Goal: Task Accomplishment & Management: Complete application form

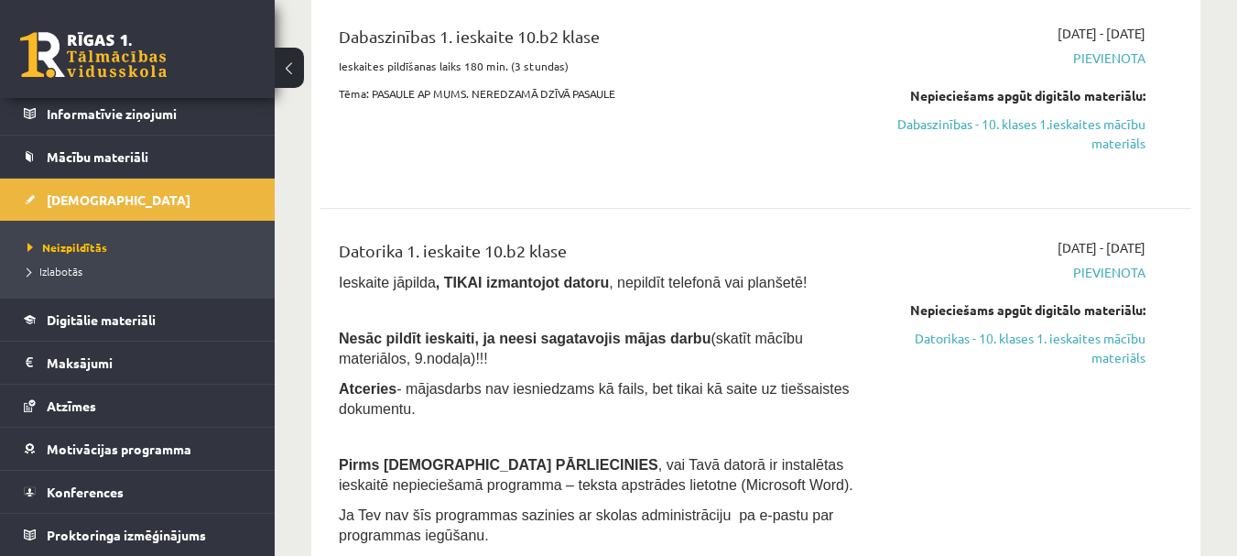
scroll to position [458, 0]
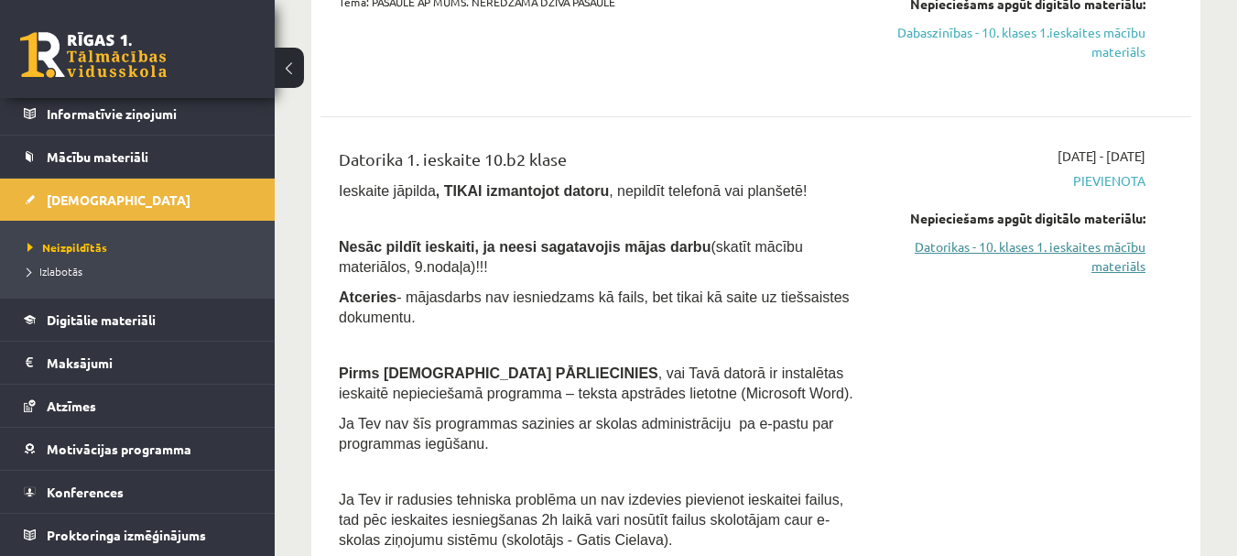
click at [983, 243] on link "Datorikas - 10. klases 1. ieskaites mācību materiāls" at bounding box center [1019, 256] width 251 height 38
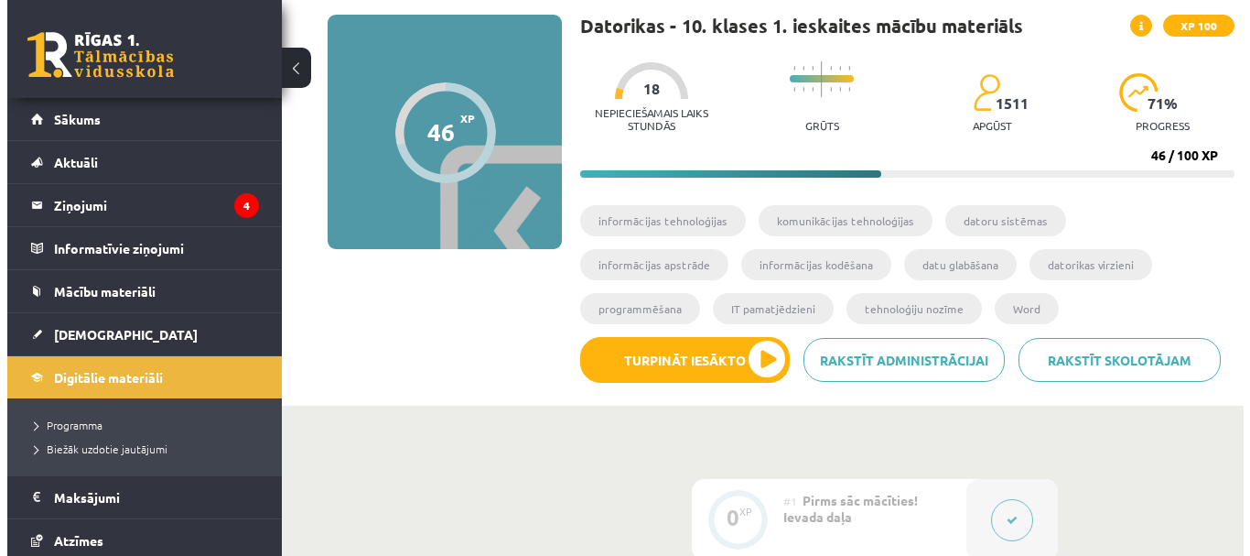
scroll to position [275, 0]
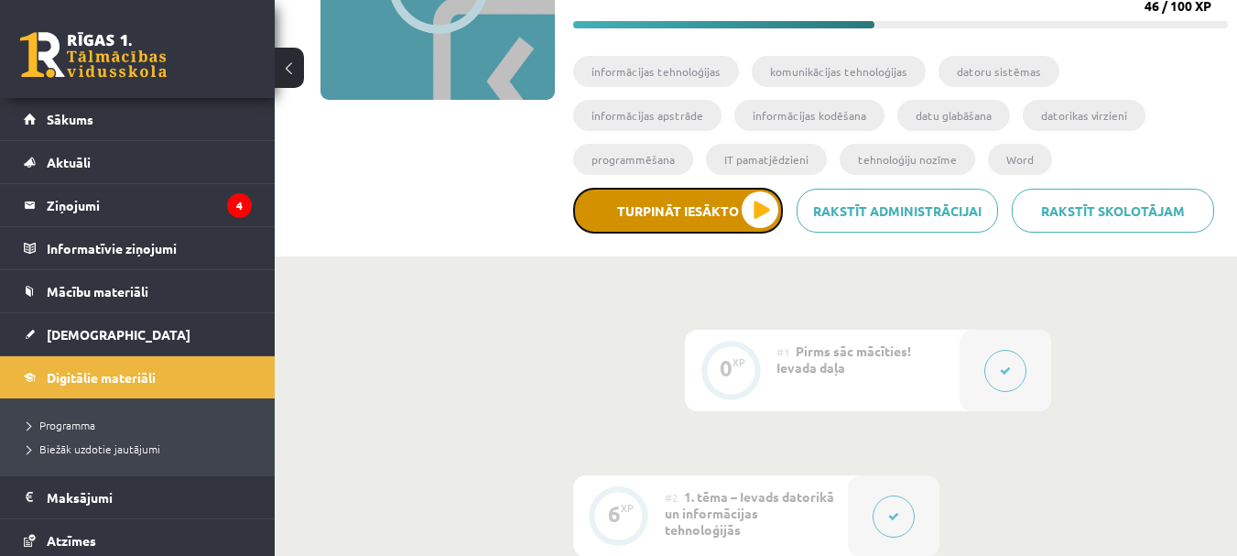
click at [755, 207] on button "Turpināt iesākto" at bounding box center [678, 211] width 210 height 46
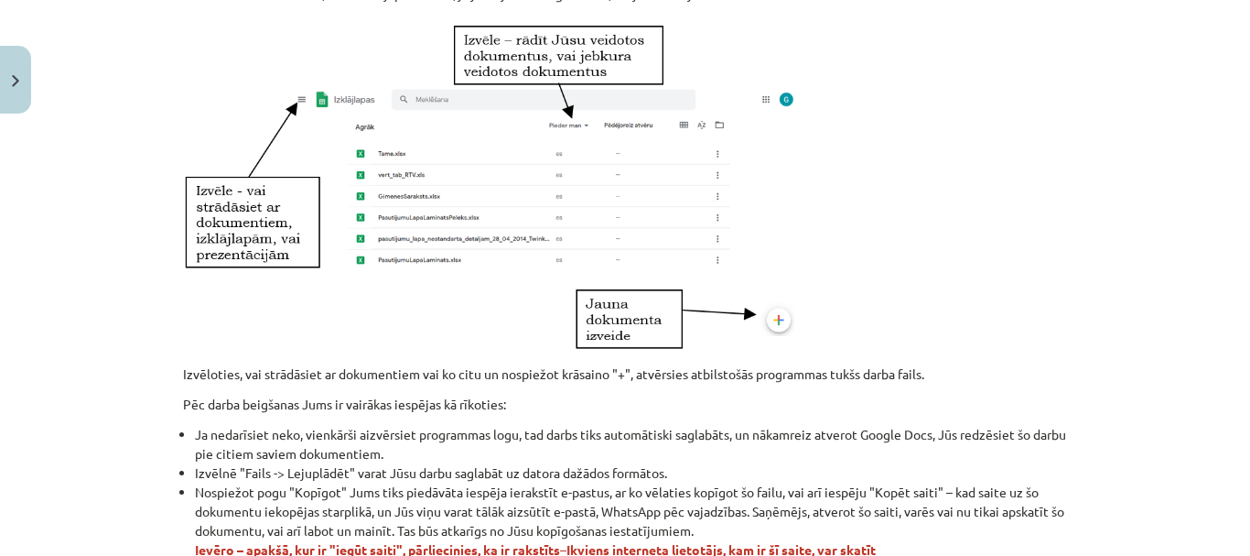
scroll to position [1121, 0]
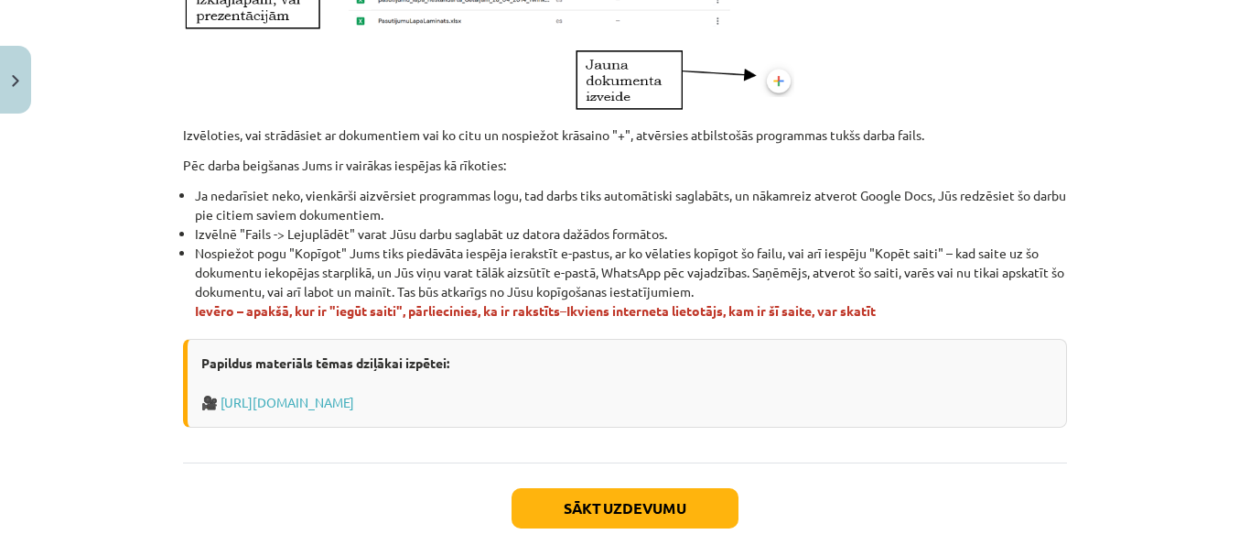
drag, startPoint x: 178, startPoint y: 240, endPoint x: 955, endPoint y: 309, distance: 779.3
copy div "Lore ipsumdo sitamet con.adipis.eli se doeiusmo Temp in utla Etdolorem Aliqua e…"
click at [1084, 326] on div "Mācību tēma: Datorikas - 10. klases 1. ieskaites mācību materiāls #11 10. tēma …" at bounding box center [625, 278] width 1250 height 556
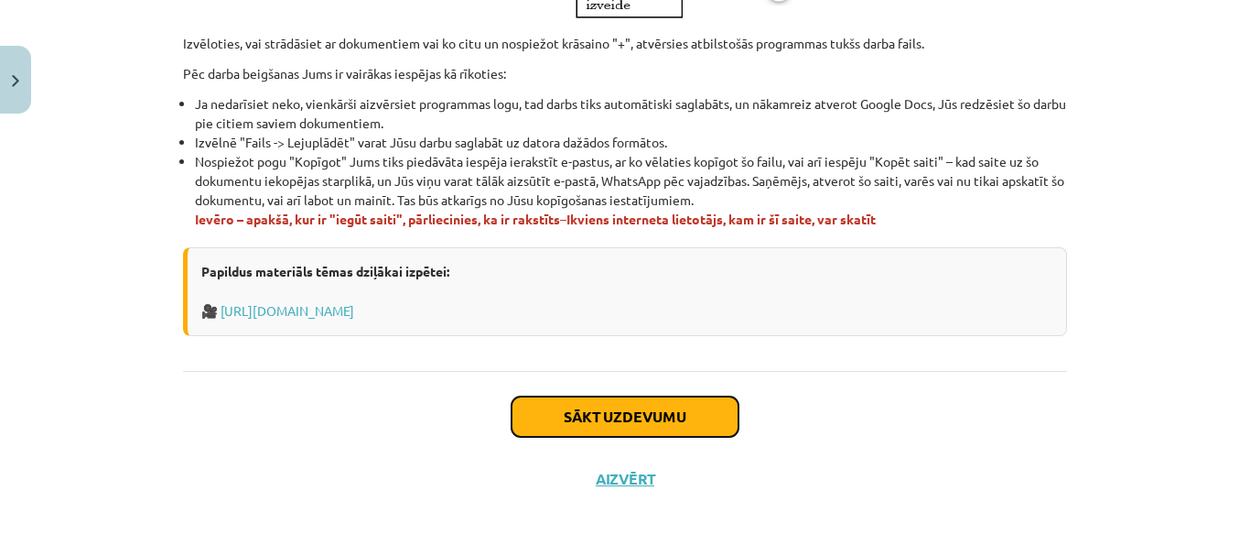
click at [665, 412] on button "Sākt uzdevumu" at bounding box center [625, 416] width 227 height 40
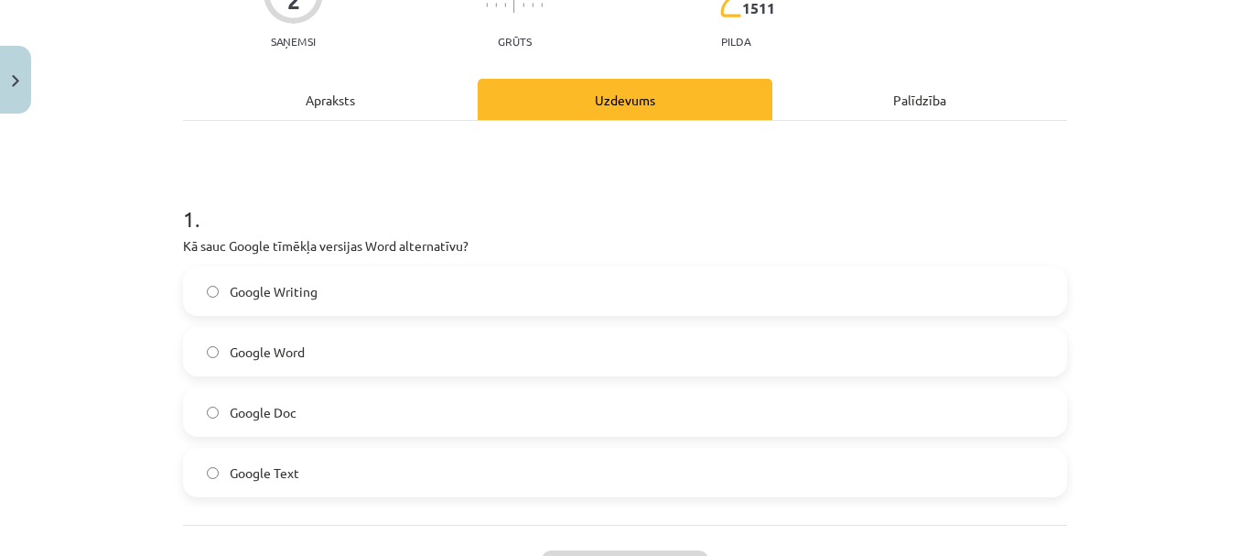
scroll to position [320, 0]
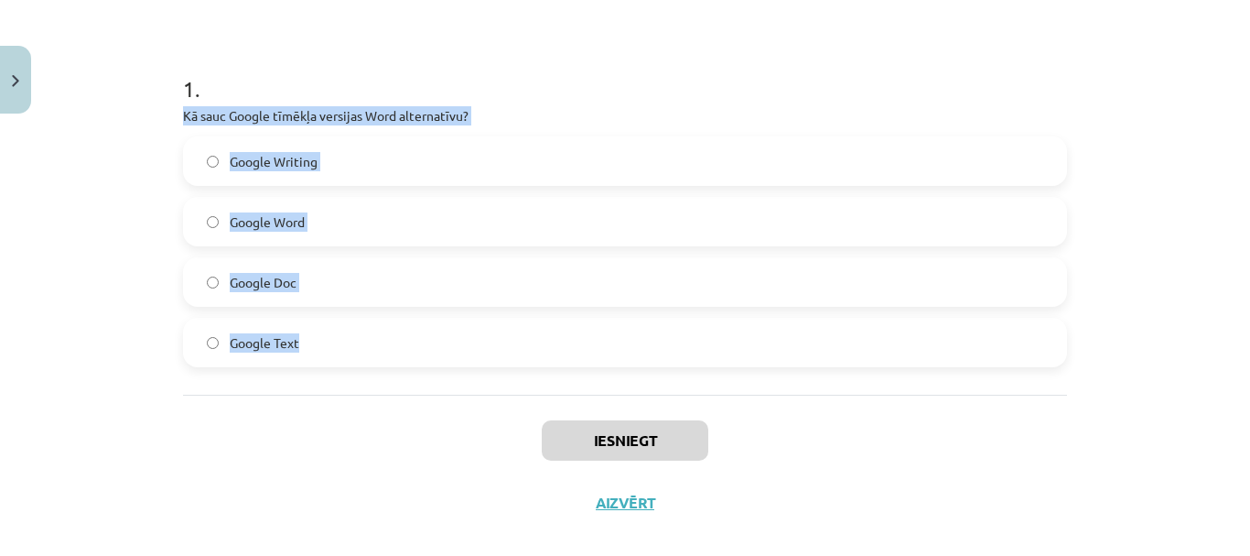
drag, startPoint x: 174, startPoint y: 112, endPoint x: 358, endPoint y: 347, distance: 298.6
click at [358, 347] on div "2 XP Saņemsi Grūts 1511 pilda Apraksts Uzdevums Palīdzība 1 . Kā sauc Google tī…" at bounding box center [625, 167] width 906 height 732
copy div "Kā sauc Google tīmēkļa versijas Word alternatīvu? Google Writing Google Word Go…"
click at [136, 251] on div "Mācību tēma: Datorikas - 10. klases 1. ieskaites mācību materiāls #11 10. tēma …" at bounding box center [625, 278] width 1250 height 556
click at [198, 340] on label "Google Text" at bounding box center [625, 342] width 881 height 46
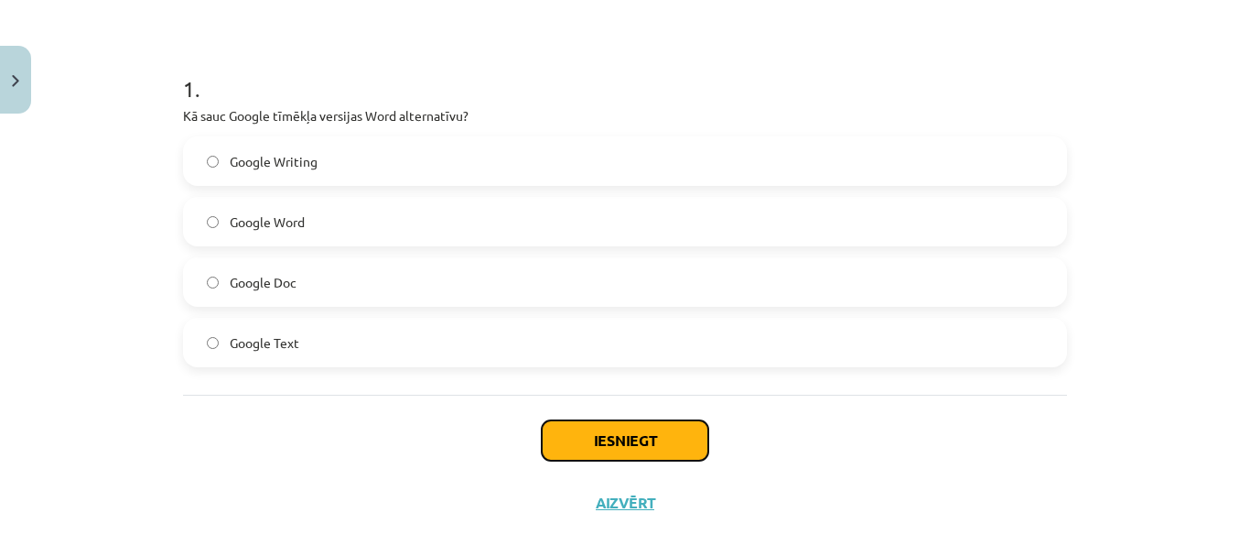
click at [621, 443] on button "Iesniegt" at bounding box center [625, 440] width 167 height 40
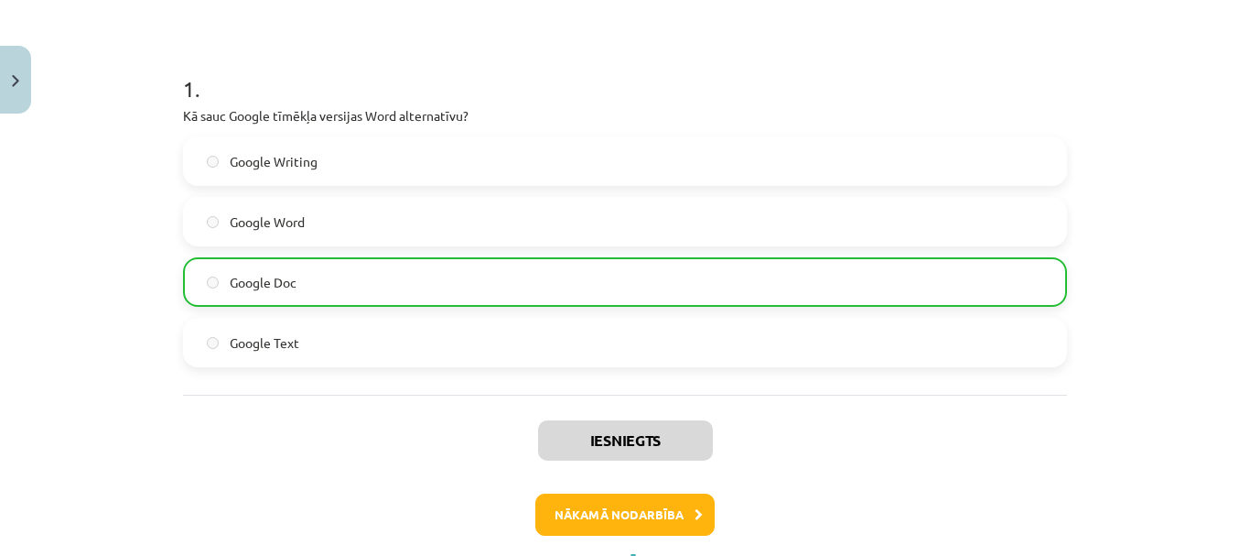
scroll to position [403, 0]
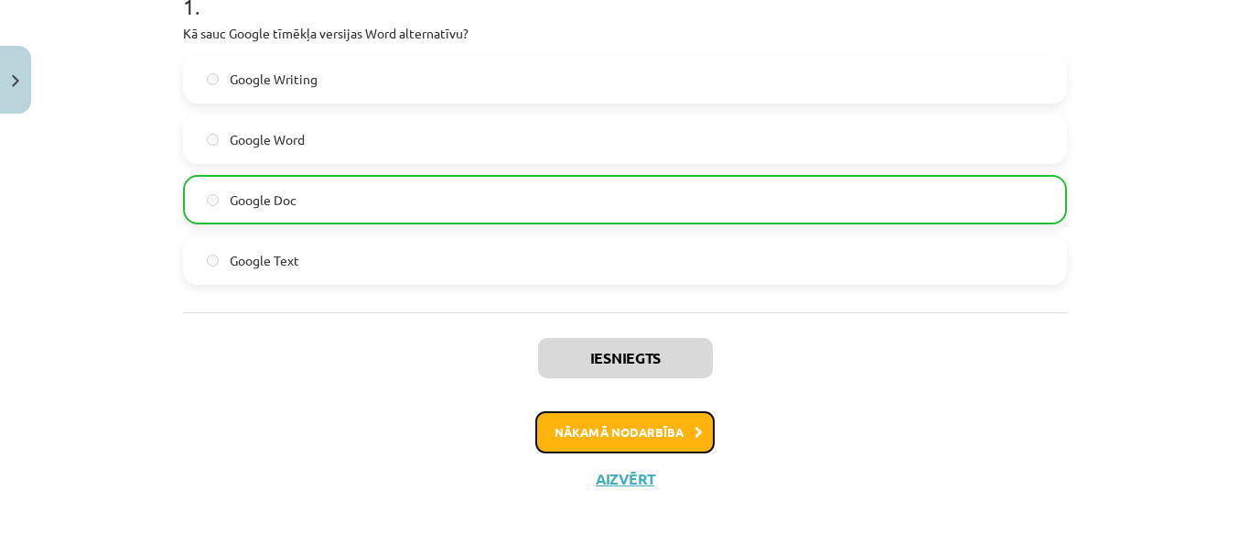
click at [658, 425] on button "Nākamā nodarbība" at bounding box center [624, 432] width 179 height 42
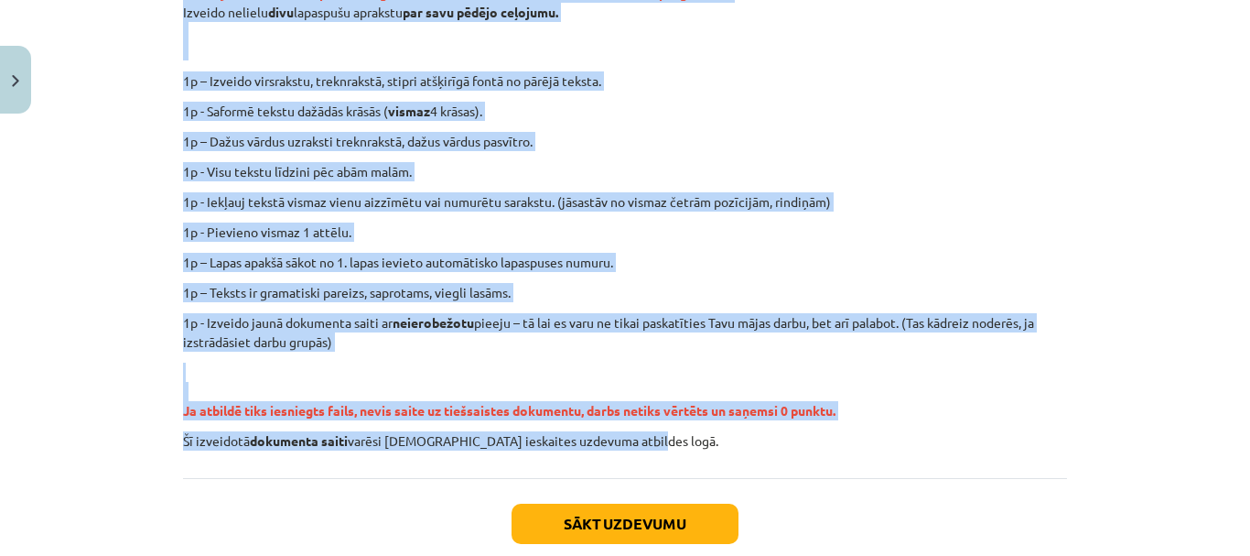
scroll to position [503, 0]
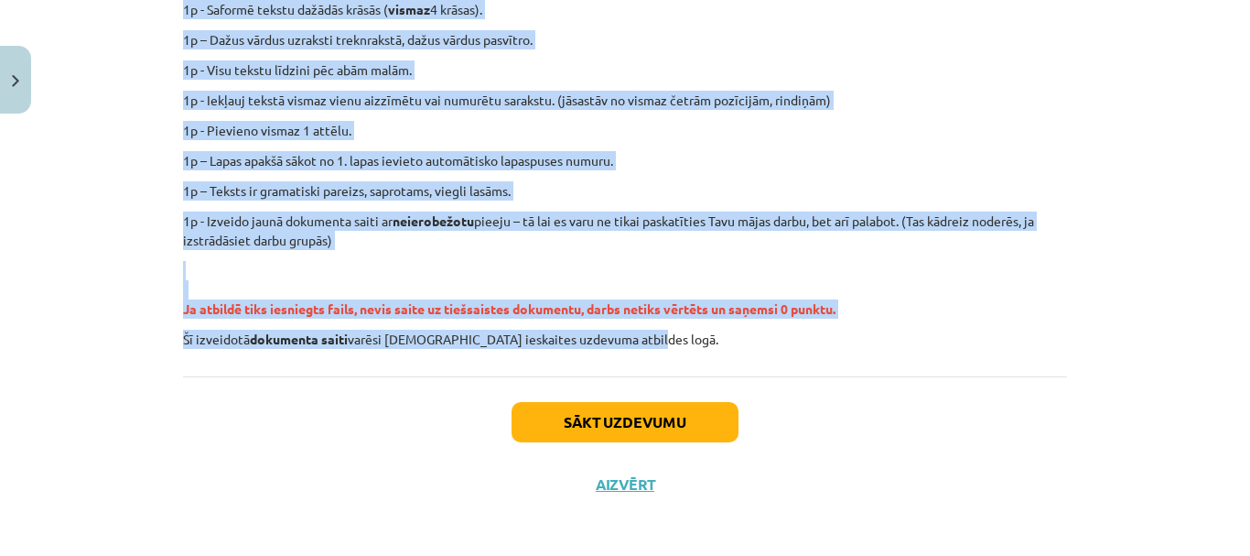
drag, startPoint x: 174, startPoint y: 102, endPoint x: 879, endPoint y: 355, distance: 749.0
click at [879, 355] on div "0 XP Saņemsi Ļoti grūts 1511 pilda Apraksts Uzdevums Palīdzība Ieskaitē būs uzd…" at bounding box center [625, 66] width 906 height 897
copy div "Ieskaitē būs uzdevums iesniegt tiešsaistē veidotu dokumentu, tāpēc pirms ieskai…"
click at [911, 329] on div "Ieskaitē būs uzdevums iesniegt tiešsaistē veidotu dokumentu, tāpēc pirms ieskai…" at bounding box center [625, 86] width 884 height 524
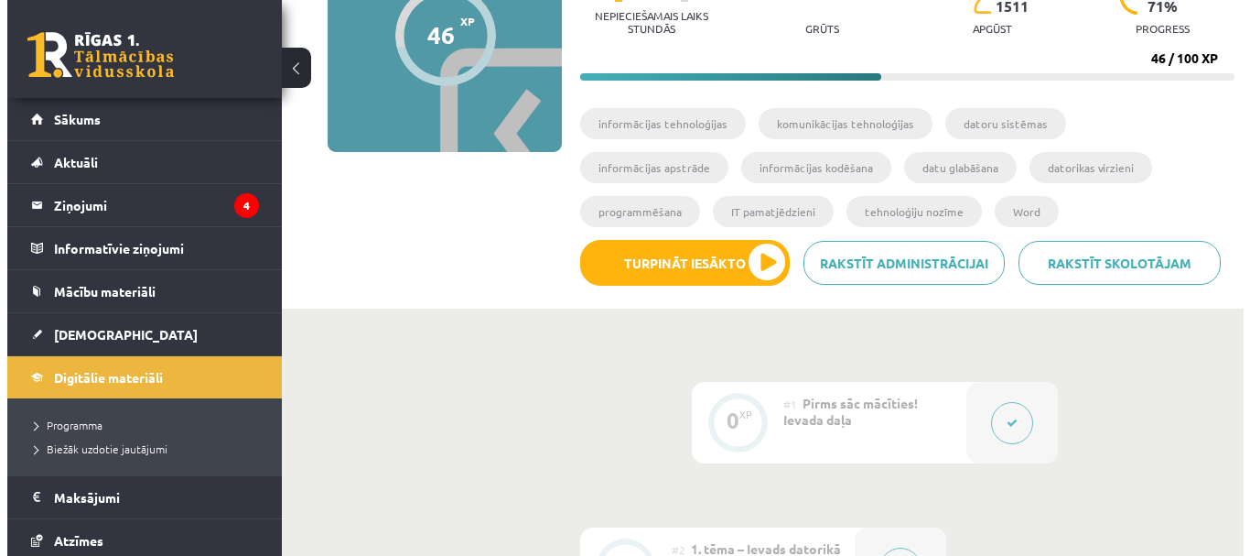
scroll to position [275, 0]
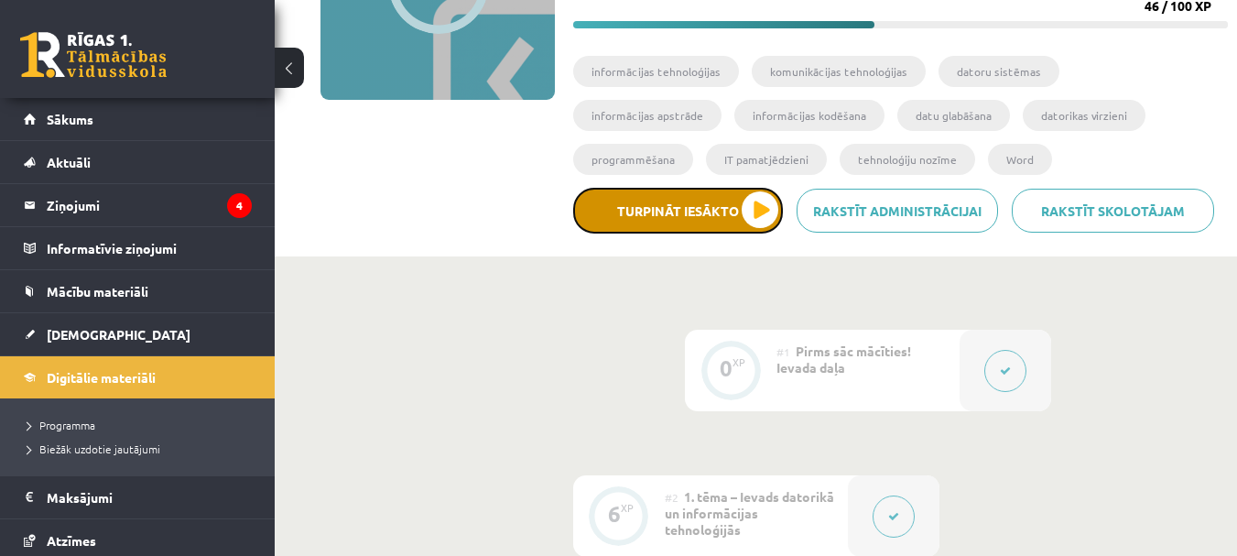
click at [753, 206] on button "Turpināt iesākto" at bounding box center [678, 211] width 210 height 46
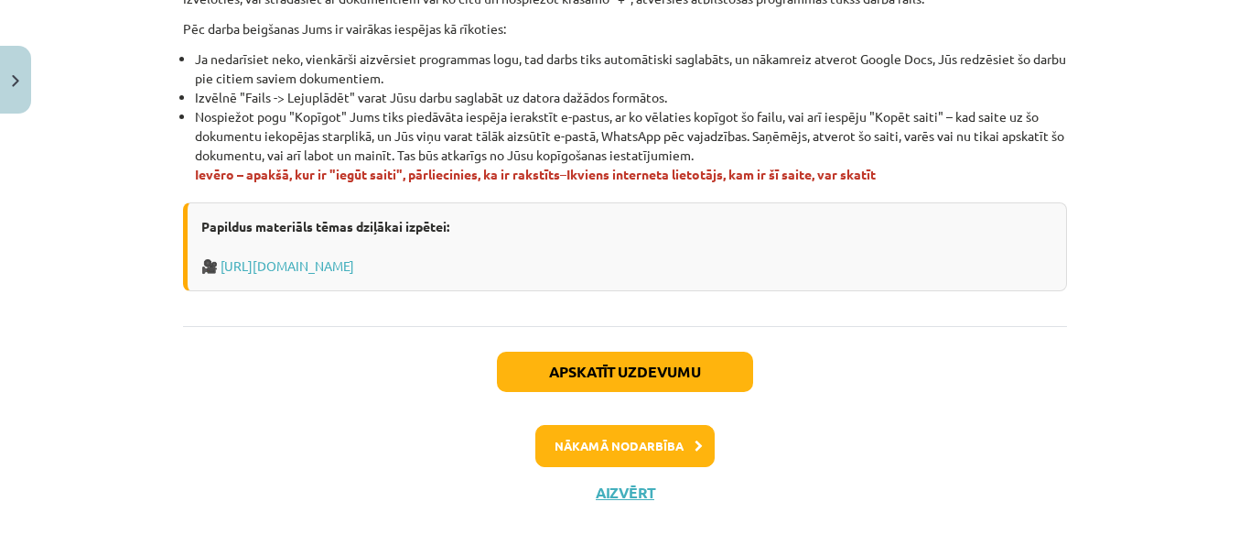
scroll to position [1271, 0]
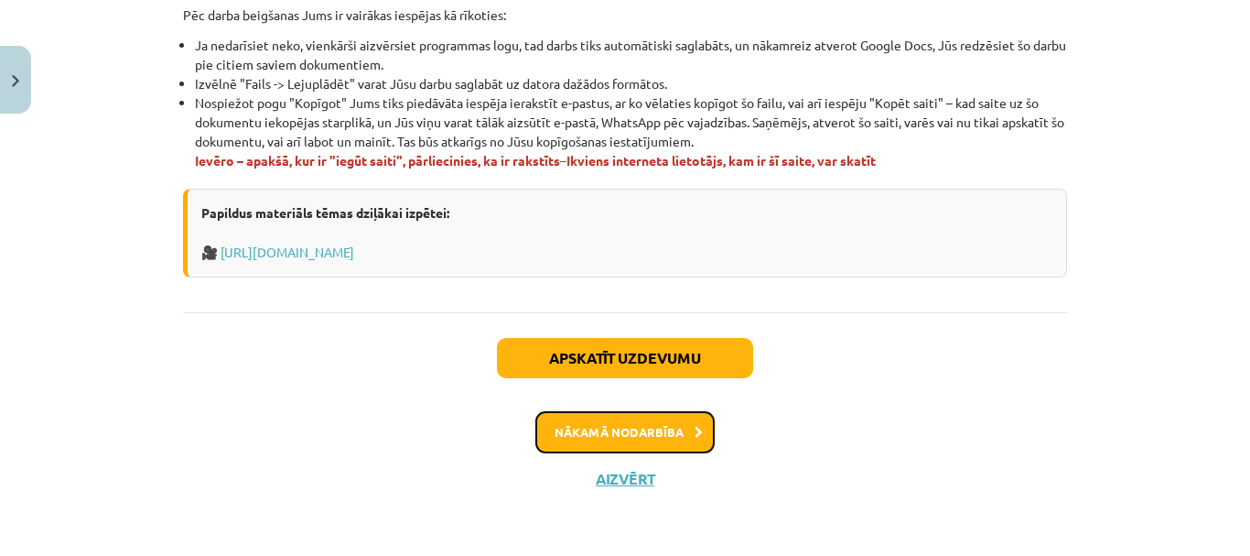
click at [674, 433] on button "Nākamā nodarbība" at bounding box center [624, 432] width 179 height 42
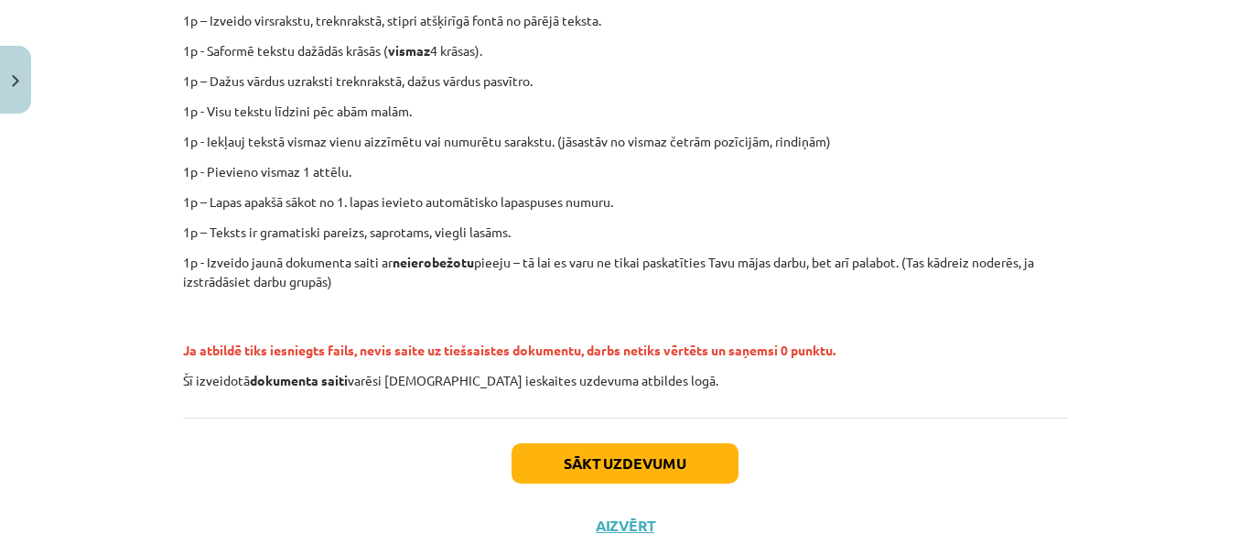
scroll to position [509, 0]
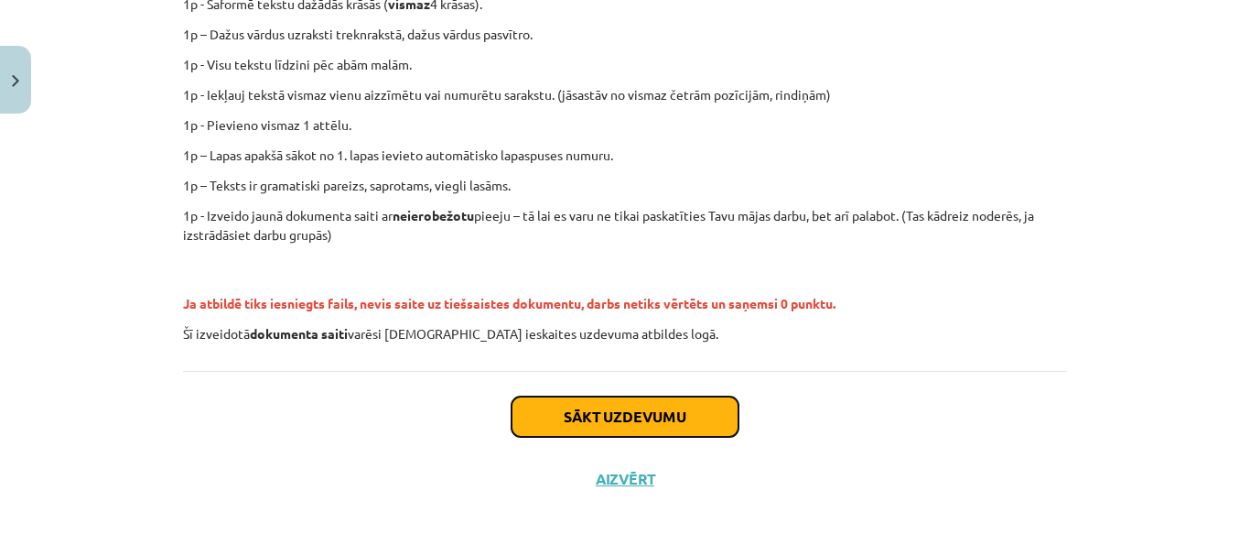
click at [675, 405] on button "Sākt uzdevumu" at bounding box center [625, 416] width 227 height 40
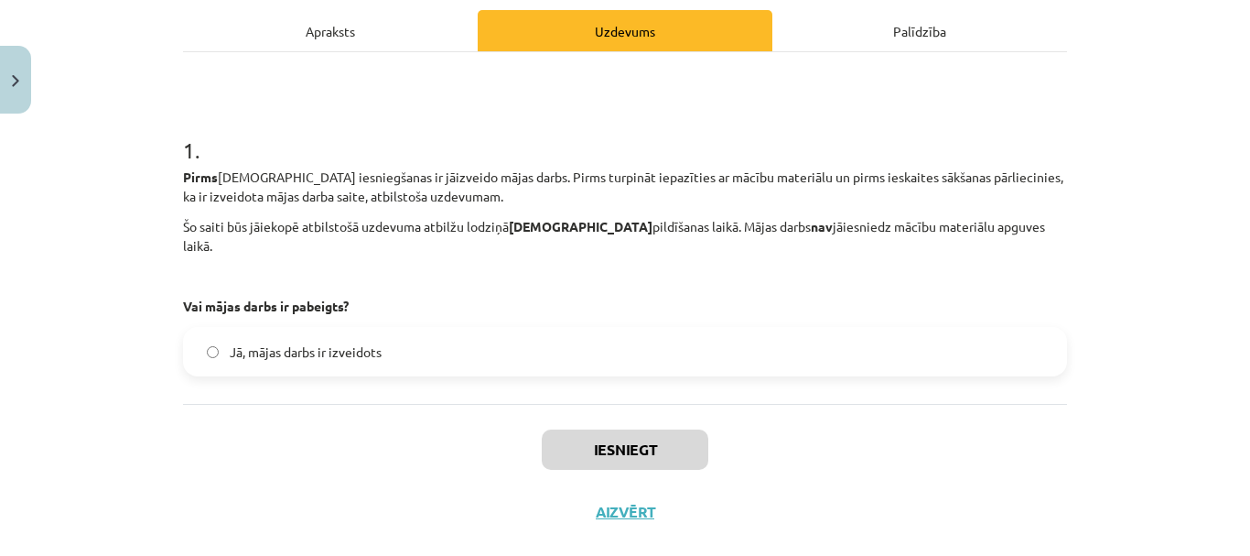
scroll to position [273, 0]
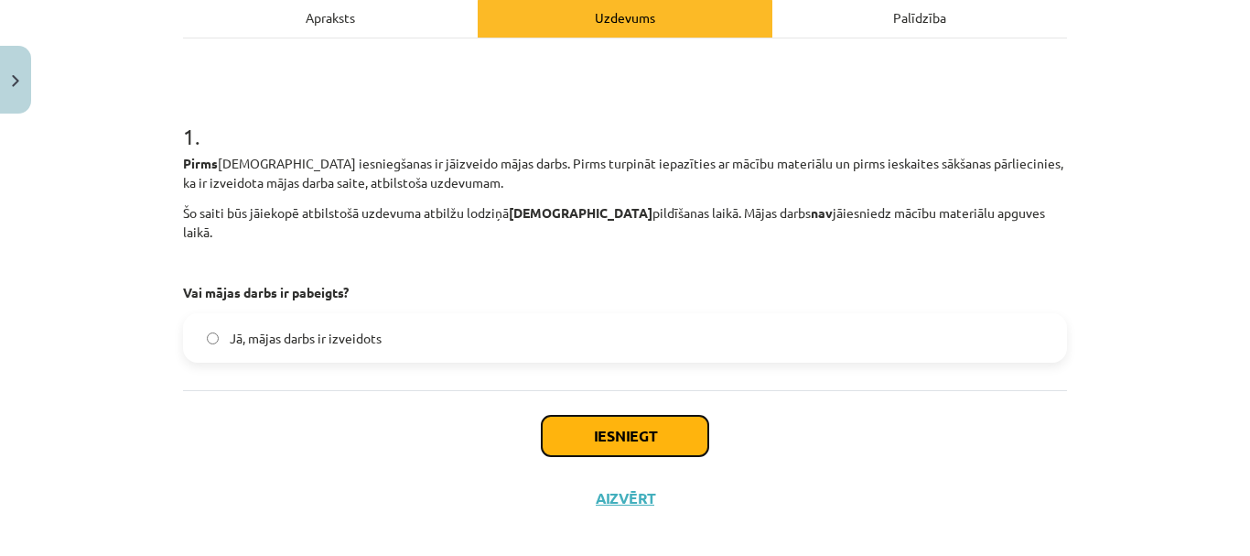
click at [669, 416] on button "Iesniegt" at bounding box center [625, 436] width 167 height 40
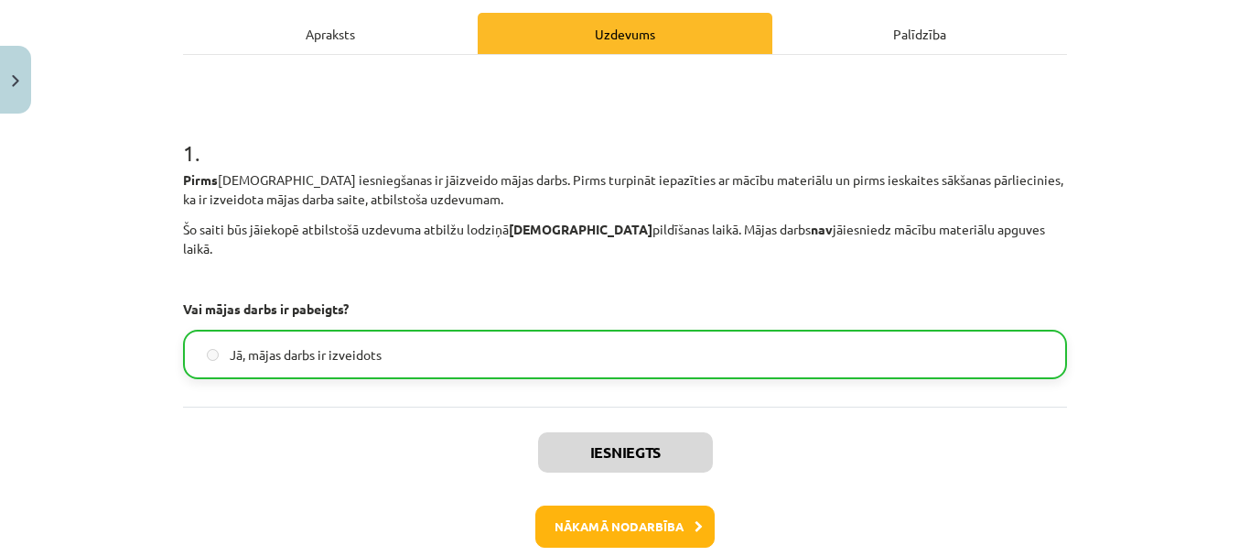
scroll to position [331, 0]
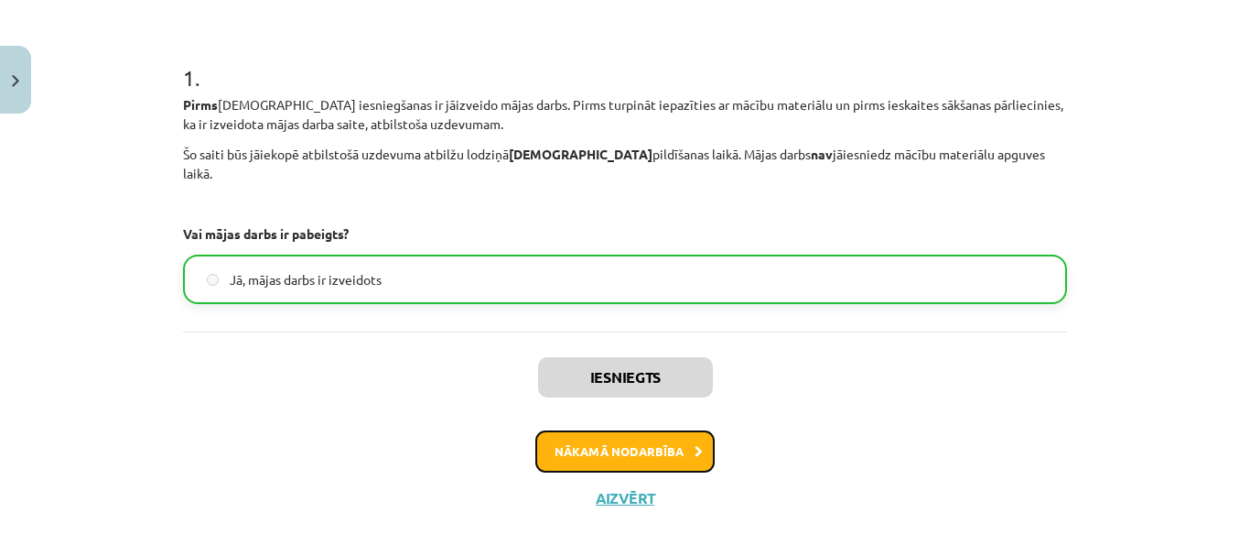
click at [663, 438] on button "Nākamā nodarbība" at bounding box center [624, 451] width 179 height 42
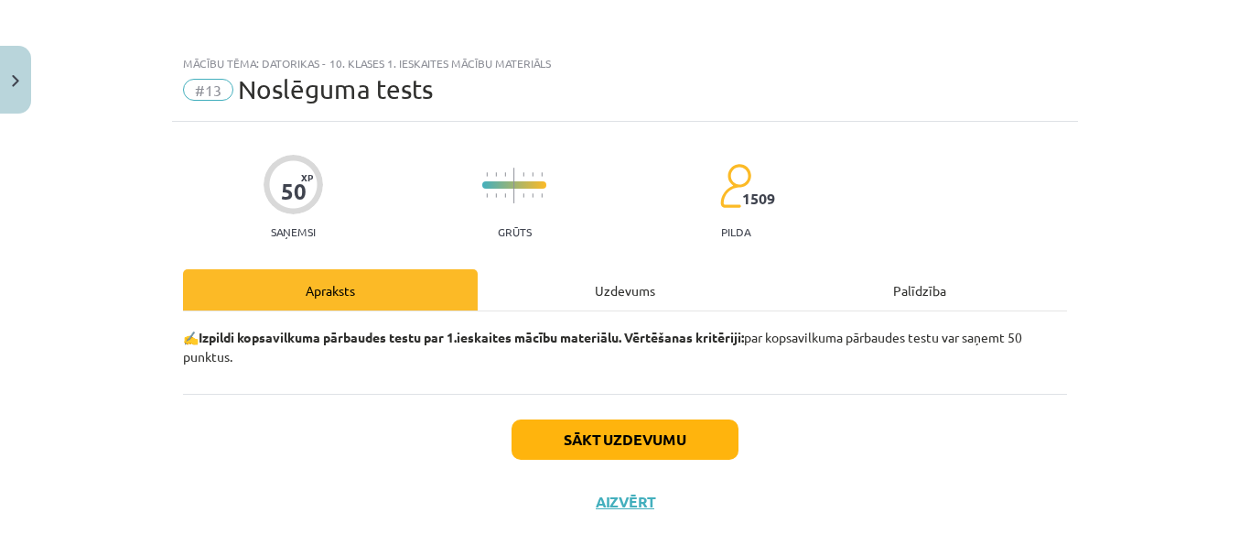
scroll to position [23, 0]
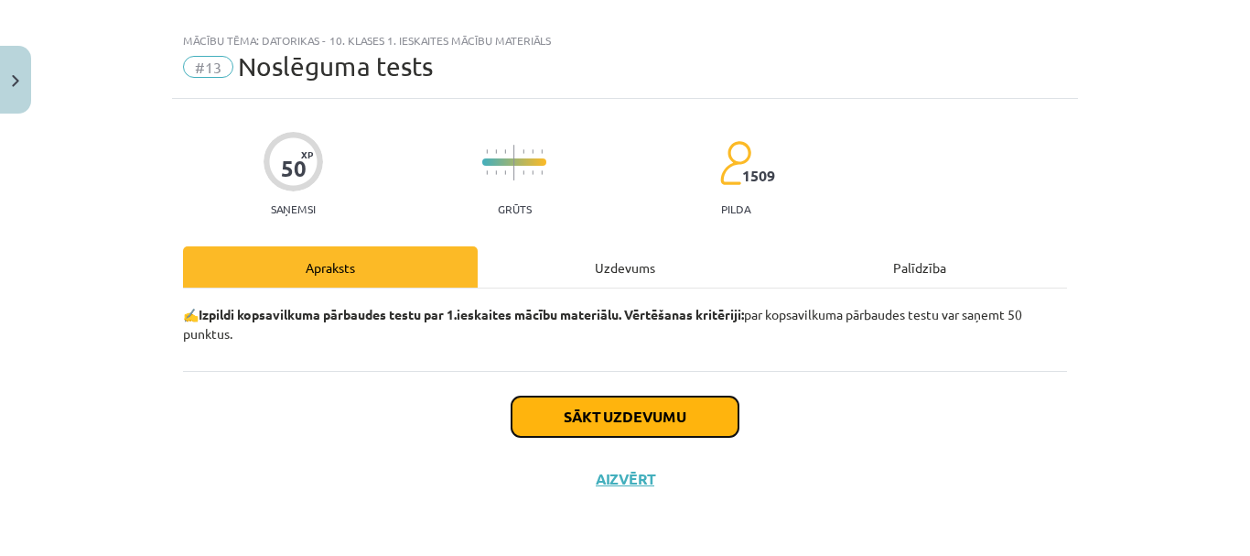
click at [684, 414] on button "Sākt uzdevumu" at bounding box center [625, 416] width 227 height 40
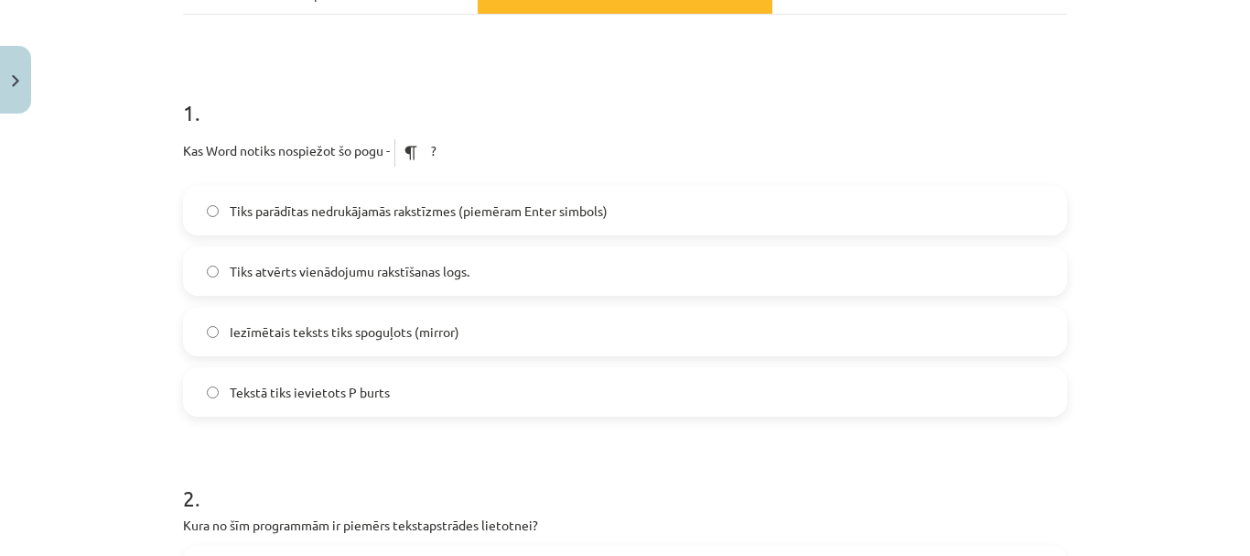
scroll to position [297, 0]
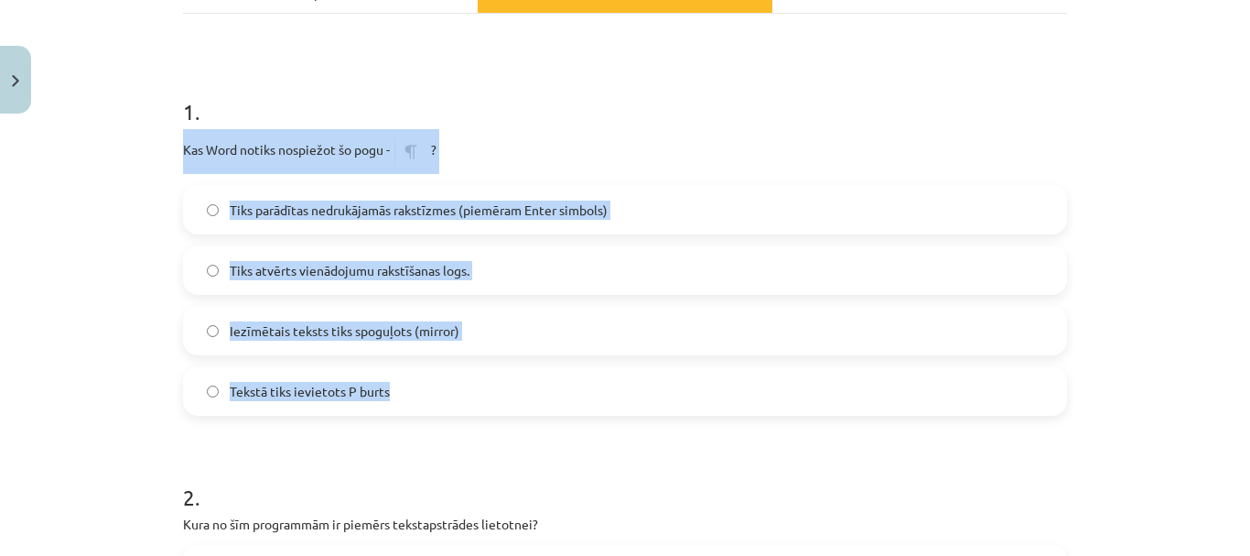
drag, startPoint x: 178, startPoint y: 146, endPoint x: 596, endPoint y: 397, distance: 487.7
click at [596, 397] on div "1 . Kas Word notiks nospiežot šo pogu - ? Tiks parādītas nedrukājamās rakstīzme…" at bounding box center [625, 241] width 884 height 349
copy div "Kas Word notiks nospiežot šo pogu - ? Tiks parādītas nedrukājamās rakstīzmes (p…"
click at [82, 258] on div "Mācību tēma: Datorikas - 10. klases 1. ieskaites mācību materiāls #13 Noslēguma…" at bounding box center [625, 278] width 1250 height 556
click at [95, 238] on div "Mācību tēma: Datorikas - 10. klases 1. ieskaites mācību materiāls #13 Noslēguma…" at bounding box center [625, 278] width 1250 height 556
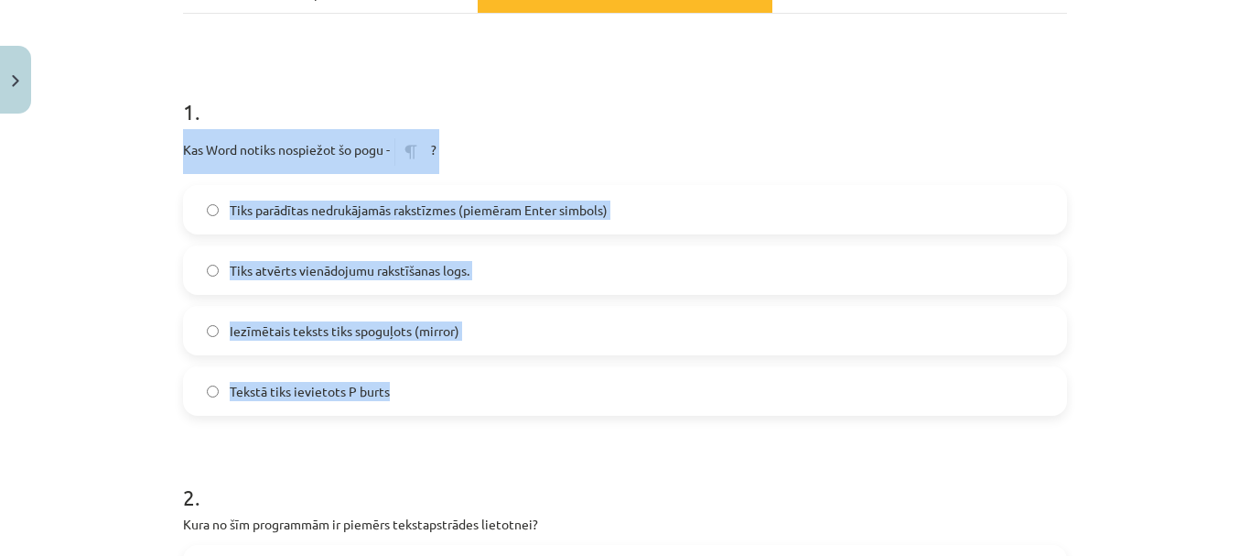
click at [183, 236] on div "Tiks parādītas nedrukājamās rakstīzmes (piemēram Enter simbols) Tiks atvērts vi…" at bounding box center [625, 300] width 884 height 231
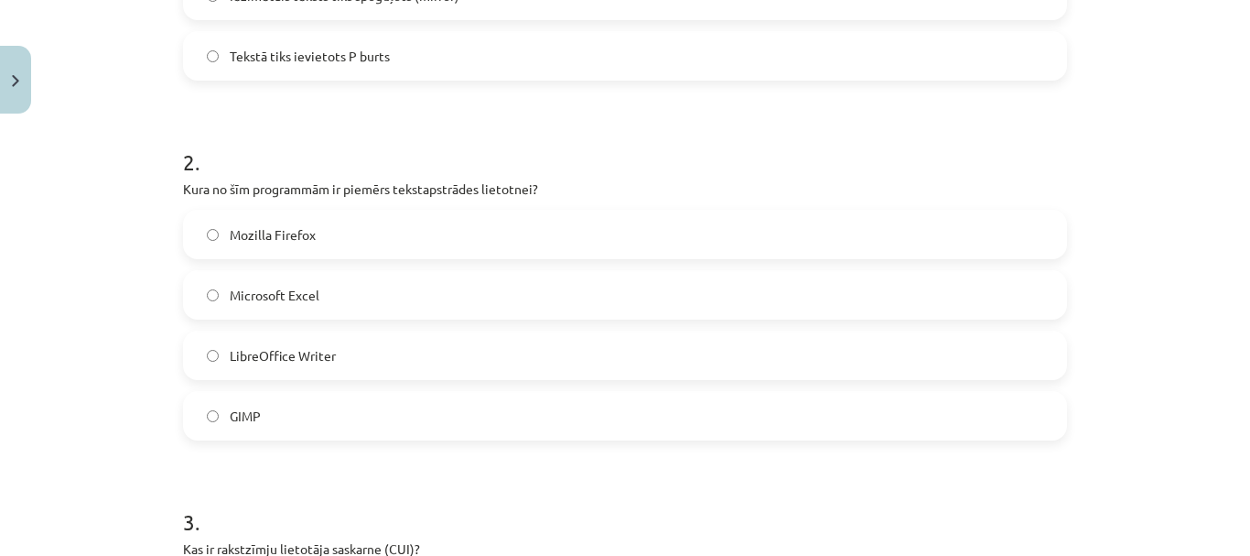
scroll to position [664, 0]
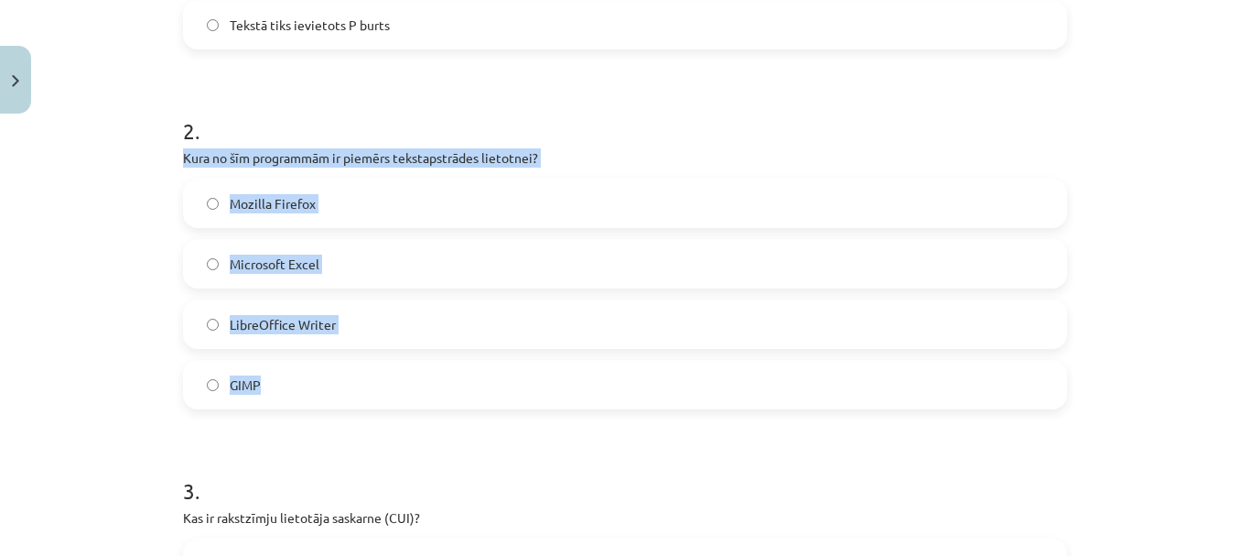
drag, startPoint x: 175, startPoint y: 153, endPoint x: 471, endPoint y: 390, distance: 379.7
copy div "Kura no šīm programmām ir piemērs tekstapstrādes lietotnei? Mozilla Firefox Mic…"
click at [131, 232] on div "Mācību tēma: Datorikas - 10. klases 1. ieskaites mācību materiāls #13 Noslēguma…" at bounding box center [625, 278] width 1250 height 556
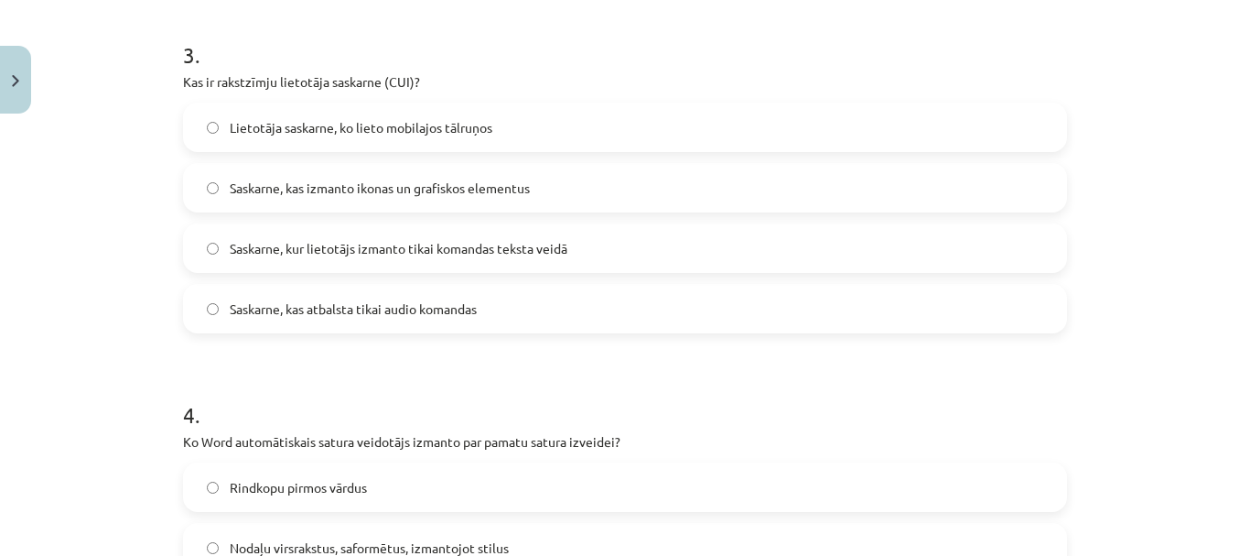
scroll to position [1121, 0]
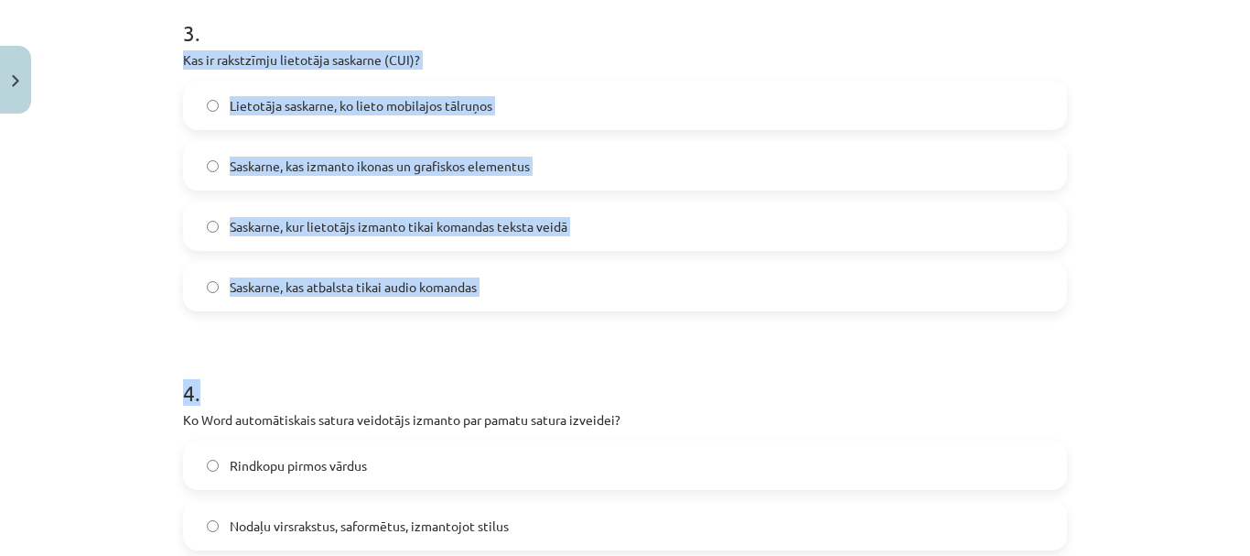
drag, startPoint x: 177, startPoint y: 53, endPoint x: 550, endPoint y: 311, distance: 454.0
copy form "Kas ir rakstzīmju lietotāja saskarne (CUI)? Lietotāja saskarne, ko lieto mobila…"
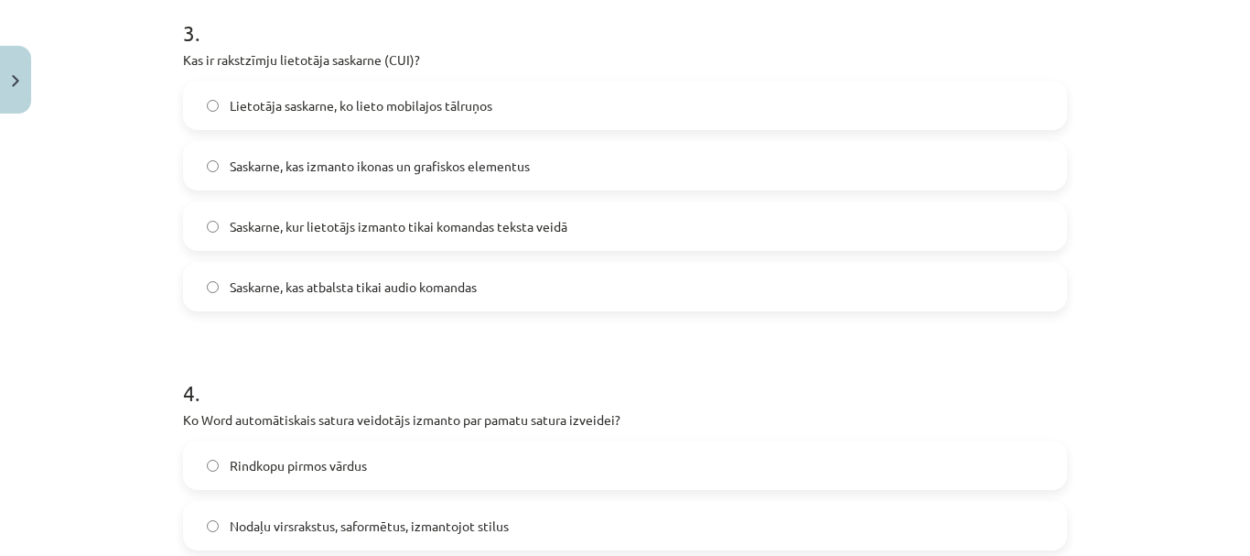
drag, startPoint x: 178, startPoint y: 57, endPoint x: 546, endPoint y: 293, distance: 438.0
click at [546, 293] on div "3 . Kas ir rakstzīmju lietotāja saskarne (CUI)? Lietotāja saskarne, ko lieto mo…" at bounding box center [625, 149] width 884 height 323
copy div "Kas ir rakstzīmju lietotāja saskarne (CUI)? Lietotāja saskarne, ko lieto mobila…"
click at [133, 143] on div "Mācību tēma: Datorikas - 10. klases 1. ieskaites mācību materiāls #13 Noslēguma…" at bounding box center [625, 278] width 1250 height 556
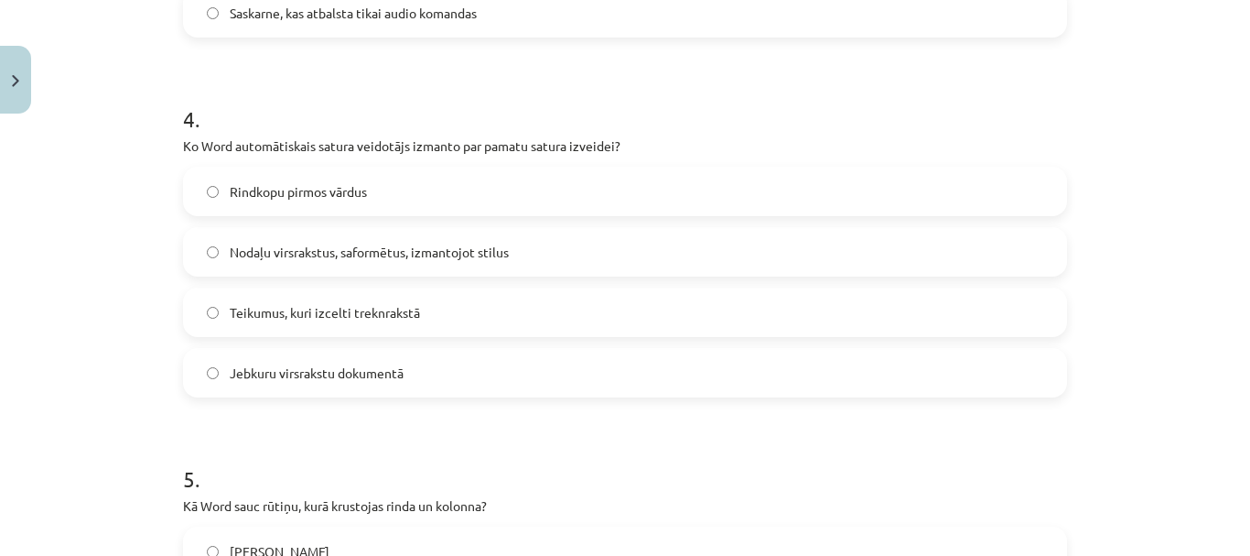
scroll to position [1396, 0]
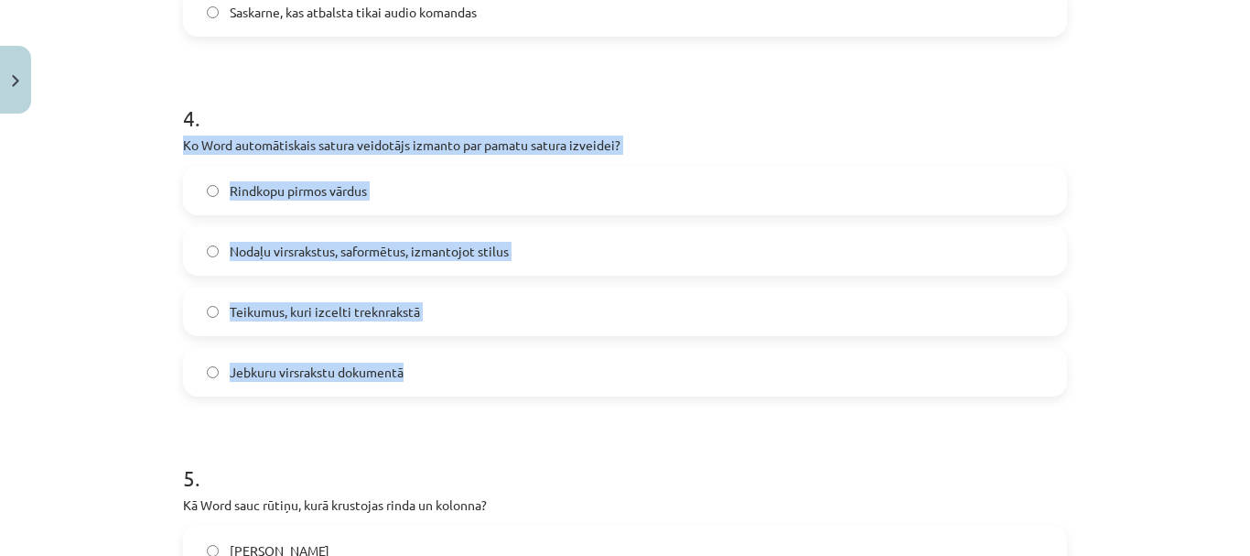
drag, startPoint x: 177, startPoint y: 144, endPoint x: 599, endPoint y: 371, distance: 479.1
click at [599, 371] on div "4 . Ko Word automātiskais satura veidotājs izmanto par pamatu satura izveidei? …" at bounding box center [625, 234] width 884 height 323
copy div "Ko Word automātiskais satura veidotājs izmanto par pamatu satura izveidei? Rind…"
click at [148, 186] on div "Mācību tēma: Datorikas - 10. klases 1. ieskaites mācību materiāls #13 Noslēguma…" at bounding box center [625, 278] width 1250 height 556
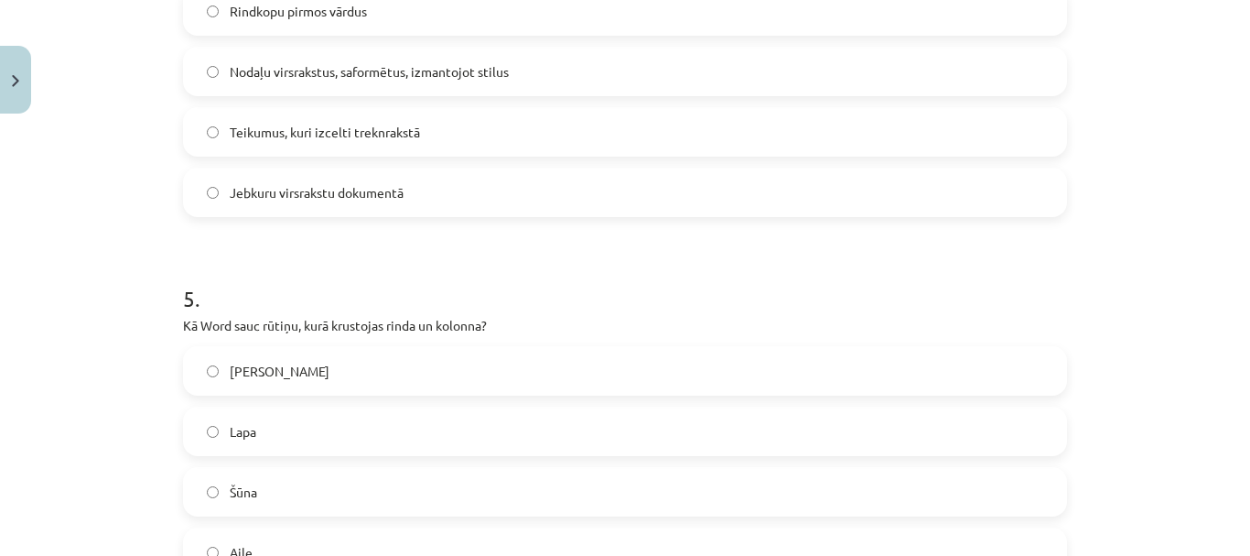
scroll to position [1762, 0]
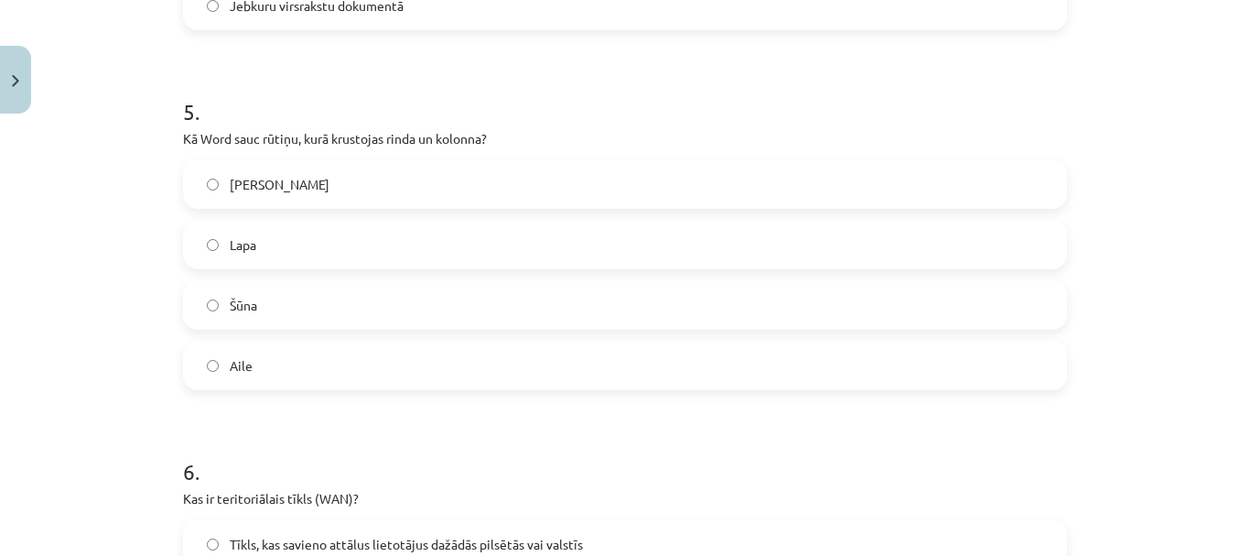
drag, startPoint x: 176, startPoint y: 135, endPoint x: 373, endPoint y: 357, distance: 297.6
click at [372, 358] on div "5 . Kā Word sauc rūtiņu, kurā krustojas rinda un kolonna? Krustiņš Lapa Šūna Ai…" at bounding box center [625, 228] width 884 height 323
copy div "Kā Word sauc rūtiņu, kurā krustojas rinda un kolonna? Krustiņš Lapa Šūna Aile"
click at [125, 240] on div "Mācību tēma: Datorikas - 10. klases 1. ieskaites mācību materiāls #13 Noslēguma…" at bounding box center [625, 278] width 1250 height 556
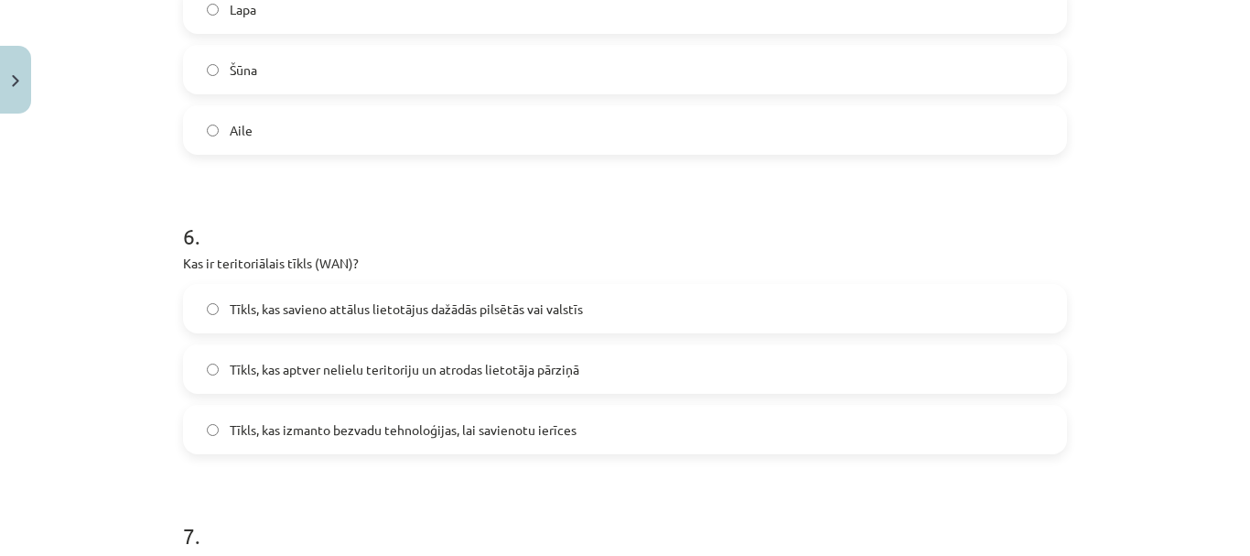
scroll to position [2037, 0]
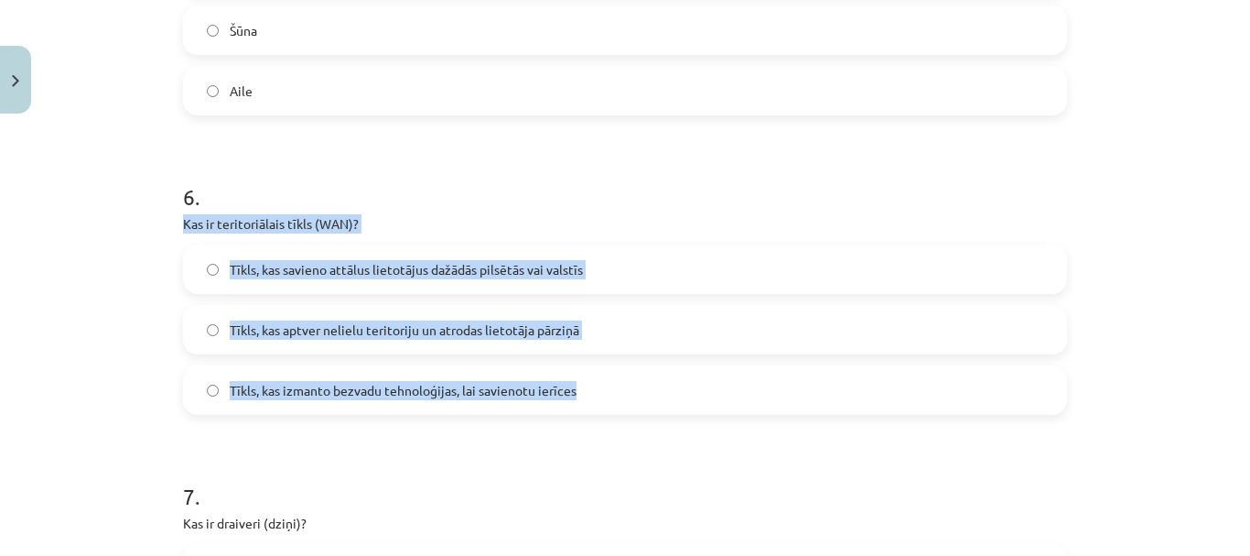
drag, startPoint x: 178, startPoint y: 221, endPoint x: 620, endPoint y: 405, distance: 478.8
click at [620, 405] on div "6 . Kas ir teritoriālais tīkls (WAN)? Tīkls, kas savieno attālus lietotājus daž…" at bounding box center [625, 283] width 884 height 263
copy div "Kas ir teritoriālais tīkls (WAN)? Tīkls, kas savieno attālus lietotājus dažādās…"
click at [50, 261] on div "Mācību tēma: Datorikas - 10. klases 1. ieskaites mācību materiāls #13 Noslēguma…" at bounding box center [625, 278] width 1250 height 556
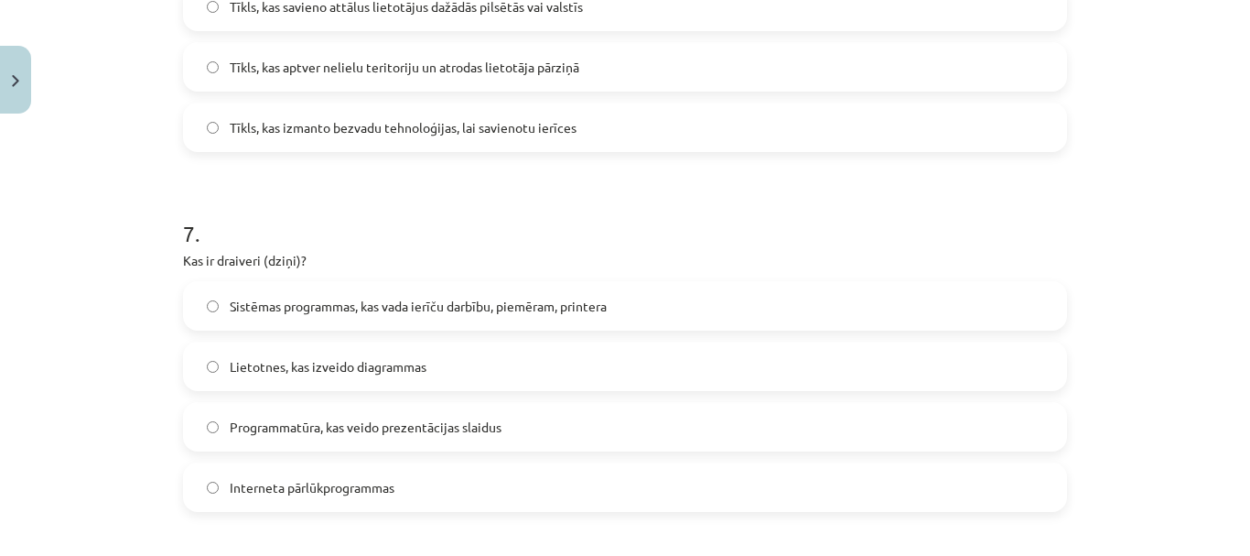
scroll to position [2311, 0]
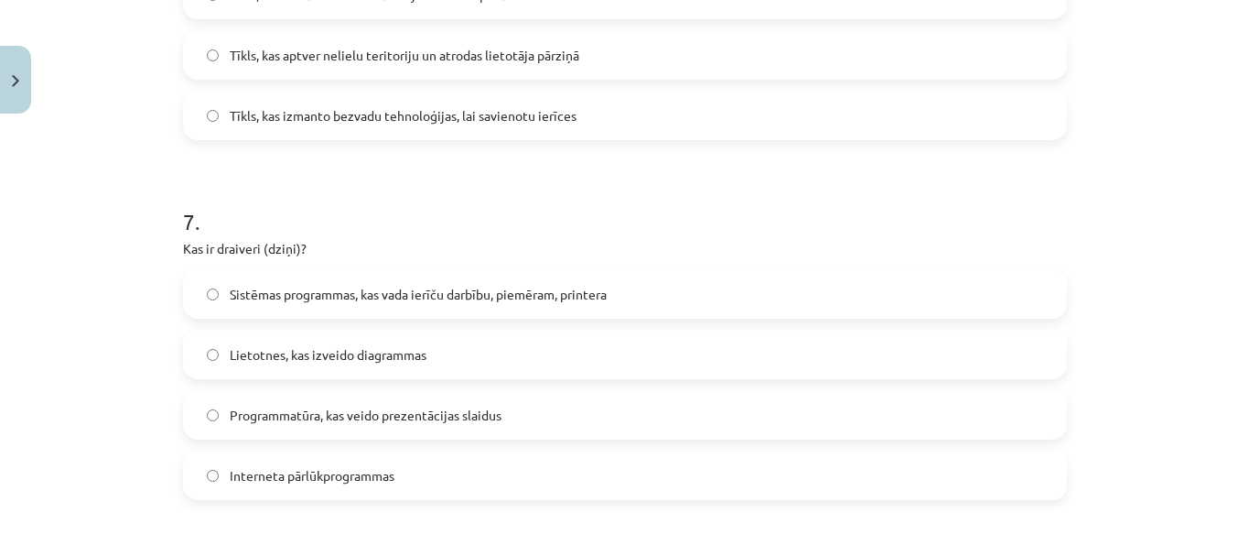
drag, startPoint x: 175, startPoint y: 245, endPoint x: 570, endPoint y: 496, distance: 468.2
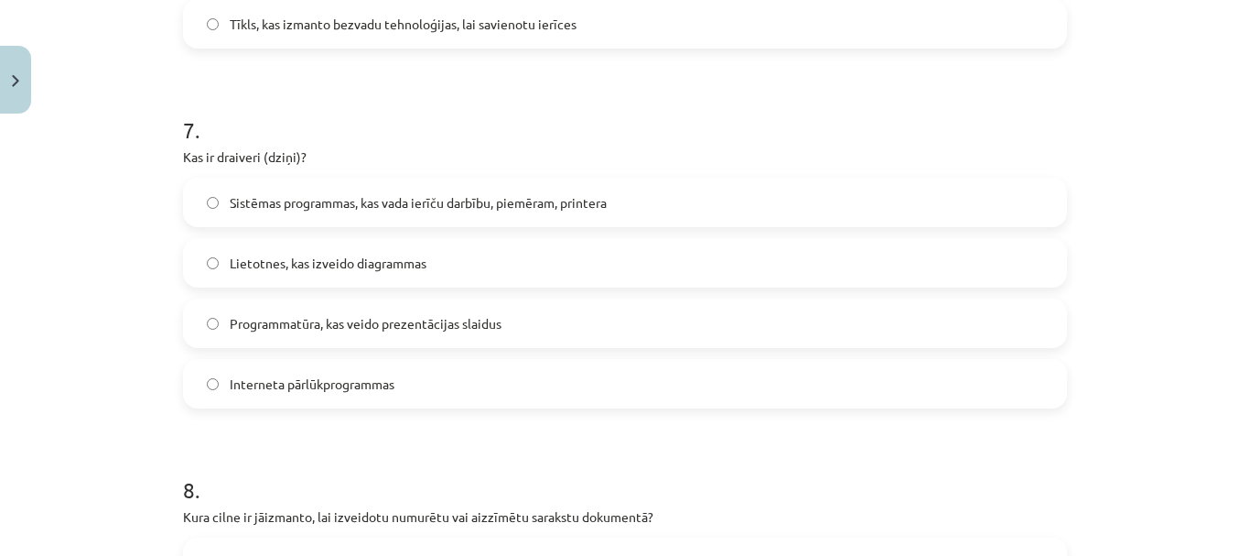
copy div "Kas ir draiveri (dziņi)? Sistēmas programmas, kas vada ierīču darbību, piemēram…"
click at [197, 221] on label "Sistēmas programmas, kas vada ierīču darbību, piemēram, printera" at bounding box center [625, 202] width 881 height 46
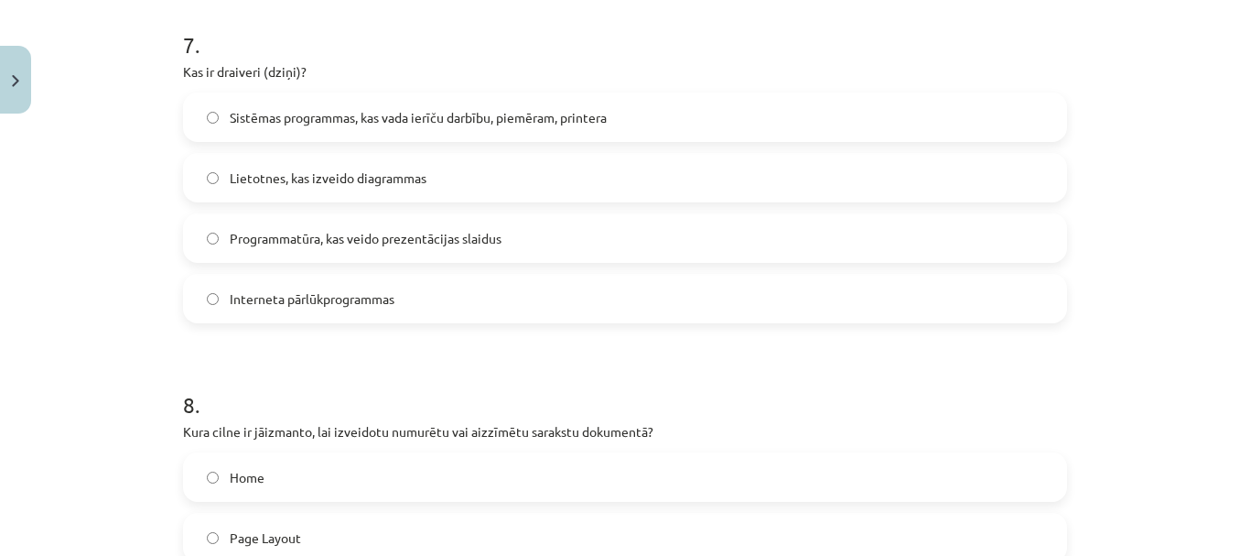
scroll to position [2769, 0]
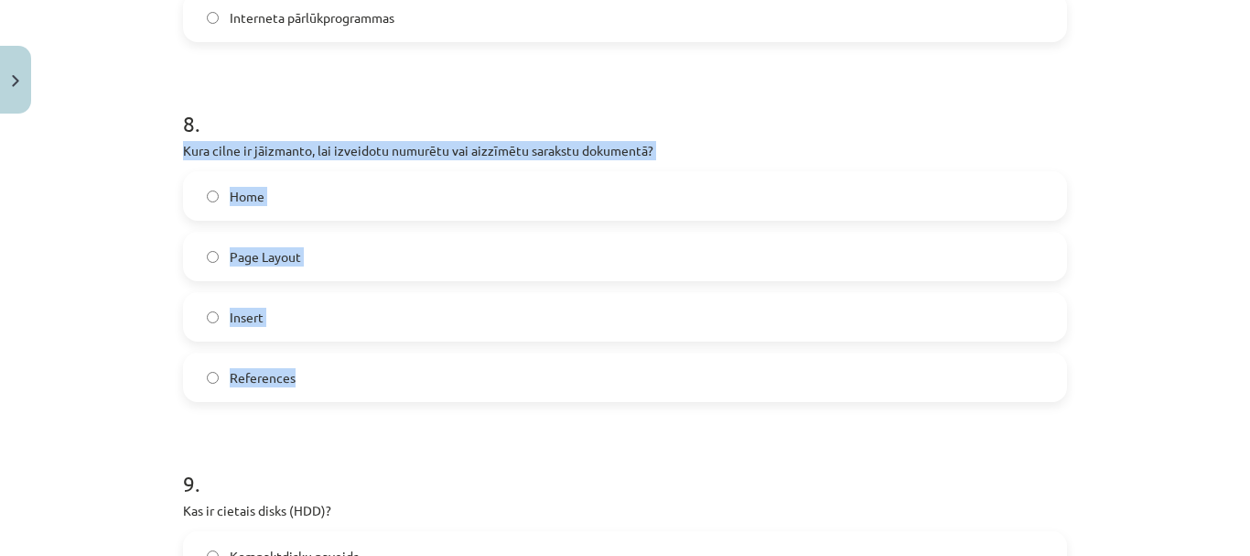
drag, startPoint x: 173, startPoint y: 148, endPoint x: 475, endPoint y: 355, distance: 366.1
copy div "Kura cilne ir jāizmanto, lai izveidotu numurētu vai aizzīmētu sarakstu dokument…"
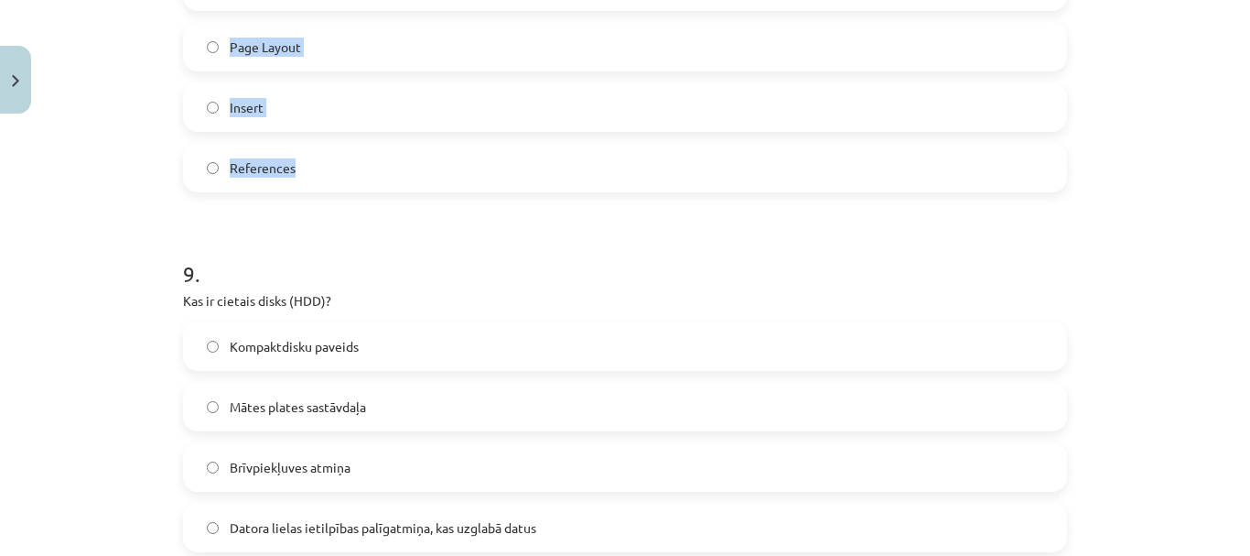
scroll to position [3043, 0]
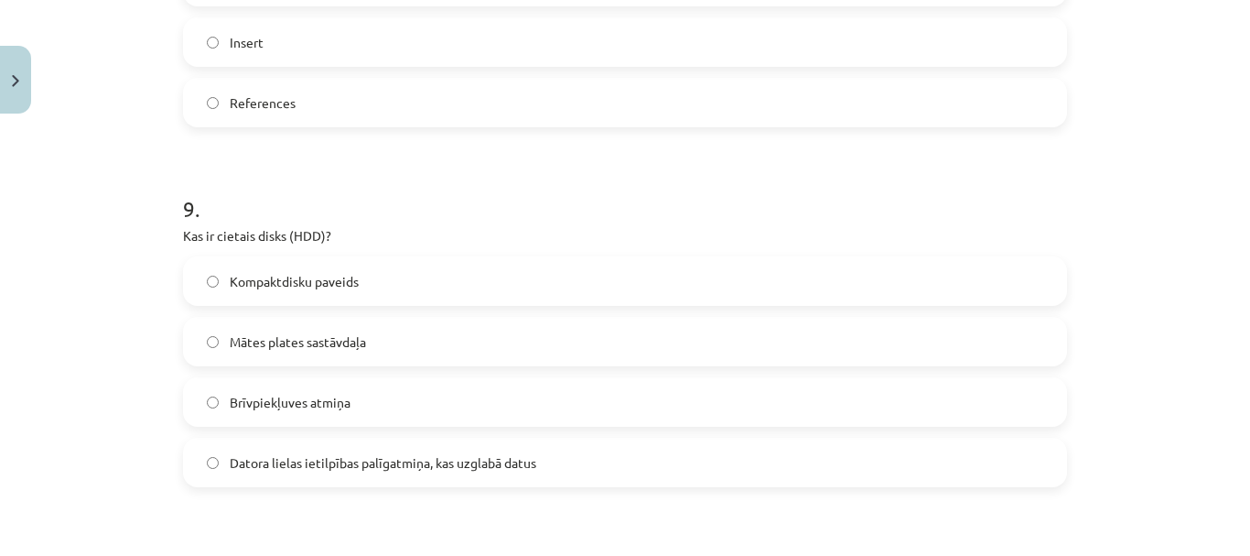
click at [408, 218] on h1 "9 ." at bounding box center [625, 192] width 884 height 57
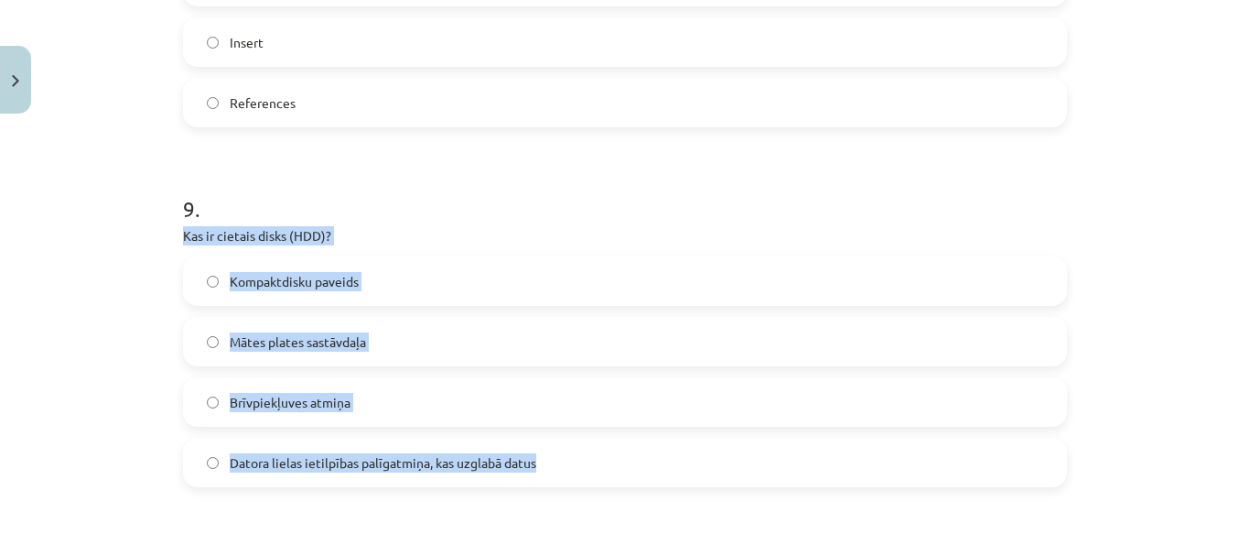
drag, startPoint x: 178, startPoint y: 232, endPoint x: 614, endPoint y: 453, distance: 489.2
click at [614, 453] on div "9 . Kas ir cietais disks (HDD)? Kompaktdisku paveids Mātes plates sastāvdaļa Br…" at bounding box center [625, 325] width 884 height 323
copy div "Kas ir cietais disks (HDD)? Kompaktdisku paveids Mātes plates sastāvdaļa Brīvpi…"
click at [185, 470] on label "Datora lielas ietilpības palīgatmiņa, kas uzglabā datus" at bounding box center [625, 462] width 881 height 46
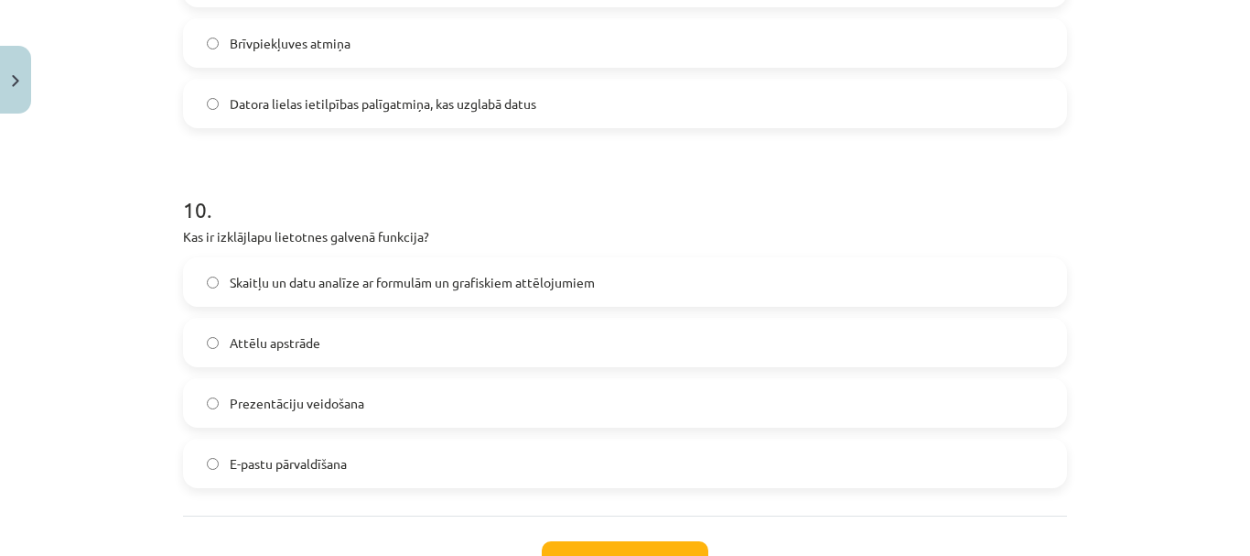
scroll to position [3409, 0]
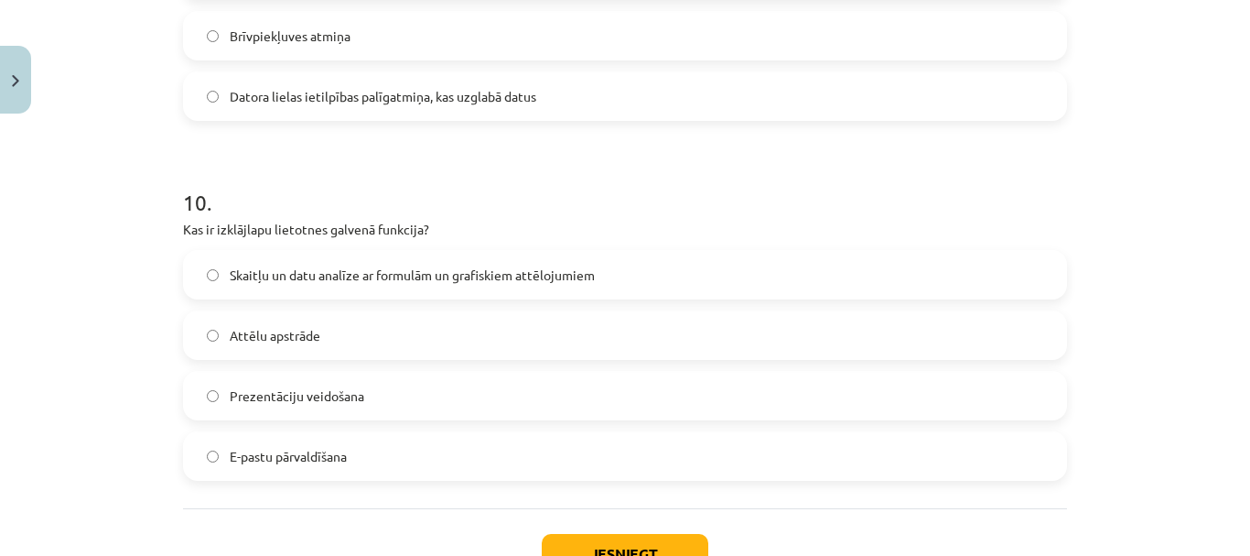
drag, startPoint x: 176, startPoint y: 228, endPoint x: 443, endPoint y: 437, distance: 339.1
click at [443, 437] on div "10 . Kas ir izklājlapu lietotnes galvenā funkcija? Skaitļu un datu analīze ar f…" at bounding box center [625, 318] width 884 height 323
click at [446, 337] on label "Attēlu apstrāde" at bounding box center [625, 335] width 881 height 46
click at [190, 275] on label "Skaitļu un datu analīze ar formulām un grafiskiem attēlojumiem" at bounding box center [625, 275] width 881 height 46
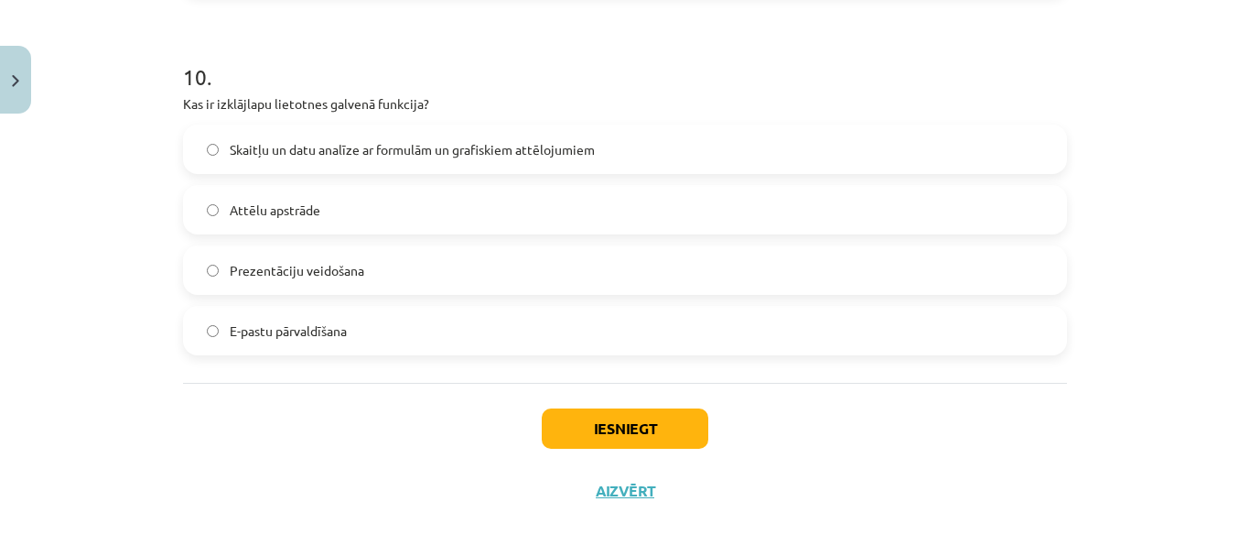
scroll to position [3547, 0]
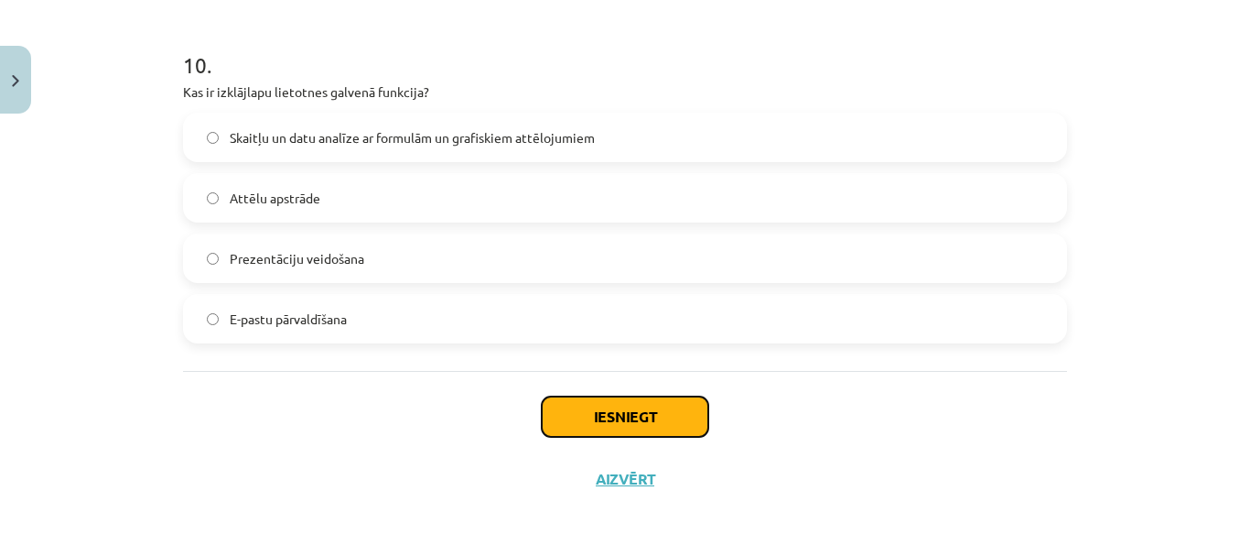
click at [637, 420] on button "Iesniegt" at bounding box center [625, 416] width 167 height 40
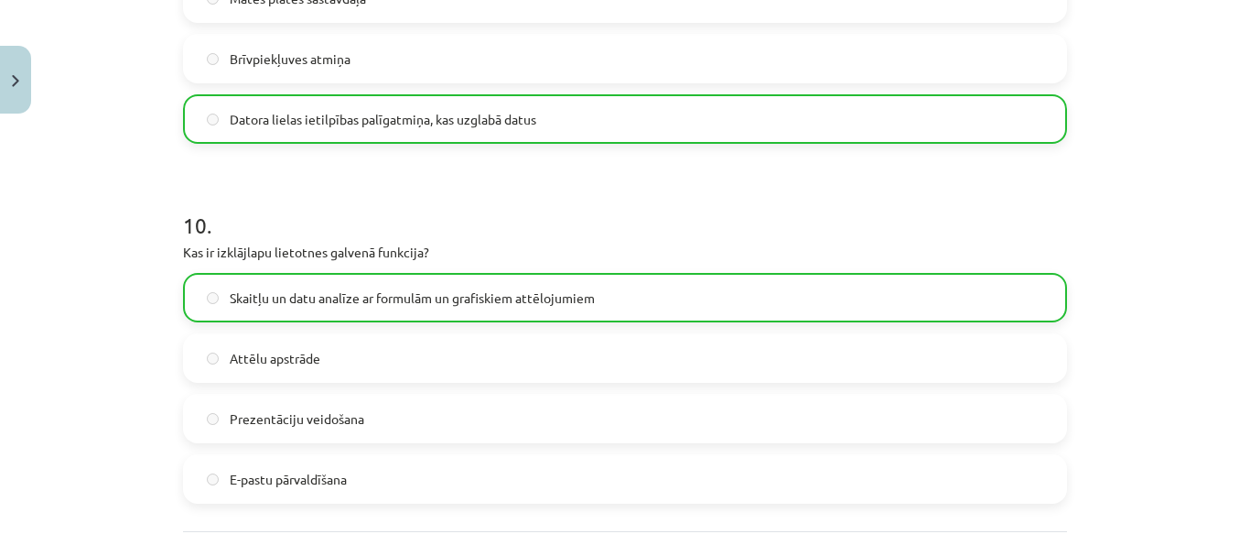
scroll to position [3605, 0]
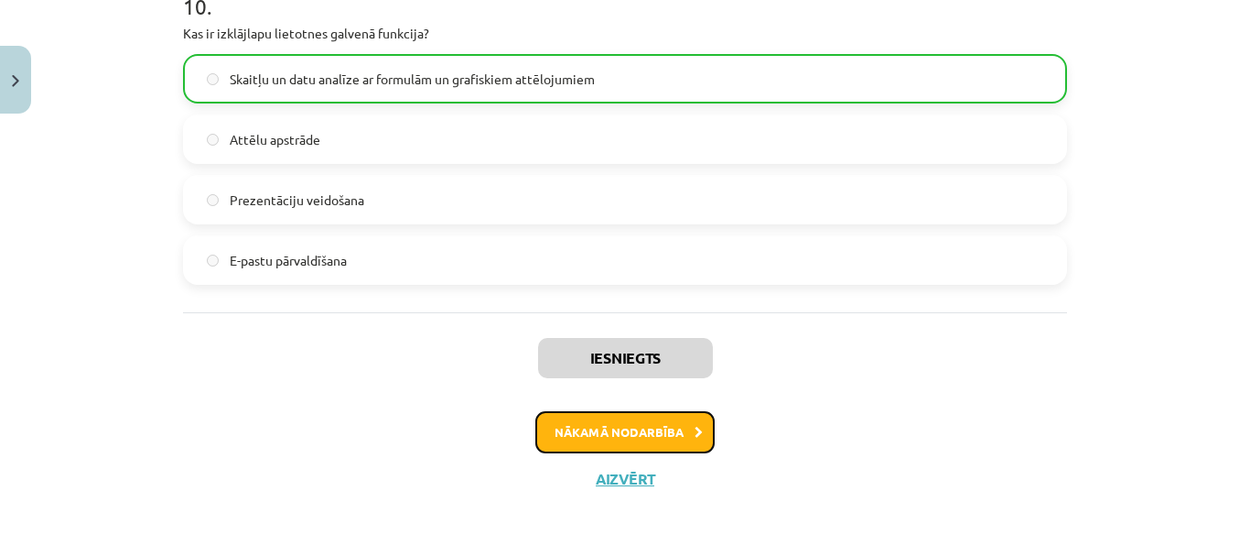
click at [681, 436] on button "Nākamā nodarbība" at bounding box center [624, 432] width 179 height 42
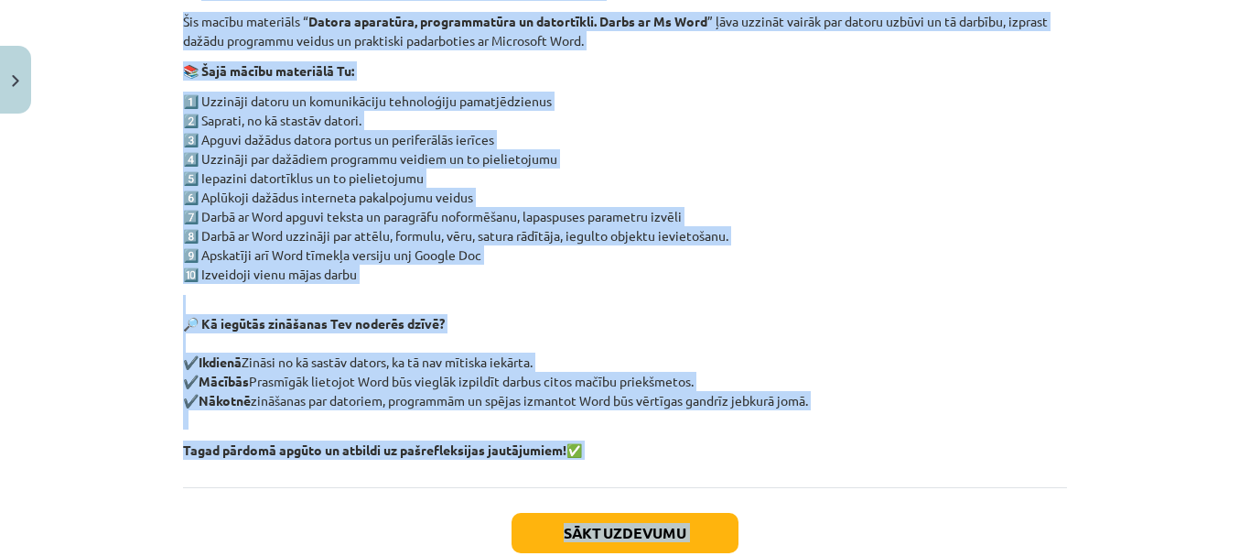
scroll to position [458, 0]
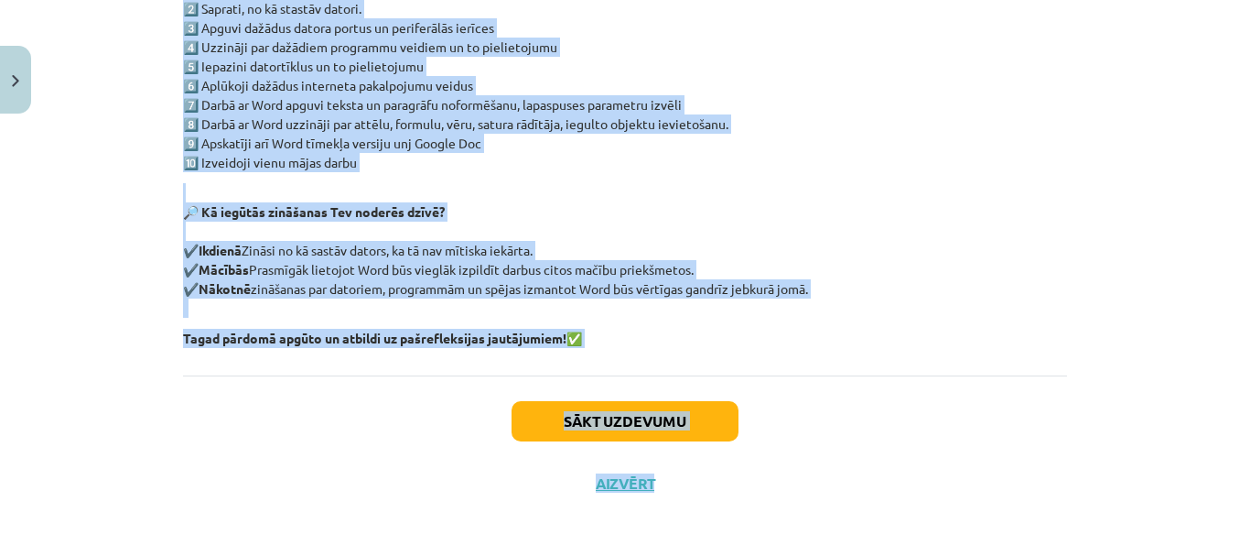
drag, startPoint x: 197, startPoint y: 335, endPoint x: 747, endPoint y: 340, distance: 550.1
click at [747, 340] on div "🧠 Apsveicam! Tu esi apguvis 1. ieskaites tēmu kursā “Datorika”! 🎓📘 Šis macību m…" at bounding box center [625, 109] width 884 height 478
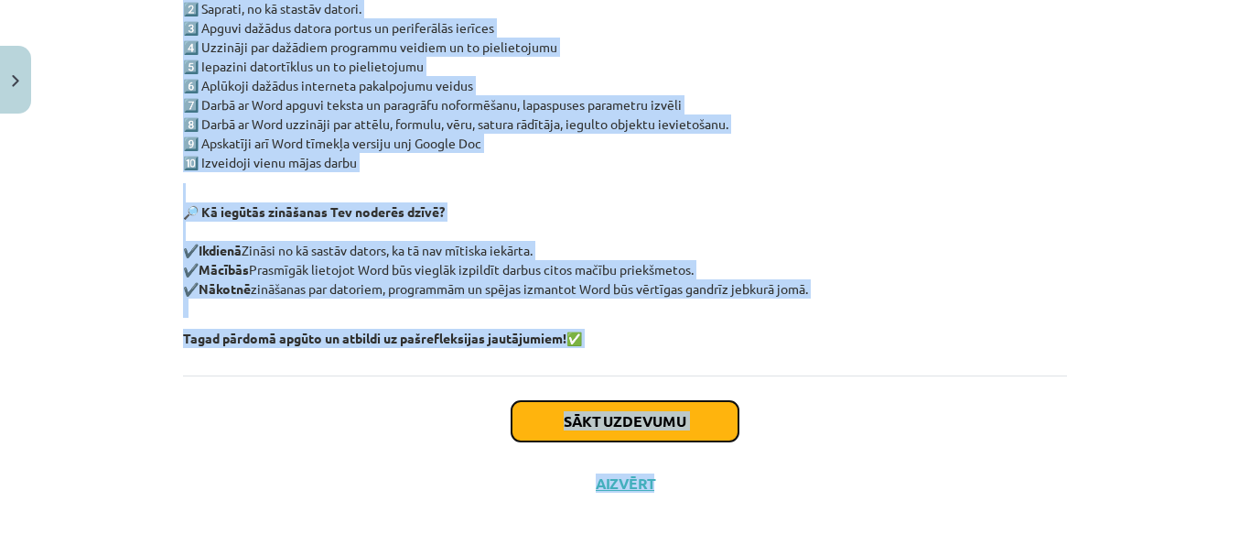
click at [666, 419] on button "Sākt uzdevumu" at bounding box center [625, 421] width 227 height 40
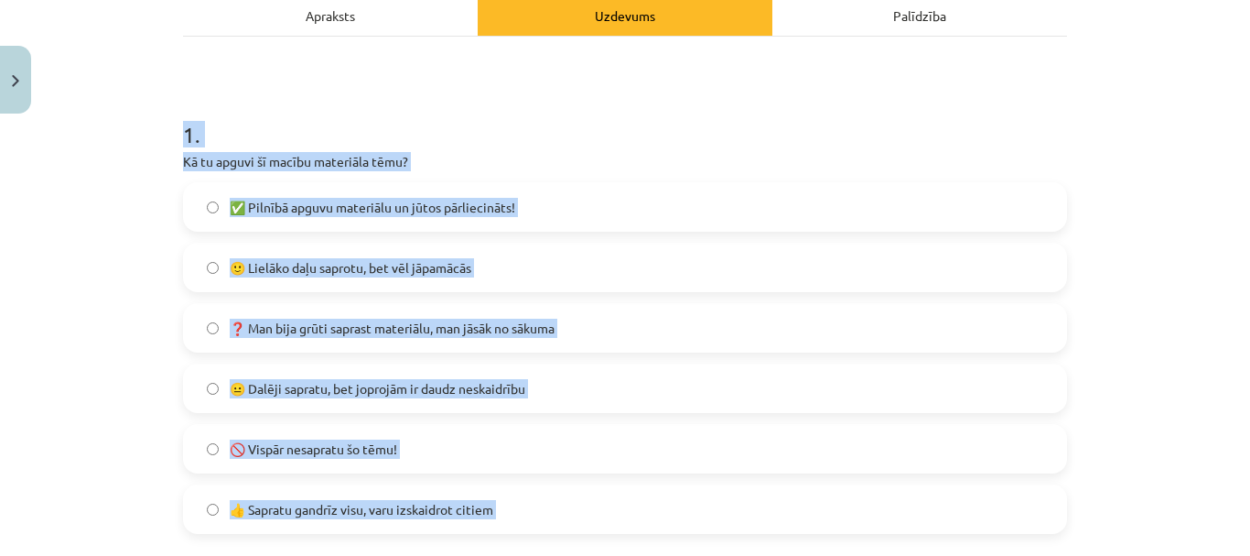
scroll to position [320, 0]
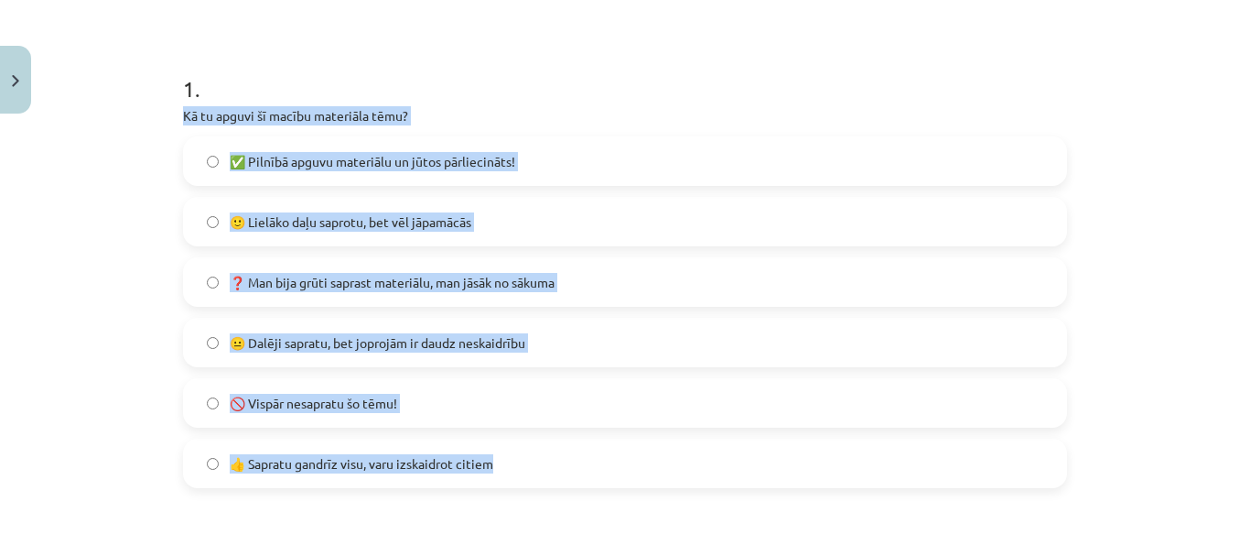
drag, startPoint x: 173, startPoint y: 111, endPoint x: 592, endPoint y: 466, distance: 549.4
click at [559, 175] on label "✅ Pilnībā apguvu materiālu un jūtos pārliecināts!" at bounding box center [625, 161] width 881 height 46
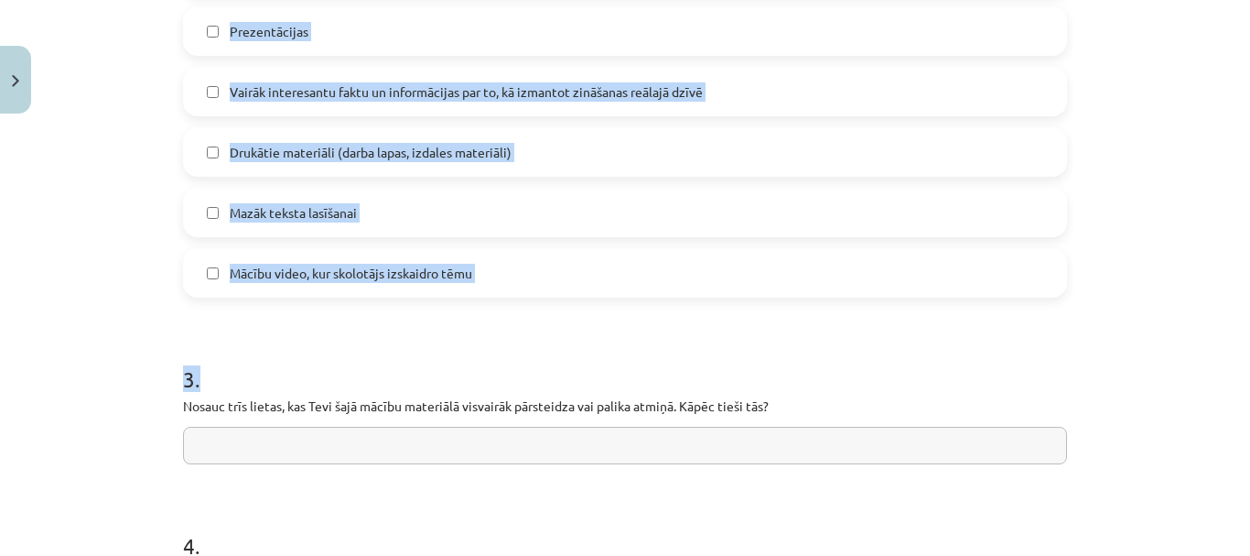
scroll to position [1327, 0]
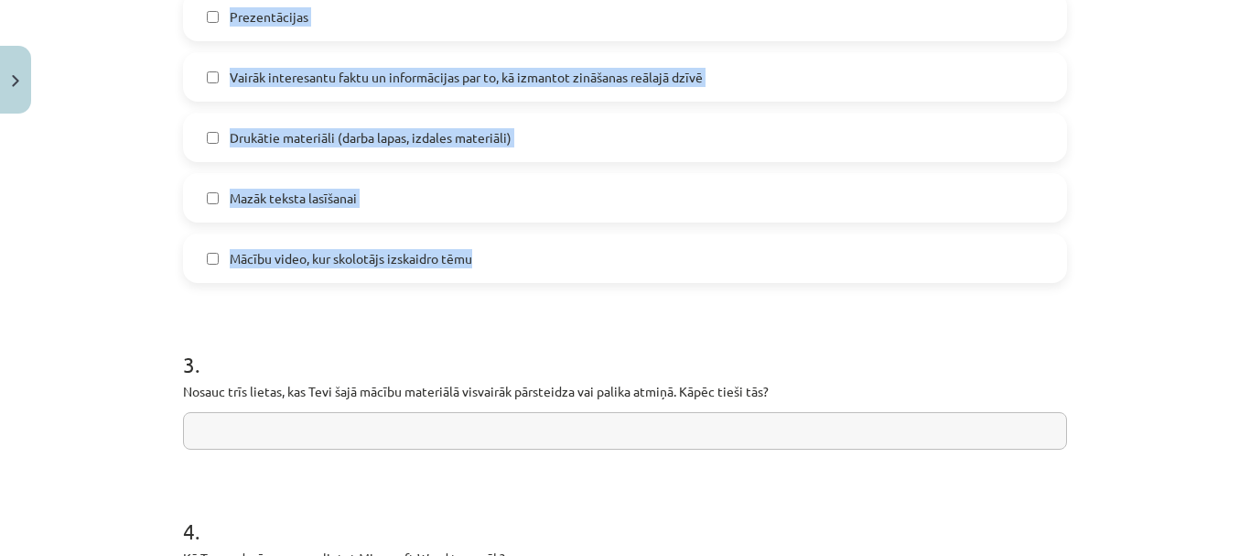
drag, startPoint x: 178, startPoint y: 135, endPoint x: 815, endPoint y: 245, distance: 645.5
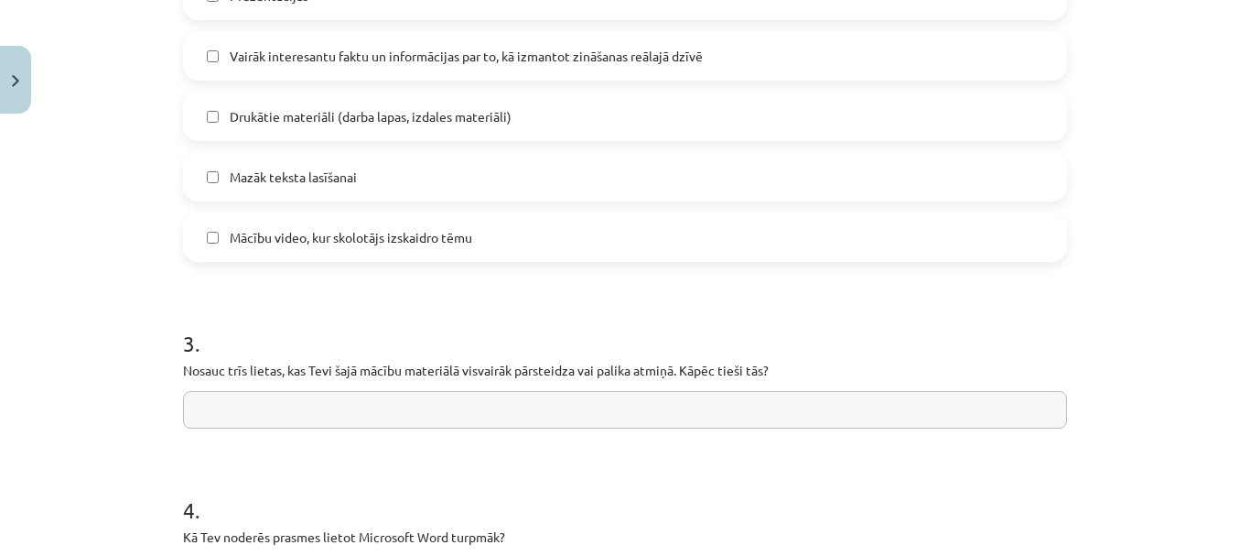
scroll to position [1510, 0]
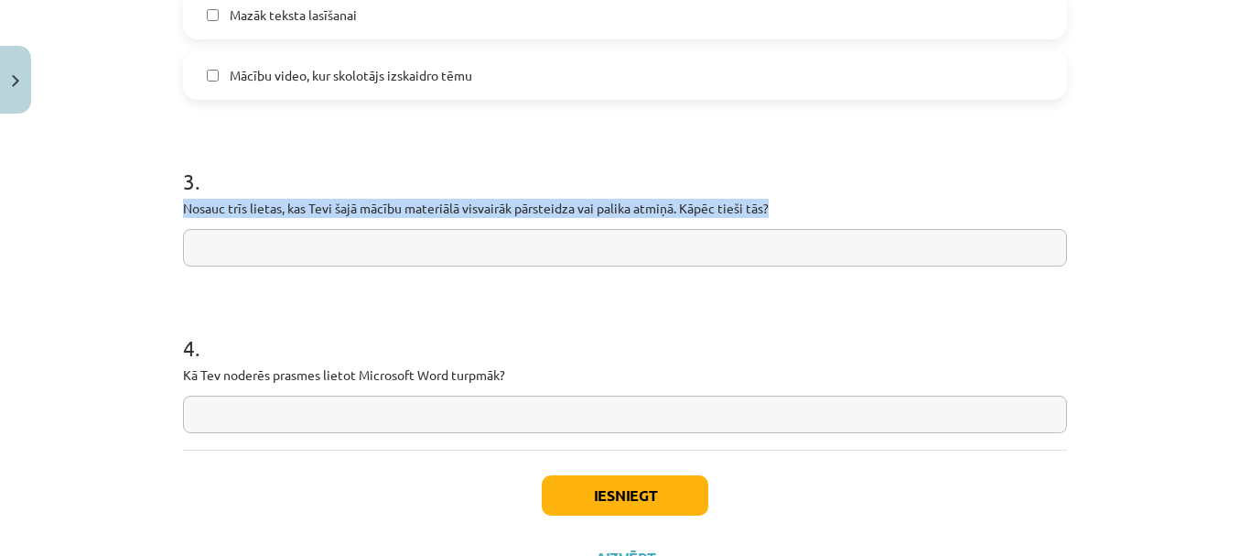
drag, startPoint x: 178, startPoint y: 204, endPoint x: 810, endPoint y: 211, distance: 631.6
click at [810, 211] on p "Nosauc trīs lietas, kas Tevi šajā mācību materiālā visvairāk pārsteidza vai pal…" at bounding box center [625, 208] width 884 height 19
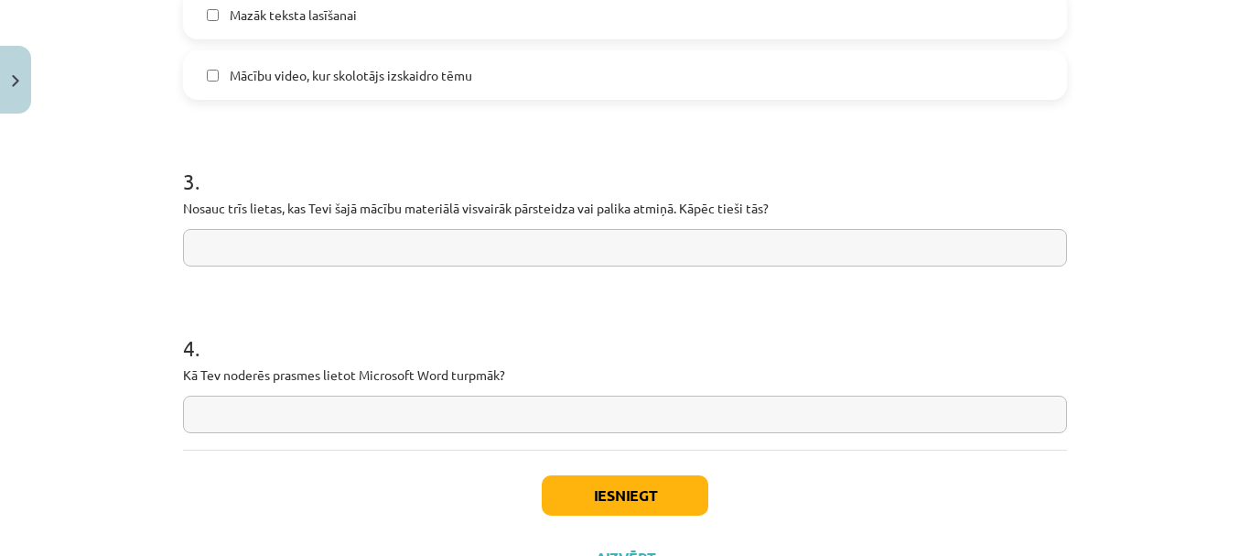
click at [265, 241] on input "text" at bounding box center [625, 248] width 884 height 38
paste input "**********"
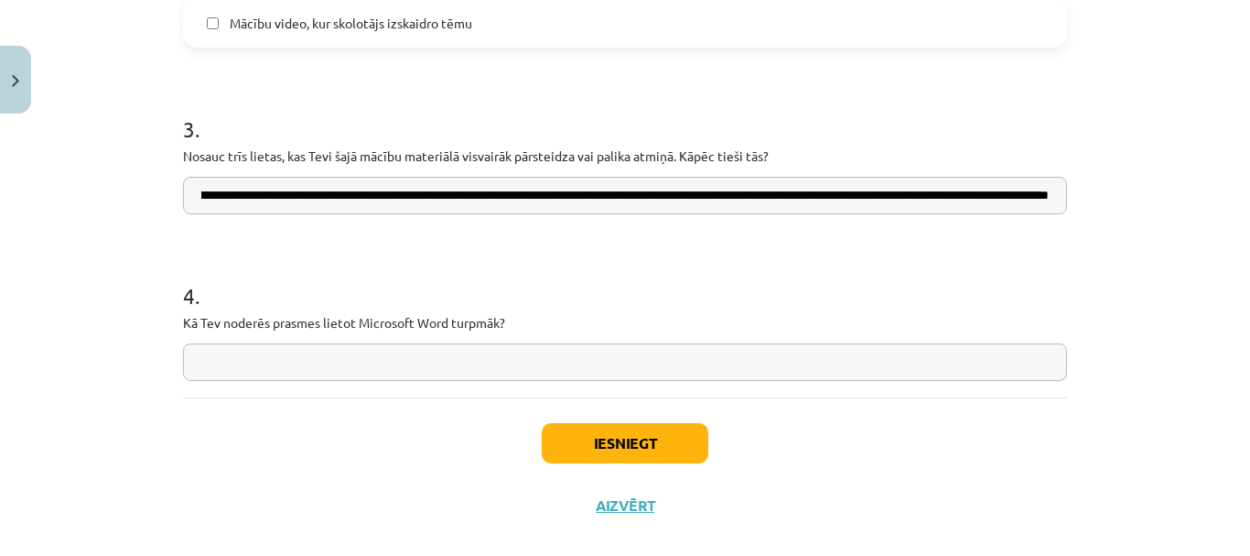
scroll to position [1589, 0]
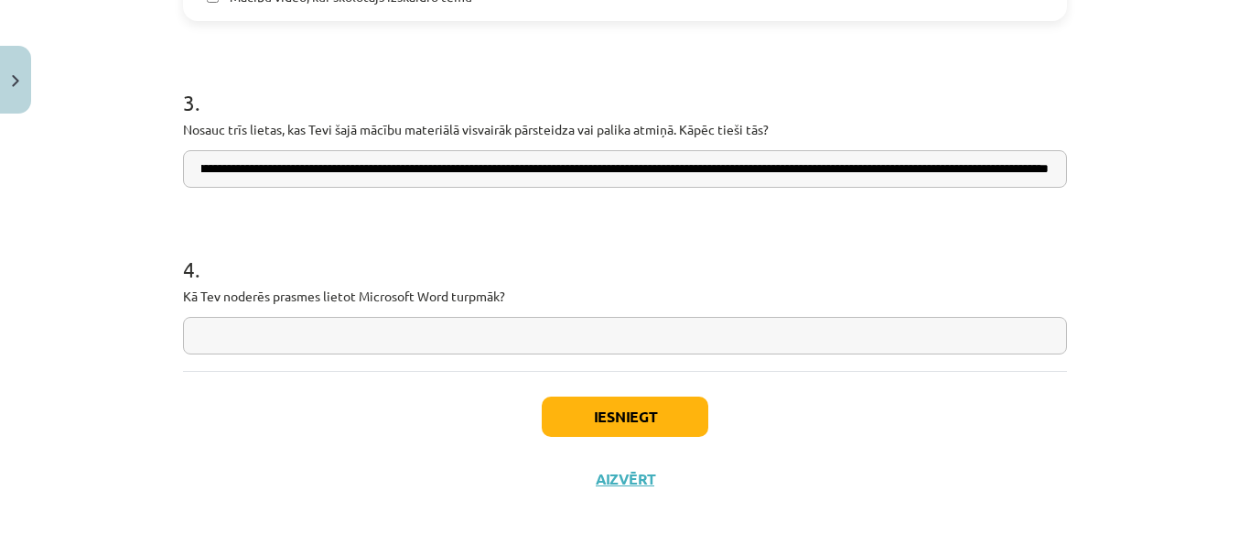
type input "**********"
drag, startPoint x: 178, startPoint y: 294, endPoint x: 510, endPoint y: 308, distance: 332.5
click at [510, 308] on div "4 . Kā Tev noderēs prasmes lietot Microsoft Word turpmāk?" at bounding box center [625, 289] width 884 height 130
click at [259, 328] on input "text" at bounding box center [625, 336] width 884 height 38
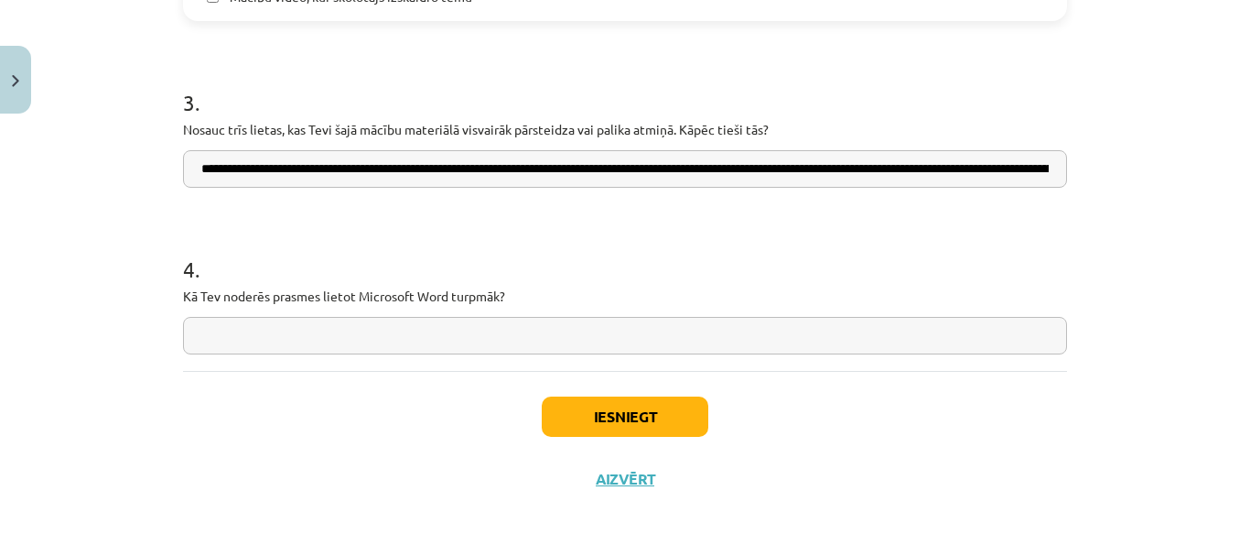
paste input "**********"
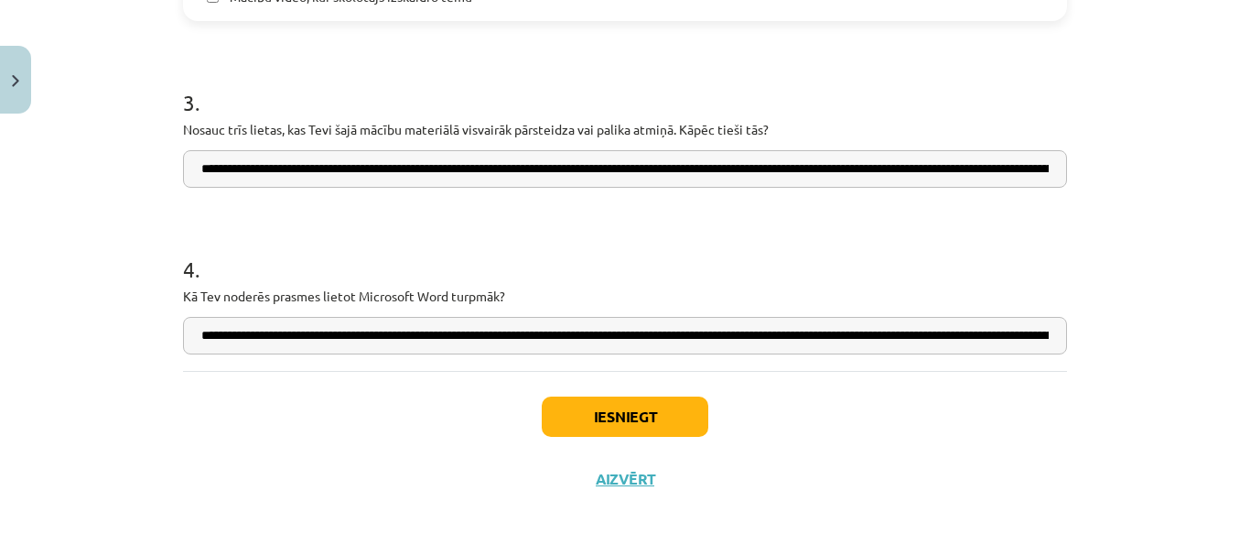
scroll to position [0, 1149]
type input "**********"
click at [643, 413] on button "Iesniegt" at bounding box center [625, 416] width 167 height 40
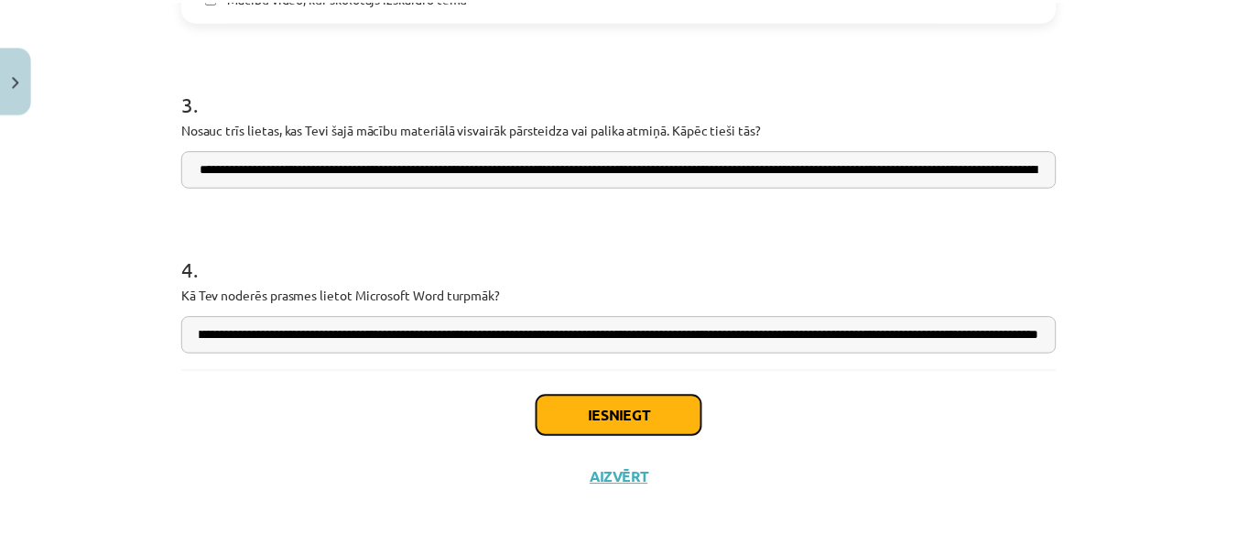
scroll to position [0, 0]
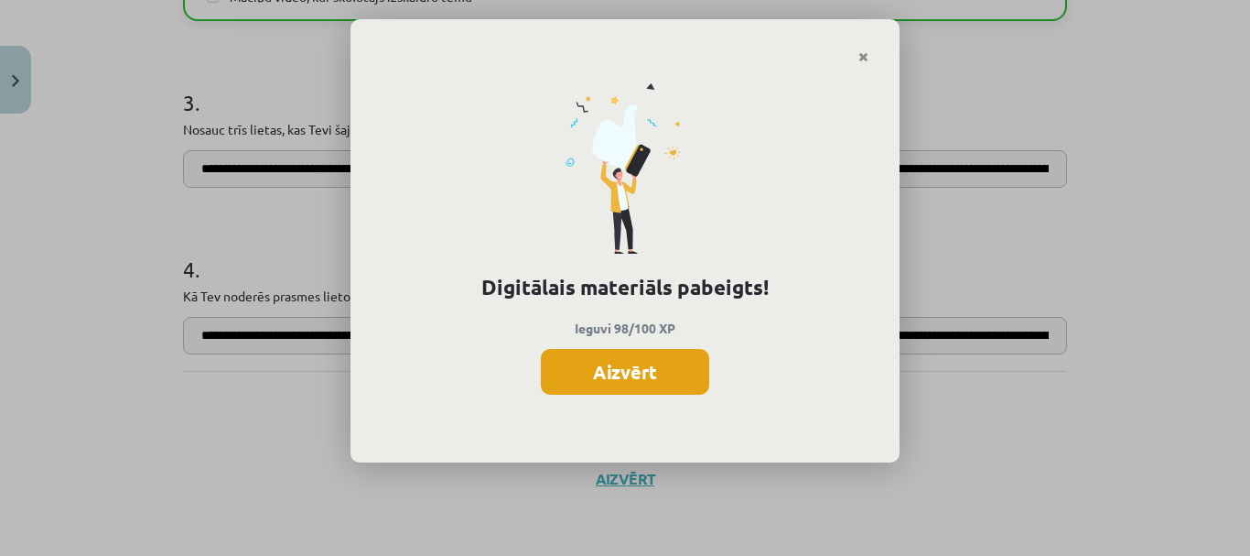
click at [647, 367] on button "Aizvērt" at bounding box center [625, 372] width 168 height 46
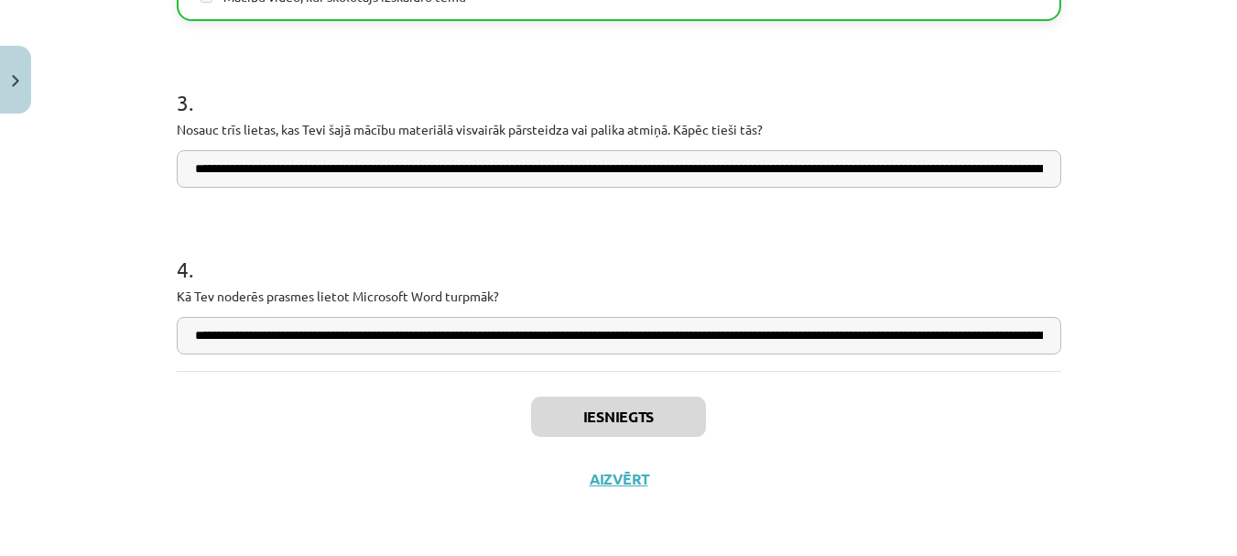
scroll to position [549, 0]
click at [603, 481] on button "Aizvērt" at bounding box center [619, 479] width 70 height 18
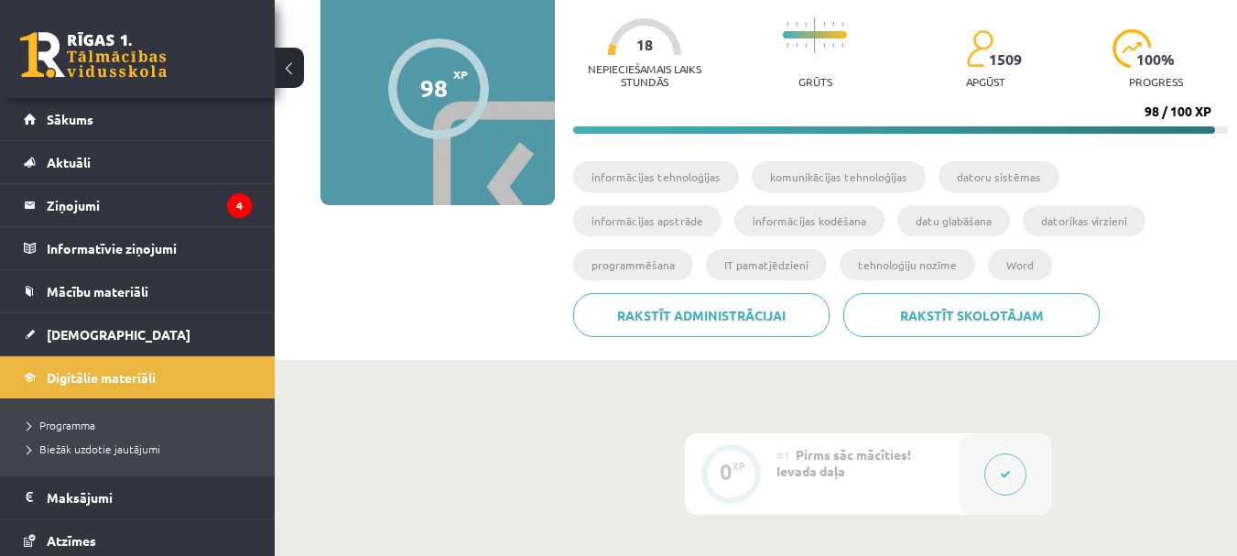
scroll to position [183, 0]
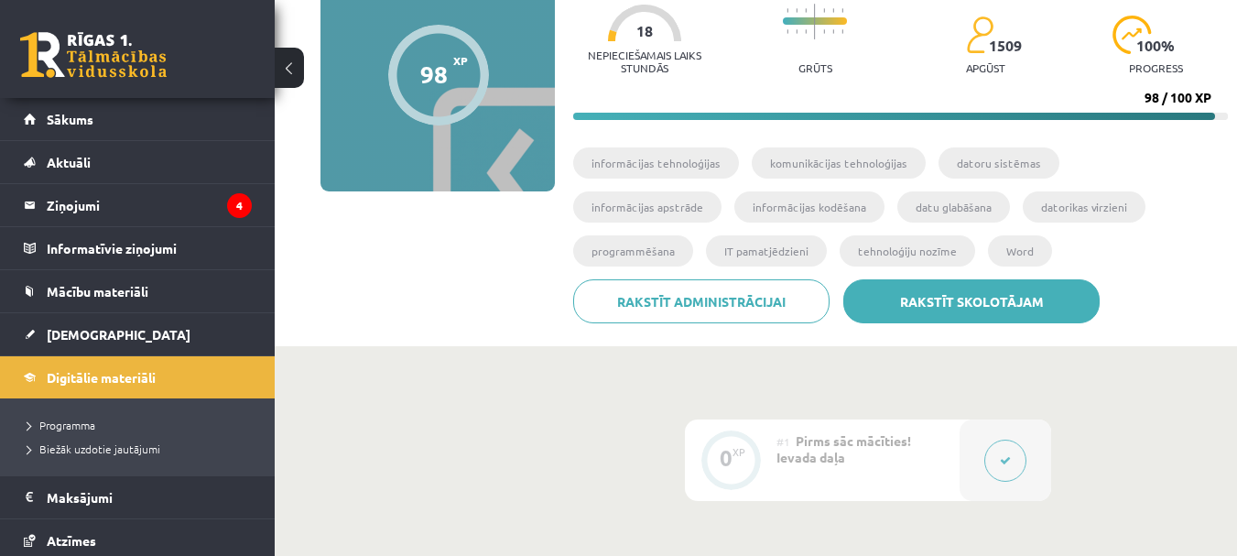
click at [944, 297] on link "Rakstīt skolotājam" at bounding box center [971, 301] width 256 height 44
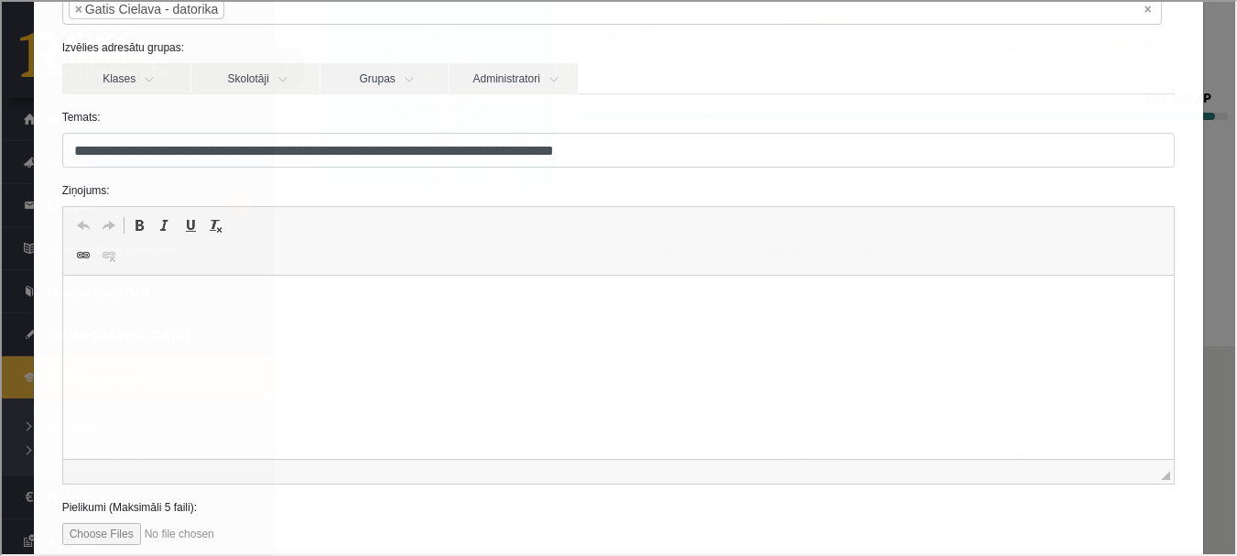
scroll to position [167, 0]
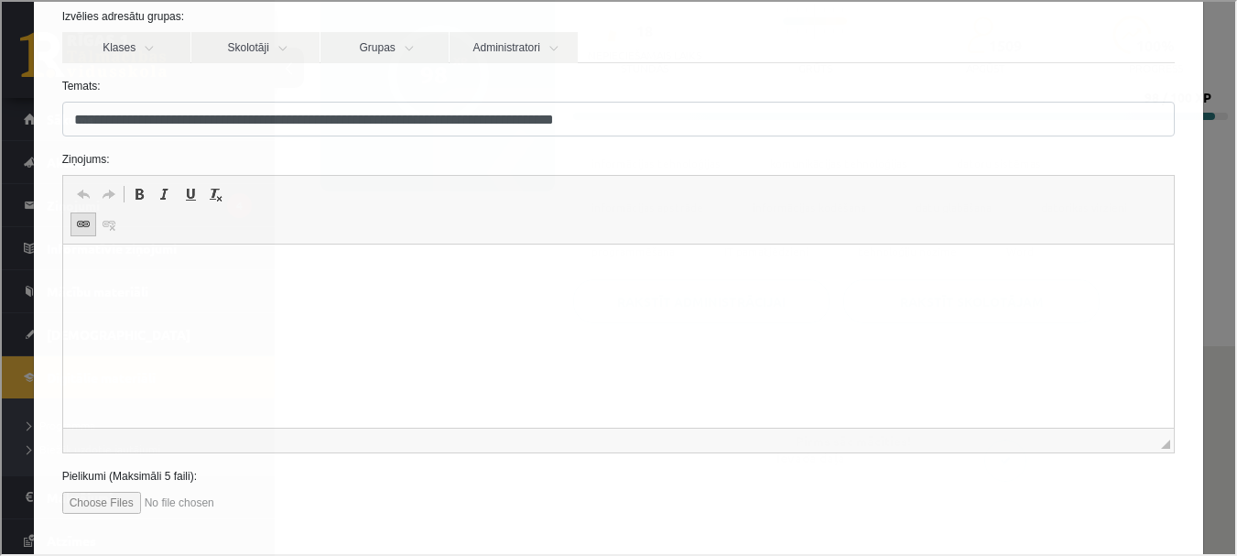
click at [78, 219] on span at bounding box center [81, 222] width 15 height 15
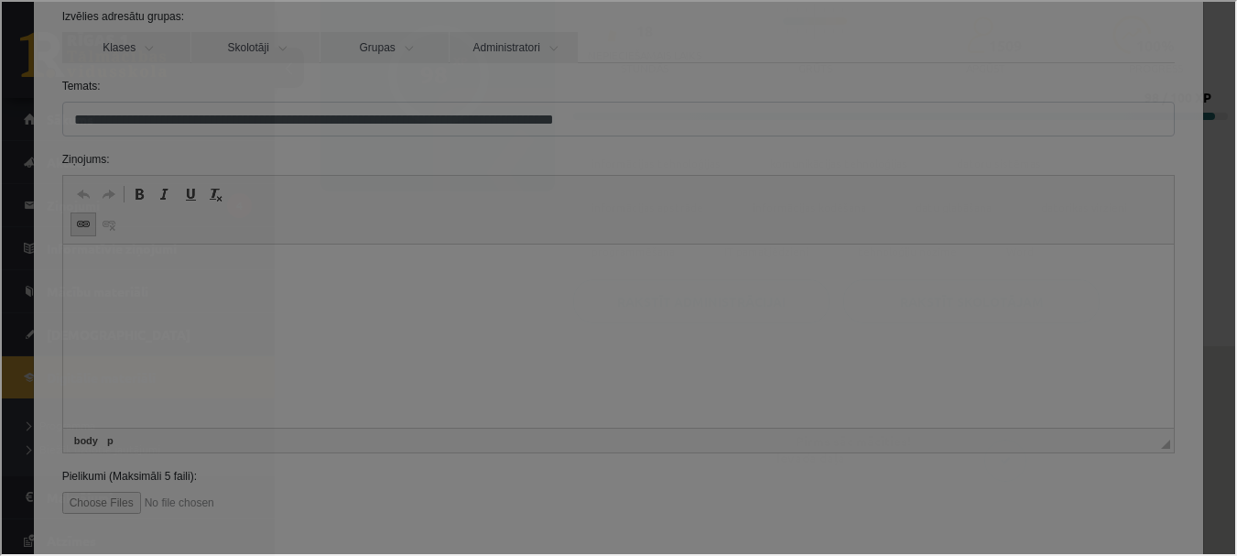
scroll to position [0, 0]
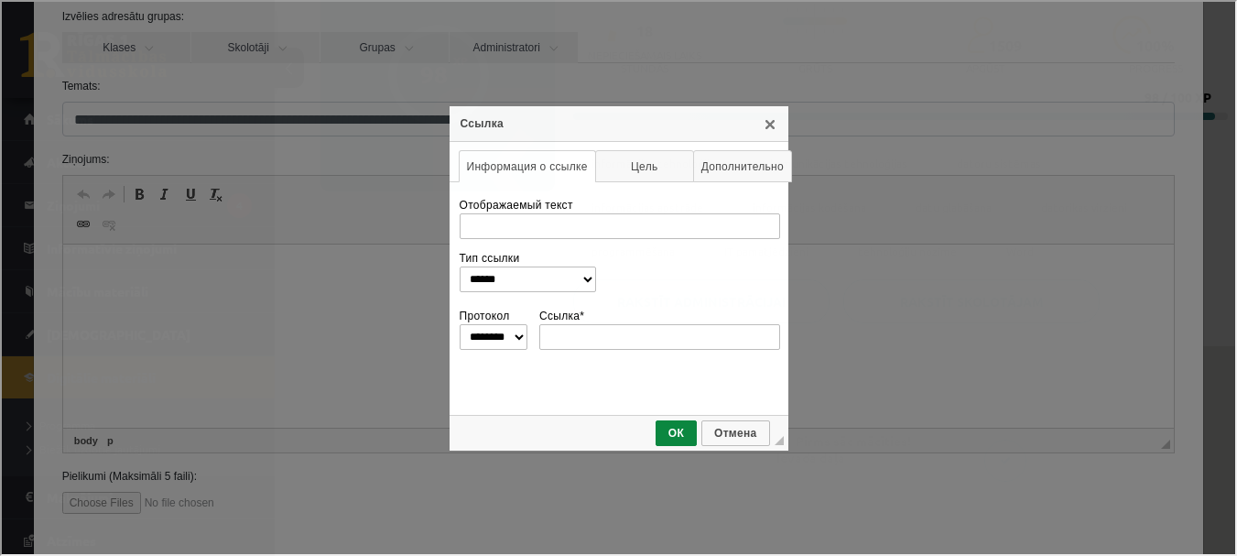
click at [594, 276] on select "**********" at bounding box center [526, 278] width 136 height 26
click at [838, 291] on div "**********" at bounding box center [616, 276] width 1233 height 552
click at [764, 115] on link "X" at bounding box center [768, 121] width 15 height 15
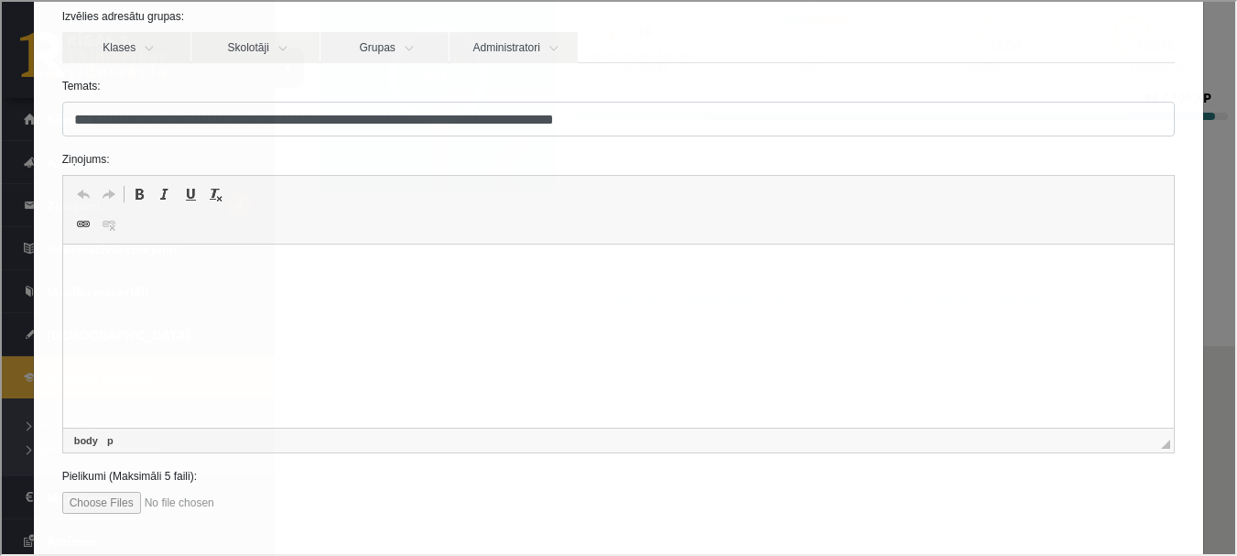
scroll to position [258, 0]
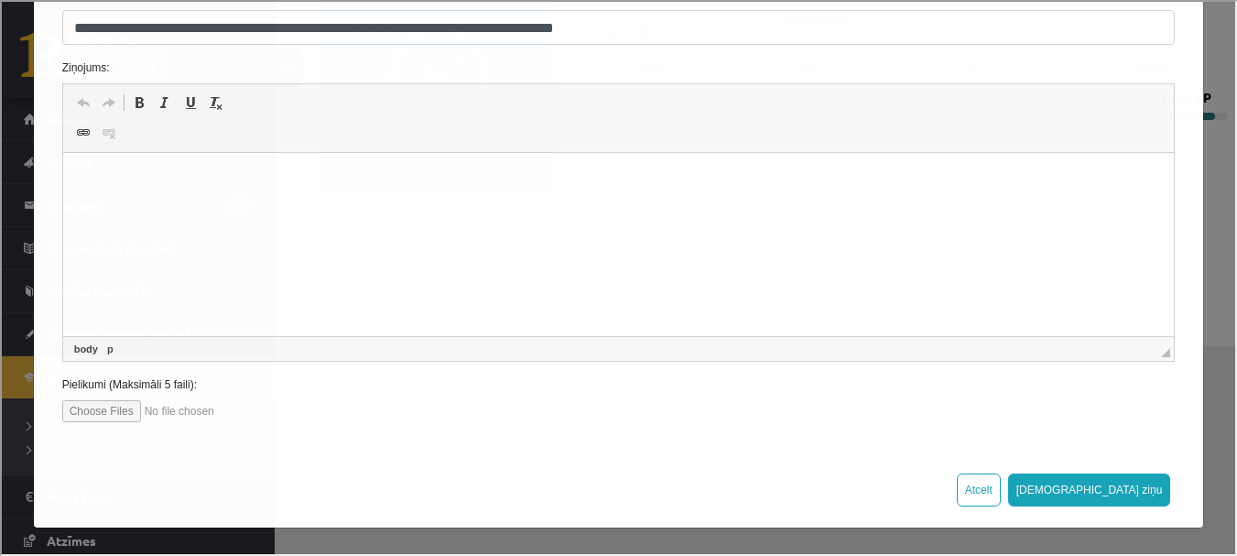
click at [113, 412] on input "file" at bounding box center [164, 409] width 208 height 22
type input "**********"
click at [444, 209] on html at bounding box center [617, 181] width 1111 height 56
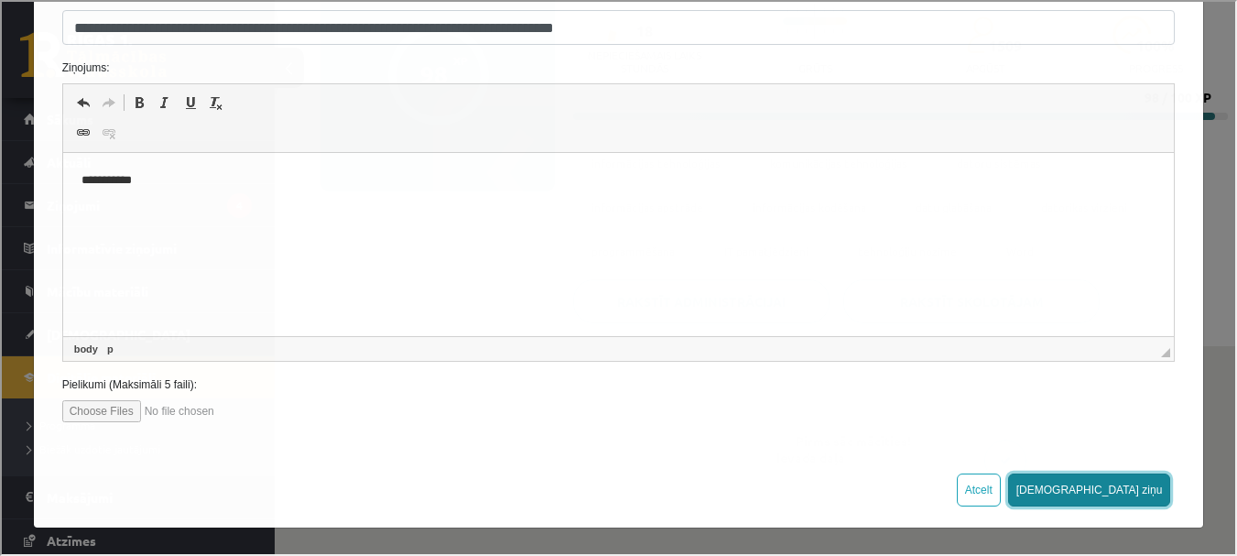
click at [1138, 481] on button "[DEMOGRAPHIC_DATA] ziņu" at bounding box center [1087, 487] width 163 height 33
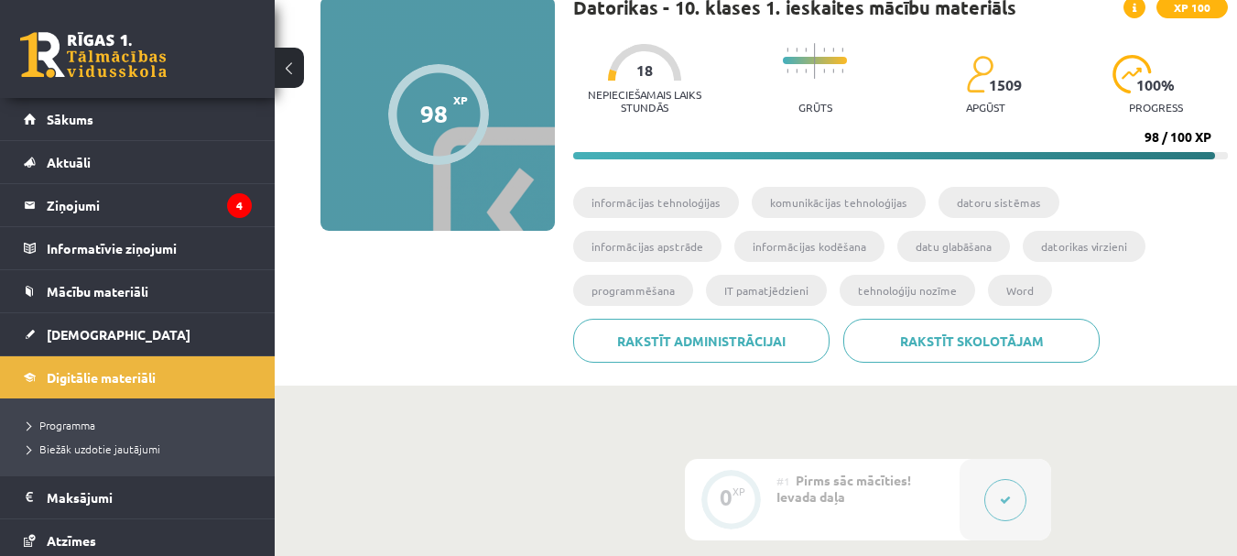
scroll to position [0, 0]
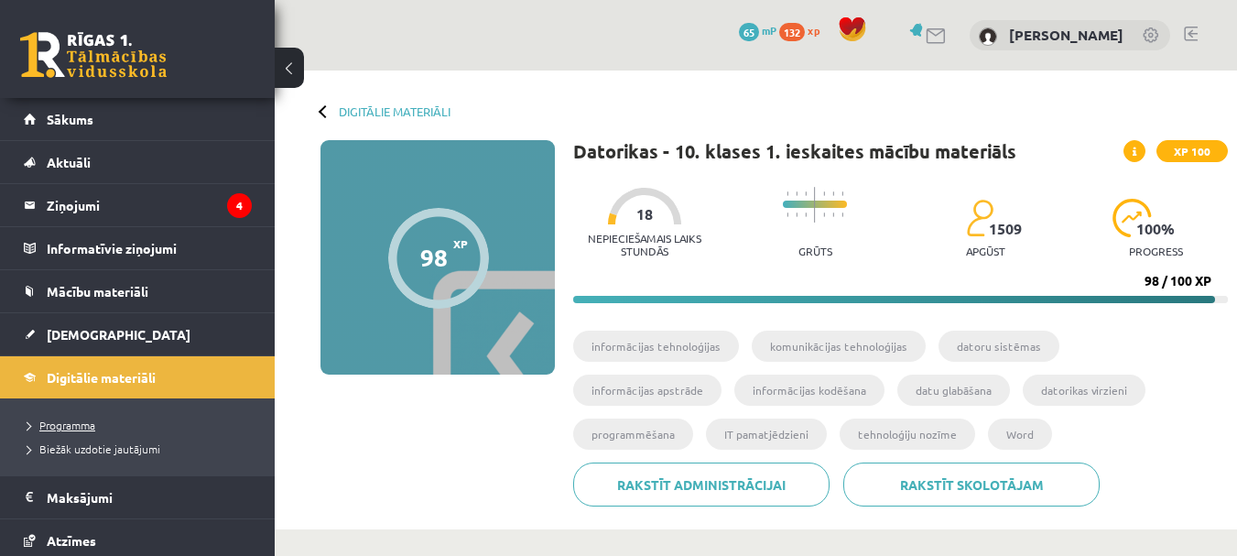
click at [72, 416] on link "Programma" at bounding box center [141, 424] width 229 height 16
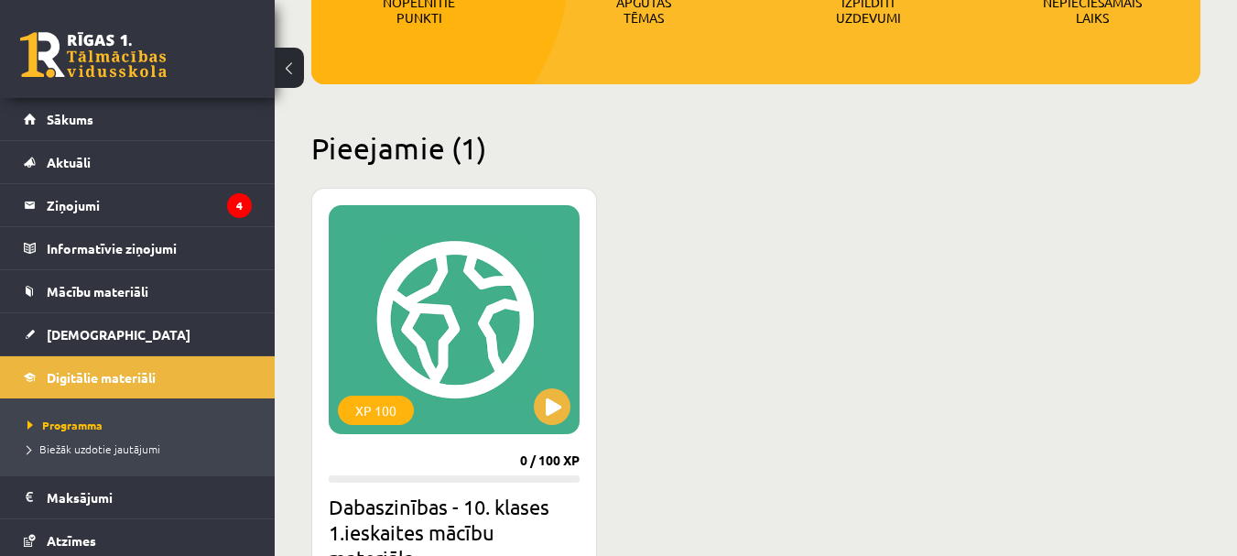
scroll to position [243, 0]
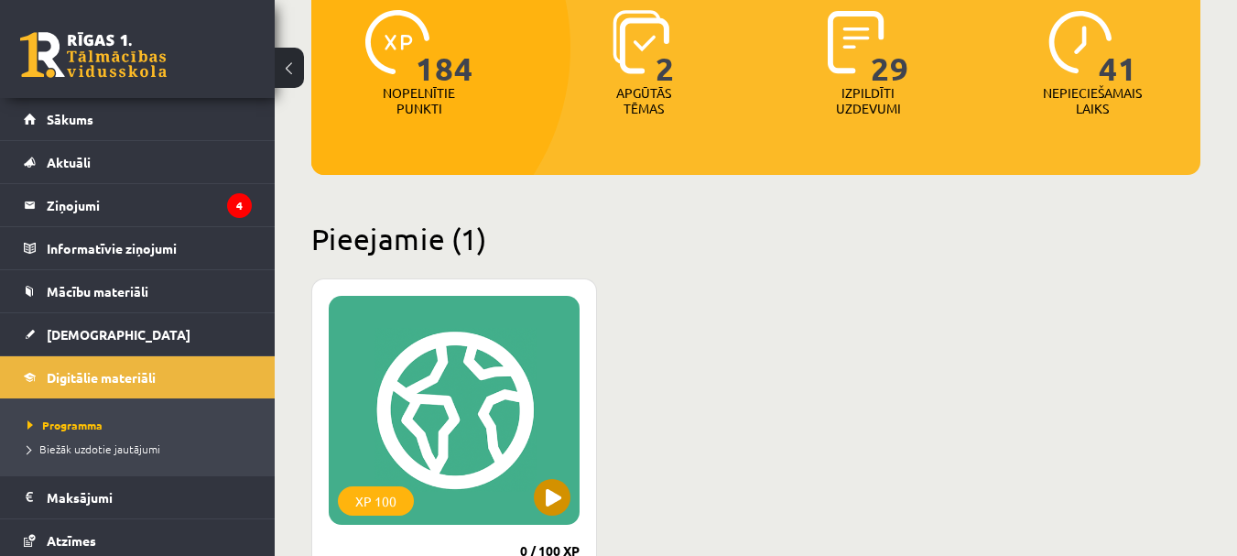
click at [477, 427] on div "XP 100" at bounding box center [454, 410] width 251 height 229
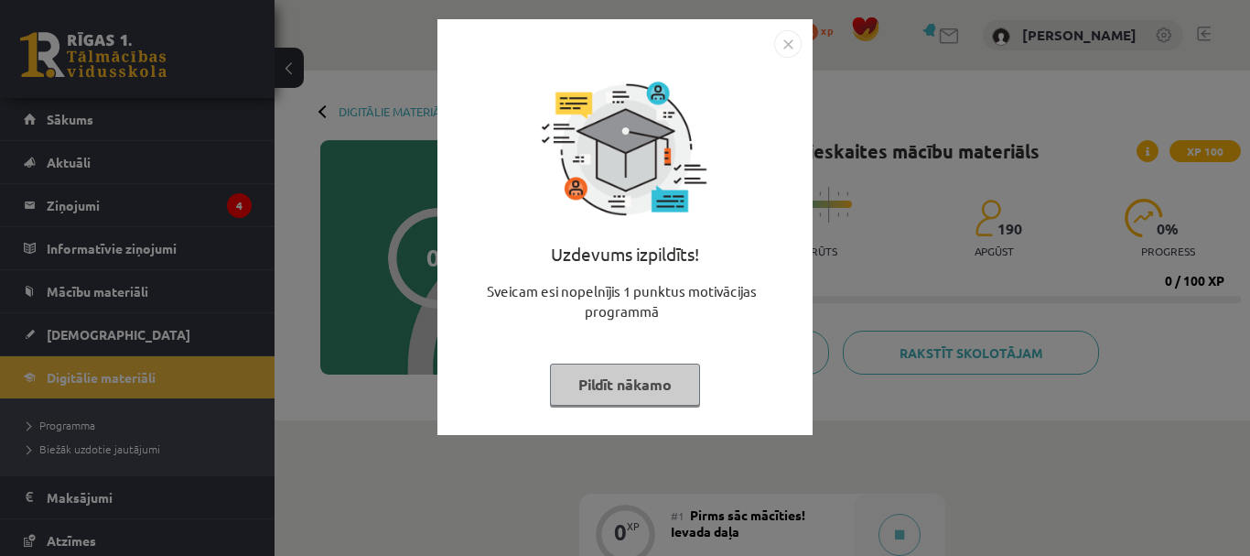
click at [617, 377] on button "Pildīt nākamo" at bounding box center [625, 384] width 150 height 42
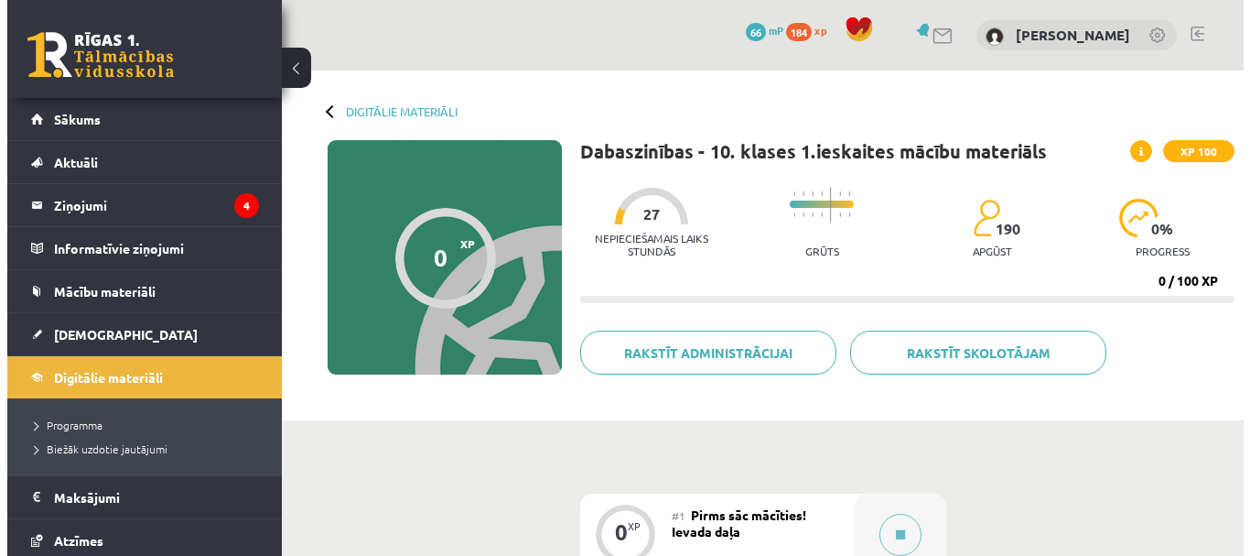
scroll to position [183, 0]
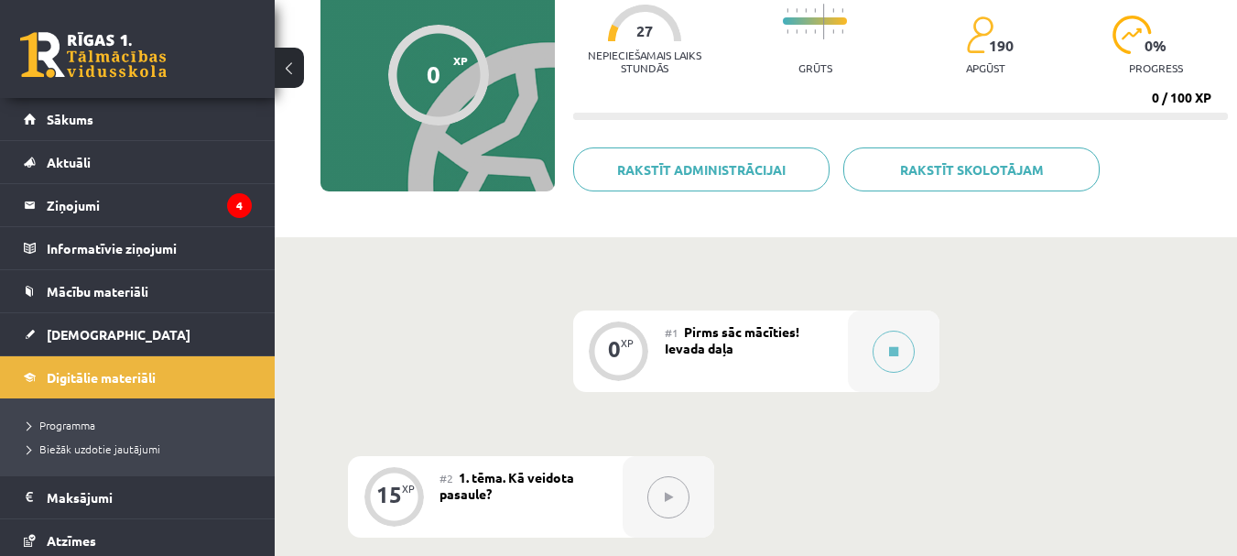
click at [829, 337] on div "#1 Pirms sāc mācīties! Ievada daļa" at bounding box center [756, 350] width 183 height 81
click at [896, 350] on icon at bounding box center [893, 351] width 9 height 11
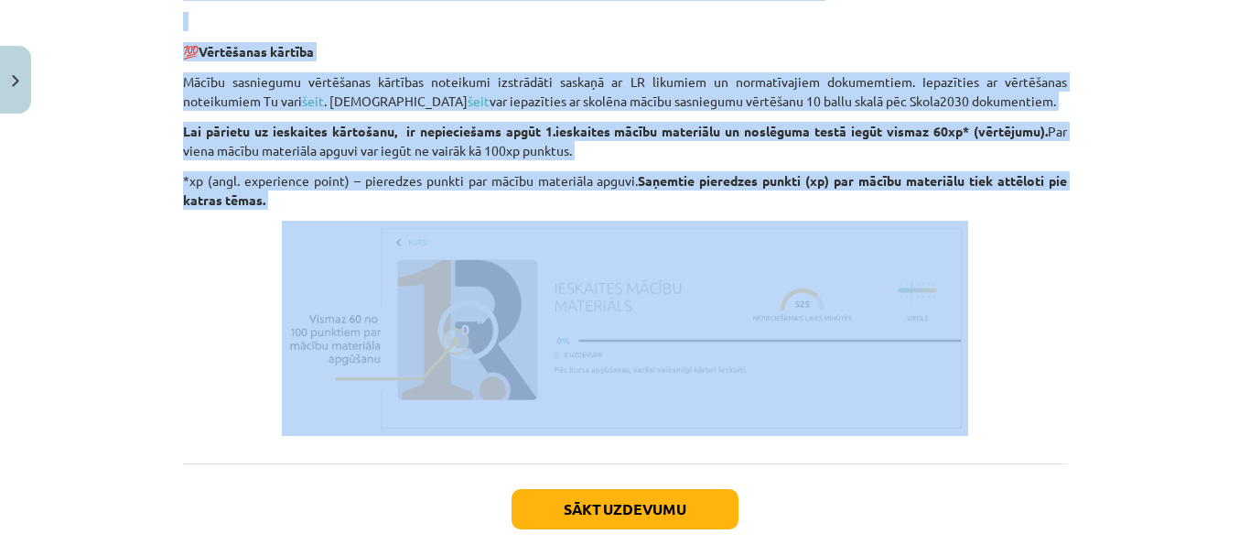
scroll to position [1467, 0]
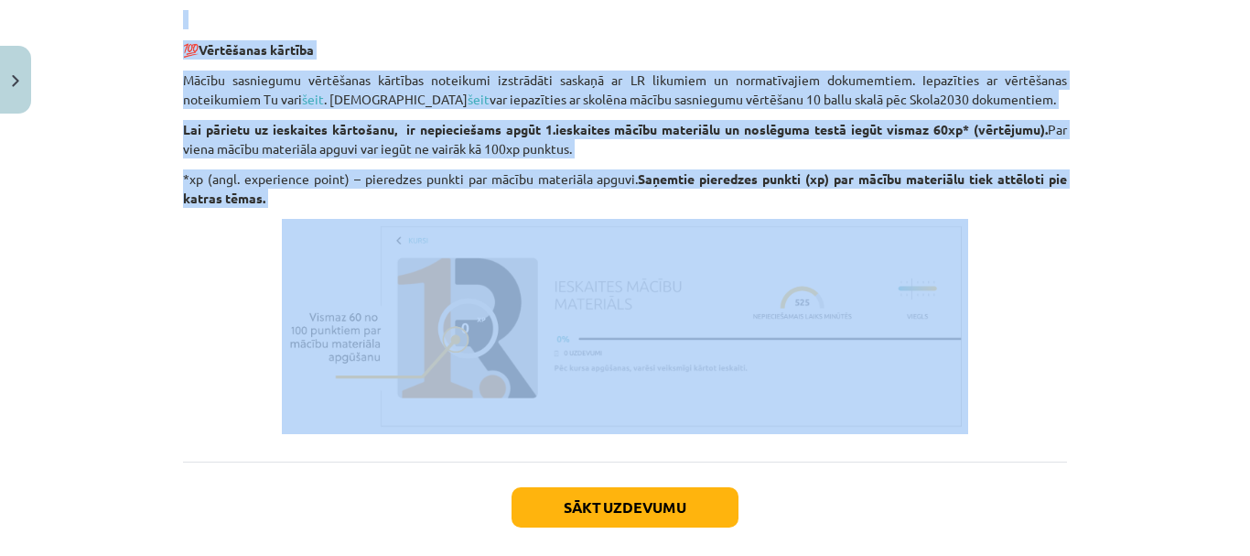
drag, startPoint x: 192, startPoint y: 260, endPoint x: 989, endPoint y: 296, distance: 797.1
copy div "Esi sveicināts priekšmeta Dabaszinības 1. ieskaites mācību materiāla apguvē! Es…"
click at [232, 321] on p at bounding box center [625, 326] width 884 height 215
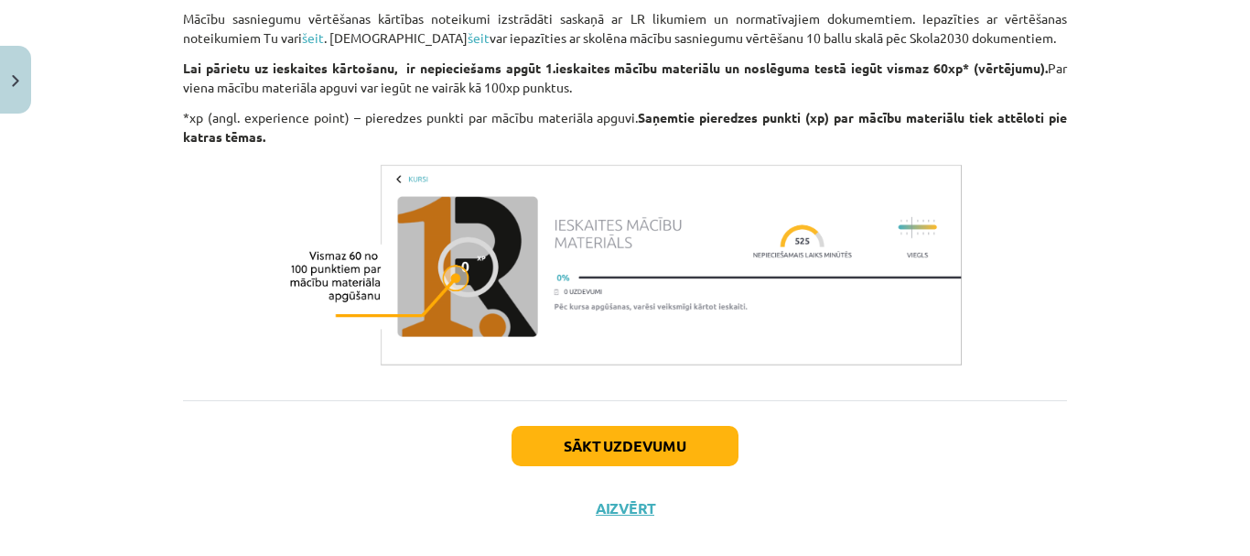
scroll to position [1559, 0]
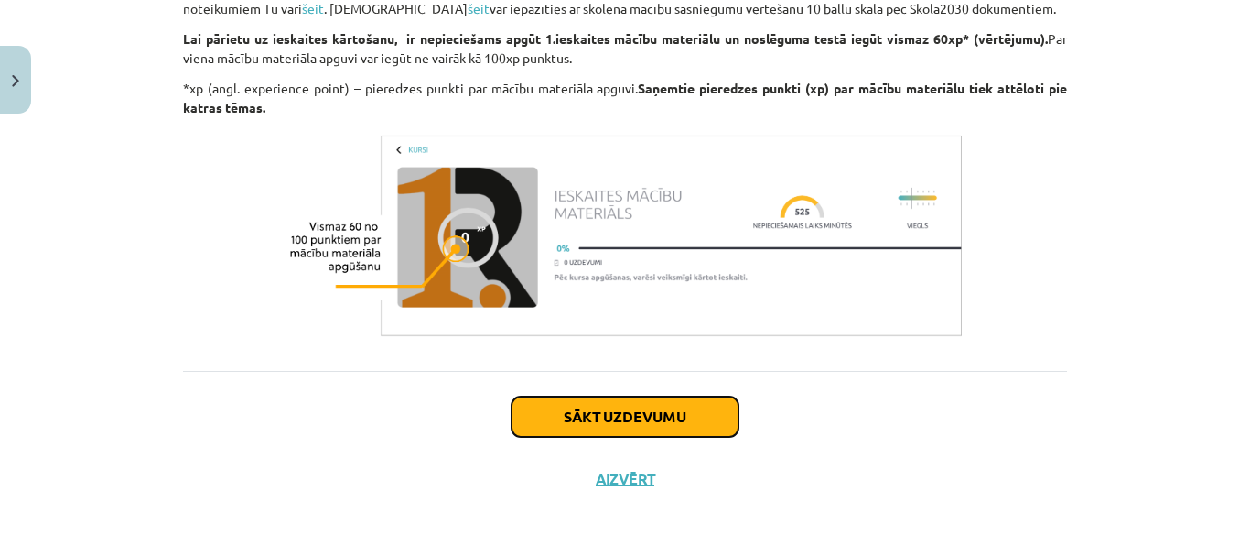
click at [598, 412] on button "Sākt uzdevumu" at bounding box center [625, 416] width 227 height 40
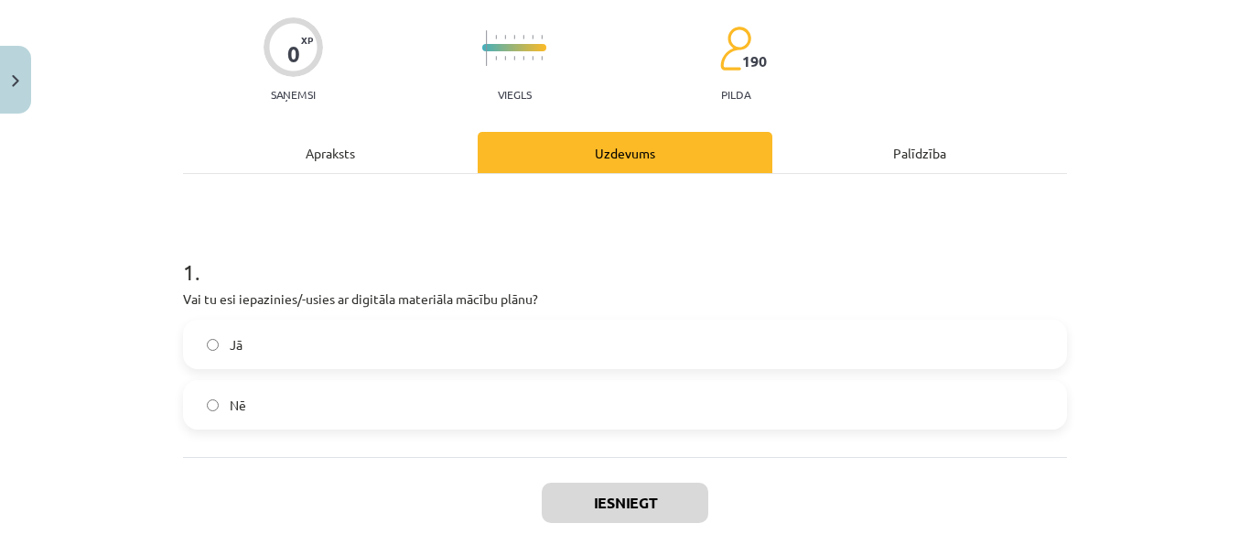
scroll to position [223, 0]
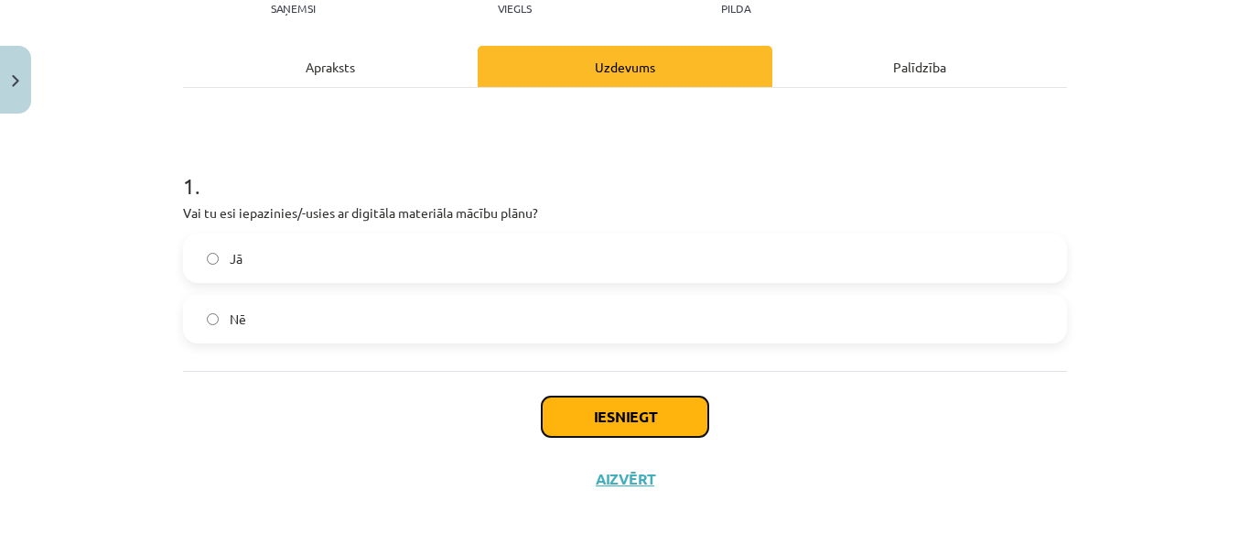
click at [607, 409] on button "Iesniegt" at bounding box center [625, 416] width 167 height 40
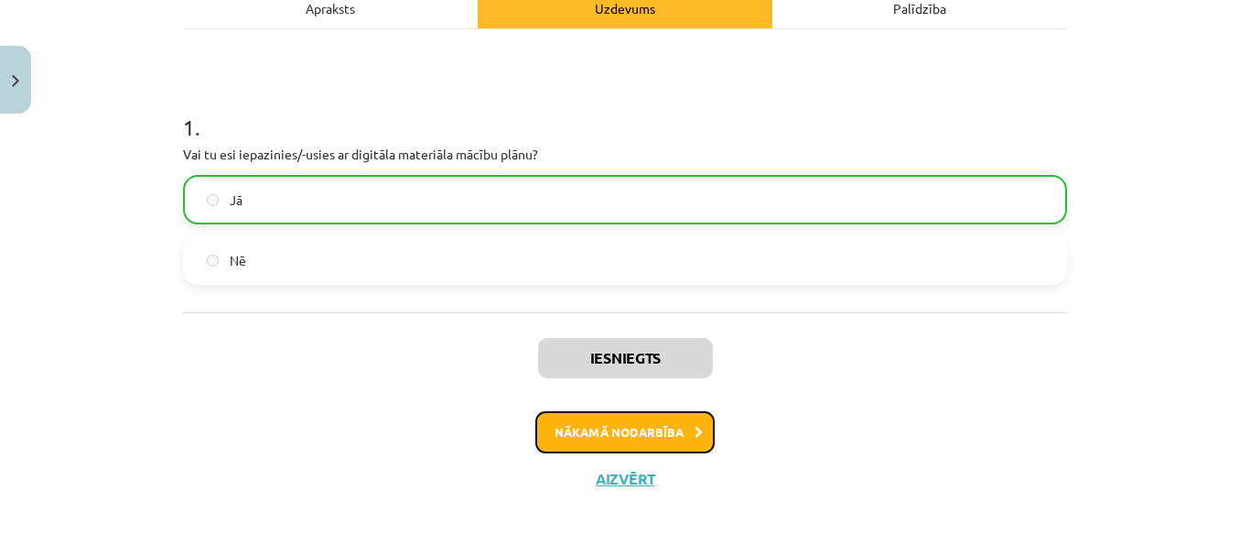
click at [608, 425] on button "Nākamā nodarbība" at bounding box center [624, 432] width 179 height 42
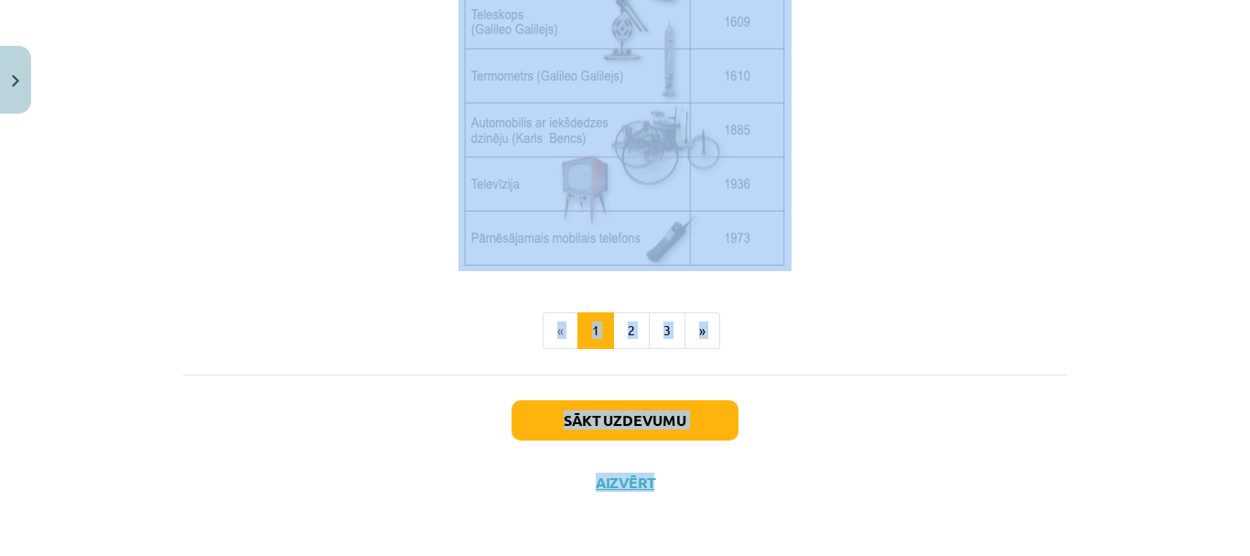
scroll to position [2581, 0]
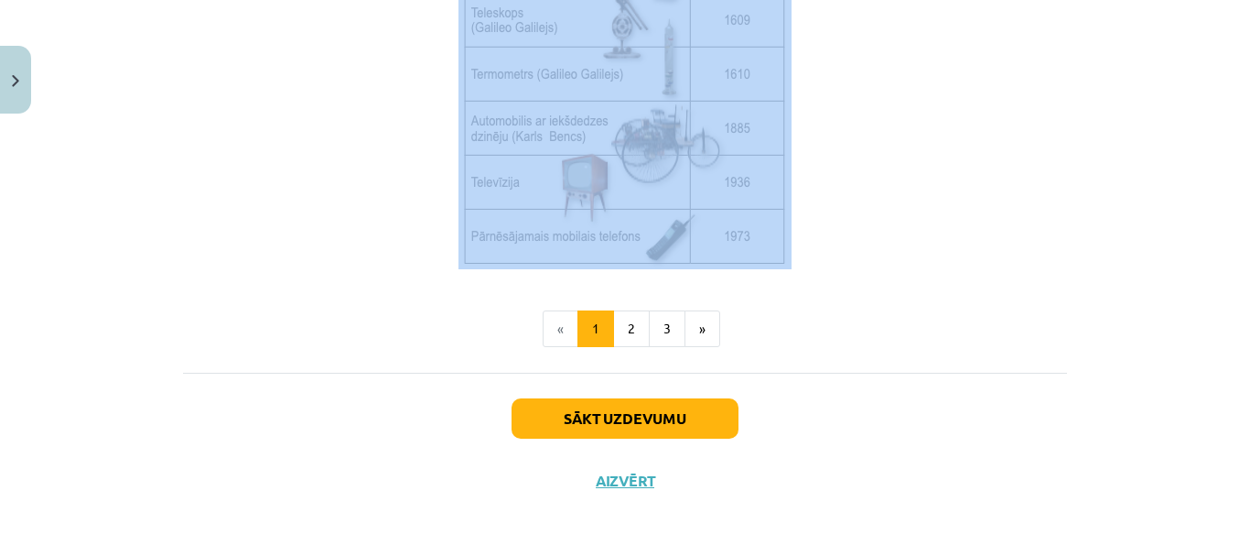
drag, startPoint x: 194, startPoint y: 124, endPoint x: 880, endPoint y: 222, distance: 692.7
copy div "Kas Tevi sagaida? 🔸 Iepazīt dabaszinātņu nozaru pētāmos objektus un attīstību. …"
click at [626, 322] on button "2" at bounding box center [631, 328] width 37 height 37
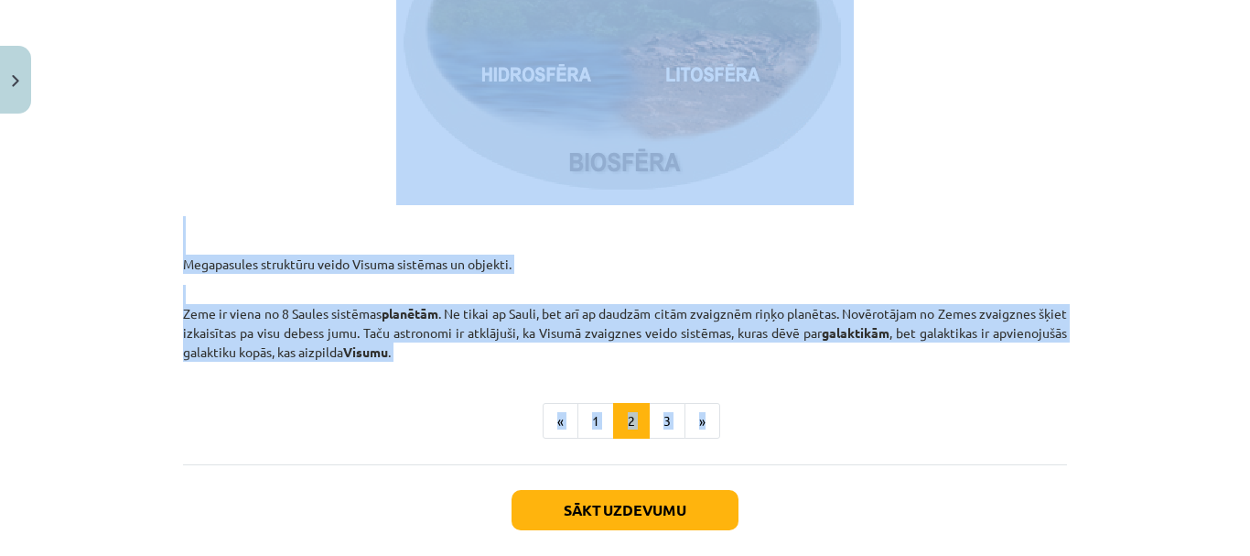
scroll to position [2893, 0]
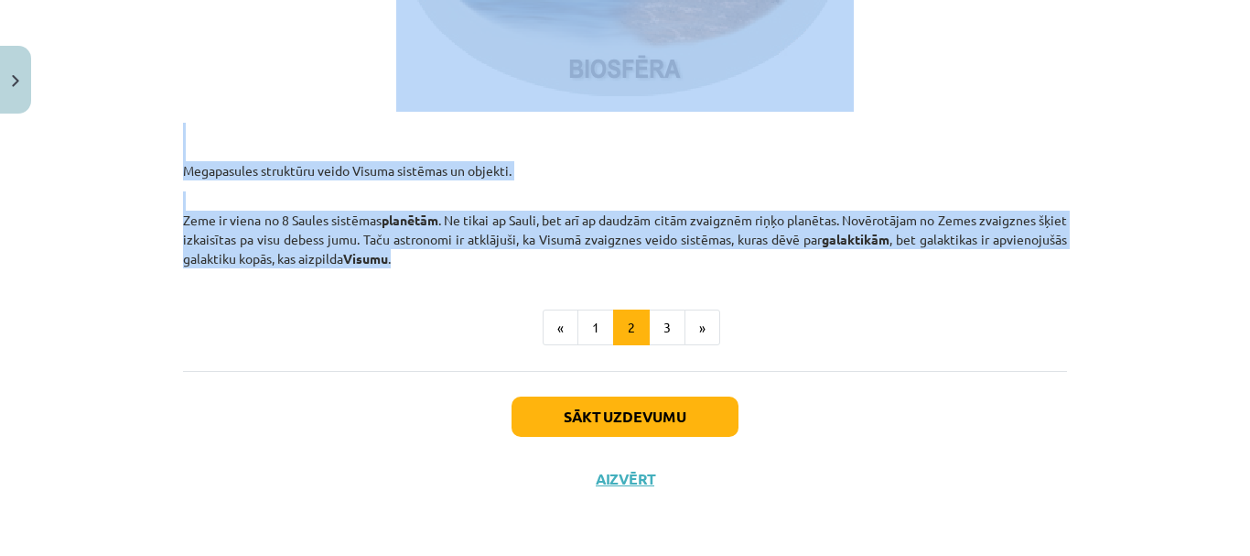
drag, startPoint x: 179, startPoint y: 82, endPoint x: 567, endPoint y: 260, distance: 425.9
copy div "Tā kā mums apkārt ir neaptverami daudz dažādu dabas objektu un par katru no tie…"
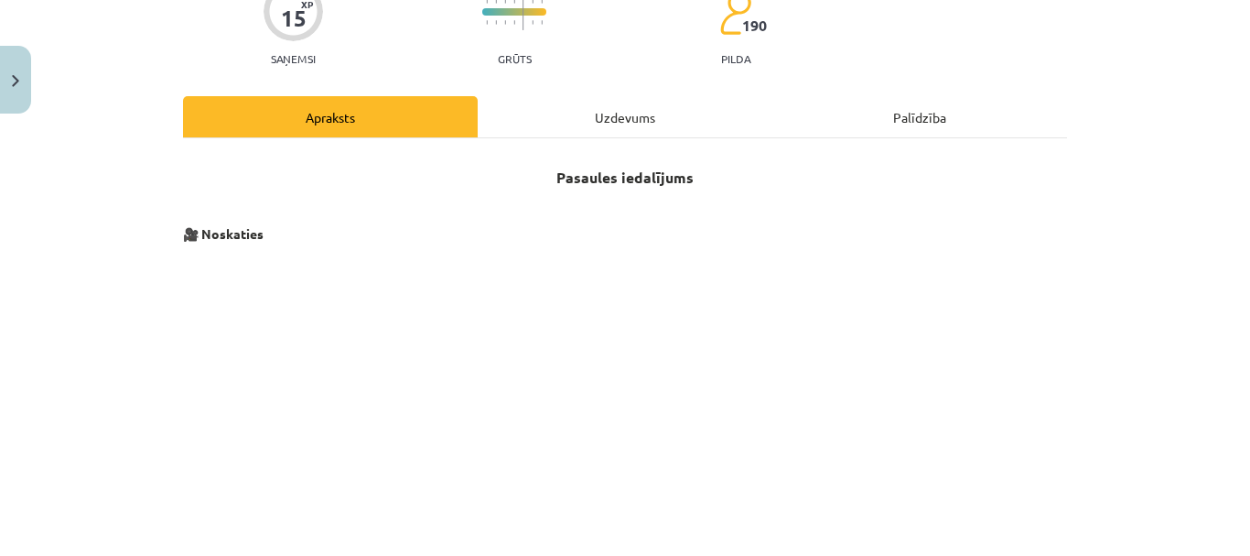
scroll to position [147, 0]
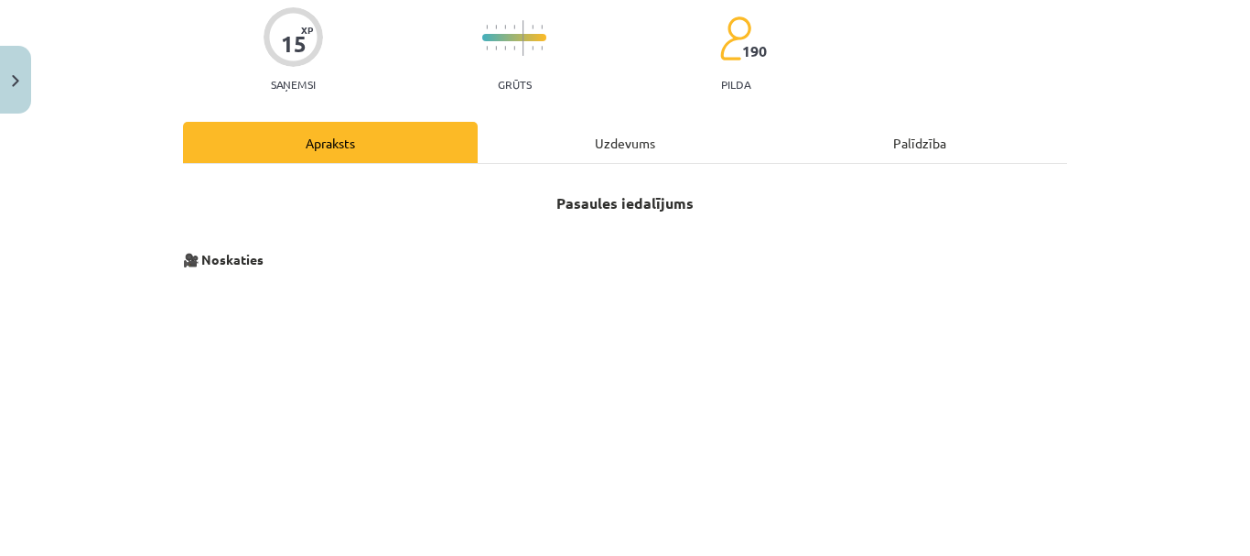
click at [1086, 384] on div "Mācību tēma: Dabaszinības - 10. klases 1.ieskaites mācību materiāls #2 1. tēma.…" at bounding box center [625, 278] width 1250 height 556
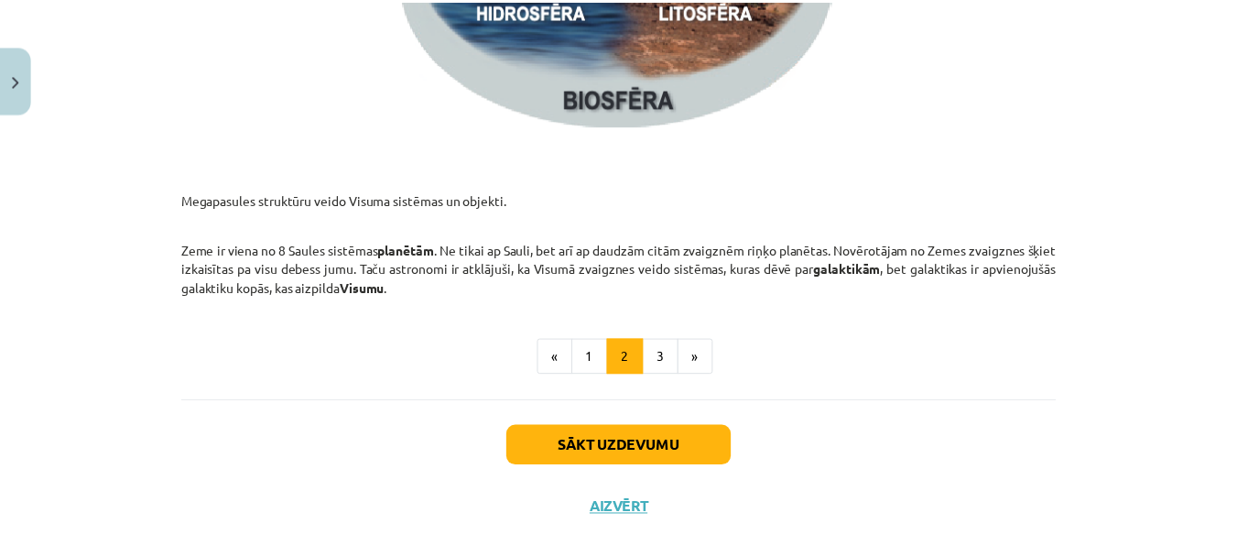
scroll to position [2893, 0]
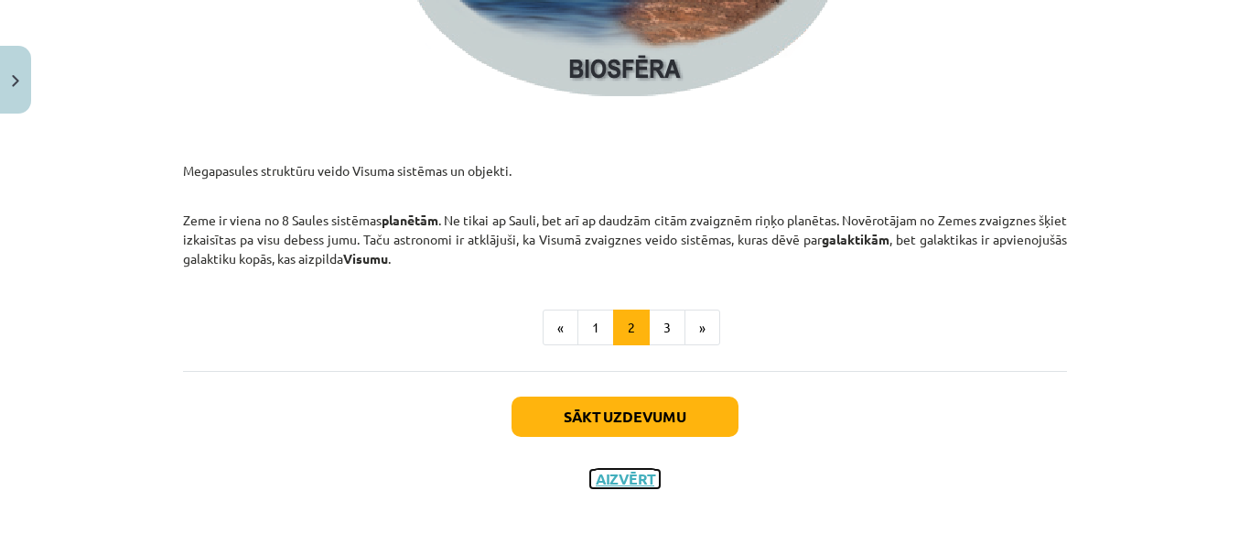
click at [611, 478] on button "Aizvērt" at bounding box center [625, 479] width 70 height 18
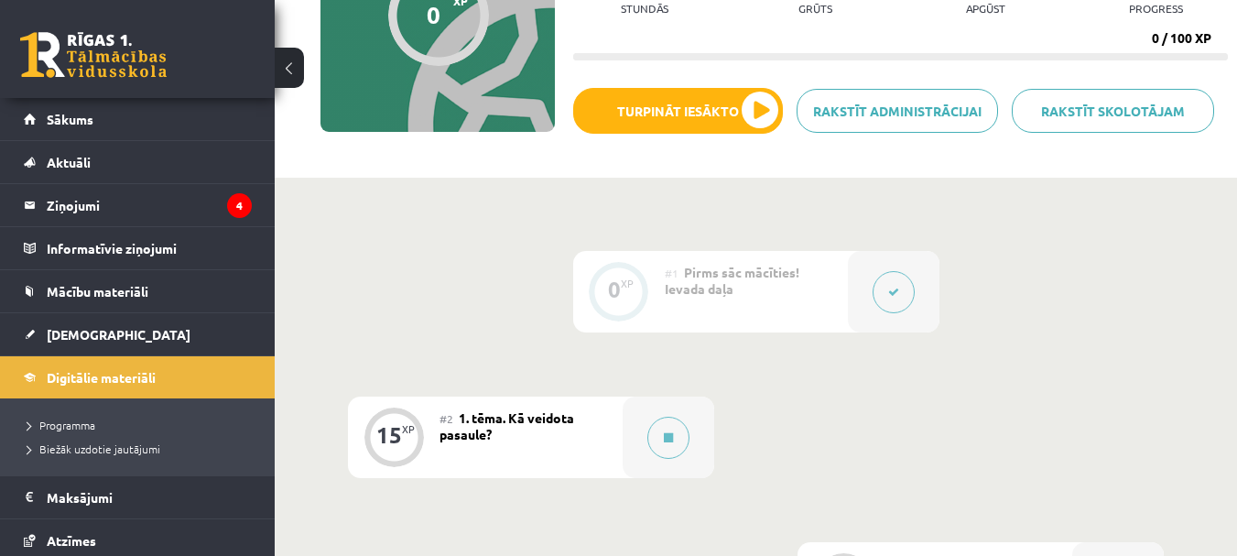
scroll to position [275, 0]
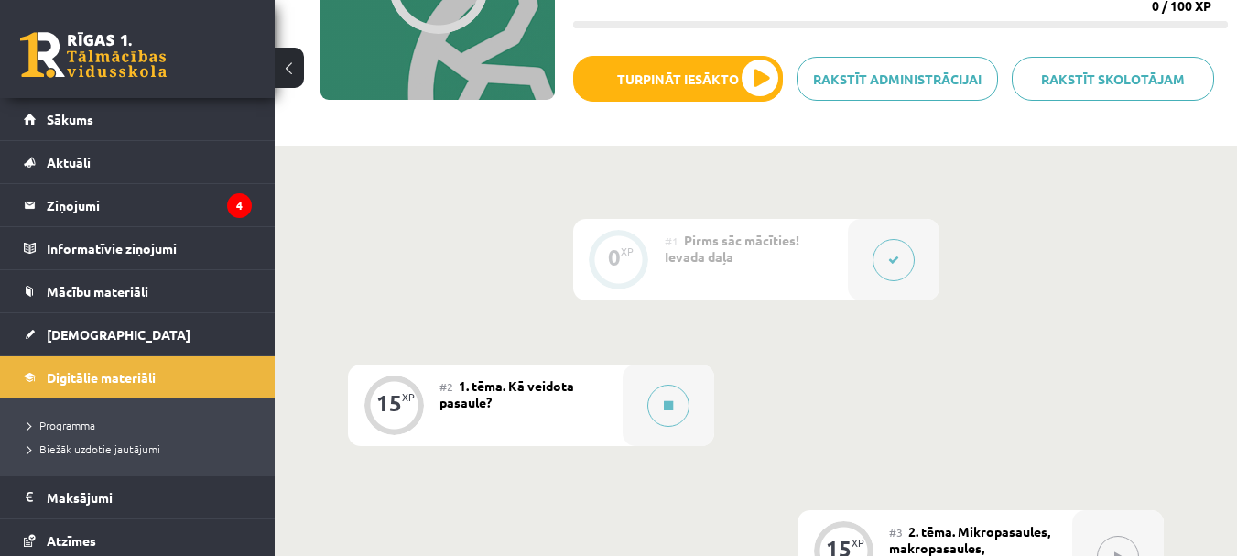
click at [86, 422] on span "Programma" at bounding box center [61, 424] width 68 height 15
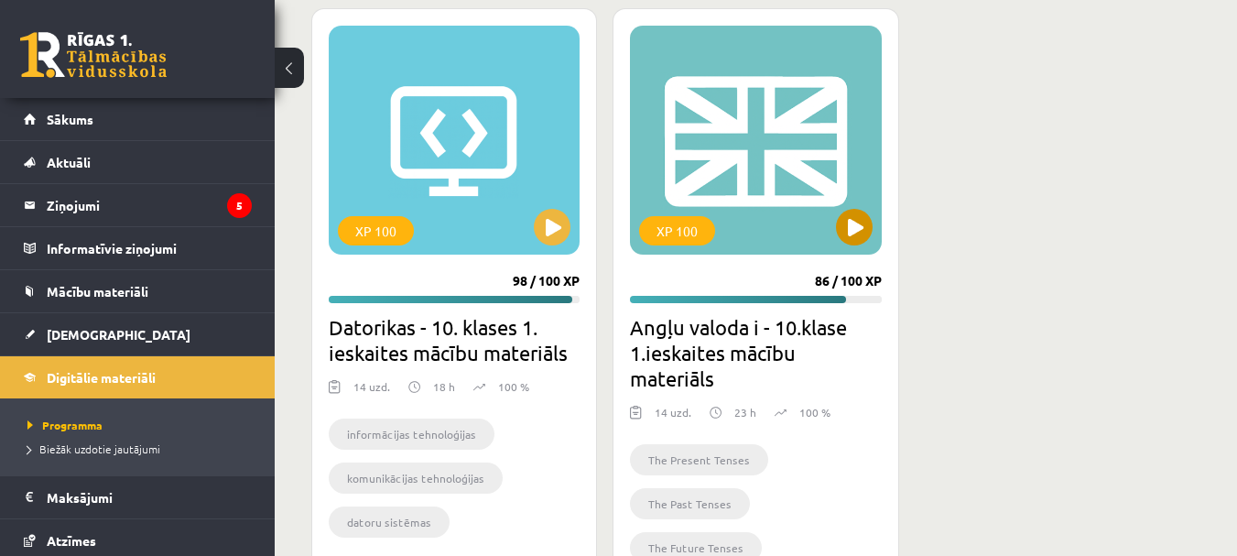
scroll to position [1159, 0]
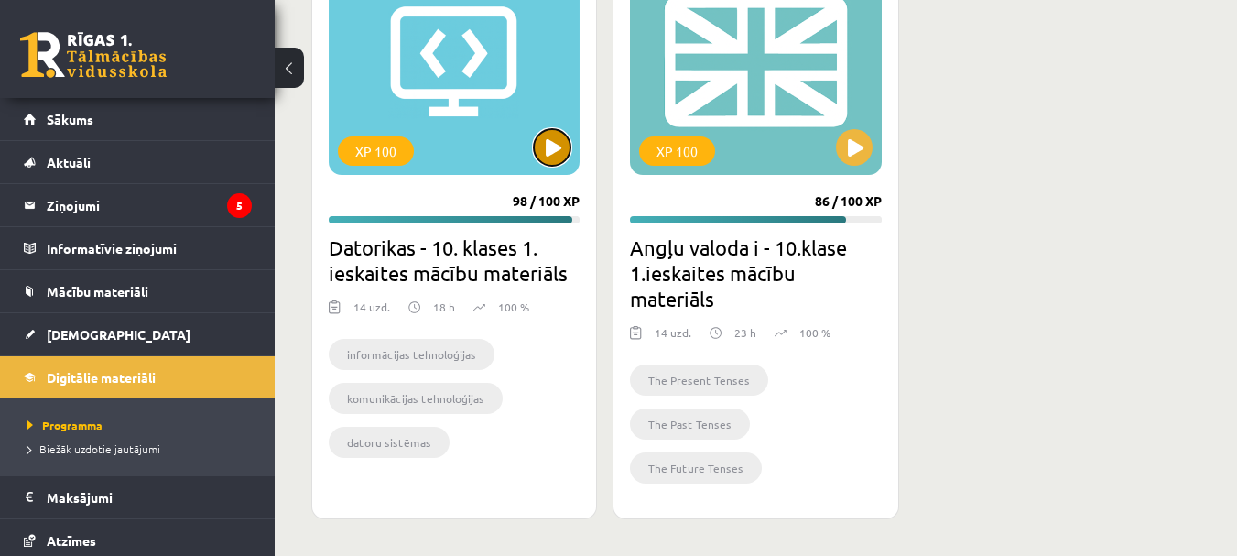
click at [556, 143] on button at bounding box center [552, 147] width 37 height 37
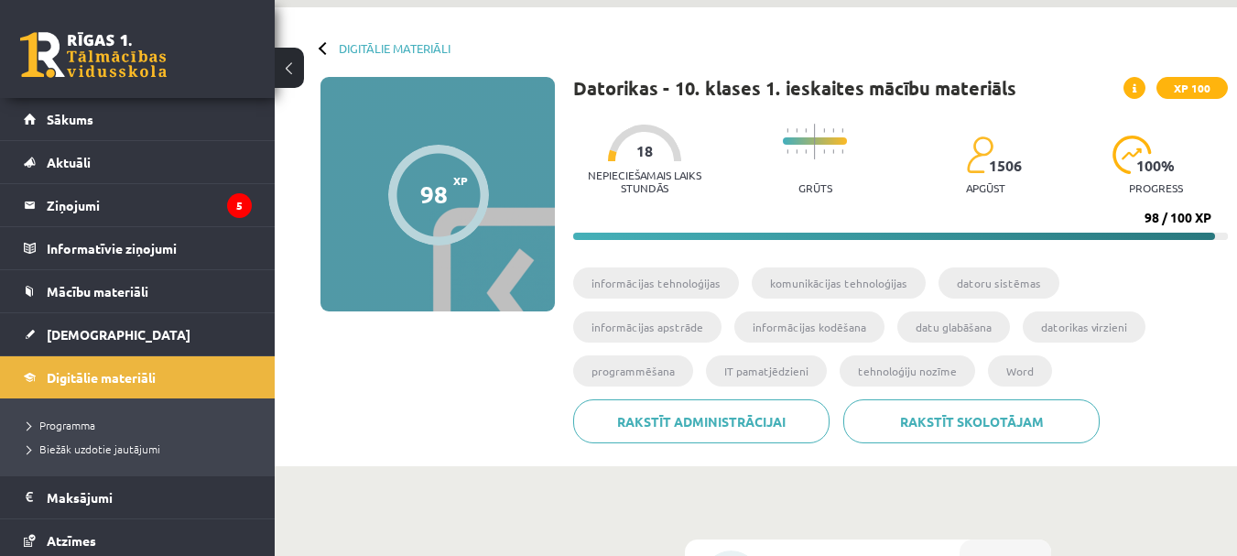
scroll to position [92, 0]
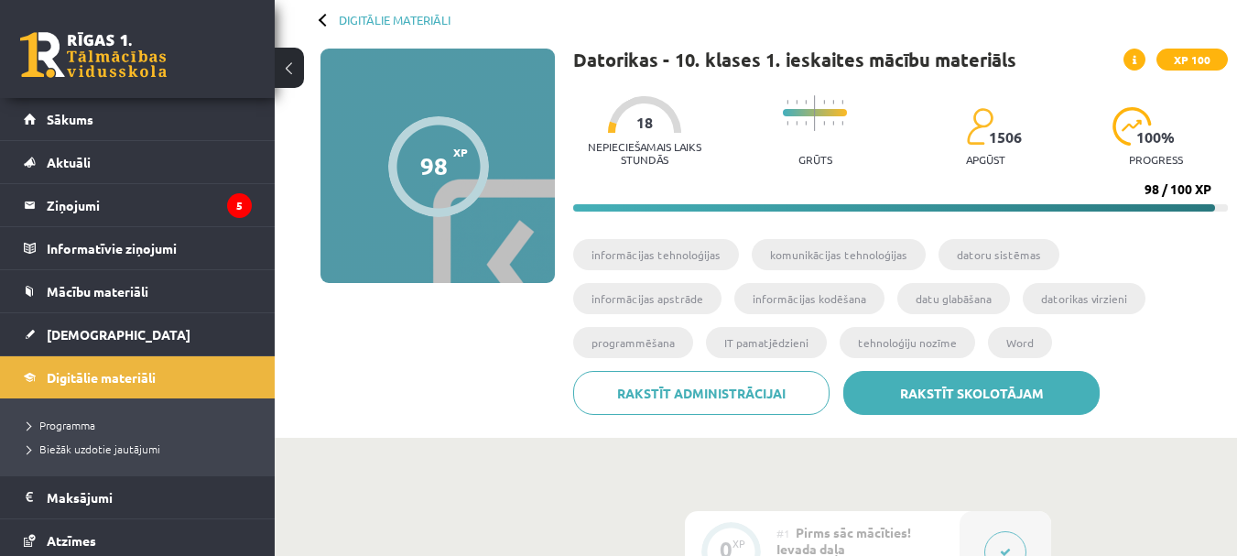
click at [984, 393] on link "Rakstīt skolotājam" at bounding box center [971, 393] width 256 height 44
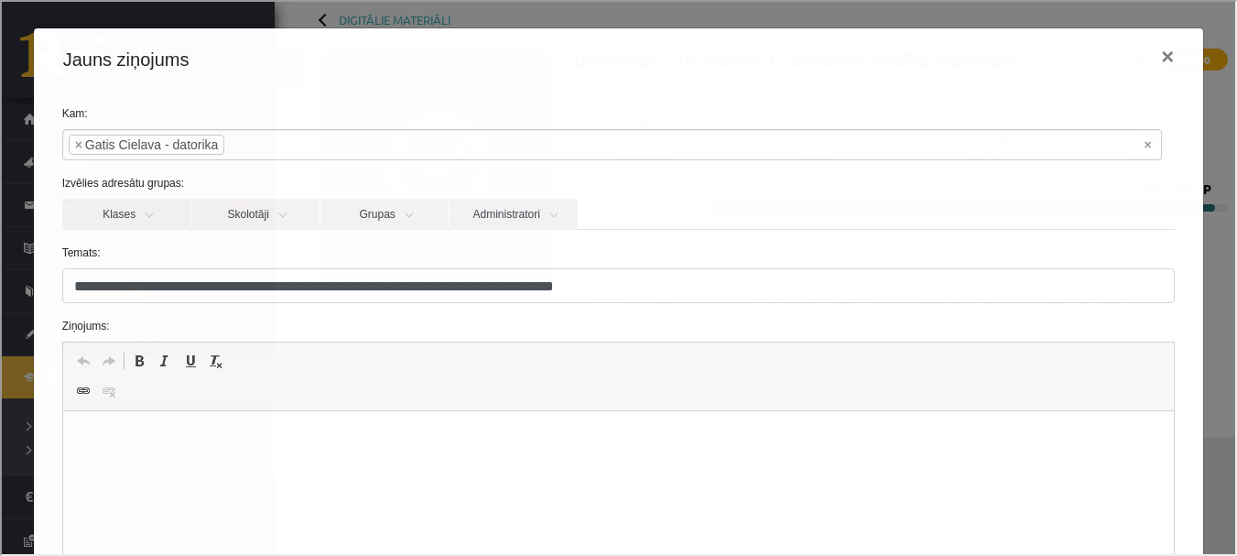
scroll to position [0, 0]
click at [197, 444] on p "Визуальный текстовый редактор, wiswyg-editor-47024910636700-1757590434-839" at bounding box center [618, 438] width 1075 height 19
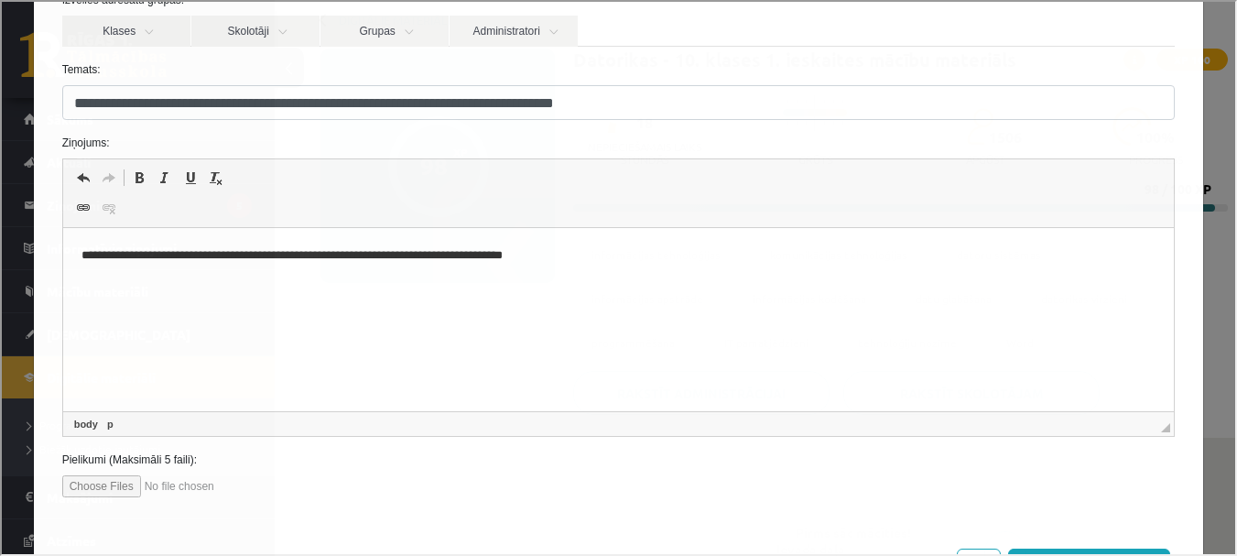
scroll to position [258, 0]
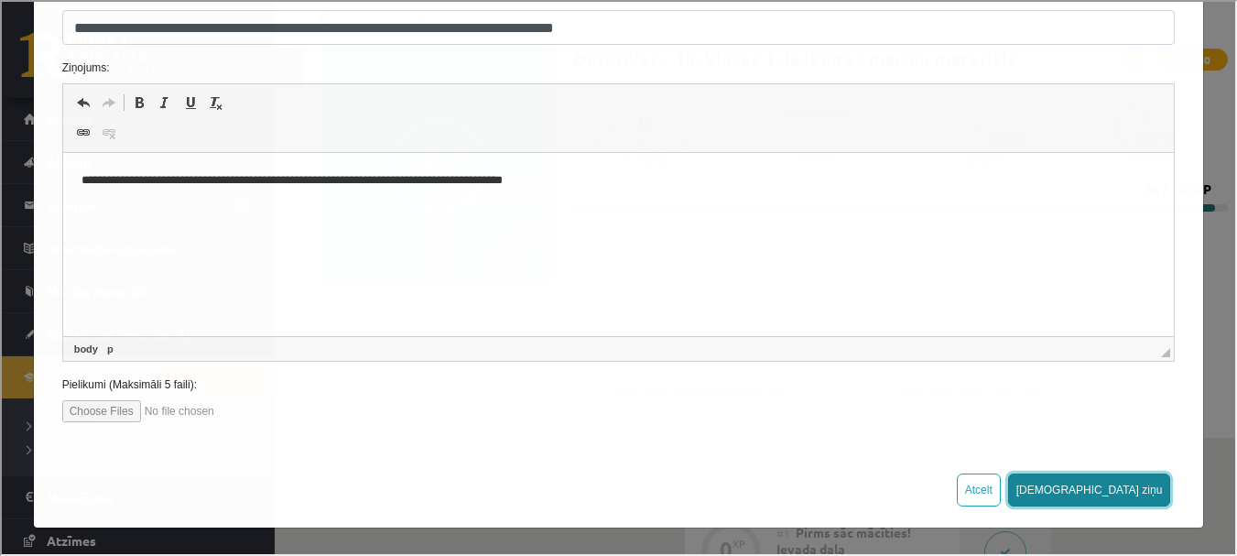
click at [1113, 481] on button "Sūtīt ziņu" at bounding box center [1087, 487] width 163 height 33
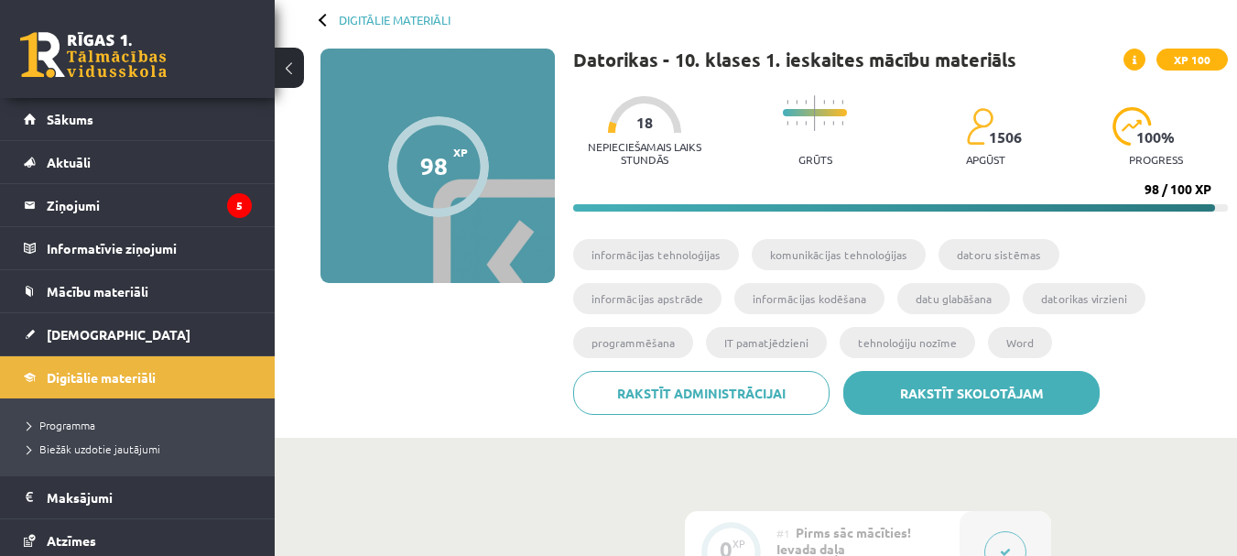
click at [917, 387] on link "Rakstīt skolotājam" at bounding box center [971, 393] width 256 height 44
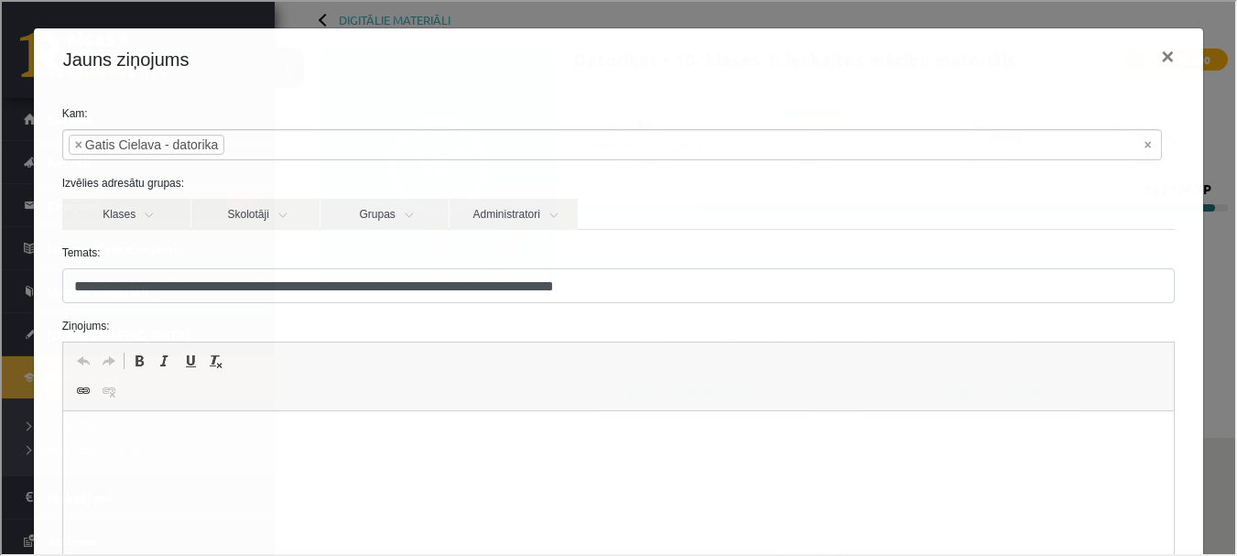
scroll to position [0, 0]
click at [189, 452] on html at bounding box center [617, 439] width 1111 height 56
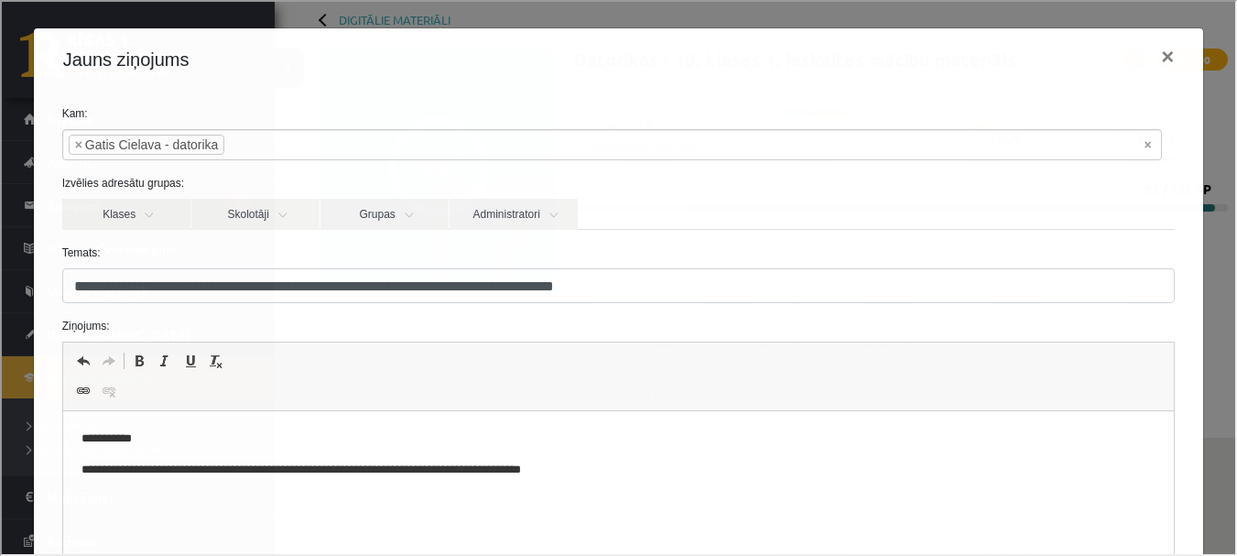
click at [155, 431] on p "**********" at bounding box center [611, 438] width 1061 height 19
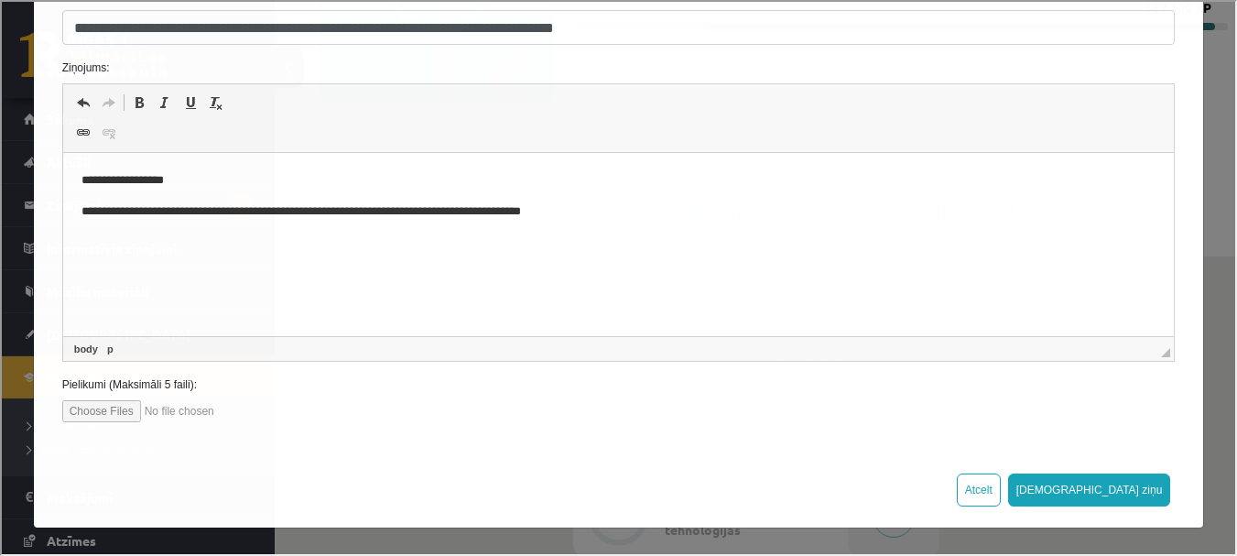
scroll to position [275, 0]
click at [1123, 492] on button "Sūtīt ziņu" at bounding box center [1087, 487] width 163 height 33
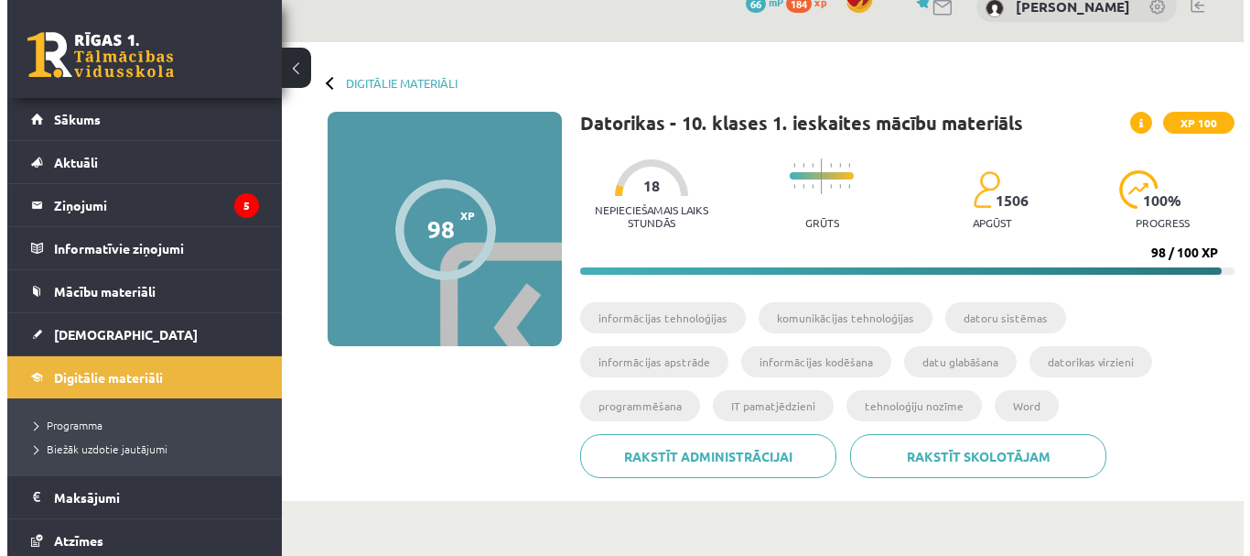
scroll to position [0, 0]
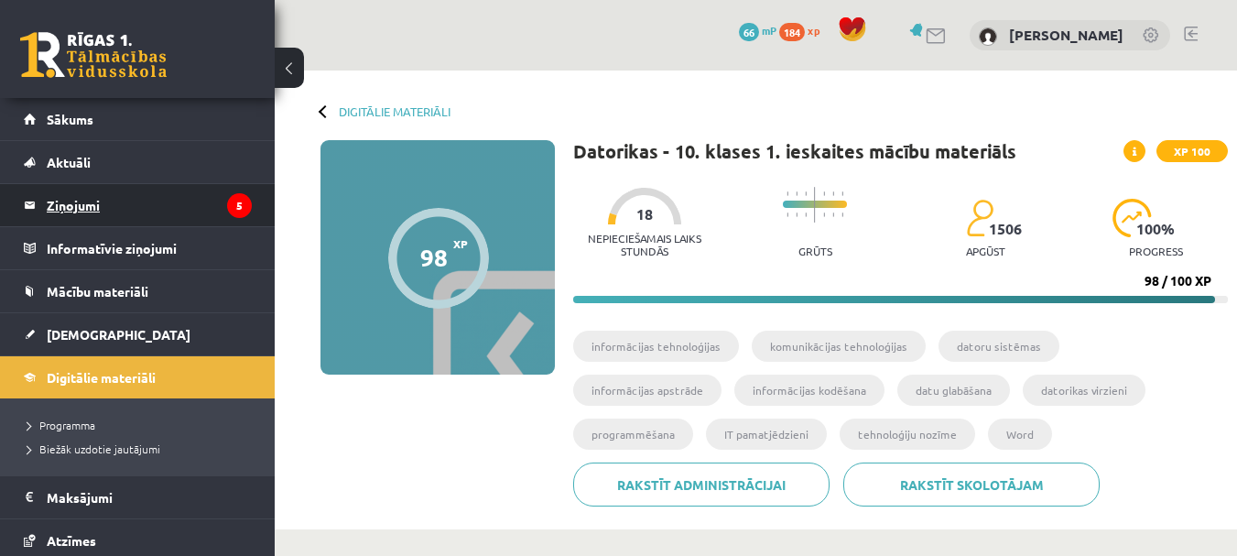
click at [201, 192] on legend "Ziņojumi 5" at bounding box center [149, 205] width 205 height 42
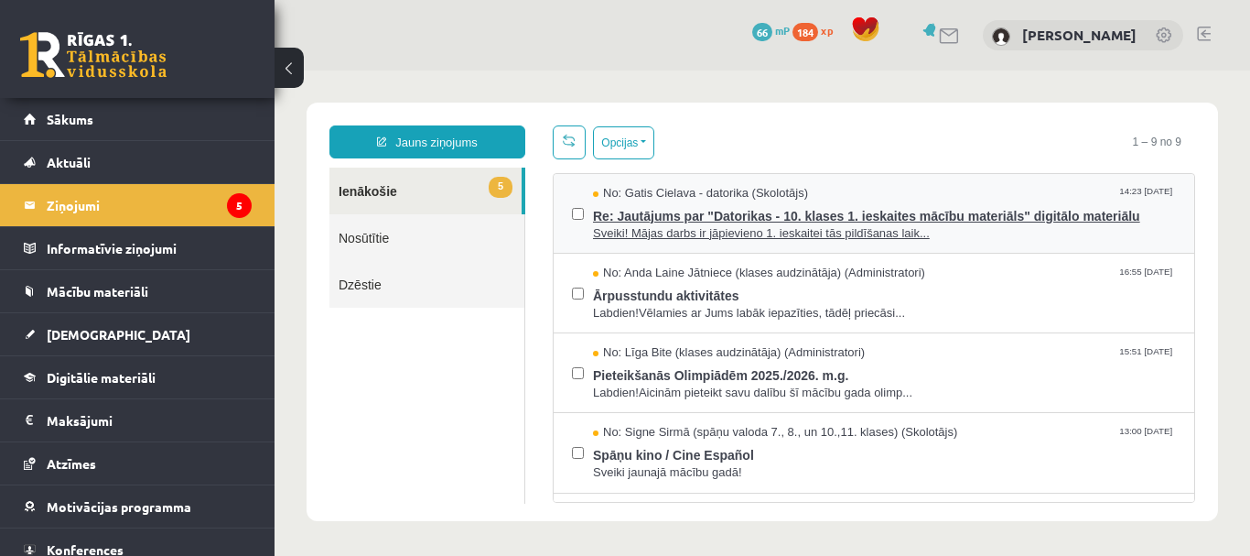
click at [777, 214] on span "Re: Jautājums par "Datorikas - 10. klases 1. ieskaites mācību materiāls" digitā…" at bounding box center [884, 213] width 583 height 23
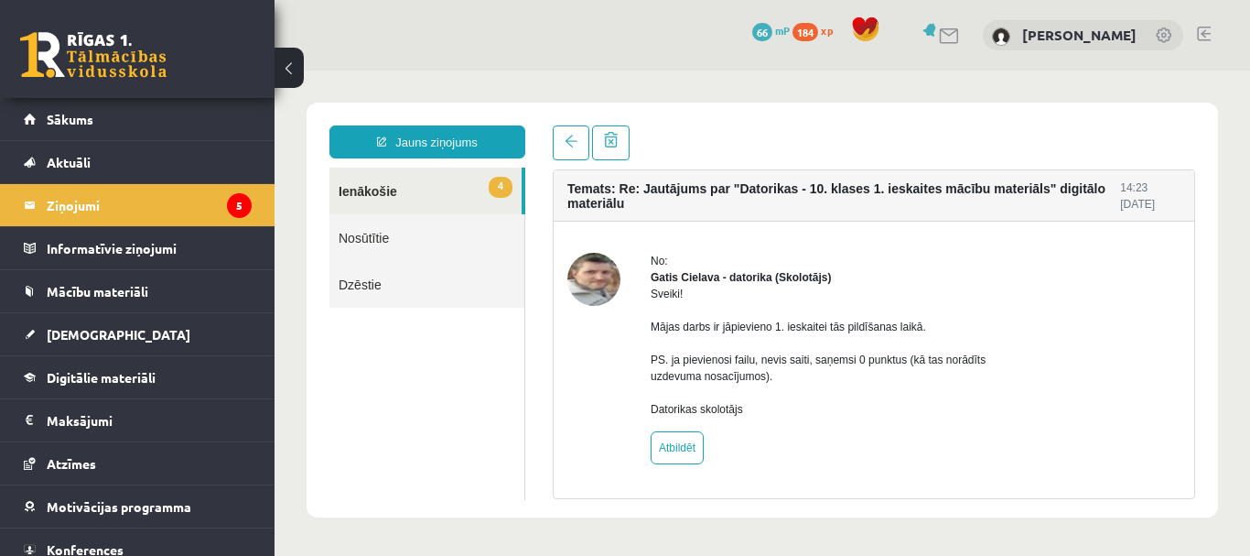
click at [505, 179] on span "4" at bounding box center [501, 187] width 24 height 21
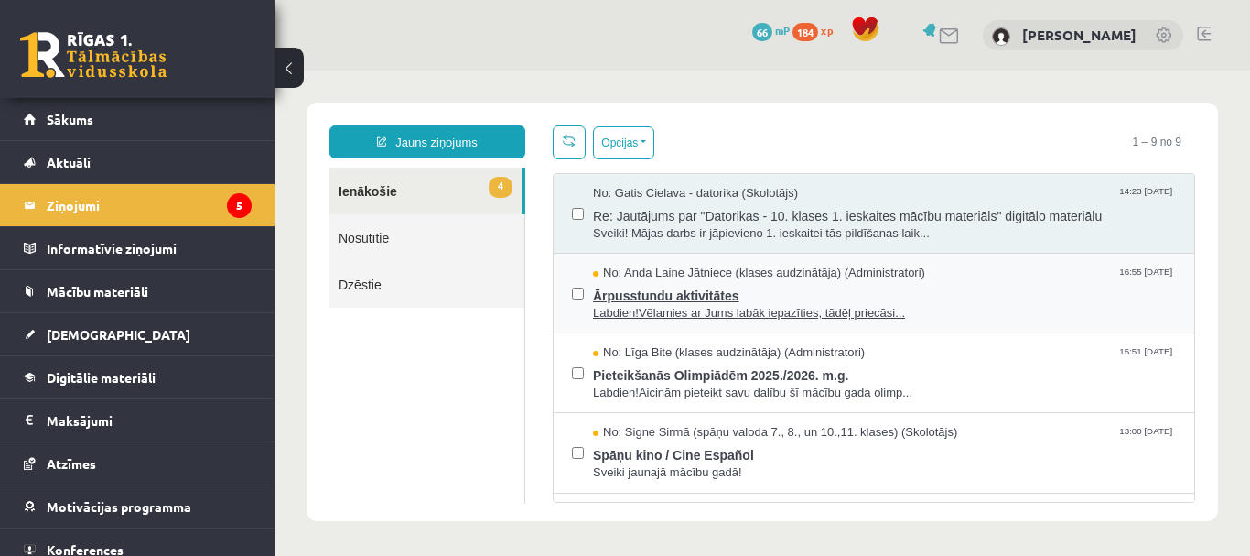
click at [690, 285] on span "Ārpusstundu aktivitātes" at bounding box center [884, 293] width 583 height 23
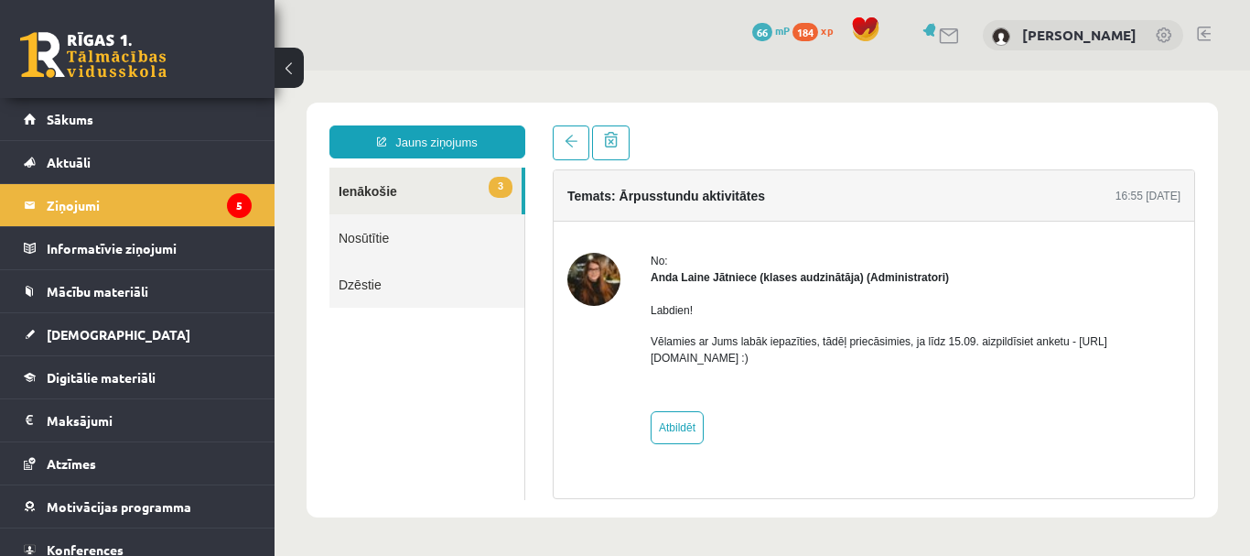
click at [425, 185] on link "3 Ienākošie" at bounding box center [426, 191] width 192 height 47
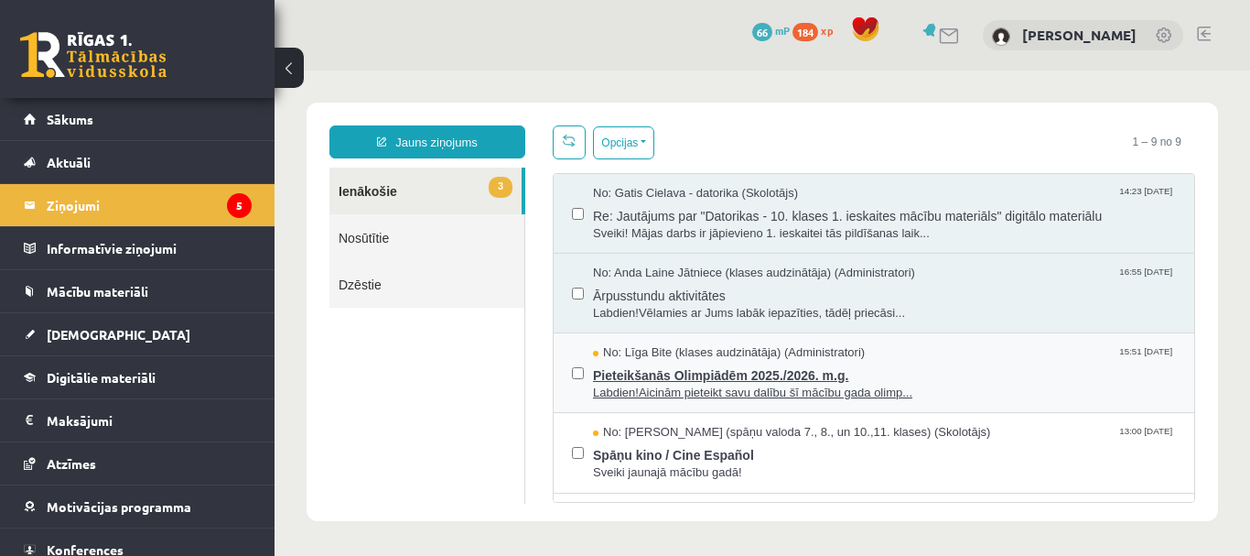
click at [655, 371] on span "Pieteikšanās Olimpiādēm 2025./2026. m.g." at bounding box center [884, 373] width 583 height 23
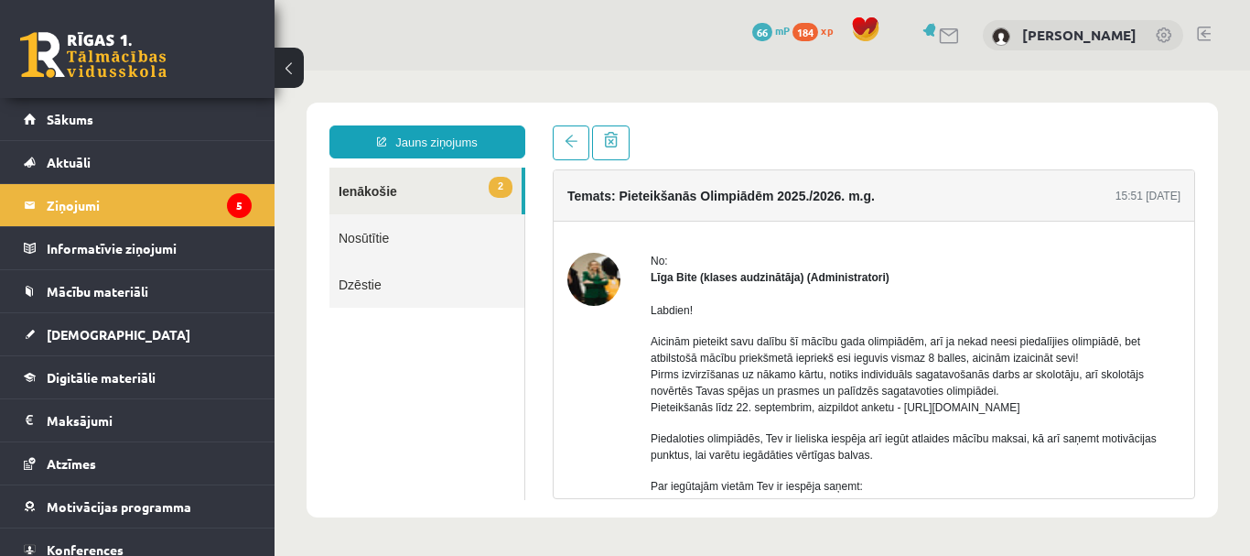
click at [361, 193] on link "2 Ienākošie" at bounding box center [426, 191] width 192 height 47
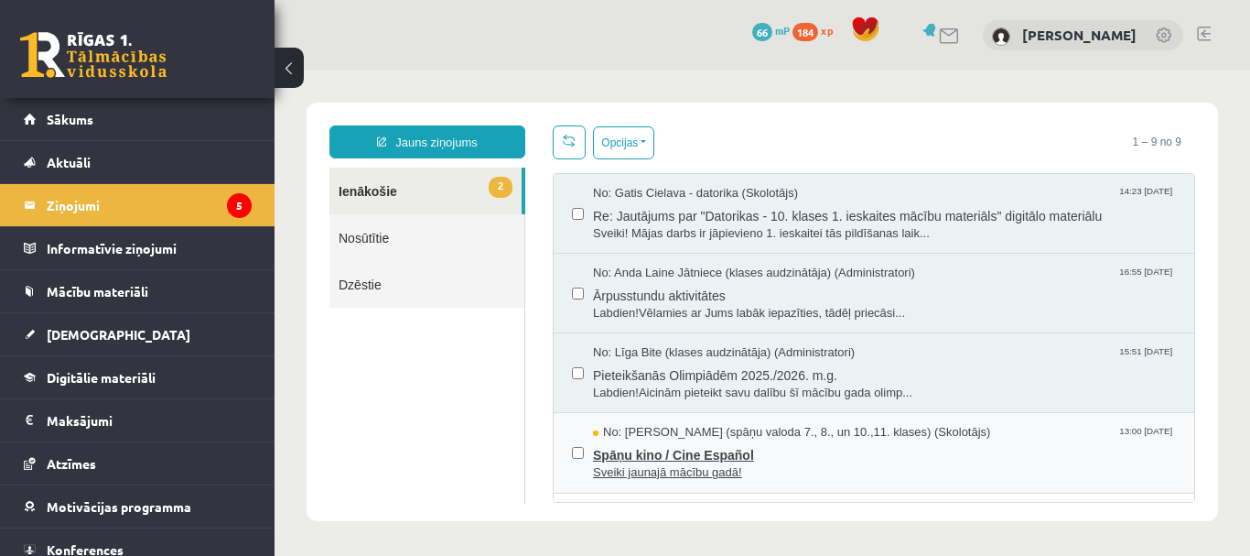
click at [687, 460] on span "Spāņu kino / Cine Español" at bounding box center [884, 452] width 583 height 23
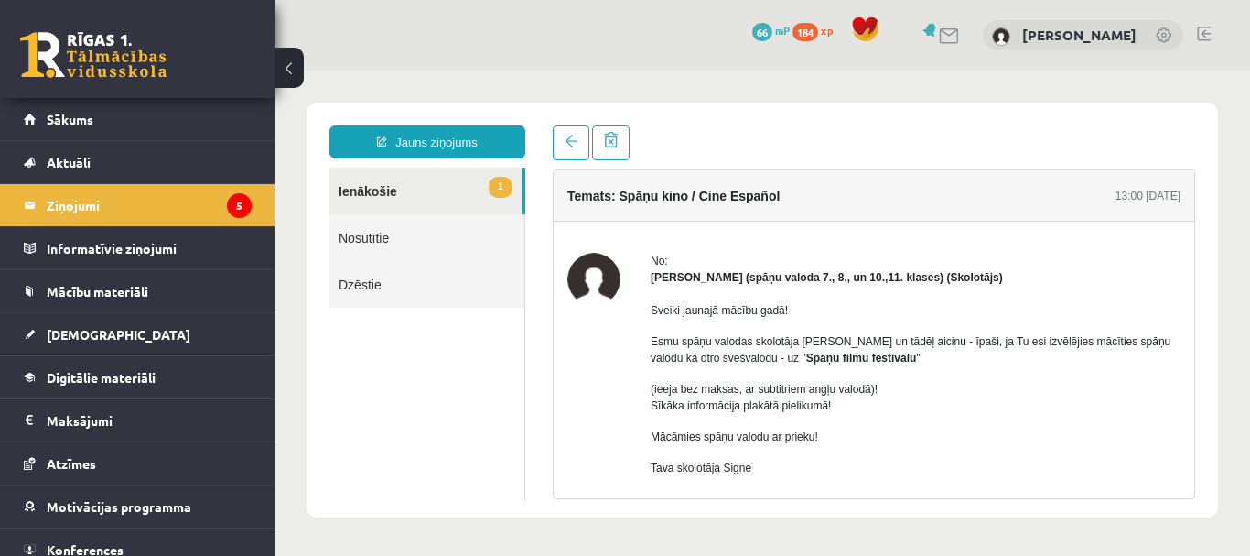
click at [390, 180] on link "1 Ienākošie" at bounding box center [426, 191] width 192 height 47
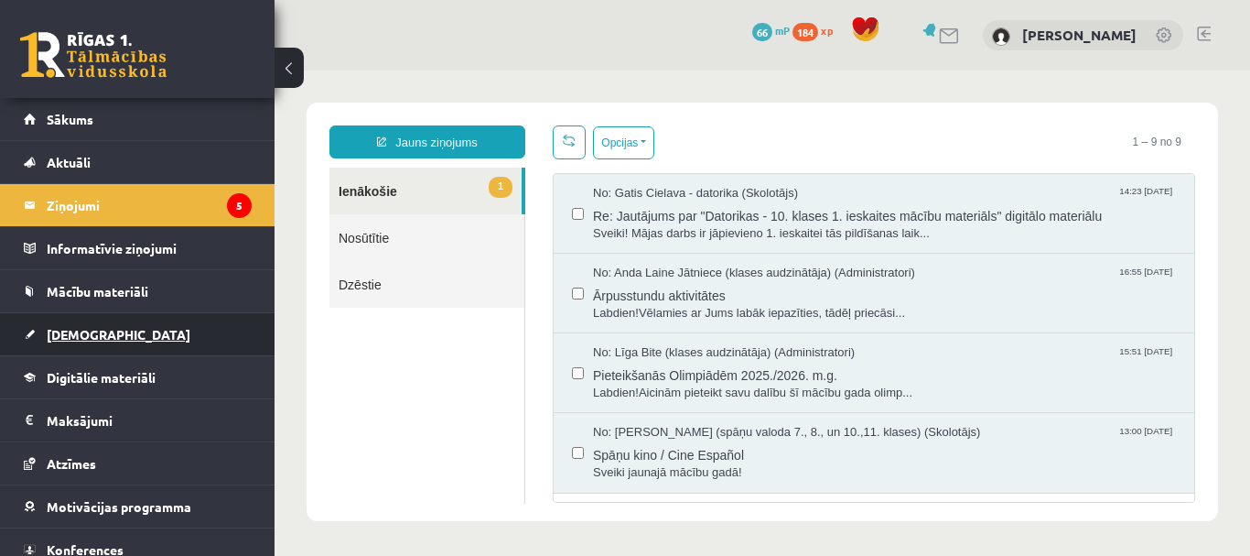
click at [83, 332] on span "[DEMOGRAPHIC_DATA]" at bounding box center [119, 334] width 144 height 16
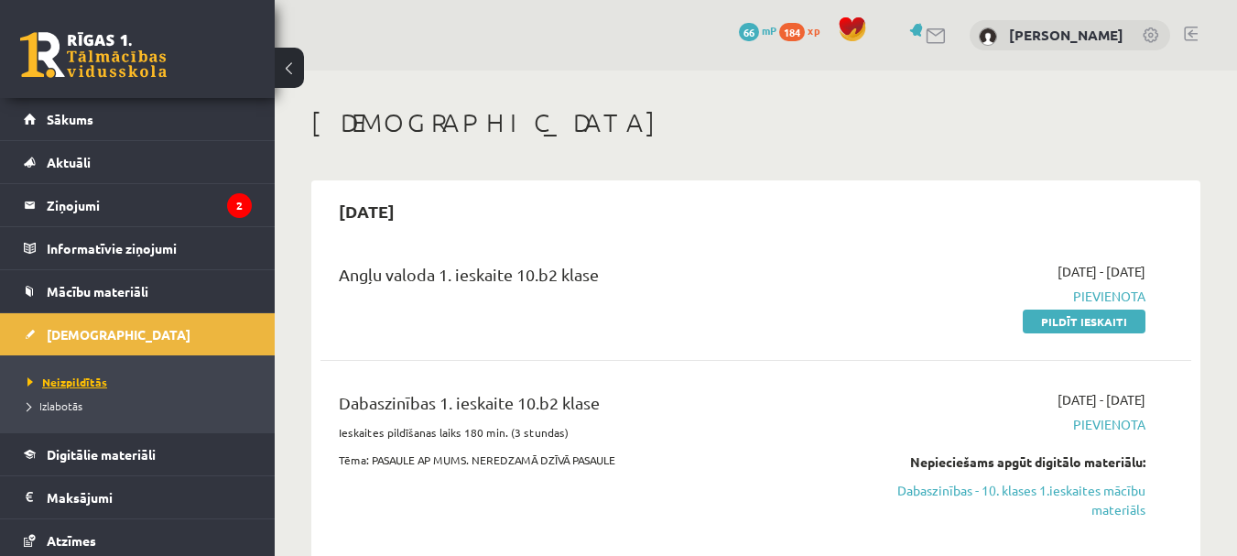
click at [82, 383] on span "Neizpildītās" at bounding box center [67, 381] width 80 height 15
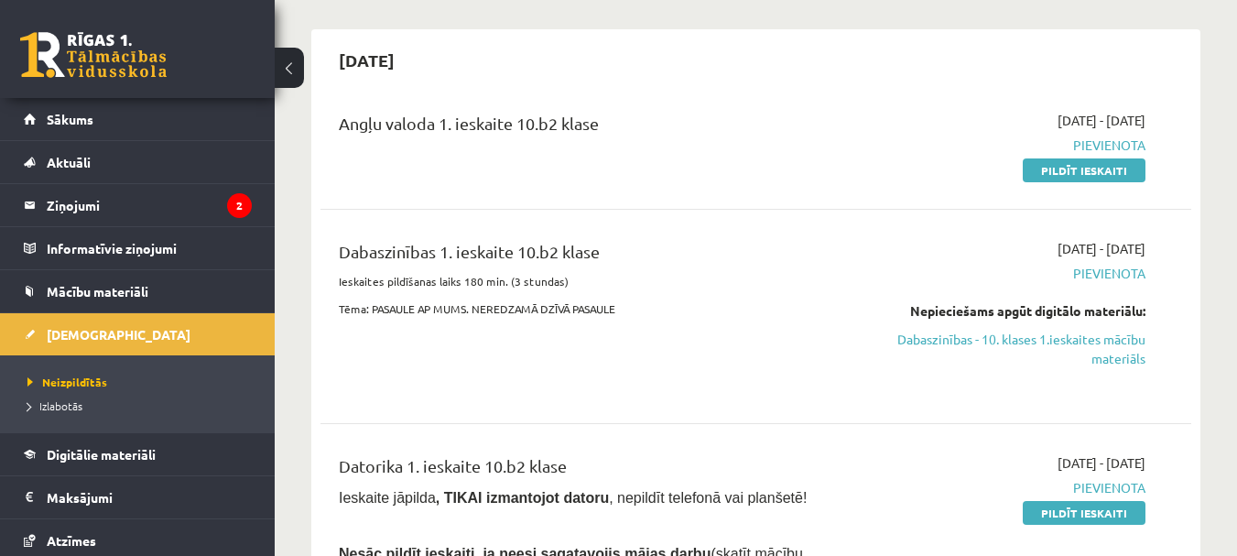
scroll to position [183, 0]
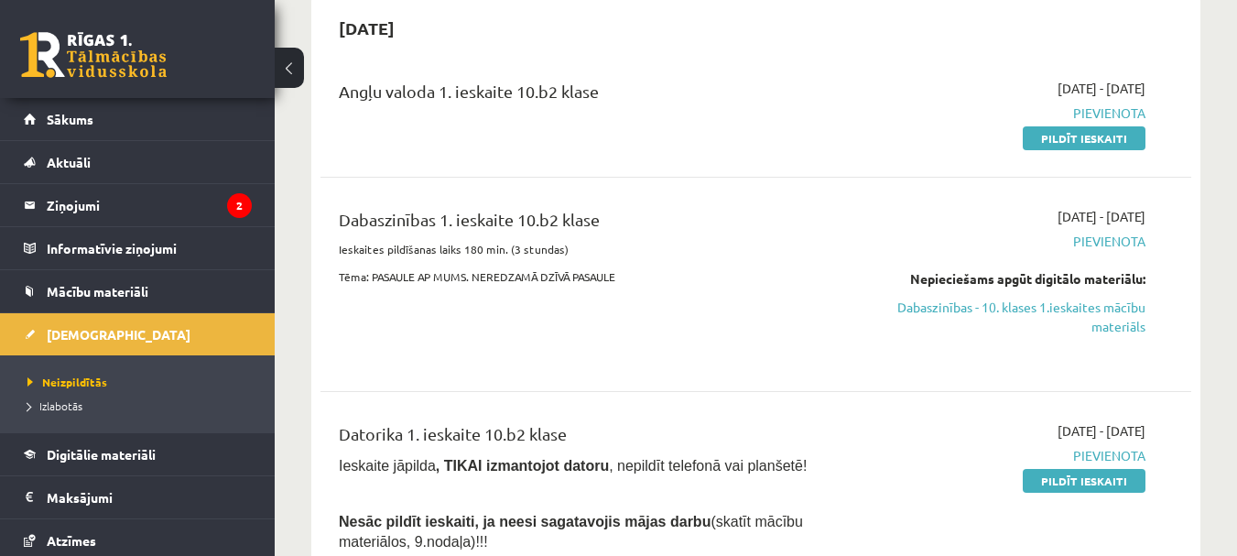
click at [942, 304] on link "Dabaszinības - 10. klases 1.ieskaites mācību materiāls" at bounding box center [1019, 316] width 251 height 38
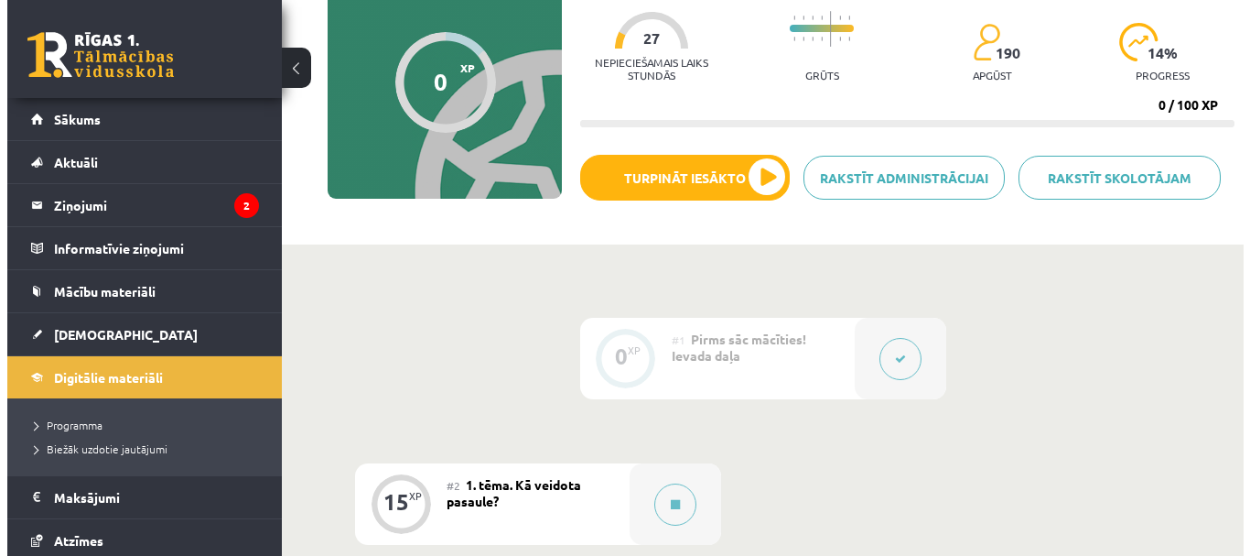
scroll to position [183, 0]
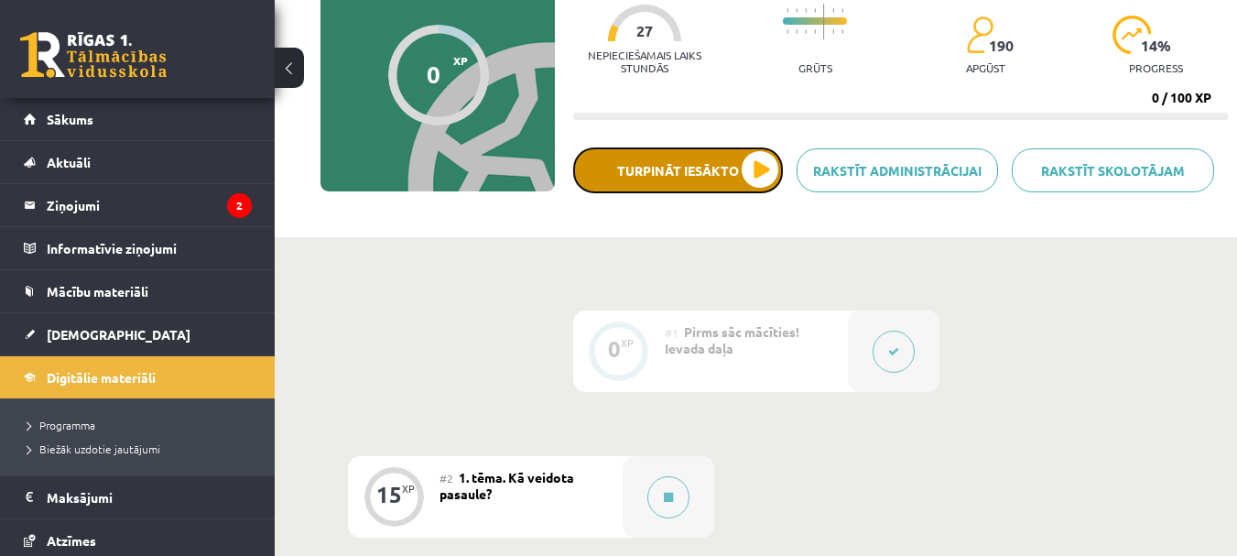
click at [754, 164] on button "Turpināt iesākto" at bounding box center [678, 170] width 210 height 46
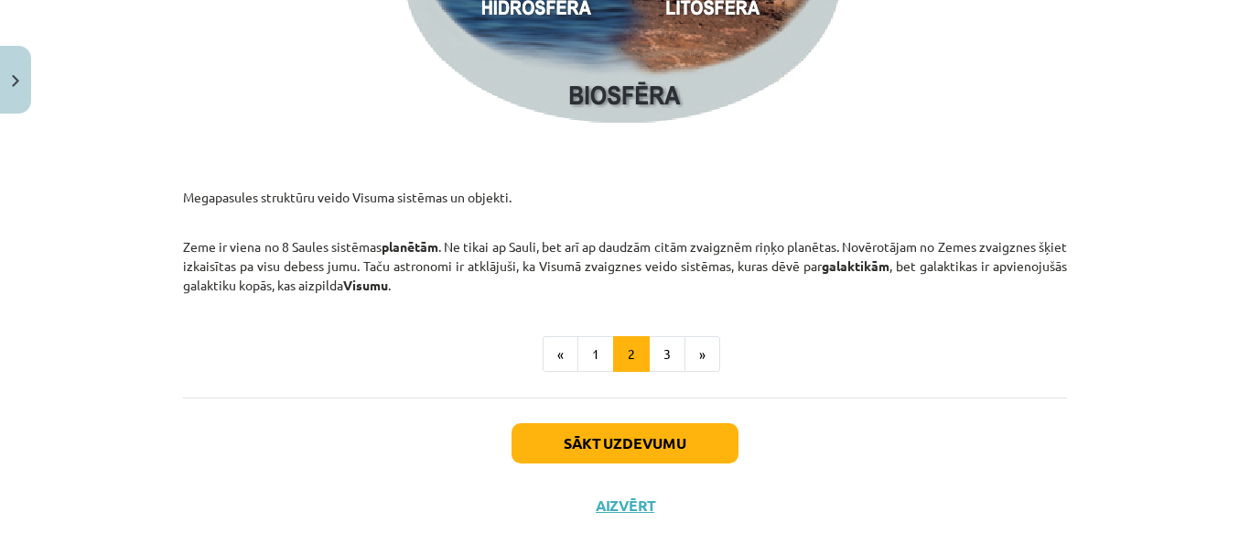
scroll to position [2893, 0]
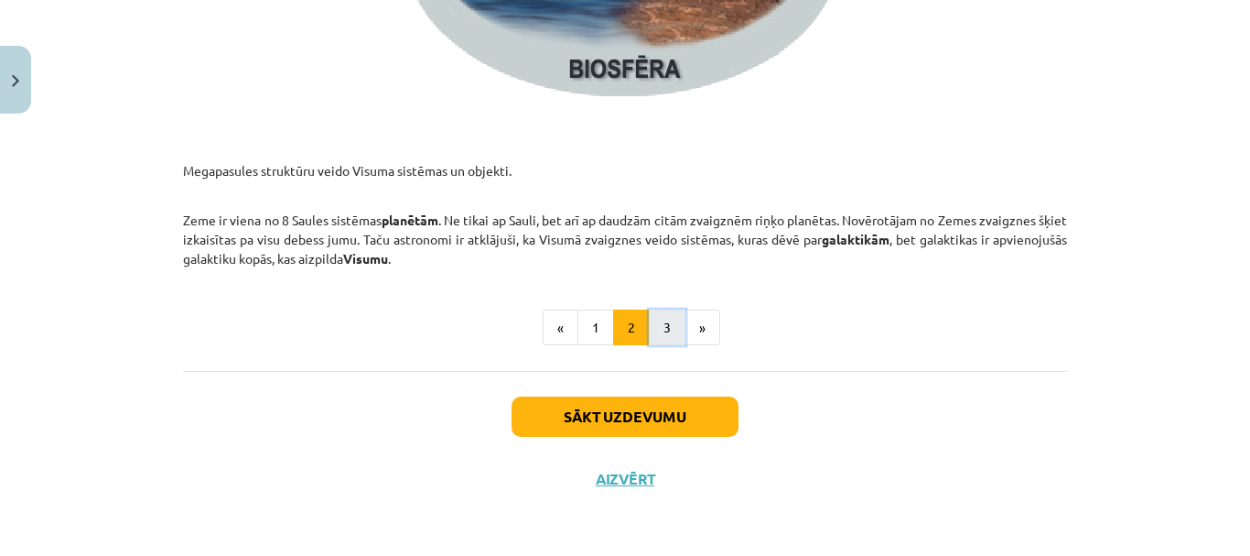
click at [658, 328] on button "3" at bounding box center [667, 327] width 37 height 37
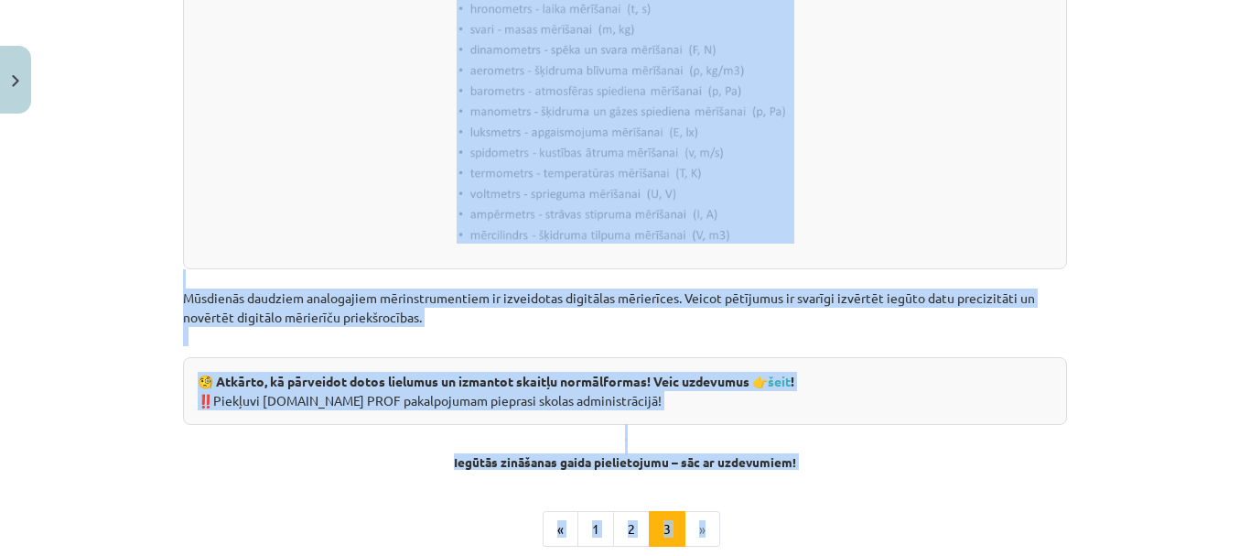
scroll to position [2433, 0]
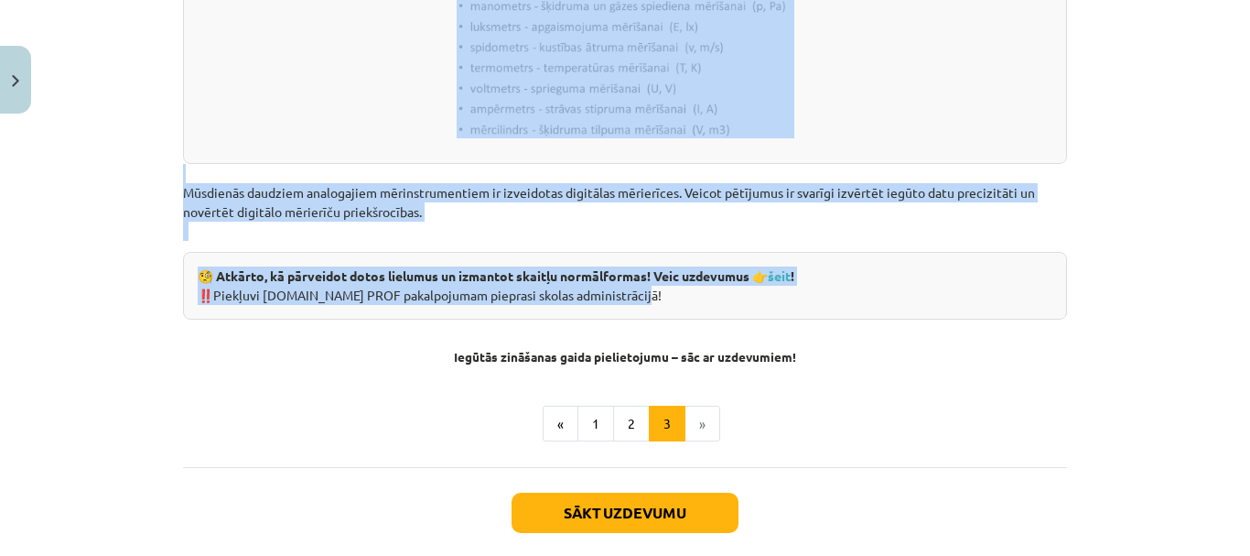
drag, startPoint x: 178, startPoint y: 133, endPoint x: 1014, endPoint y: 296, distance: 851.4
copy div "Loremi dolorsita consecte adipisc elits doeiusmodte incidid, utlaboreet, dolore…"
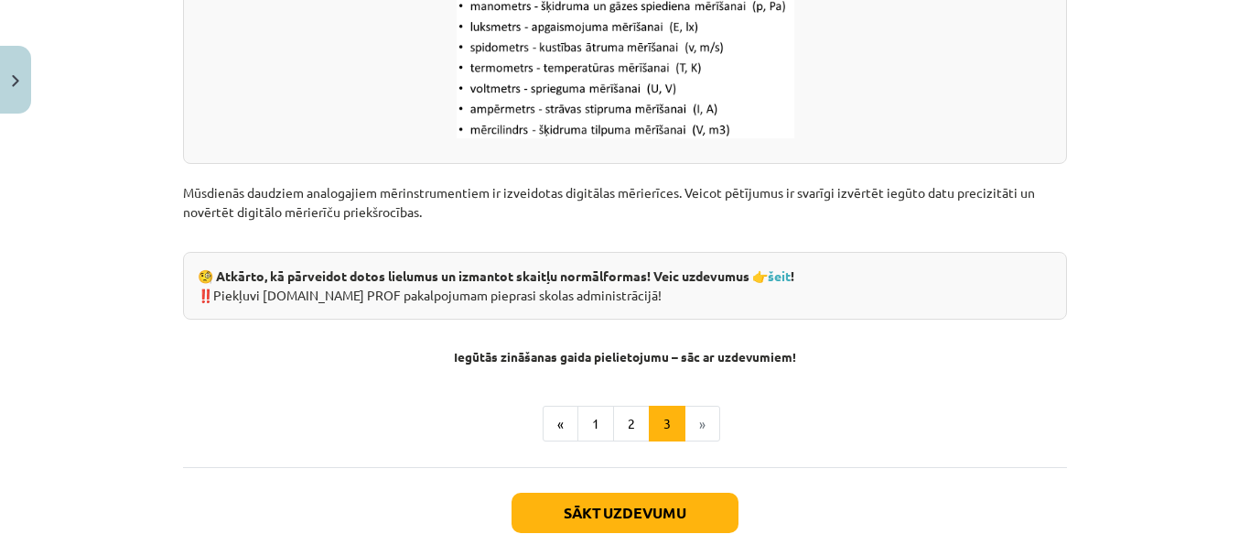
click at [879, 362] on h4 "Iegūtās zināšanas gaida pielietojumu – sāc ar uzdevumiem!" at bounding box center [625, 341] width 884 height 45
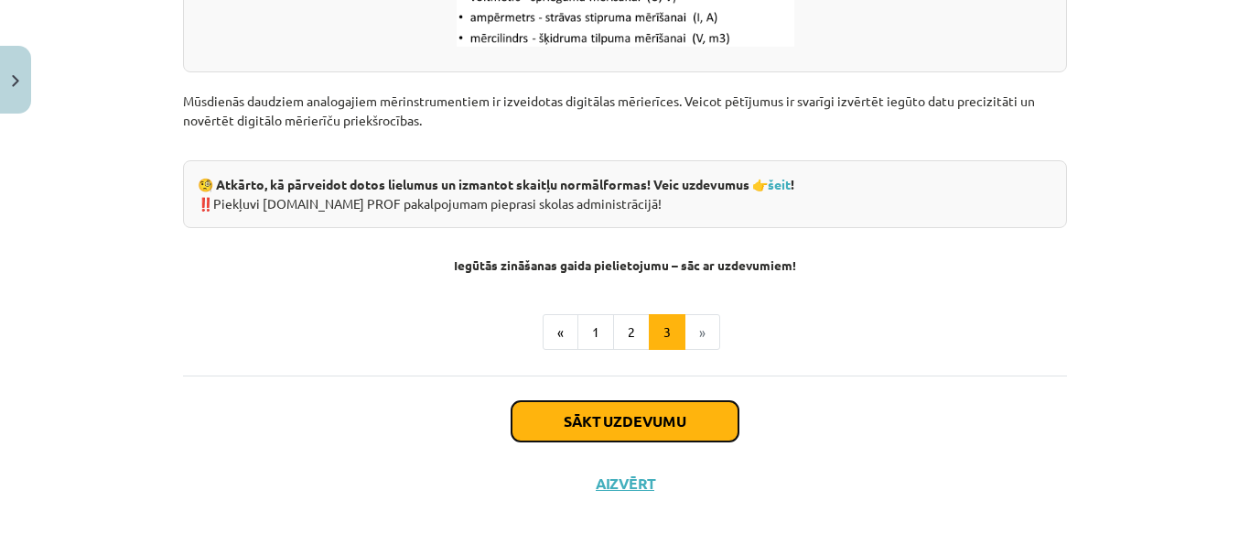
click at [665, 416] on button "Sākt uzdevumu" at bounding box center [625, 421] width 227 height 40
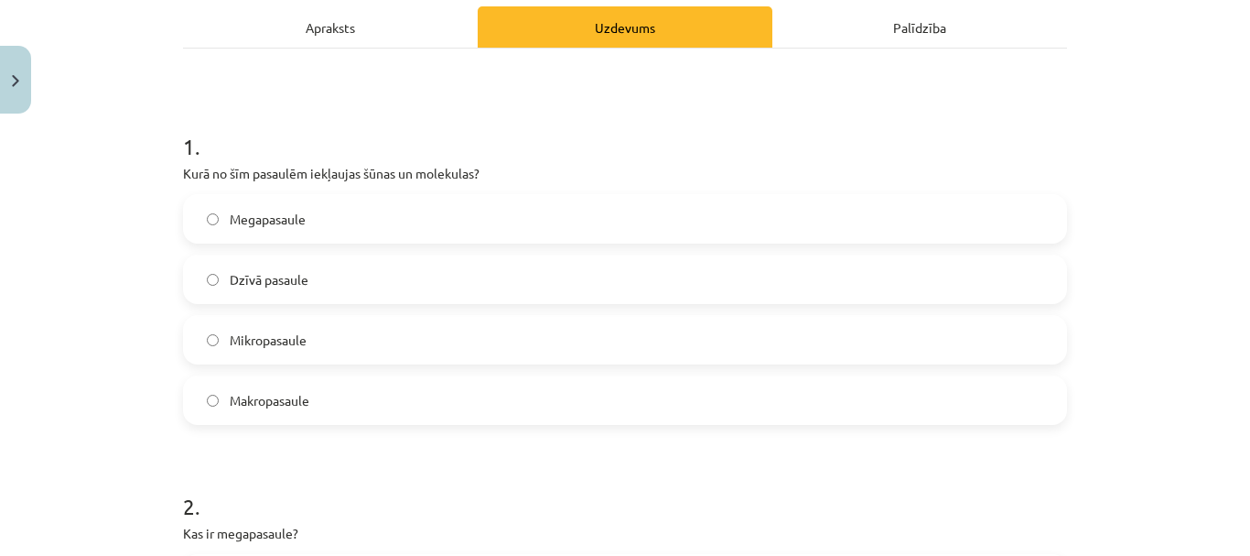
scroll to position [320, 0]
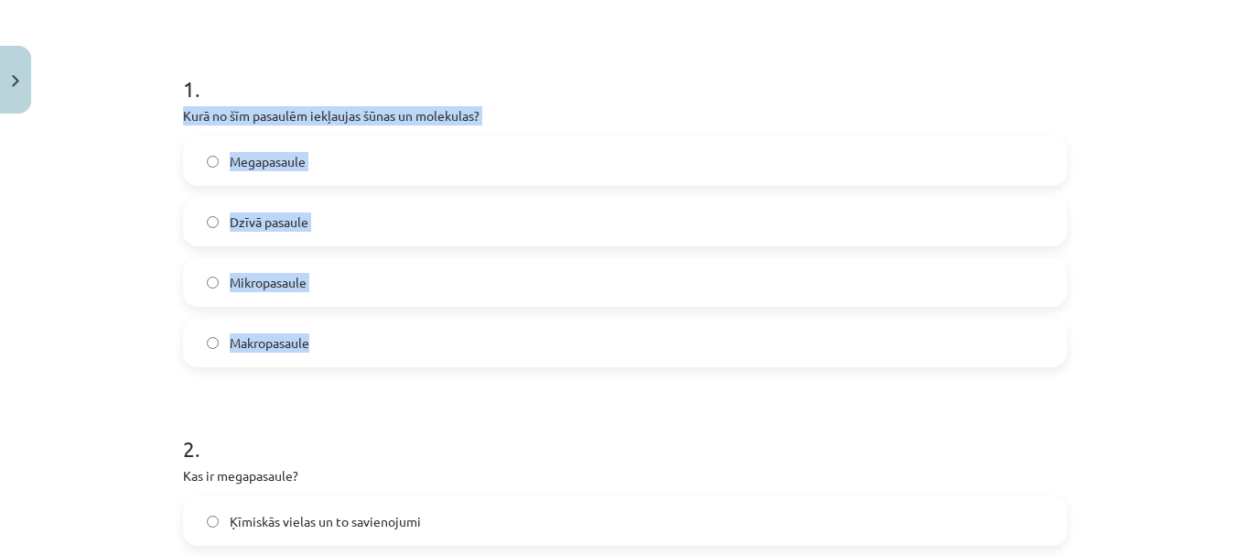
drag, startPoint x: 176, startPoint y: 112, endPoint x: 397, endPoint y: 355, distance: 329.2
copy div "Kurā no šīm pasaulēm iekļaujas šūnas un molekulas? Megapasaule Dzīvā pasaule Mi…"
click at [303, 312] on div "Megapasaule Dzīvā pasaule Mikropasaule Makropasaule" at bounding box center [625, 251] width 884 height 231
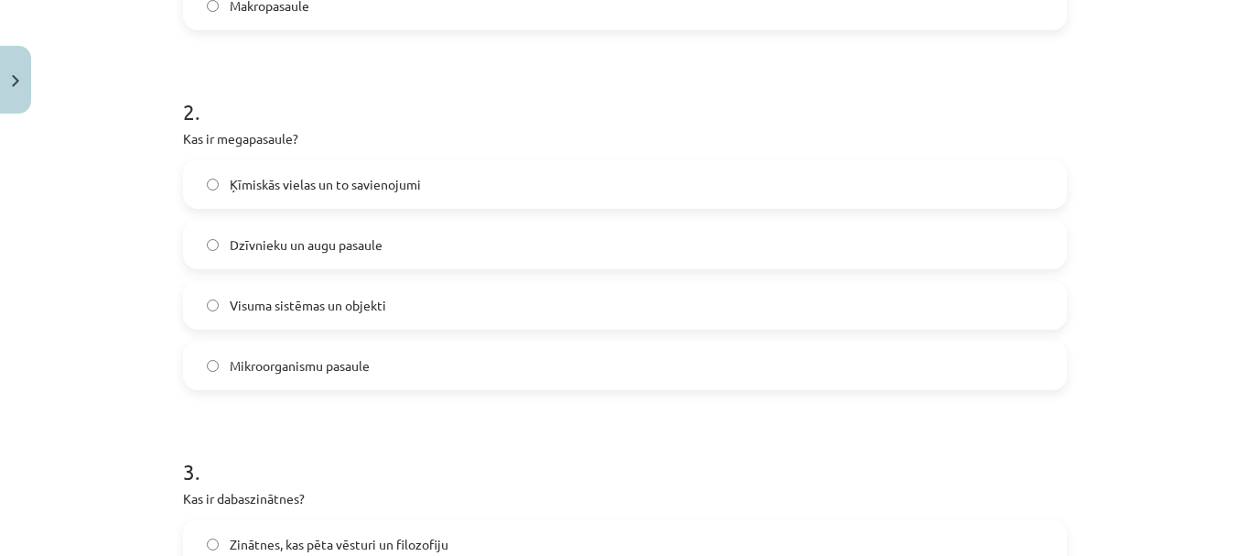
scroll to position [686, 0]
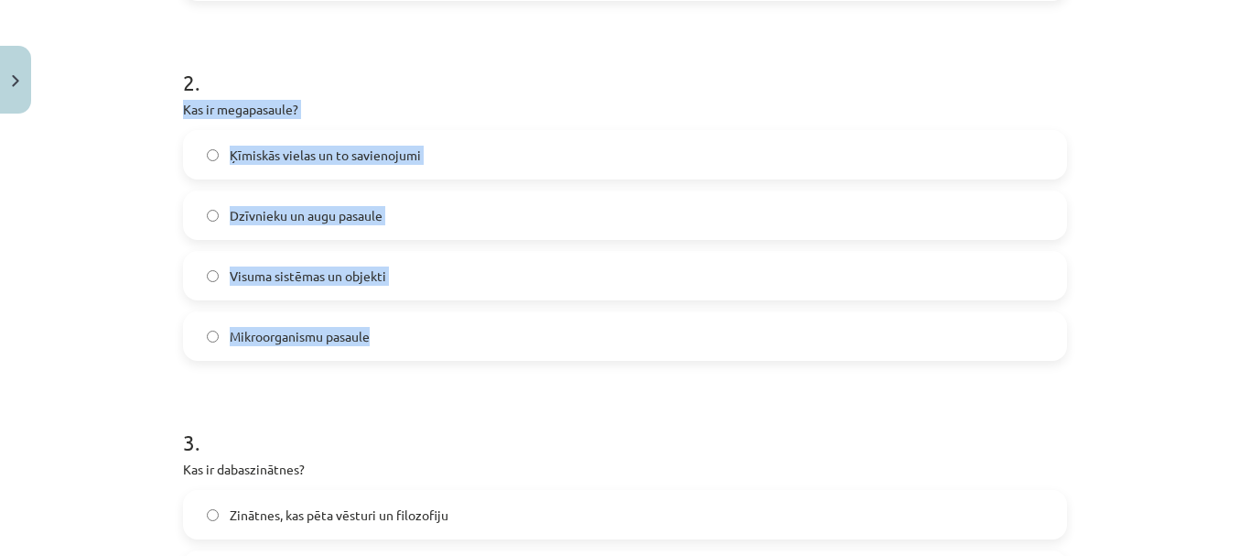
drag, startPoint x: 178, startPoint y: 103, endPoint x: 452, endPoint y: 351, distance: 369.4
click at [452, 351] on div "2 . Kas ir megapasaule? Ķīmiskās vielas un to savienojumi Dzīvnieku un augu pas…" at bounding box center [625, 199] width 884 height 323
copy div "Kas ir megapasaule? Ķīmiskās vielas un to savienojumi Dzīvnieku un augu pasaule…"
click at [236, 304] on div "Ķīmiskās vielas un to savienojumi Dzīvnieku un augu pasaule Visuma sistēmas un …" at bounding box center [625, 245] width 884 height 231
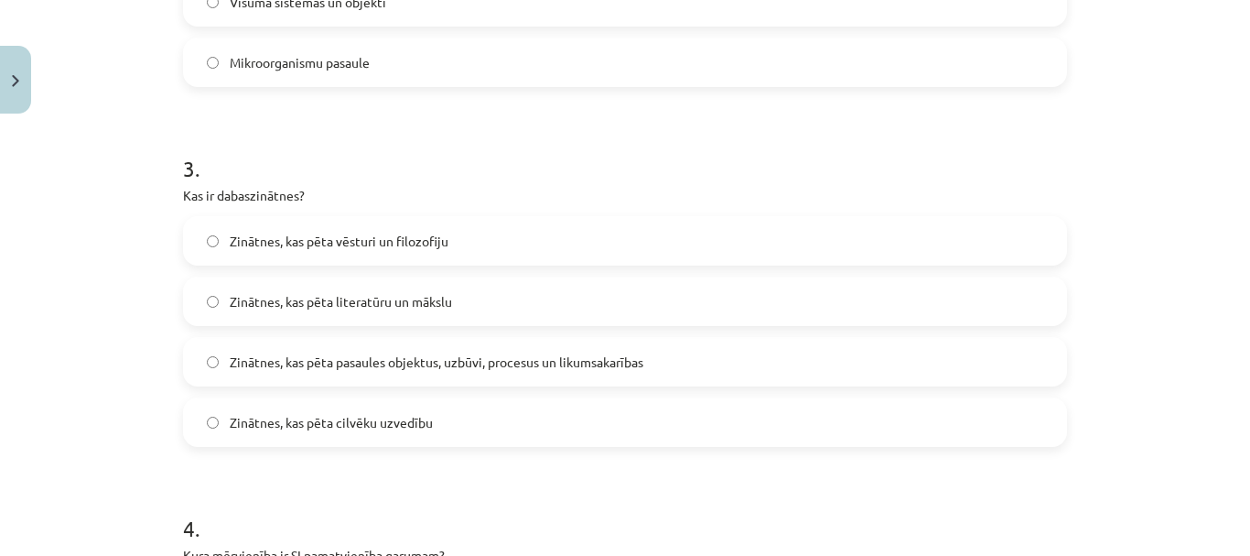
scroll to position [961, 0]
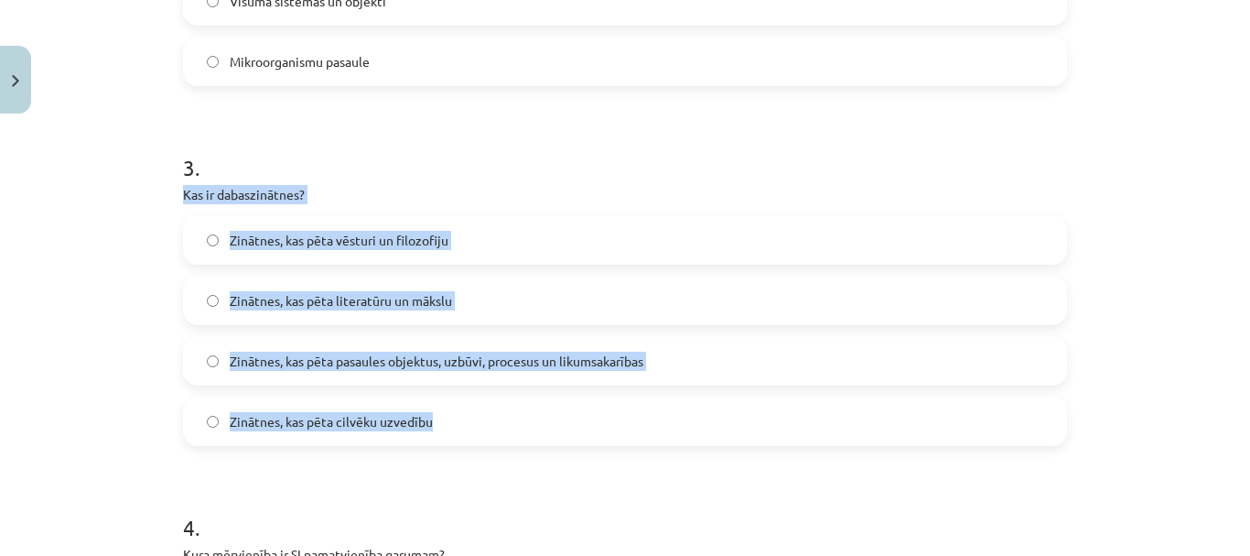
drag, startPoint x: 178, startPoint y: 191, endPoint x: 531, endPoint y: 439, distance: 431.7
click at [531, 439] on div "3 . Kas ir dabaszinātnes? Zinātnes, kas pēta vēsturi un filozofiju Zinātnes, ka…" at bounding box center [625, 284] width 884 height 323
copy div "Kas ir dabaszinātnes? Zinātnes, kas pēta vēsturi un filozofiju Zinātnes, kas pē…"
click at [217, 374] on label "Zinātnes, kas pēta pasaules objektus, uzbūvi, procesus un likumsakarības" at bounding box center [625, 361] width 881 height 46
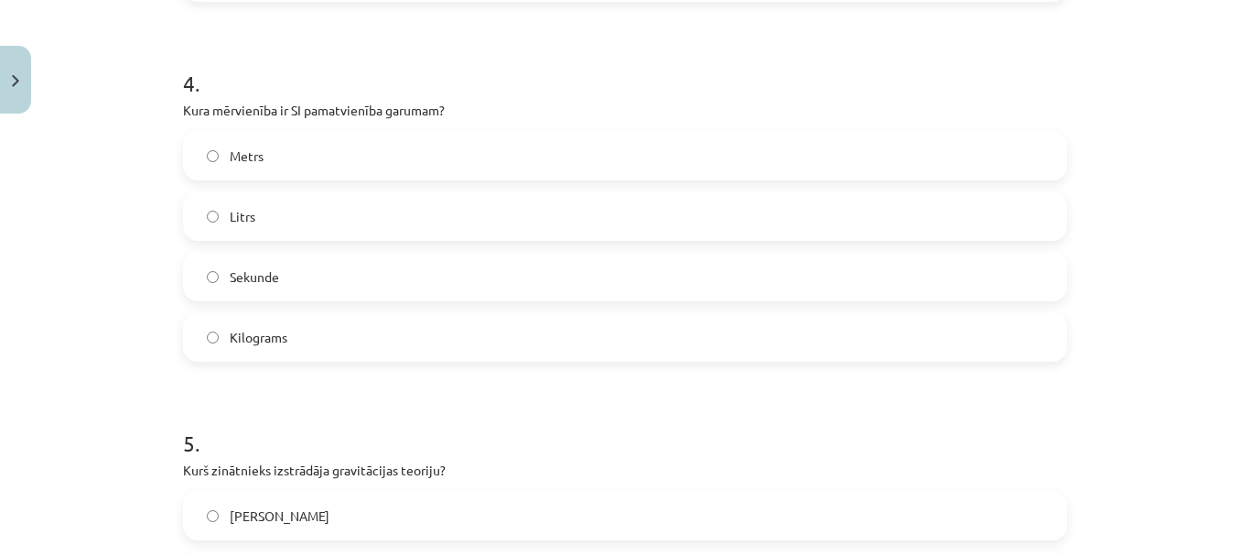
scroll to position [1419, 0]
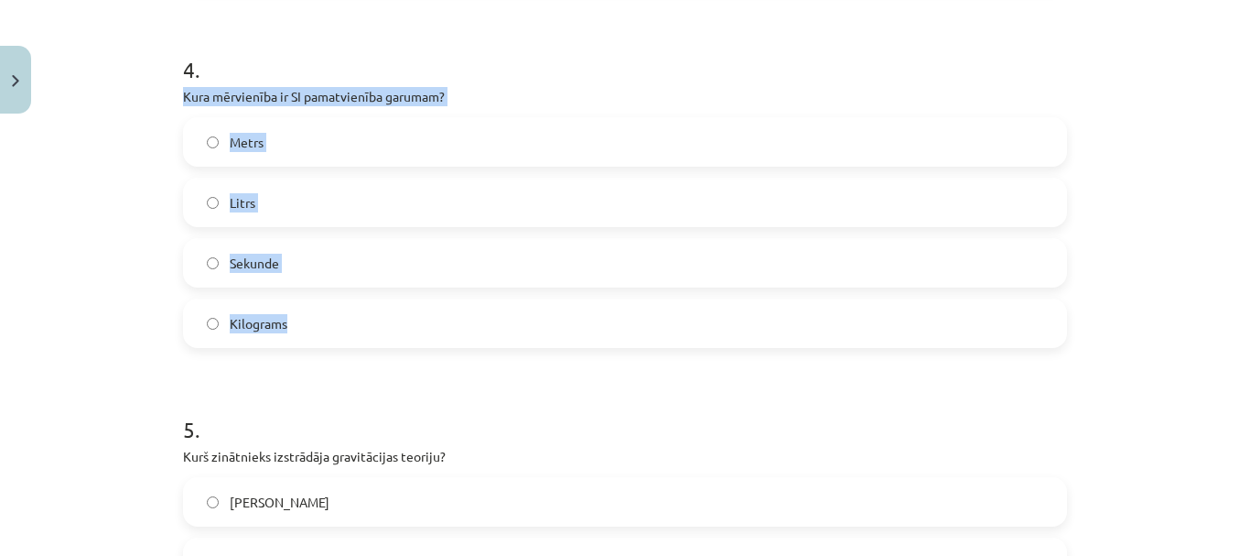
drag, startPoint x: 177, startPoint y: 92, endPoint x: 370, endPoint y: 327, distance: 303.6
click at [370, 327] on div "4 . Kura mērvienība ir SI pamatvienība garumam? Metrs Litrs Sekunde Kilograms" at bounding box center [625, 186] width 884 height 323
copy div "Kura mērvienība ir SI pamatvienība garumam? Metrs Litrs Sekunde Kilograms"
click at [208, 153] on label "Metrs" at bounding box center [625, 142] width 881 height 46
click at [210, 154] on label "Metrs" at bounding box center [625, 142] width 881 height 46
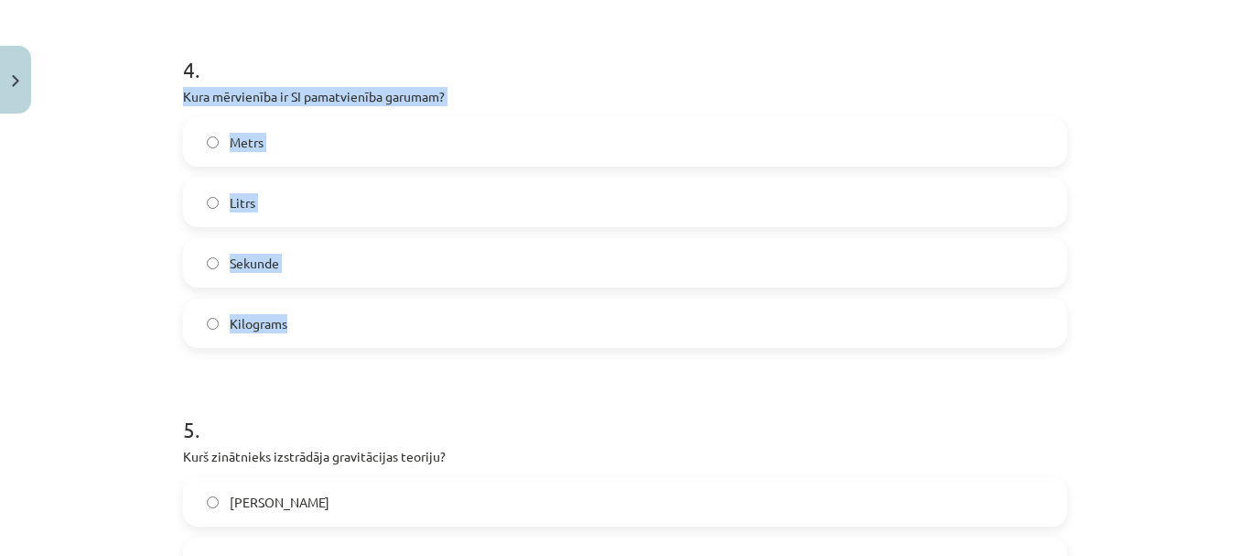
click at [219, 156] on label "Metrs" at bounding box center [625, 142] width 881 height 46
click at [216, 162] on label "Metrs" at bounding box center [625, 142] width 881 height 46
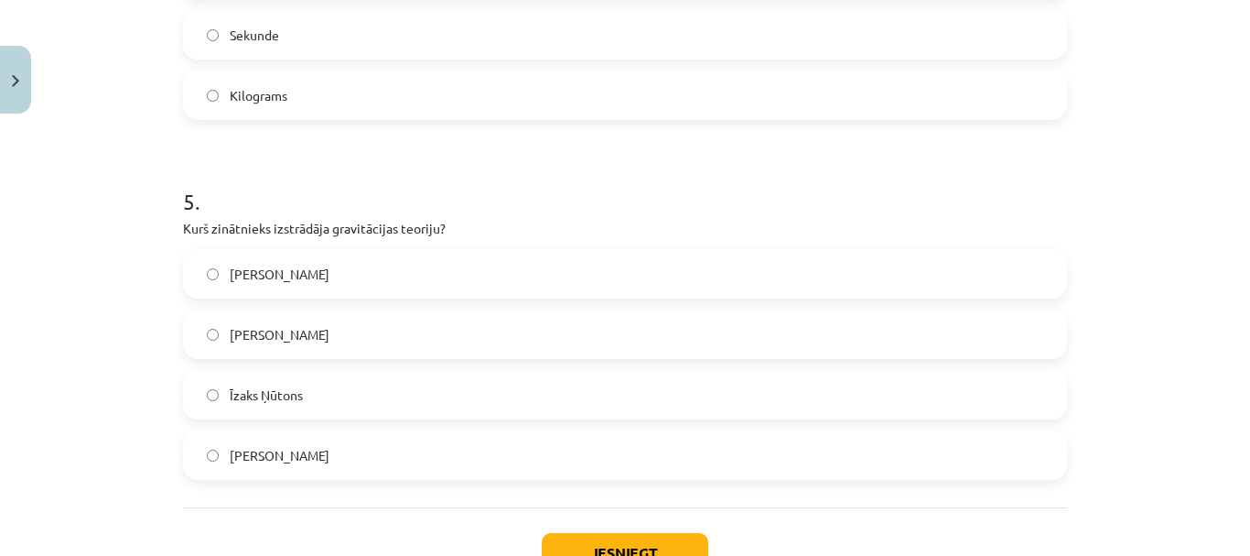
scroll to position [1693, 0]
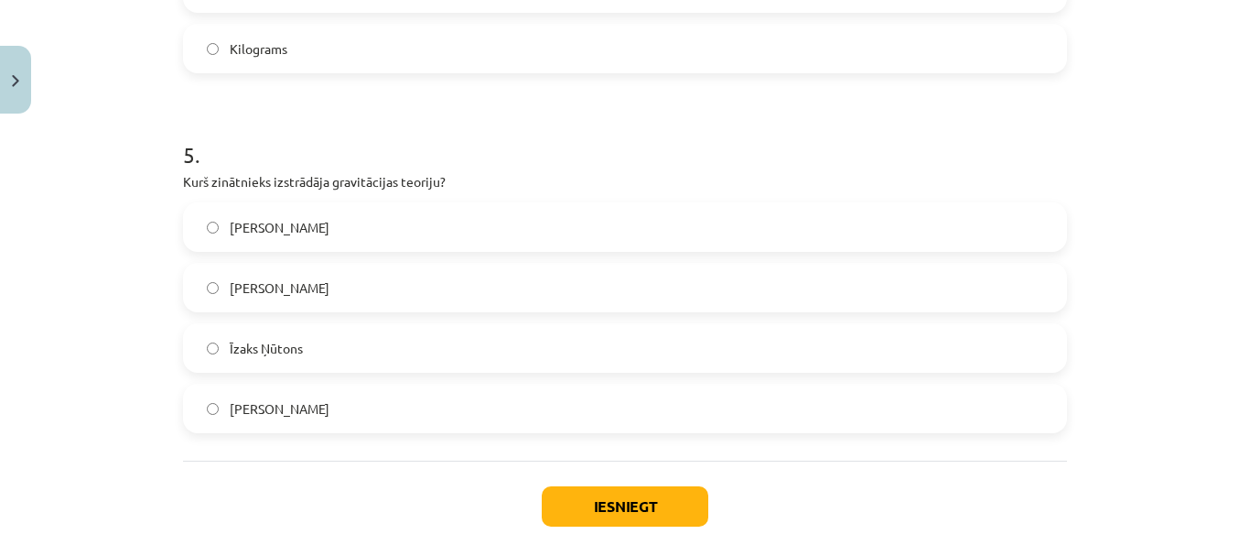
drag, startPoint x: 178, startPoint y: 180, endPoint x: 393, endPoint y: 397, distance: 304.8
click at [388, 401] on div "5 . Kurš zinātnieks izstrādāja gravitācijas teoriju? Alberts Einšteins Nikolajs…" at bounding box center [625, 271] width 884 height 323
copy div "Kurš zinātnieks izstrādāja gravitācijas teoriju? Alberts Einšteins Nikolajs Kop…"
click at [215, 360] on label "Īzaks Ņūtons" at bounding box center [625, 348] width 881 height 46
click at [222, 362] on label "Īzaks Ņūtons" at bounding box center [625, 348] width 881 height 46
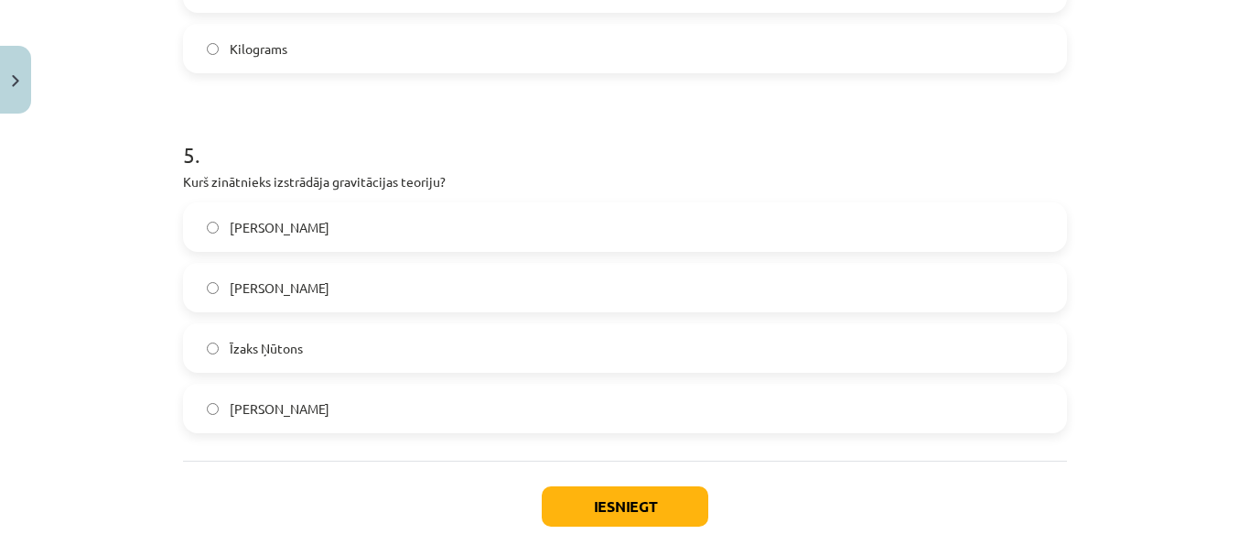
click at [229, 373] on div "Alberts Einšteins Nikolajs Koperniks Īzaks Ņūtons Galileo Galilejs" at bounding box center [625, 317] width 884 height 231
click at [616, 506] on button "Iesniegt" at bounding box center [625, 506] width 167 height 40
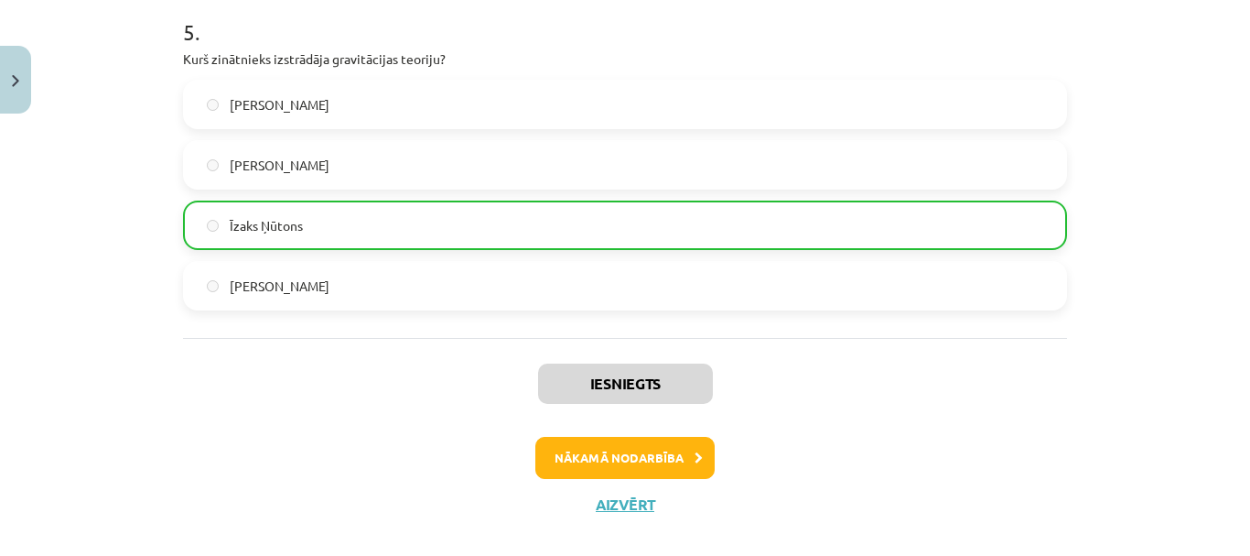
scroll to position [1842, 0]
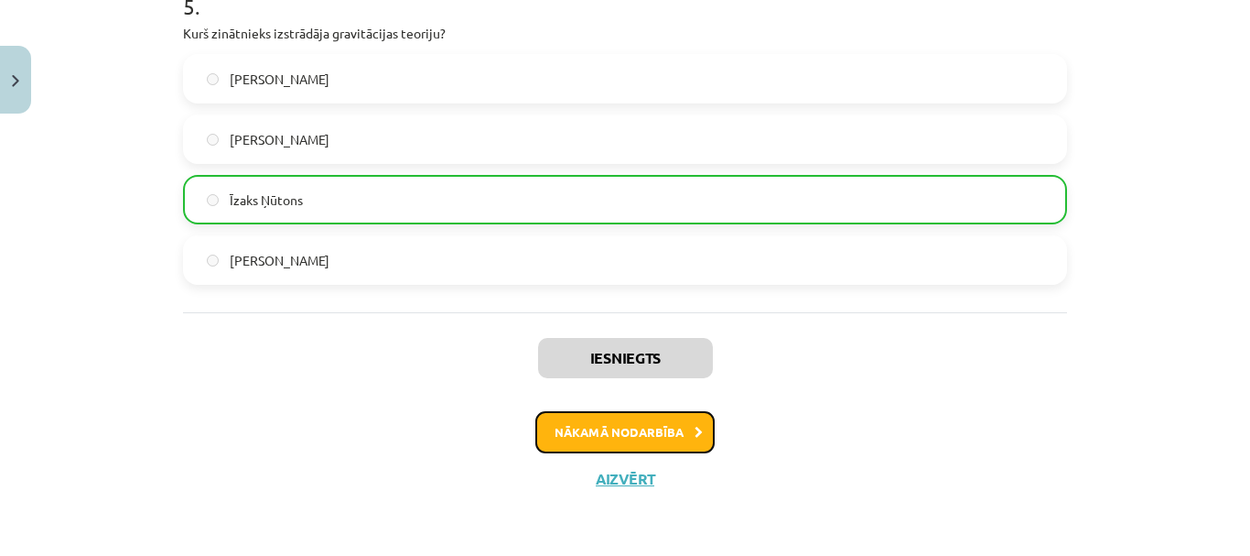
click at [623, 427] on button "Nākamā nodarbība" at bounding box center [624, 432] width 179 height 42
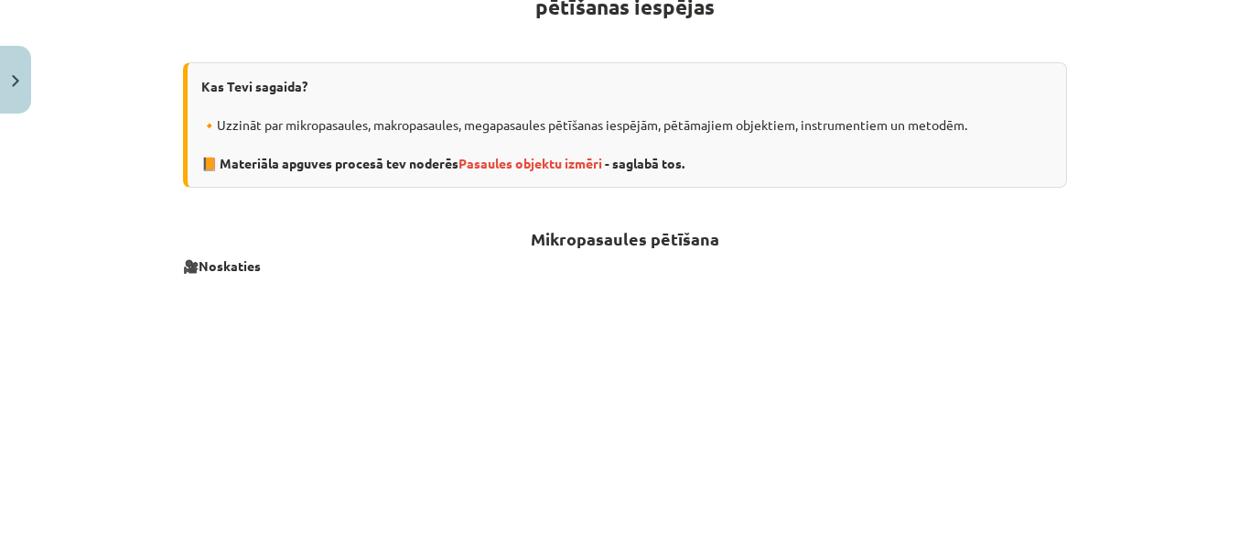
scroll to position [412, 0]
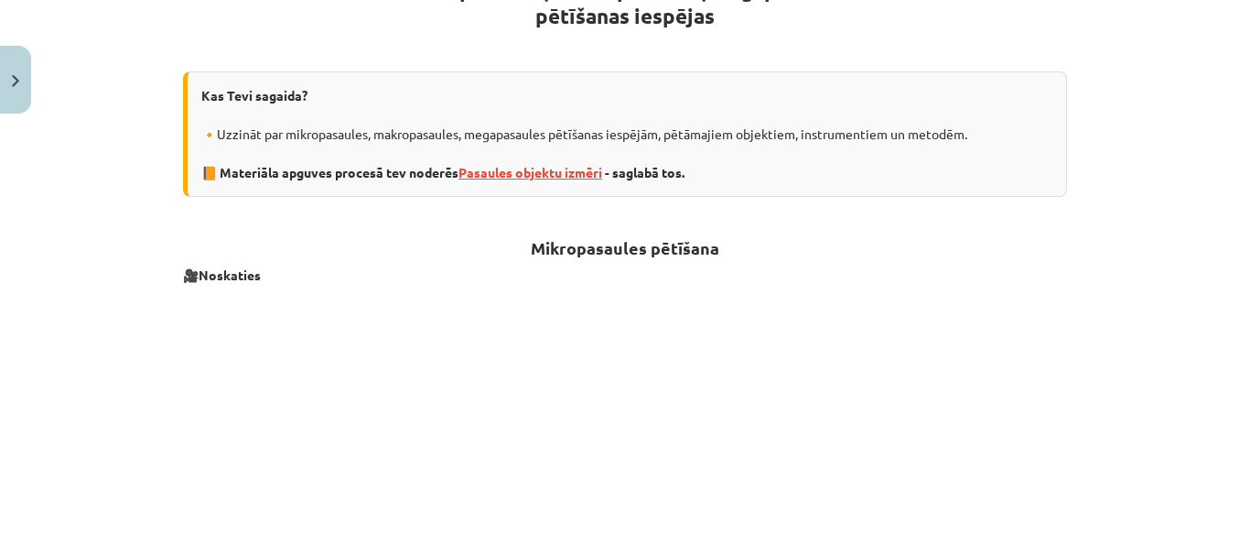
click at [523, 171] on span "Pasaules objektu izmēri" at bounding box center [531, 172] width 144 height 16
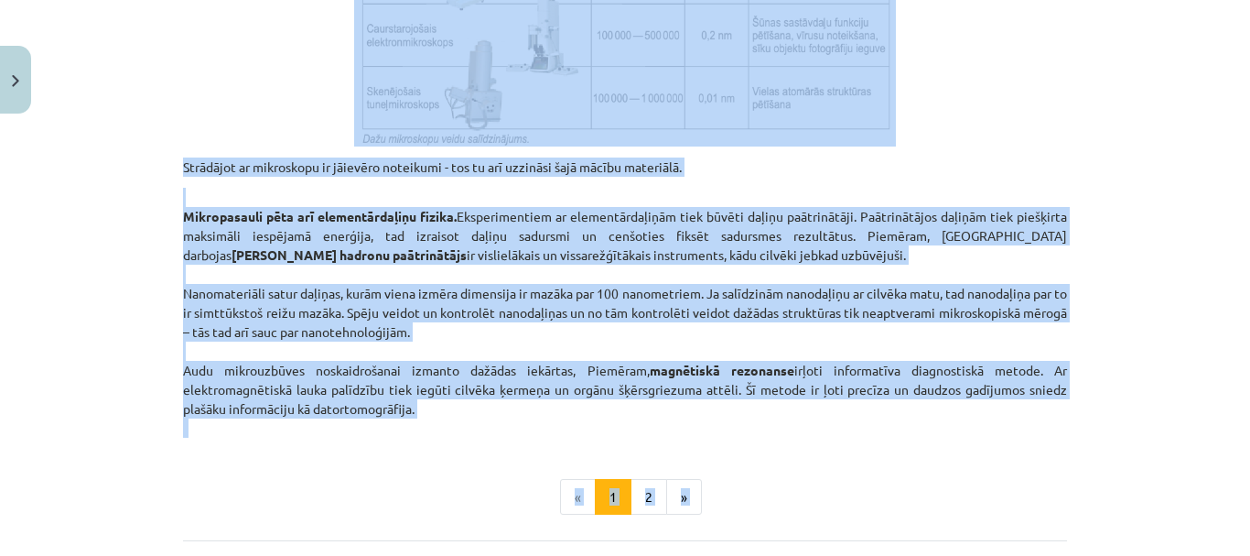
scroll to position [1680, 0]
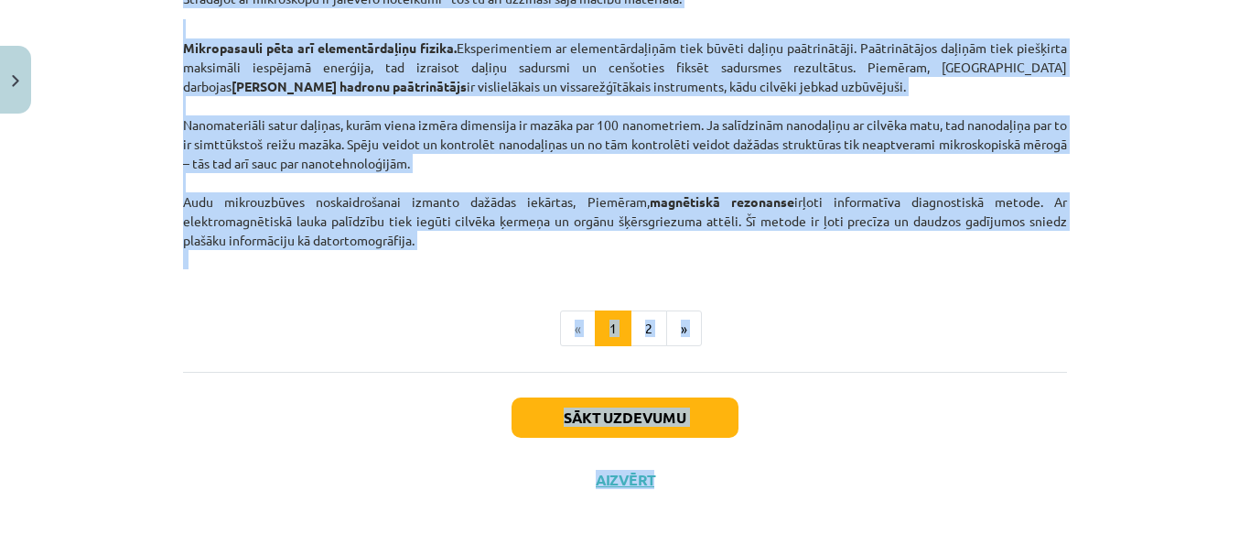
drag, startPoint x: 179, startPoint y: 300, endPoint x: 835, endPoint y: 248, distance: 657.4
copy div "Mikropasaules objekti nav saskatāmi ar neapbruņotu aci. Mikropasaule sobjekti i…"
click at [643, 317] on button "2" at bounding box center [649, 328] width 37 height 37
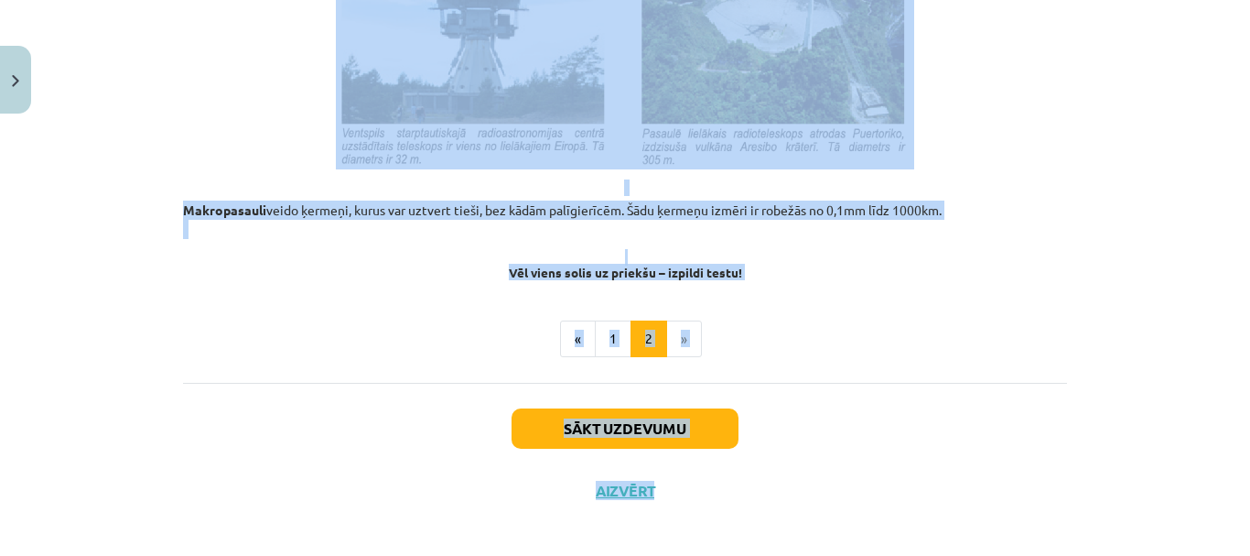
scroll to position [2137, 0]
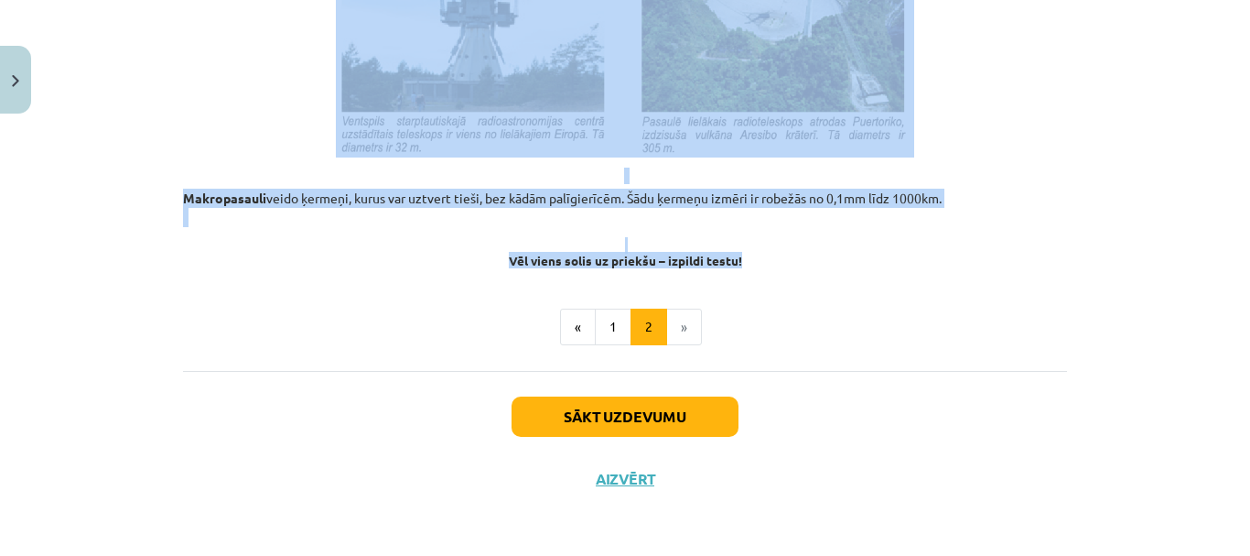
drag, startPoint x: 173, startPoint y: 268, endPoint x: 799, endPoint y: 260, distance: 626.1
copy div "Megapasauli veido objekti, kas ir lielāki par 1000km (106m). Par makropasaules …"
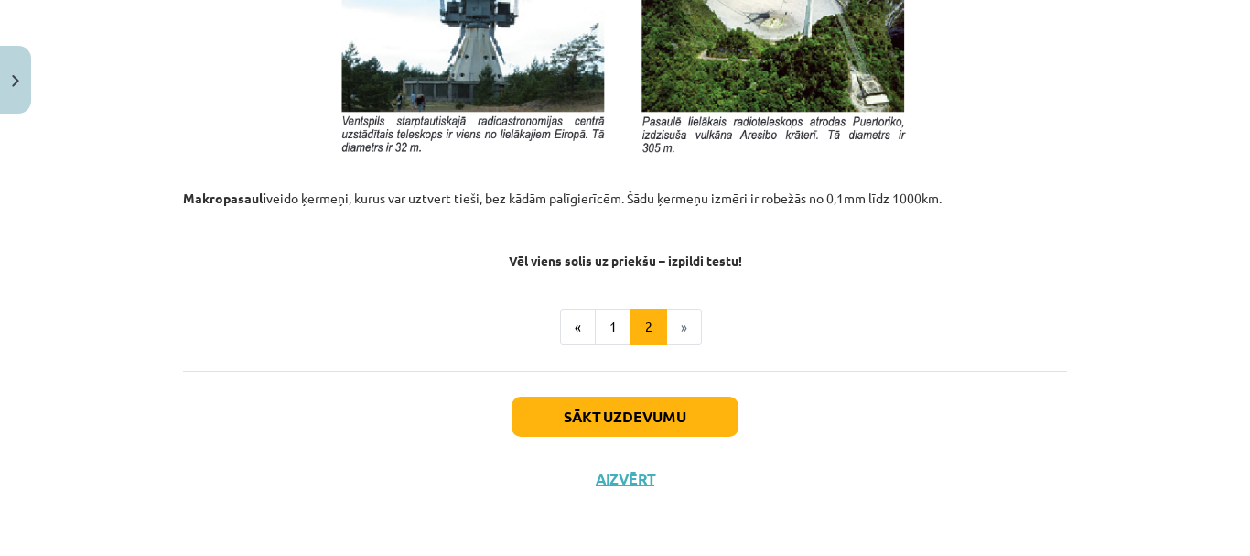
click at [681, 410] on button "Sākt uzdevumu" at bounding box center [625, 416] width 227 height 40
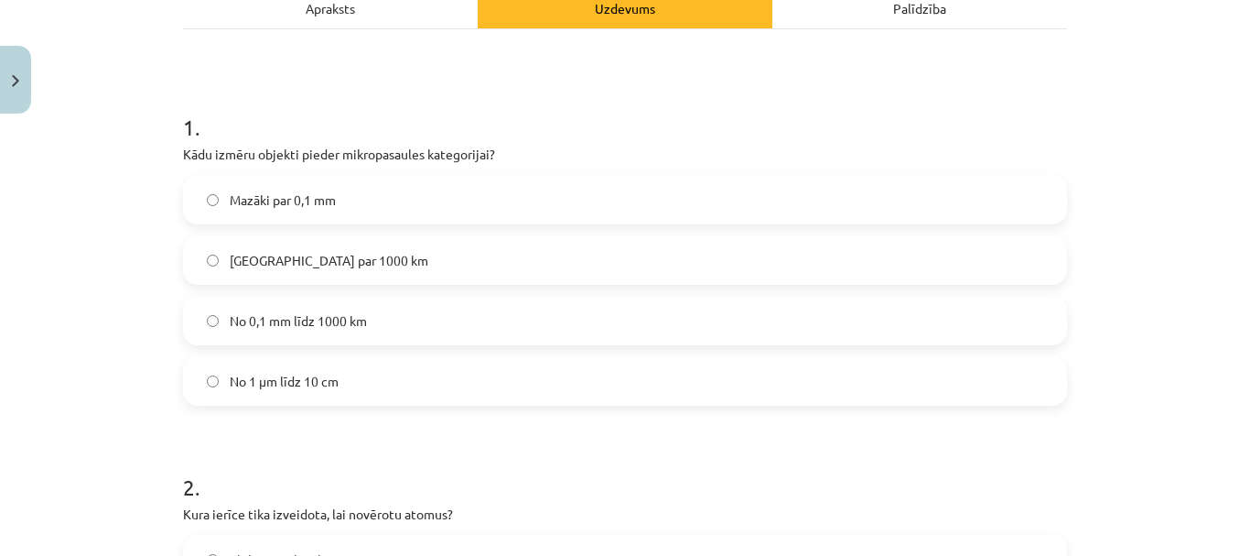
scroll to position [320, 0]
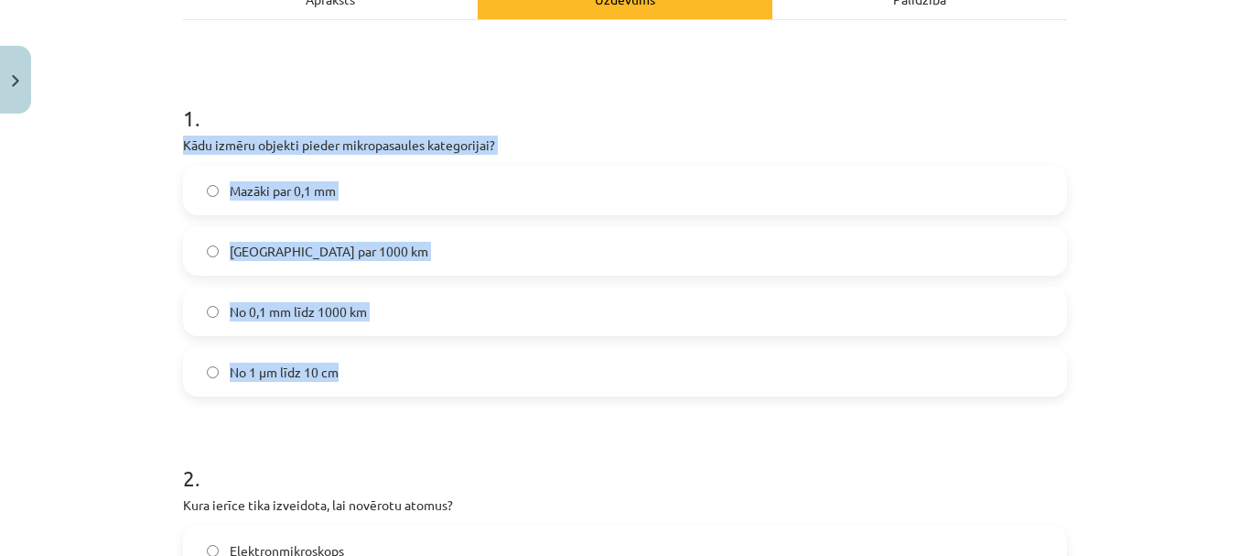
drag, startPoint x: 177, startPoint y: 143, endPoint x: 411, endPoint y: 362, distance: 320.6
click at [411, 362] on div "1 . Kādu izmēru objekti pieder mikropasaules kategorijai? Mazāki par 0,1 mm Lie…" at bounding box center [625, 234] width 884 height 323
copy div "Kādu izmēru objekti pieder mikropasaules kategorijai? Mazāki par 0,1 mm Lielāki…"
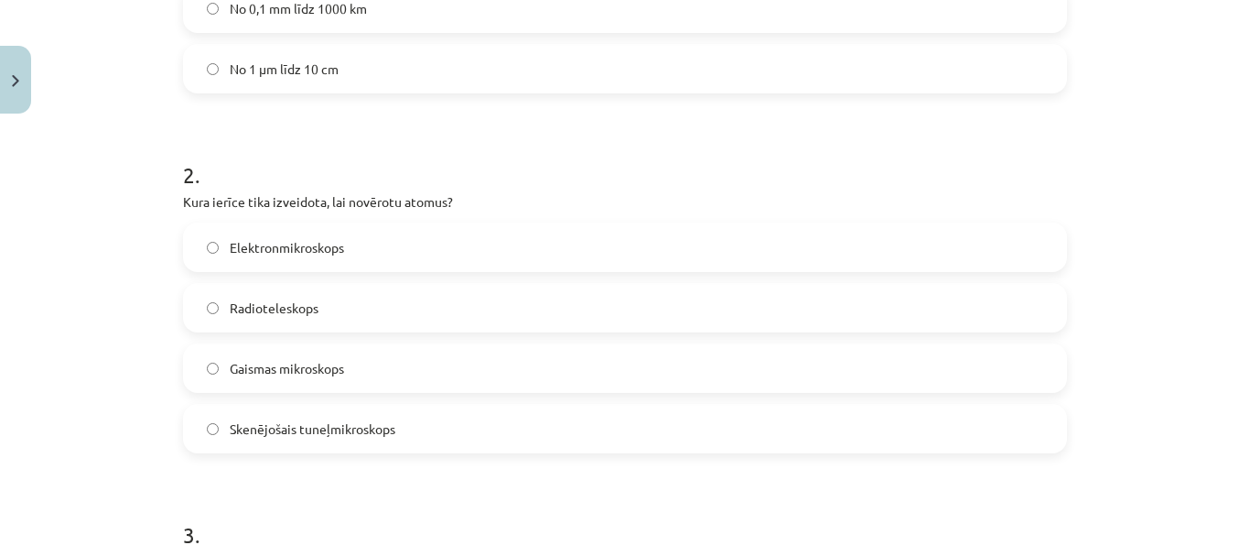
scroll to position [686, 0]
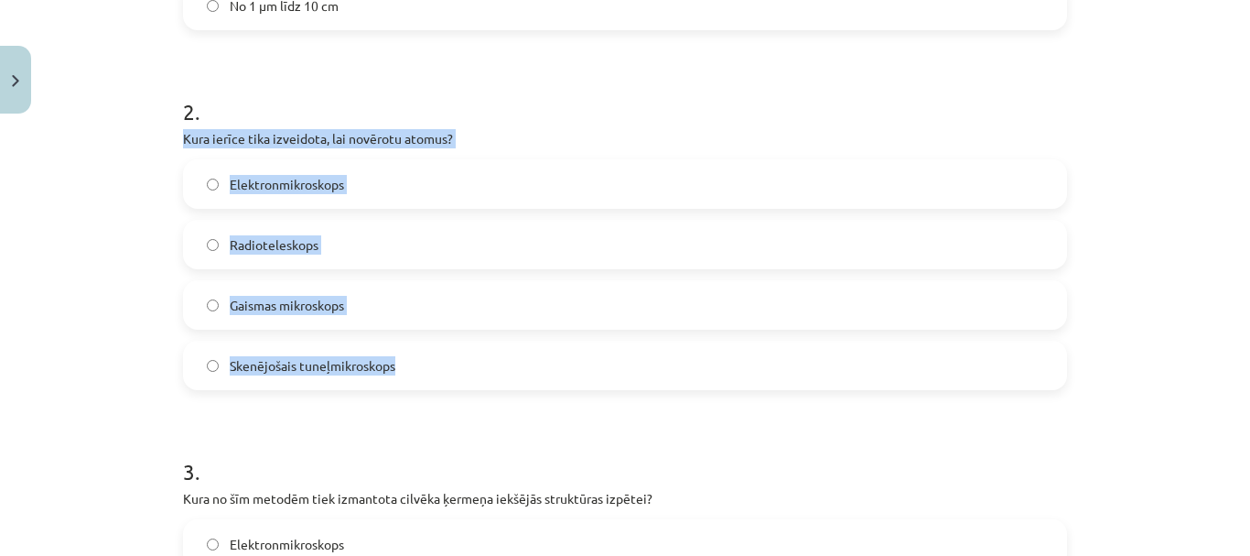
drag, startPoint x: 175, startPoint y: 136, endPoint x: 431, endPoint y: 369, distance: 346.0
click at [431, 369] on div "15 XP Saņemsi Ļoti grūts 190 pilda Apraksts Uzdevums Palīdzība 1 . Kādu izmēru …" at bounding box center [625, 550] width 906 height 2171
copy div "Kura ierīce tika izveidota, lai novērotu atomus? Elektronmikroskops Radiotelesk…"
click at [210, 337] on div "Elektronmikroskops Radioteleskops Gaismas mikroskops Skenējošais tuneļmikroskops" at bounding box center [625, 274] width 884 height 231
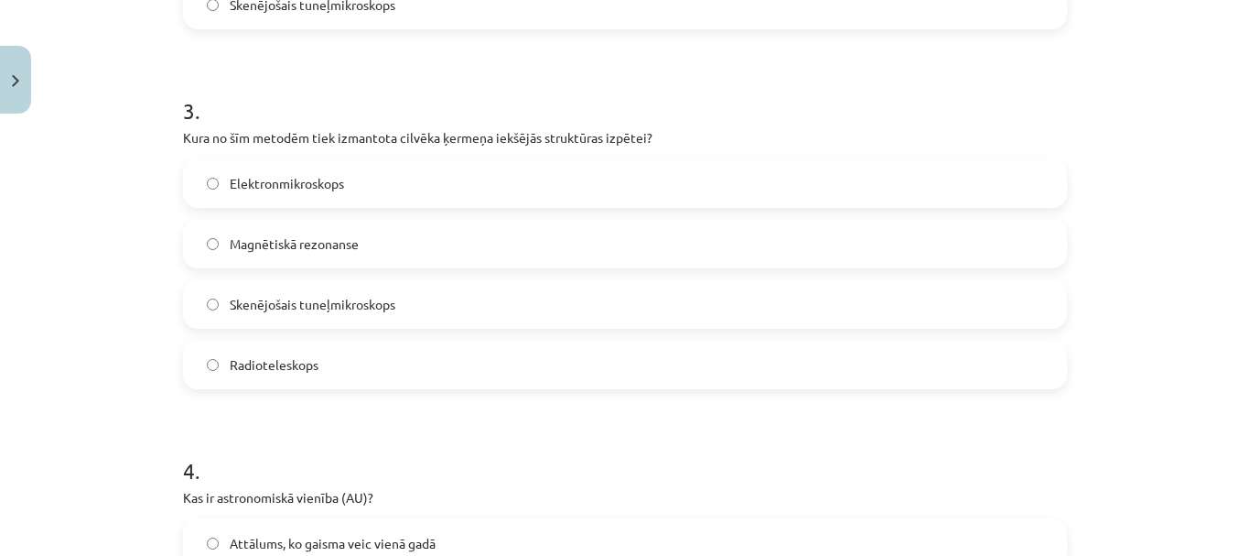
scroll to position [1053, 0]
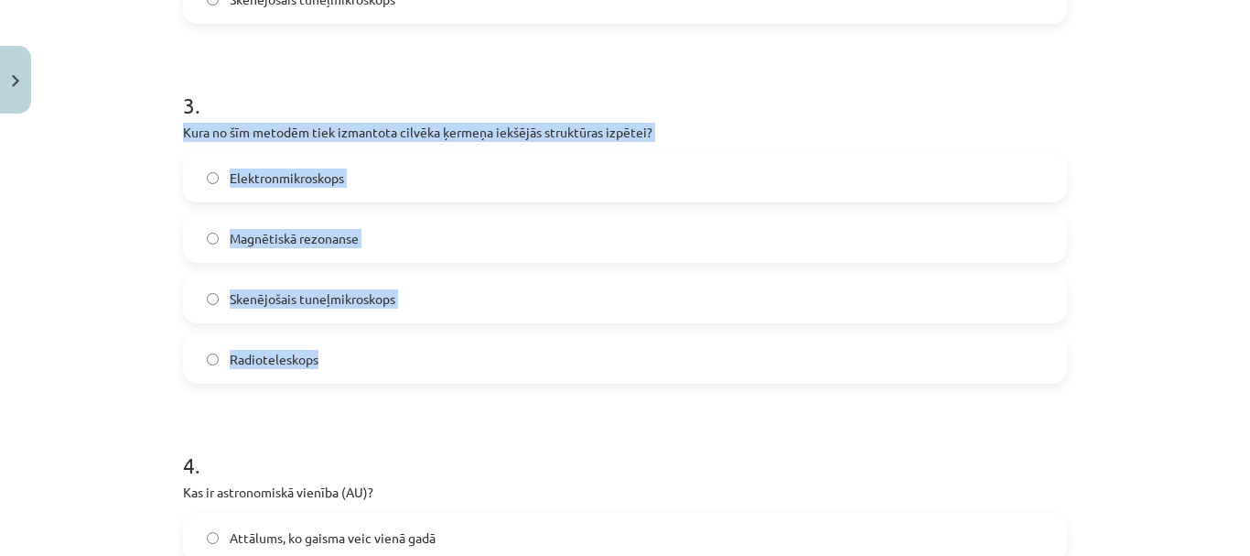
drag, startPoint x: 177, startPoint y: 131, endPoint x: 509, endPoint y: 353, distance: 399.8
click at [509, 353] on div "3 . Kura no šīm metodēm tiek izmantota cilvēka ķermeņa iekšējās struktūras izpē…" at bounding box center [625, 221] width 884 height 323
click at [208, 244] on label "Magnētiskā rezonanse" at bounding box center [625, 238] width 881 height 46
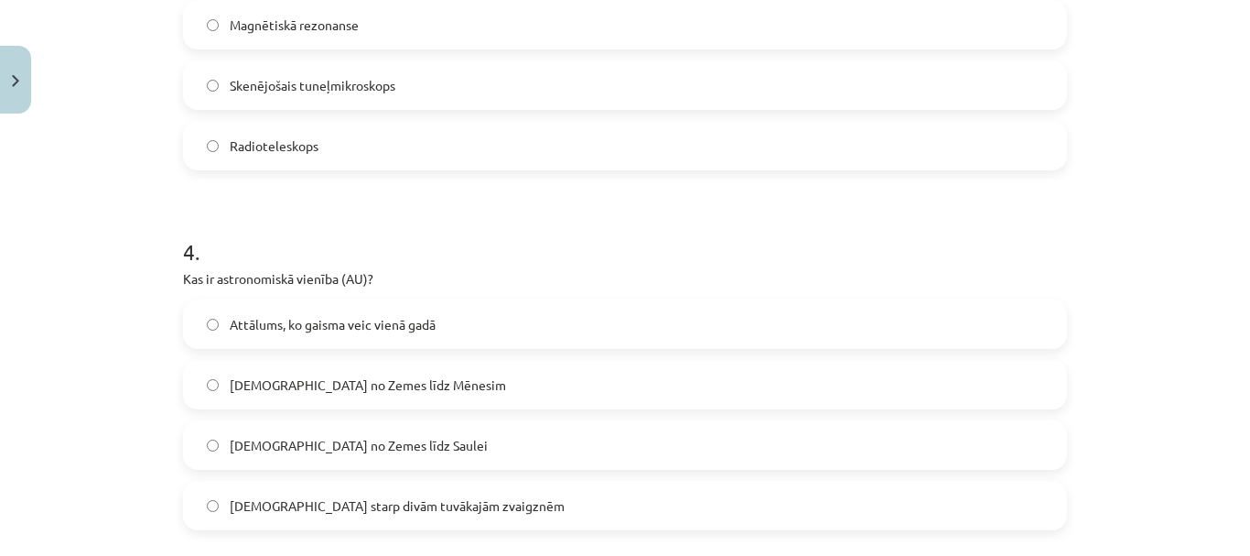
scroll to position [1327, 0]
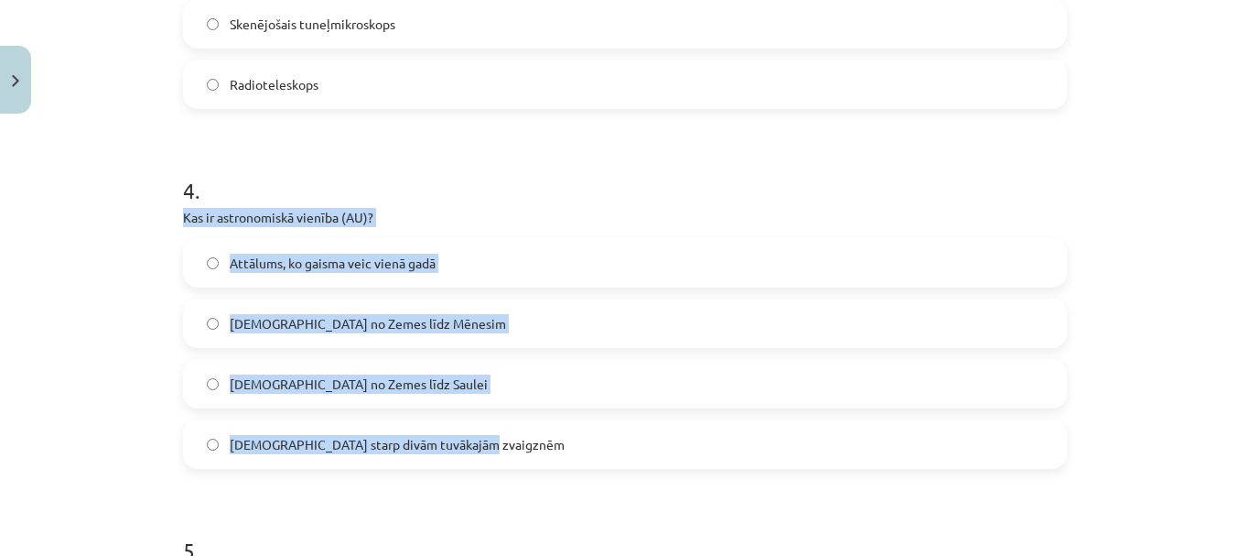
drag, startPoint x: 178, startPoint y: 216, endPoint x: 506, endPoint y: 444, distance: 399.9
click at [506, 444] on div "4 . Kas ir astronomiskā vienība (AU)? Attālums, ko gaisma veic vienā gadā Attāl…" at bounding box center [625, 307] width 884 height 323
click at [212, 390] on label "Attālums no Zemes līdz Saulei" at bounding box center [625, 384] width 881 height 46
click at [220, 395] on label "Attālums no Zemes līdz Saulei" at bounding box center [625, 384] width 881 height 46
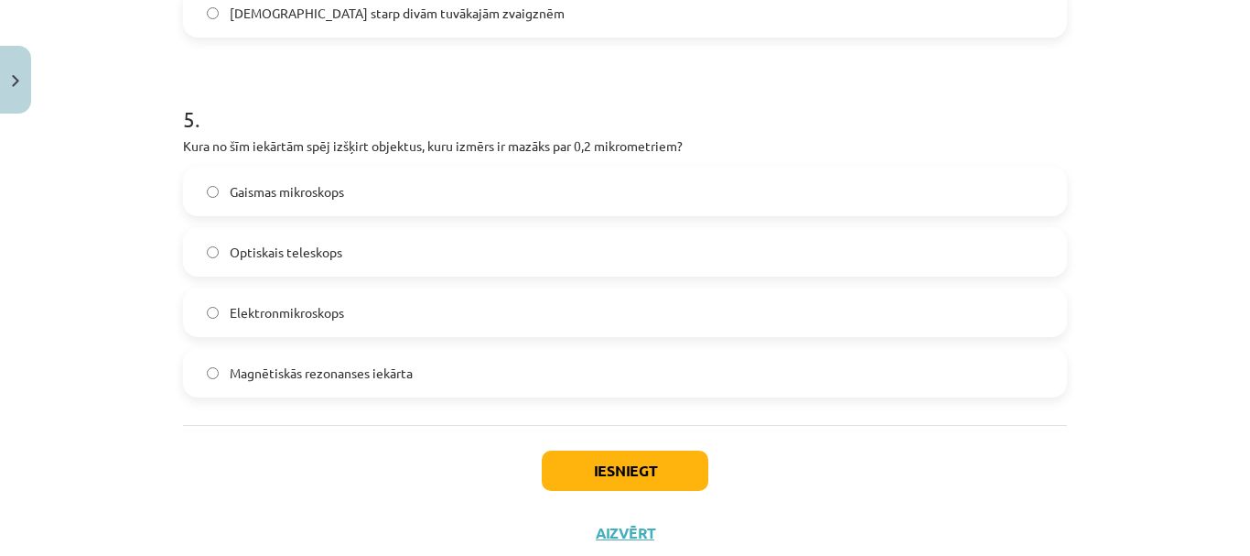
scroll to position [1785, 0]
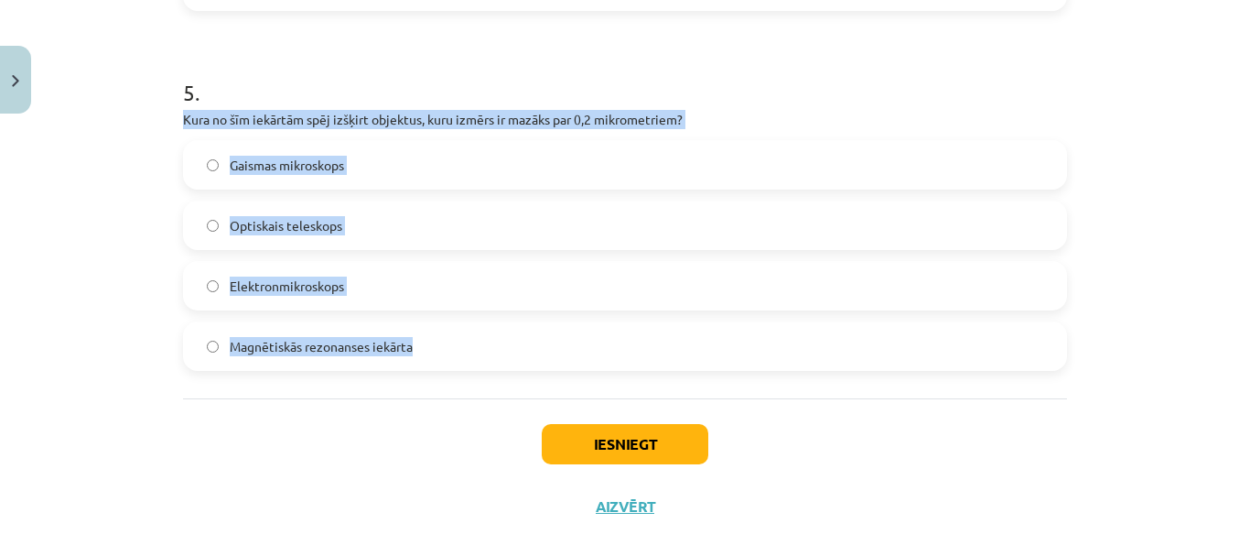
drag, startPoint x: 177, startPoint y: 114, endPoint x: 439, endPoint y: 348, distance: 351.4
click at [439, 348] on div "5 . Kura no šīm iekārtām spēj izšķirt objektus, kuru izmērs ir mazāks par 0,2 m…" at bounding box center [625, 209] width 884 height 323
click at [212, 297] on label "Elektronmikroskops" at bounding box center [625, 286] width 881 height 46
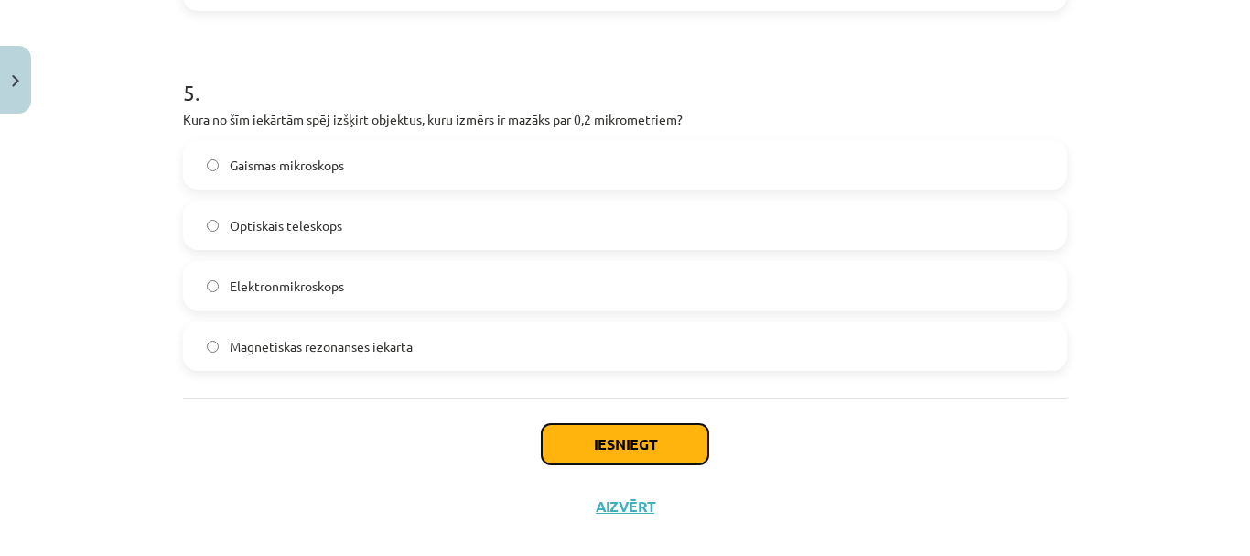
click at [618, 441] on button "Iesniegt" at bounding box center [625, 444] width 167 height 40
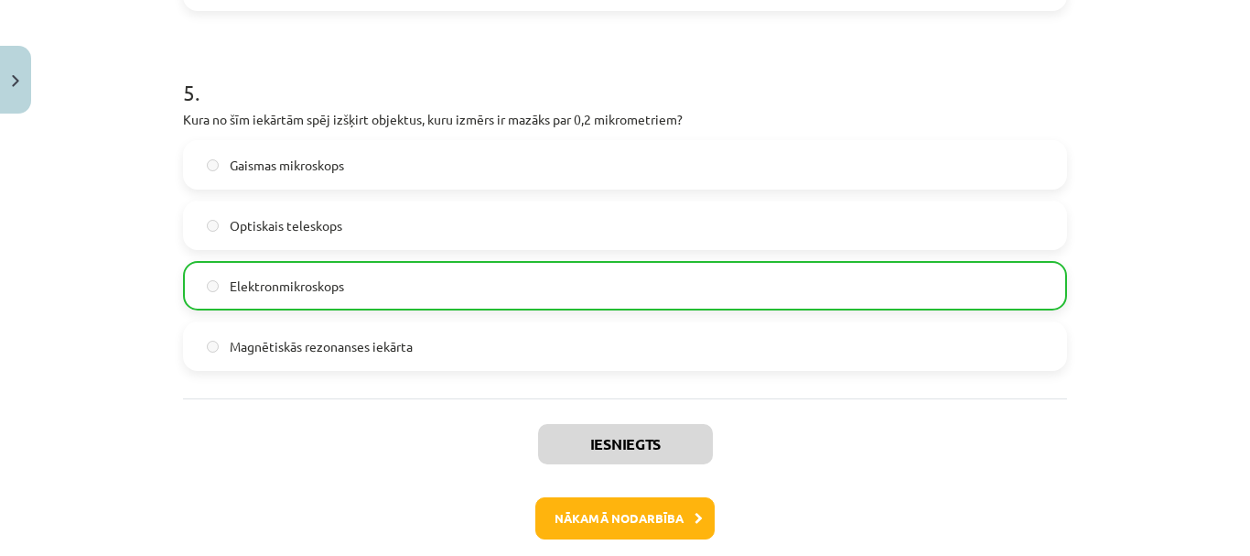
scroll to position [1871, 0]
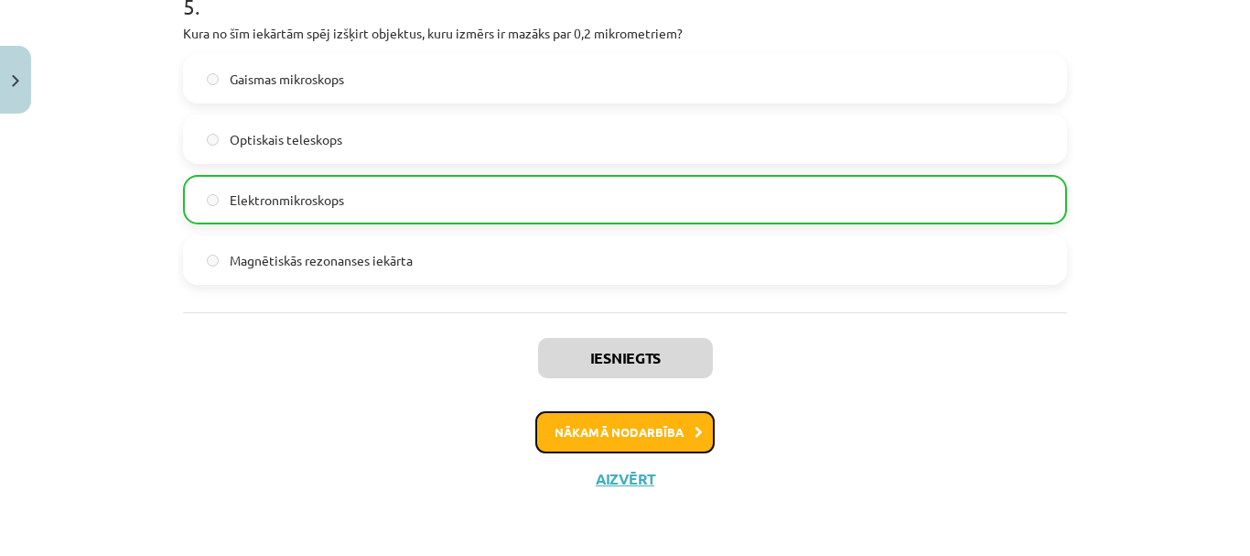
click at [612, 429] on button "Nākamā nodarbība" at bounding box center [624, 432] width 179 height 42
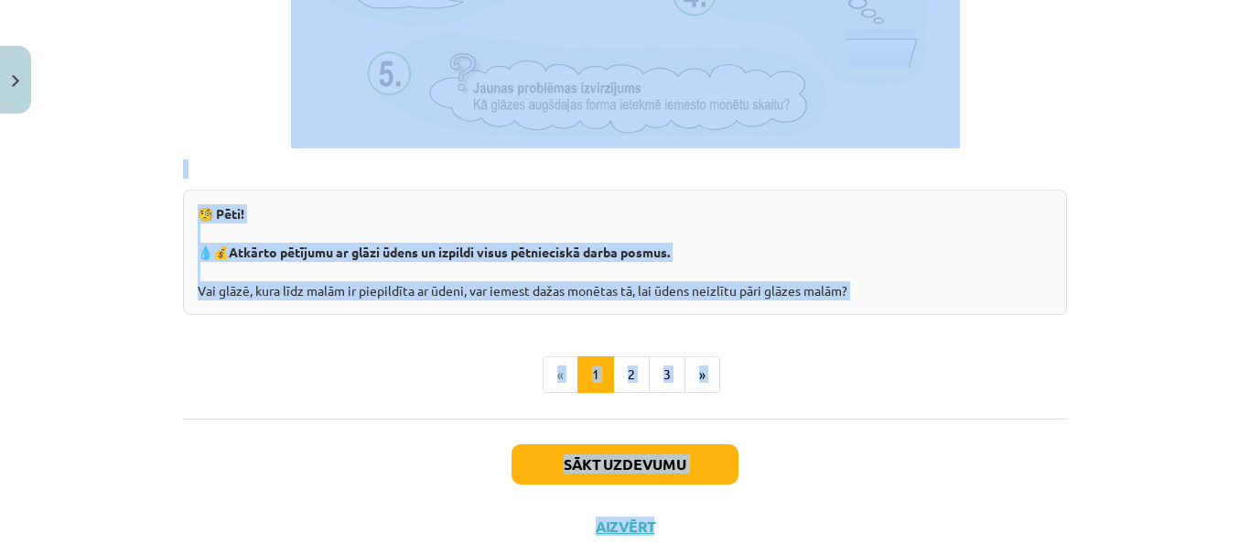
scroll to position [2059, 0]
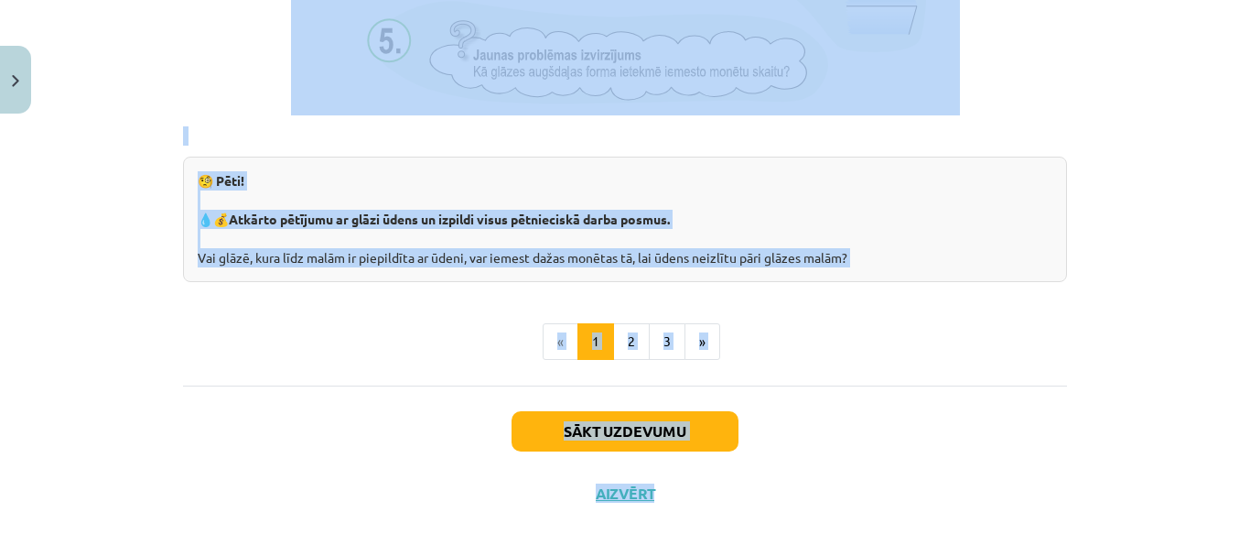
drag, startPoint x: 453, startPoint y: 233, endPoint x: 951, endPoint y: 263, distance: 498.8
click at [626, 336] on button "2" at bounding box center [631, 341] width 37 height 37
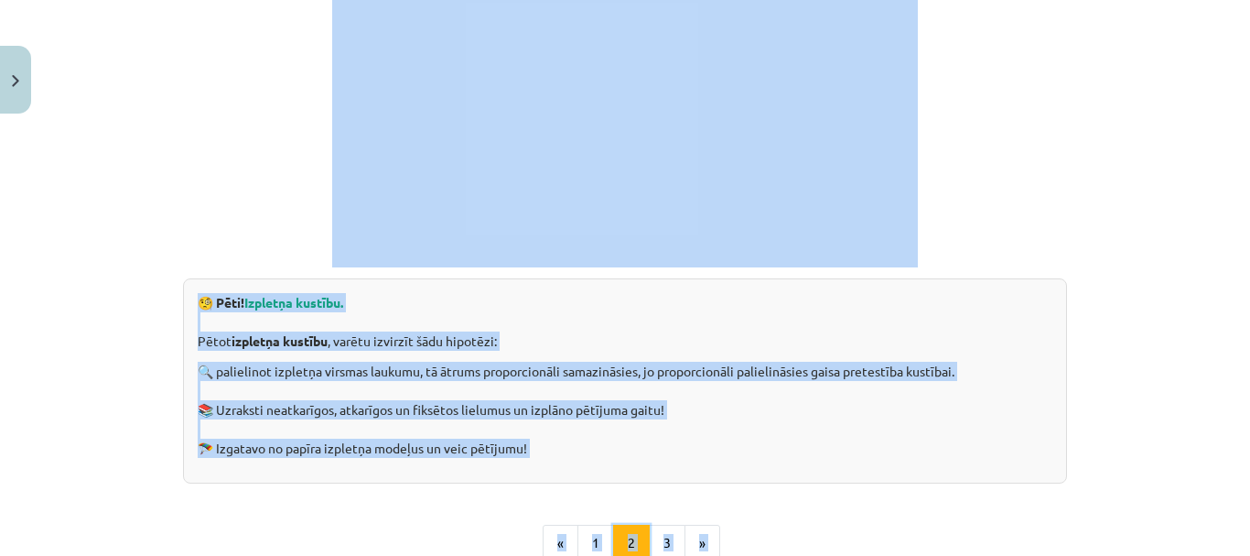
scroll to position [511, 0]
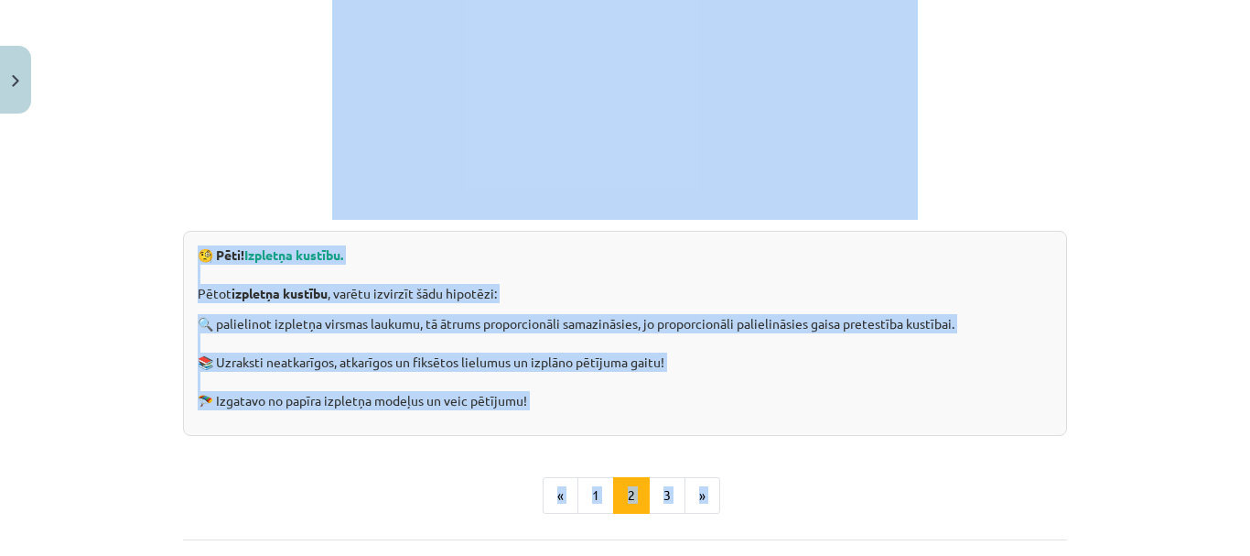
drag, startPoint x: 209, startPoint y: 254, endPoint x: 703, endPoint y: 407, distance: 517.6
click at [703, 407] on div "🧐 Pēti! Izpletņa kustību. Pētot izpletņa kustību , varētu izvirzīt šādu hipotēz…" at bounding box center [625, 333] width 884 height 205
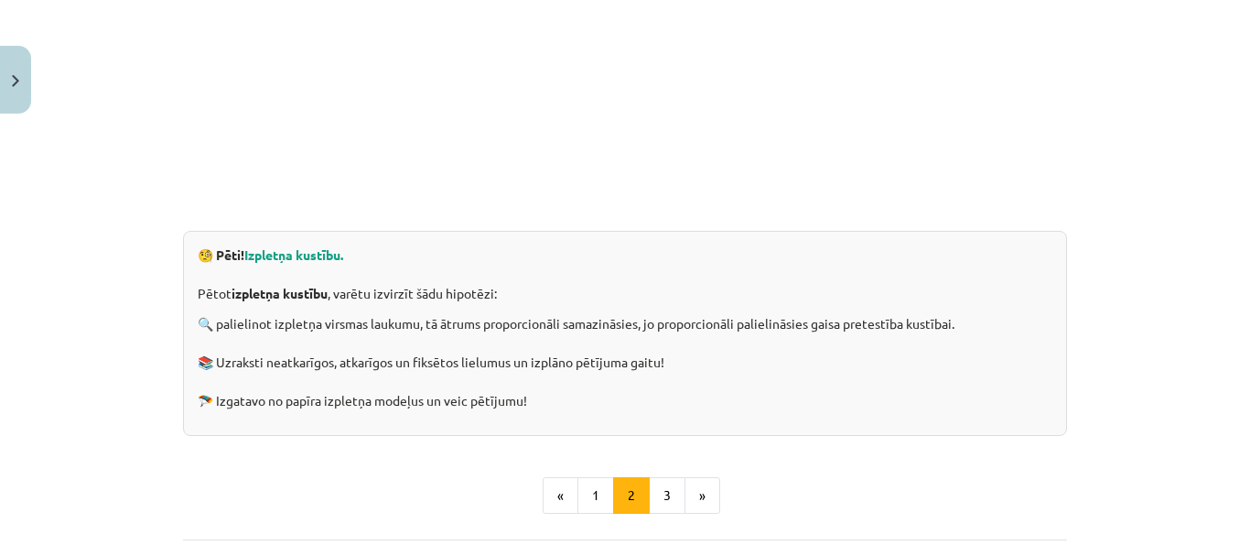
click at [134, 203] on div "Mācību tēma: Dabaszinības - 10. klases 1.ieskaites mācību materiāls #4 3. tēma.…" at bounding box center [625, 278] width 1250 height 556
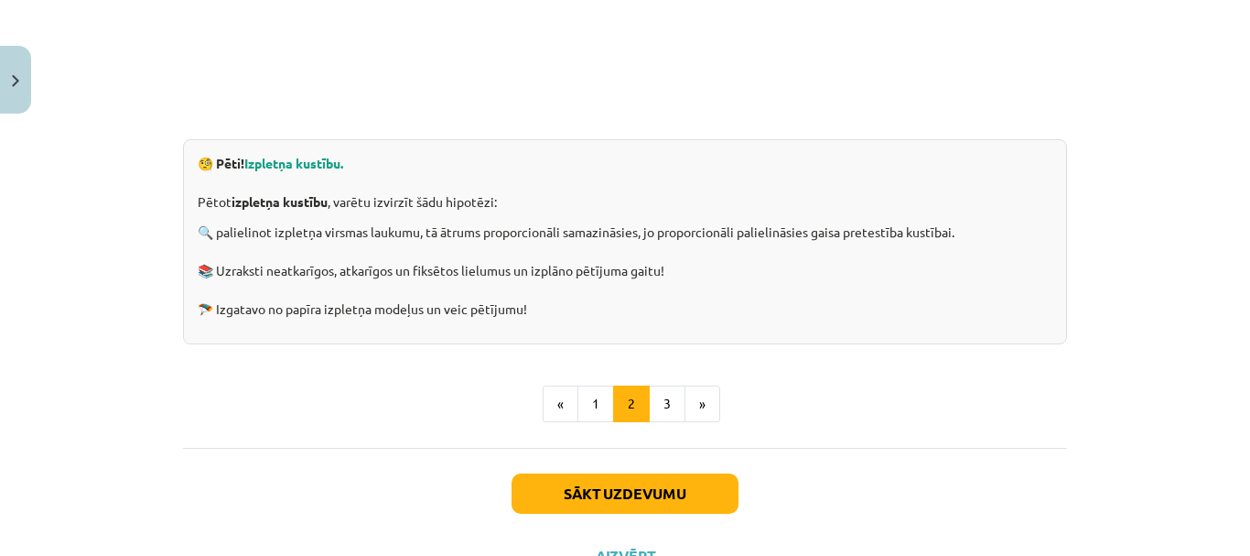
scroll to position [680, 0]
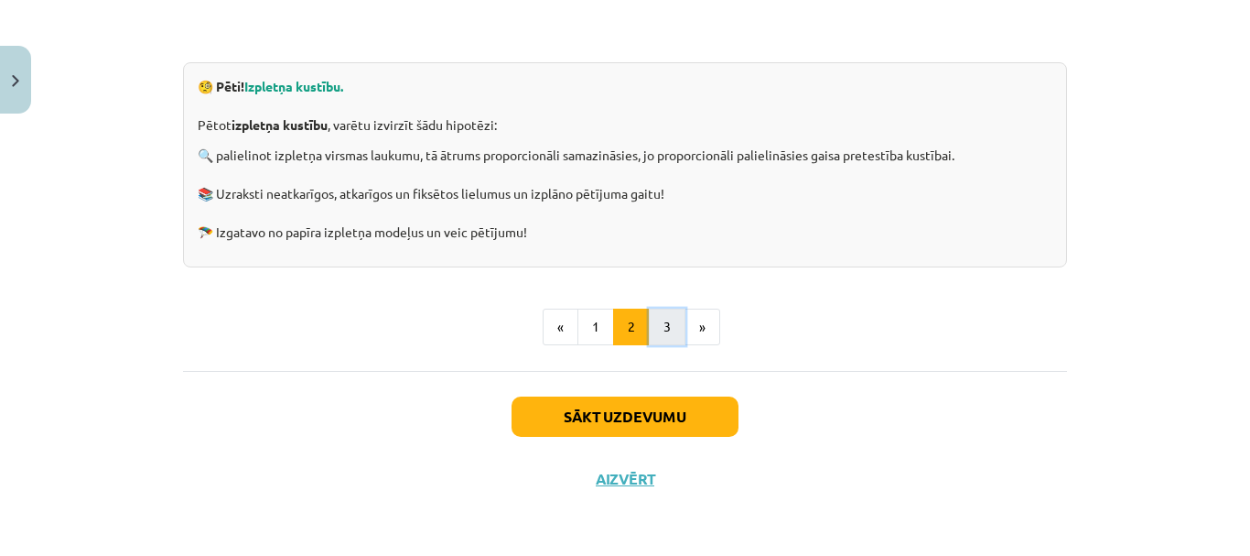
click at [663, 318] on button "3" at bounding box center [667, 326] width 37 height 37
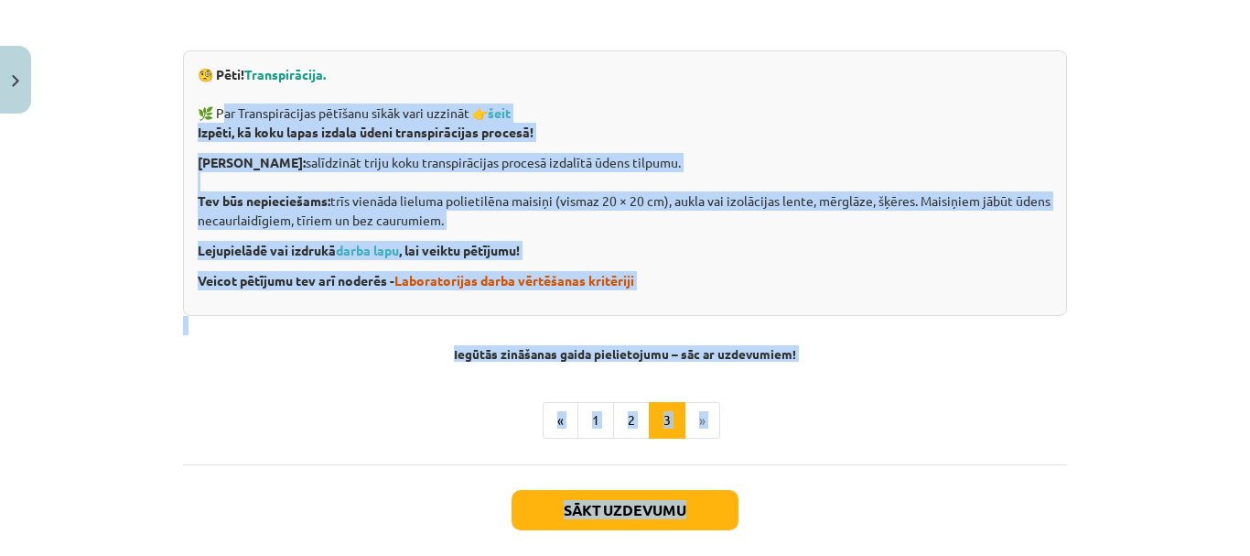
scroll to position [785, 0]
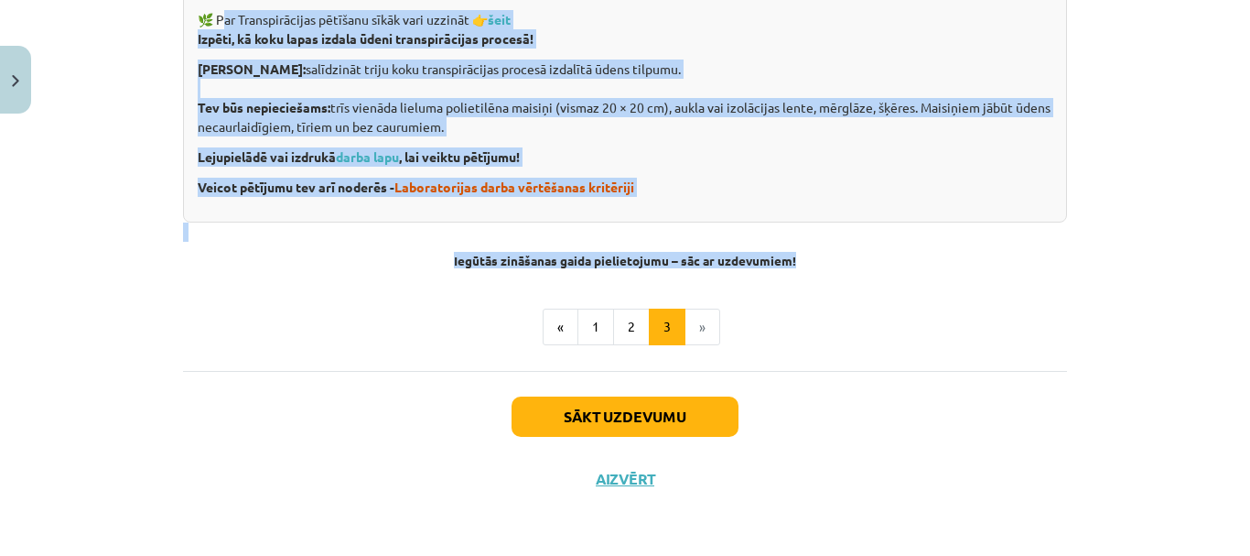
drag, startPoint x: 210, startPoint y: 286, endPoint x: 827, endPoint y: 254, distance: 617.8
click at [632, 416] on button "Sākt uzdevumu" at bounding box center [625, 416] width 227 height 40
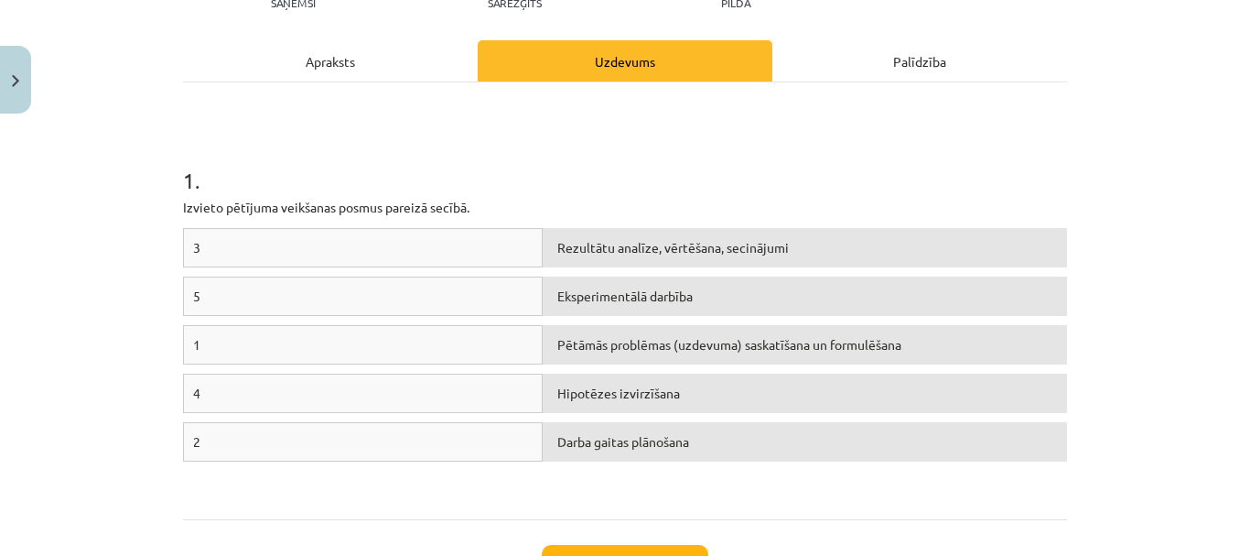
scroll to position [320, 0]
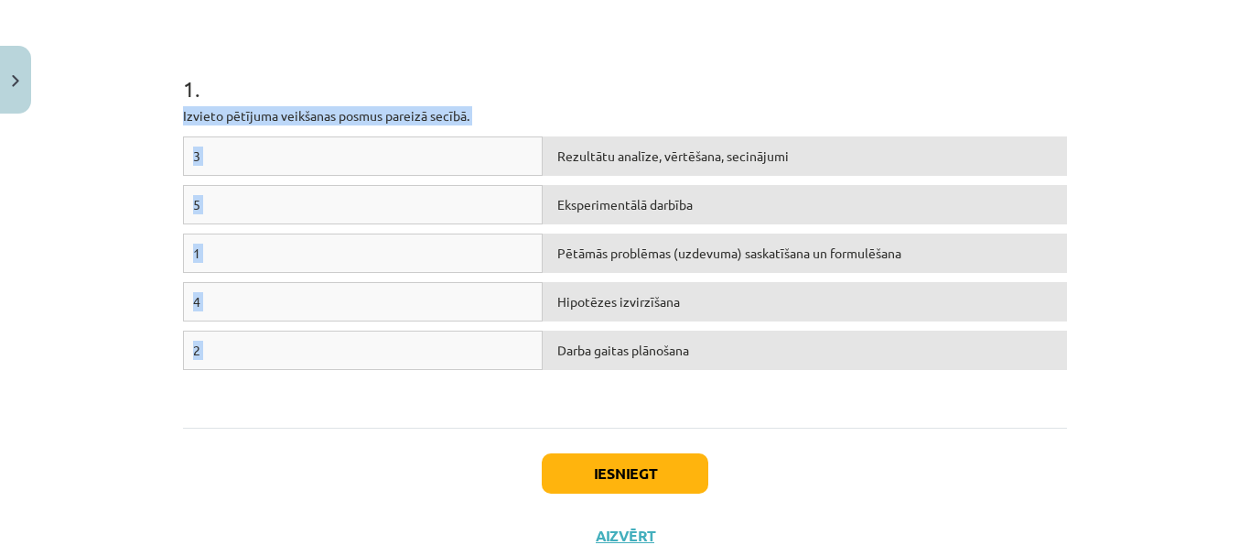
drag, startPoint x: 177, startPoint y: 113, endPoint x: 1100, endPoint y: 343, distance: 951.9
click at [1100, 343] on div "Mācību tēma: Dabaszinības - 10. klases 1.ieskaites mācību materiāls #4 3. tēma.…" at bounding box center [625, 278] width 1250 height 556
click at [563, 156] on span "Rezultātu analīze, vērtēšana, secinājumi" at bounding box center [673, 155] width 232 height 16
click at [834, 414] on div "1 . Izvieto pētījuma veikšanas posmus pareizā secībā. 3 Rezultātu analīze, vērt…" at bounding box center [625, 209] width 884 height 437
click at [485, 346] on div "2" at bounding box center [363, 349] width 360 height 39
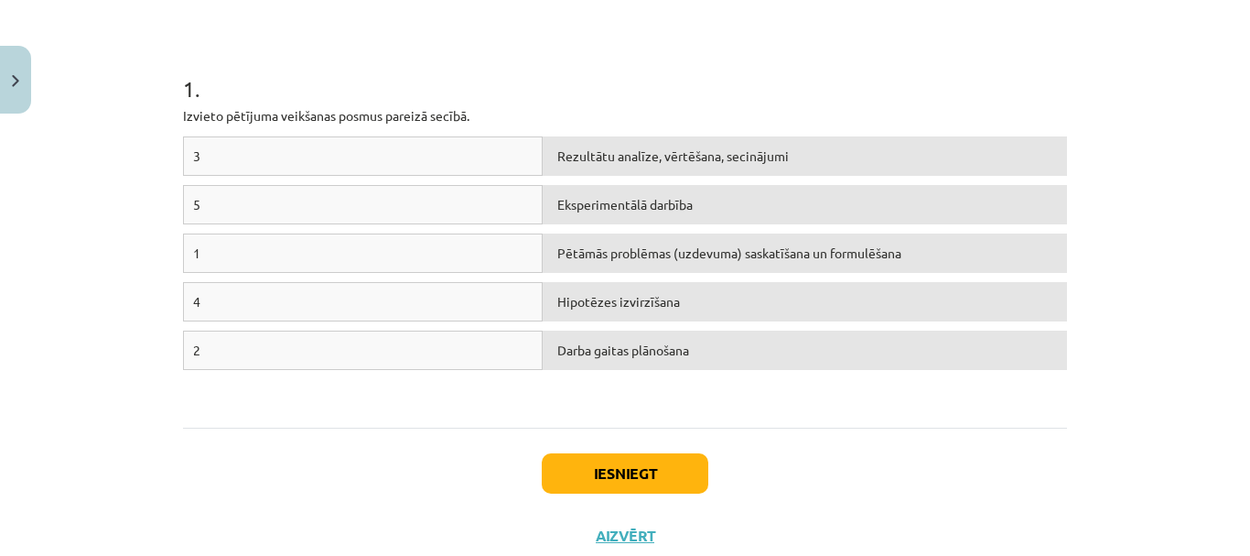
click at [299, 248] on div "1" at bounding box center [363, 252] width 360 height 39
click at [565, 258] on span "Pētāmās problēmas (uzdevuma) saskatīšana un formulēšana" at bounding box center [729, 252] width 344 height 16
drag, startPoint x: 565, startPoint y: 258, endPoint x: 547, endPoint y: 247, distance: 20.6
click at [547, 247] on div "Pētāmās problēmas (uzdevuma) saskatīšana un formulēšana" at bounding box center [805, 252] width 524 height 39
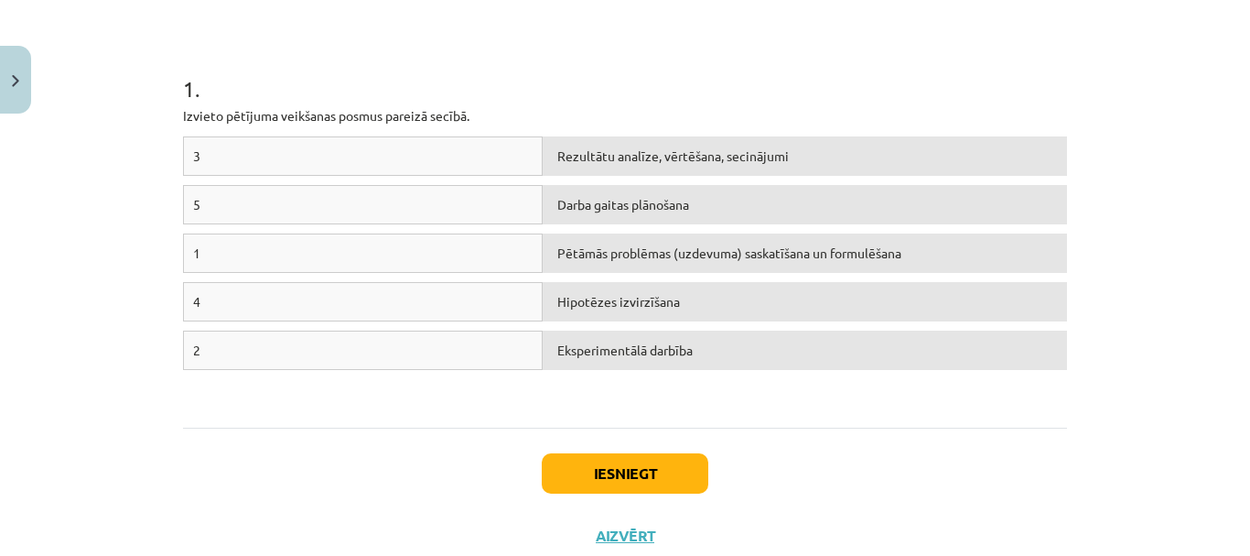
click at [193, 256] on span "1" at bounding box center [196, 252] width 7 height 16
click at [200, 250] on div "1" at bounding box center [363, 252] width 360 height 39
drag, startPoint x: 259, startPoint y: 268, endPoint x: 264, endPoint y: 257, distance: 11.9
click at [259, 265] on div "1" at bounding box center [363, 252] width 360 height 39
click at [265, 249] on div "1" at bounding box center [363, 252] width 360 height 39
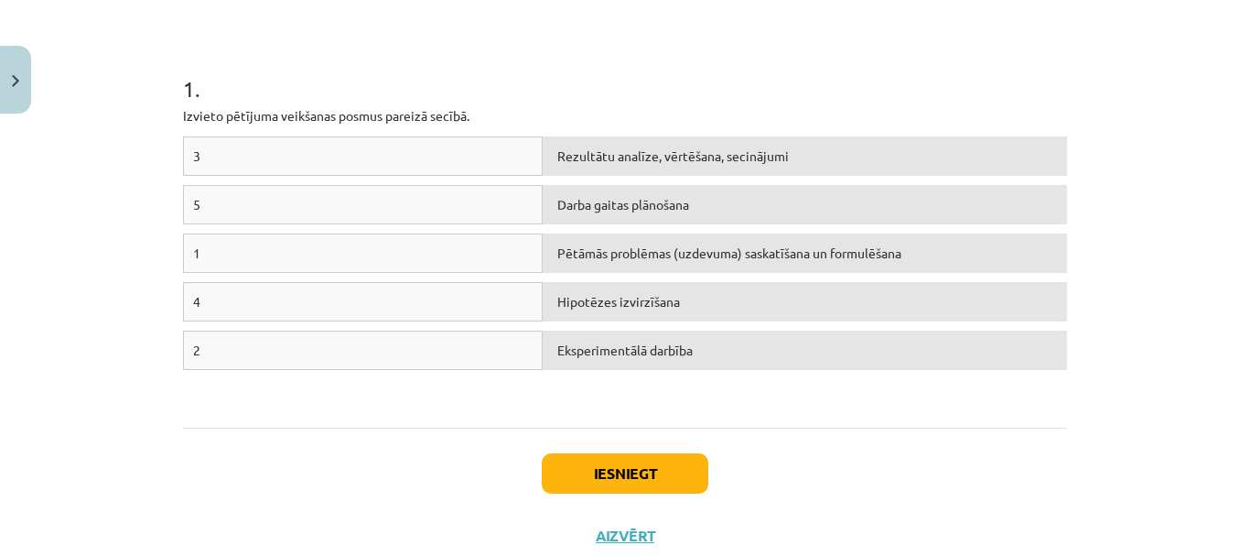
click at [193, 249] on span "1" at bounding box center [196, 252] width 7 height 16
click at [194, 250] on div "1" at bounding box center [363, 252] width 360 height 39
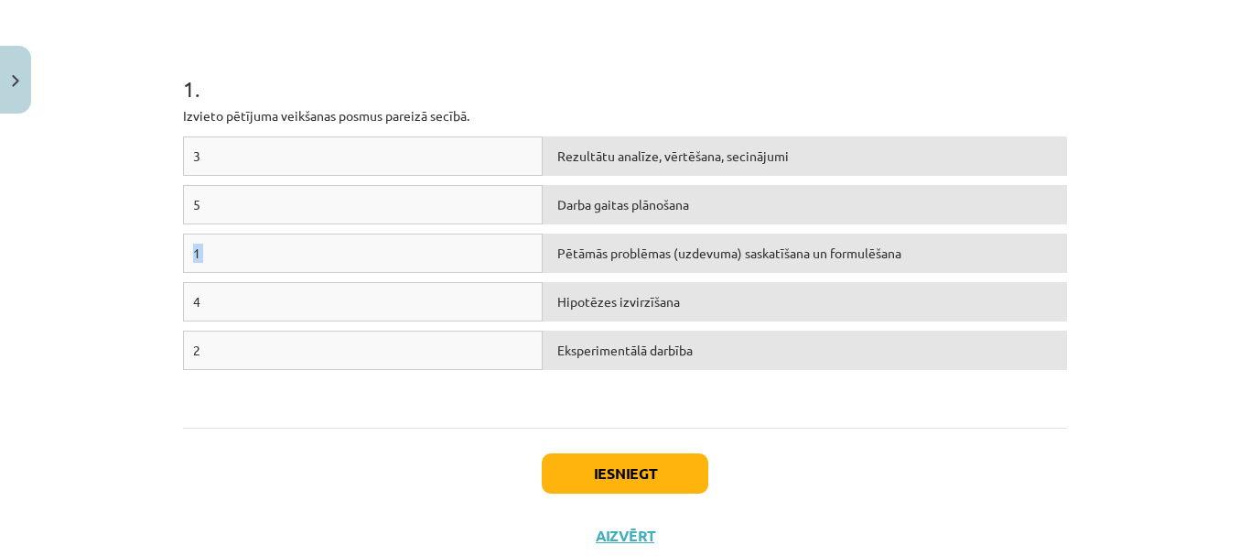
click at [205, 249] on div "1" at bounding box center [363, 252] width 360 height 39
click at [193, 253] on span "1" at bounding box center [196, 252] width 7 height 16
click at [501, 253] on div "1" at bounding box center [363, 252] width 360 height 39
click at [572, 253] on span "Pētāmās problēmas (uzdevuma) saskatīšana un formulēšana" at bounding box center [729, 252] width 344 height 16
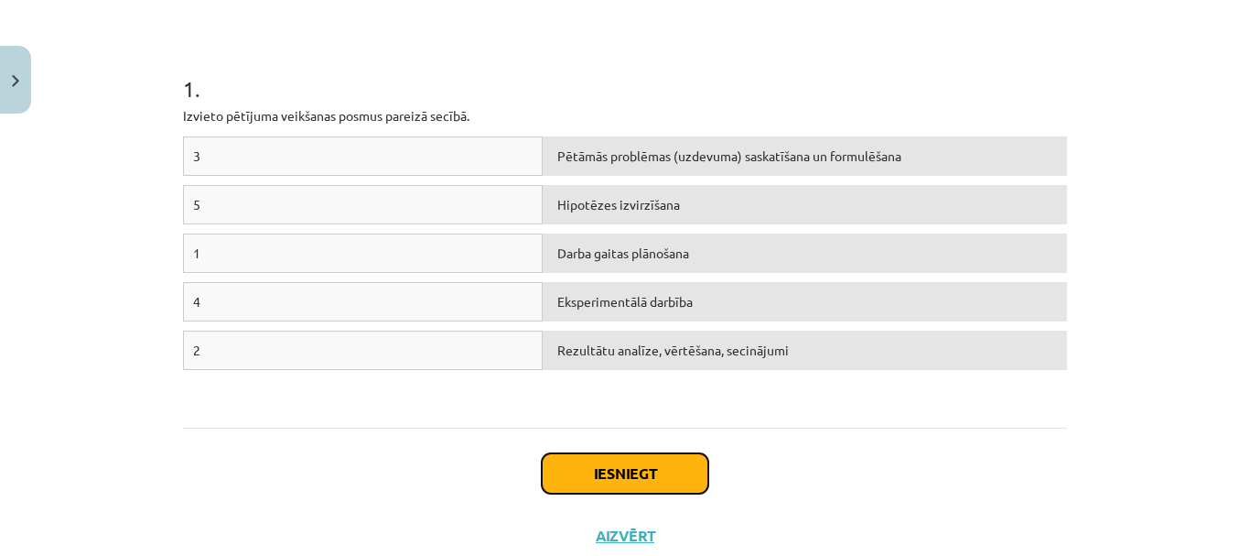
click at [621, 470] on button "Iesniegt" at bounding box center [625, 473] width 167 height 40
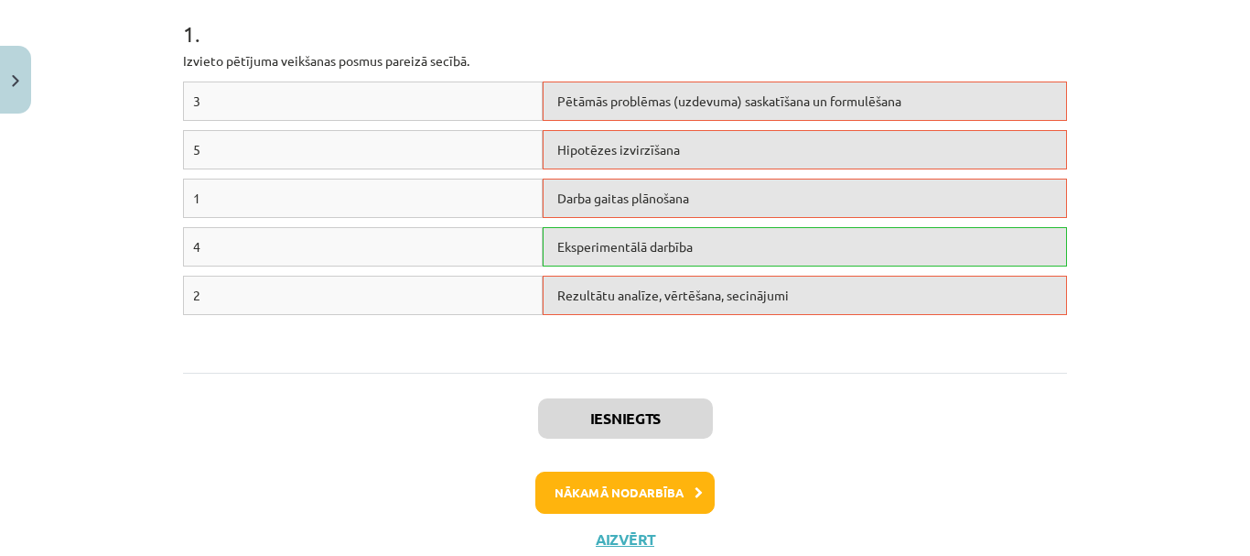
scroll to position [344, 0]
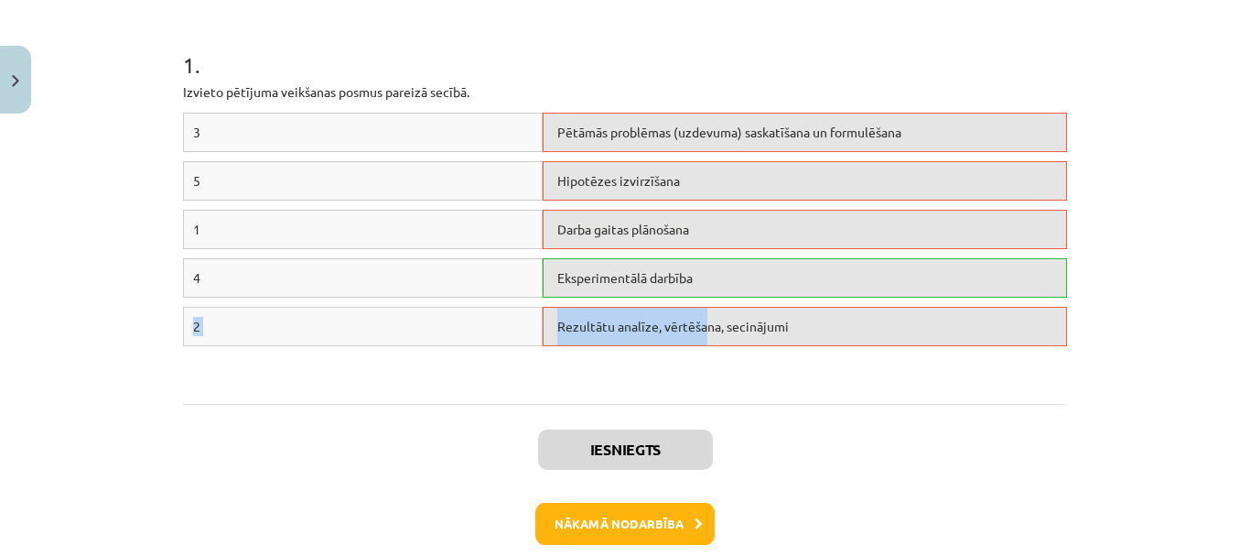
drag, startPoint x: 697, startPoint y: 326, endPoint x: 697, endPoint y: 287, distance: 38.4
click at [697, 287] on div "3 Pētāmās problēmas (uzdevuma) saskatīšana un formulēšana 5 Hipotēzes izvirzīša…" at bounding box center [625, 250] width 884 height 275
click at [733, 342] on div "Rezultātu analīze, vērtēšana, secinājumi" at bounding box center [805, 326] width 524 height 39
click at [645, 132] on span "Pētāmās problēmas (uzdevuma) saskatīšana un formulēšana" at bounding box center [729, 132] width 344 height 16
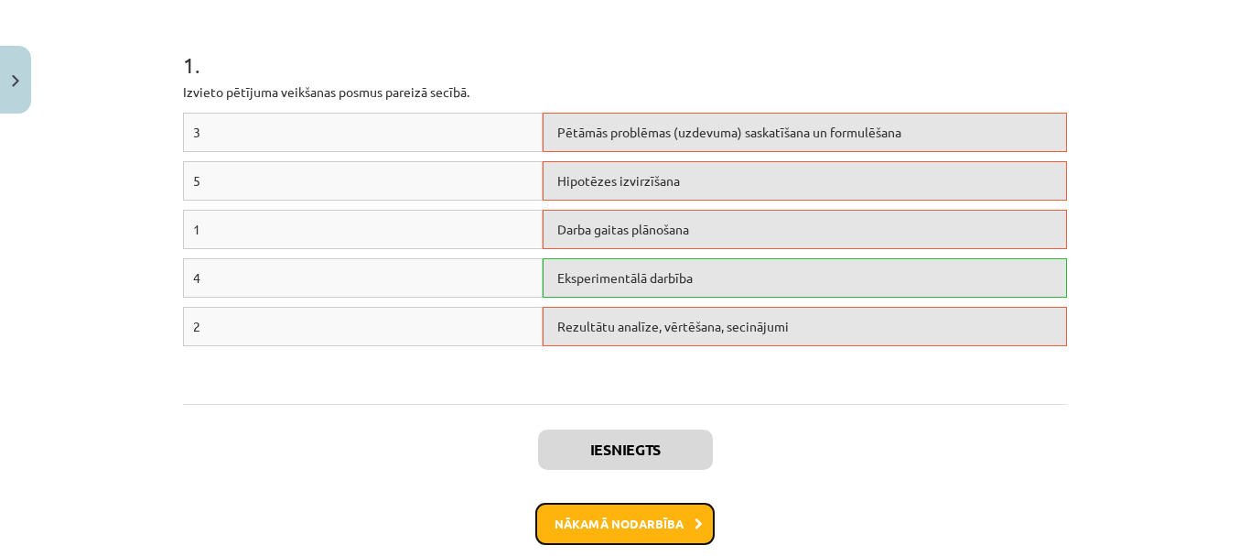
click at [623, 521] on button "Nākamā nodarbība" at bounding box center [624, 524] width 179 height 42
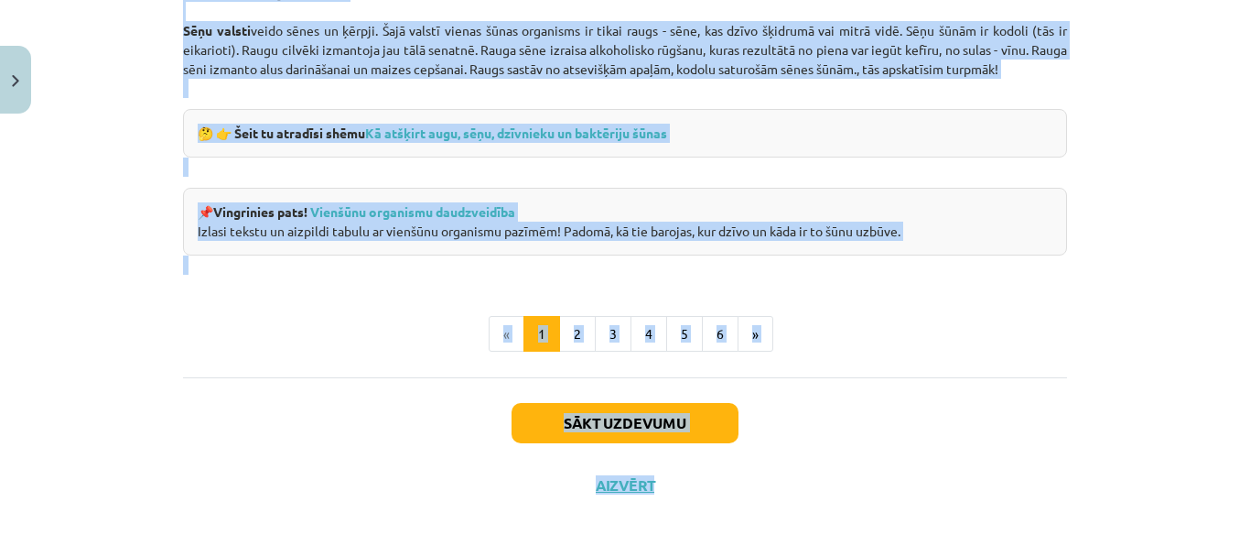
scroll to position [1835, 0]
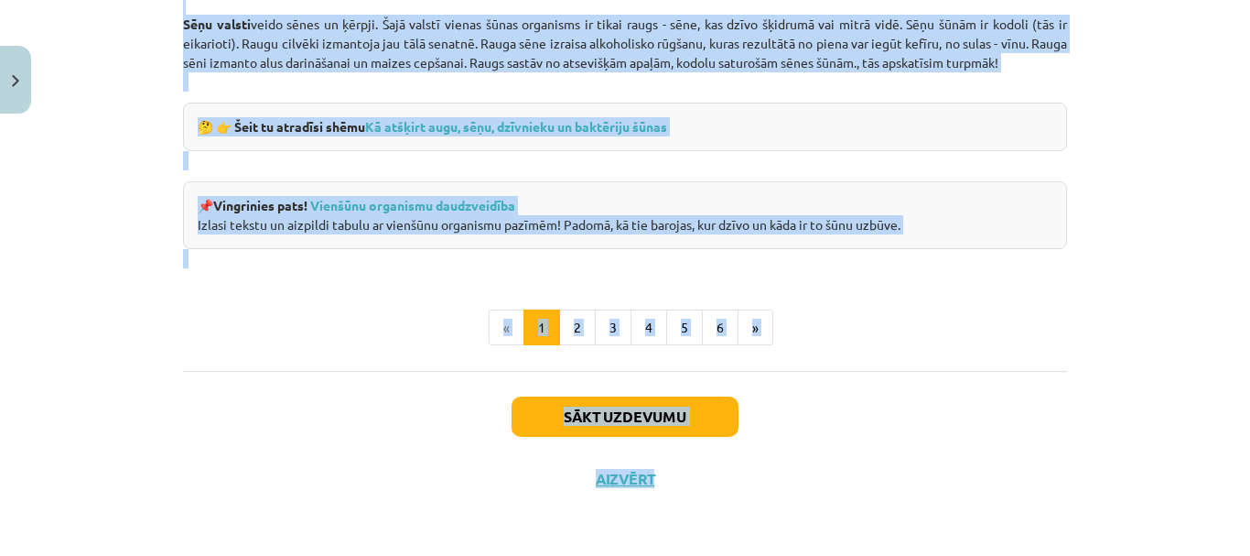
drag, startPoint x: 517, startPoint y: 162, endPoint x: 981, endPoint y: 225, distance: 468.3
click at [573, 322] on button "2" at bounding box center [577, 327] width 37 height 37
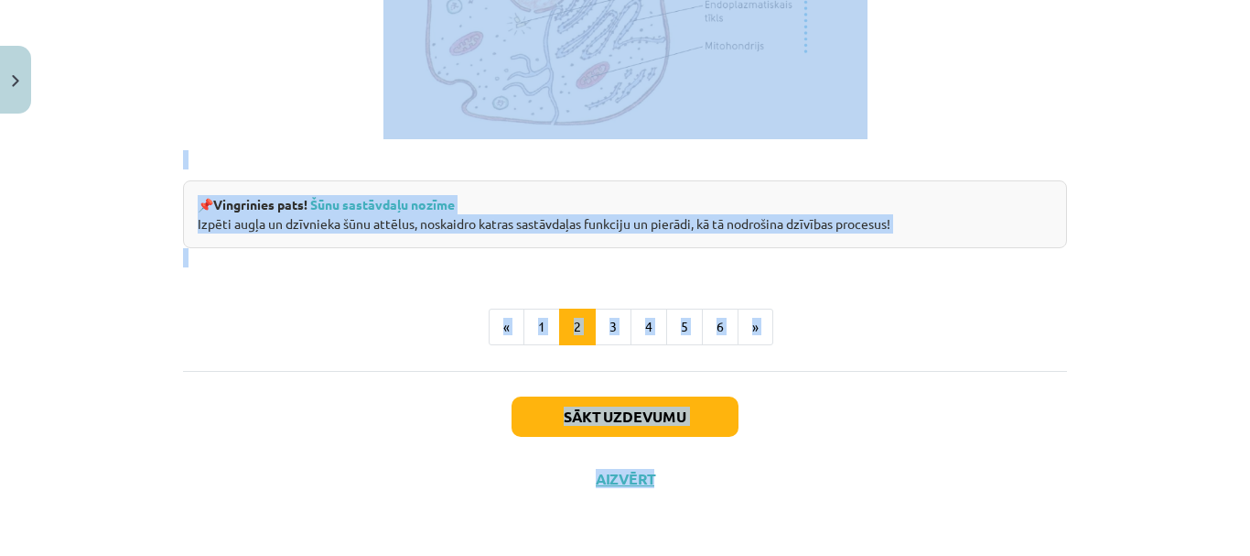
scroll to position [2412, 0]
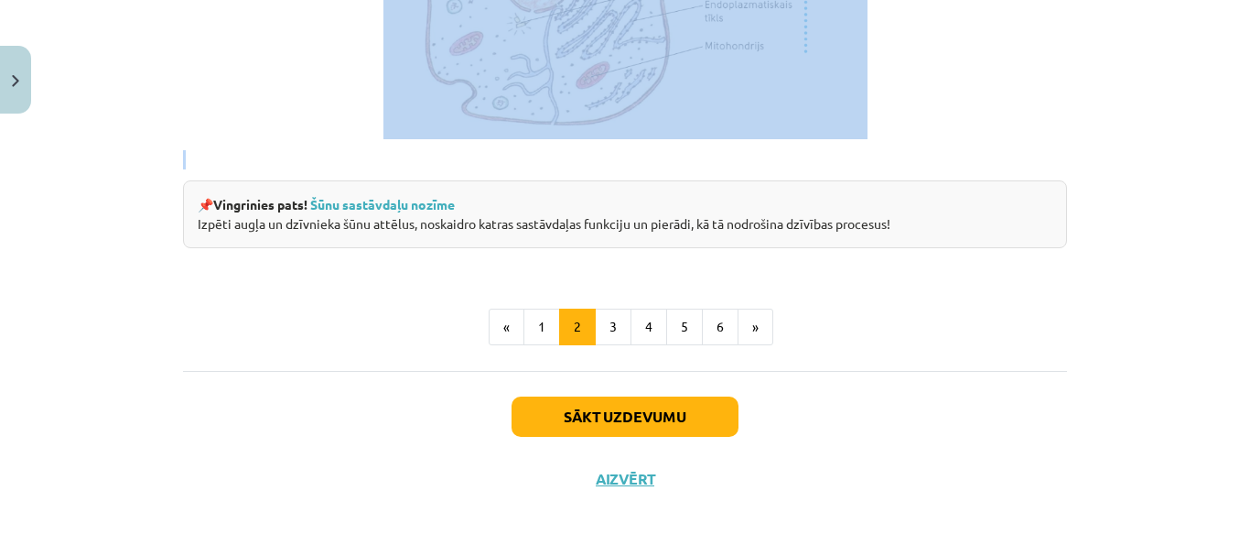
drag, startPoint x: 178, startPoint y: 173, endPoint x: 1053, endPoint y: 159, distance: 874.2
click at [608, 319] on button "3" at bounding box center [613, 326] width 37 height 37
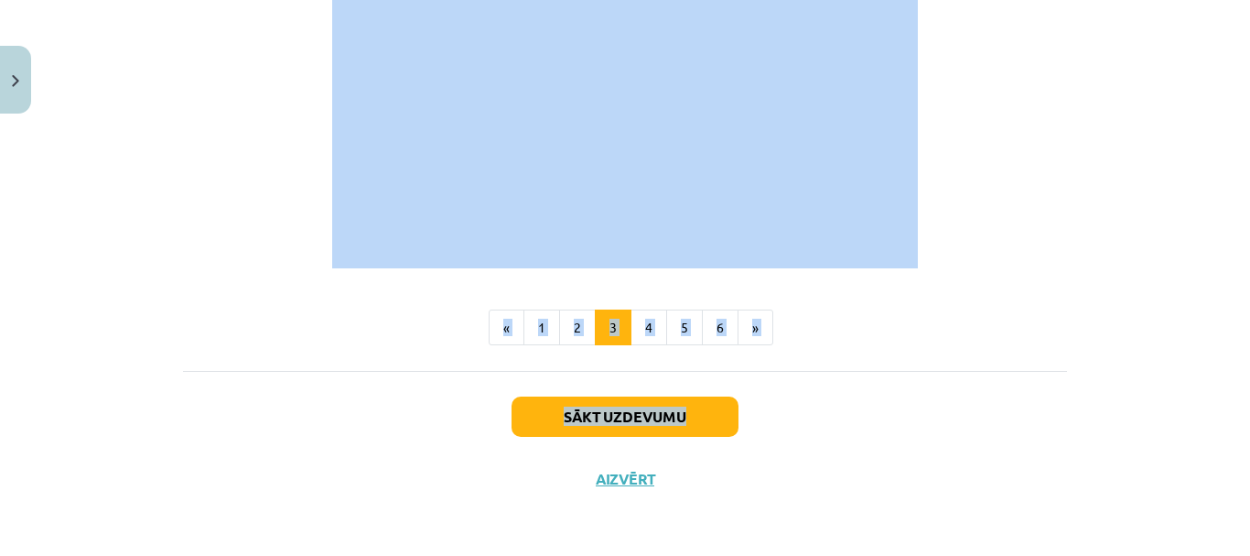
scroll to position [2260, 0]
drag, startPoint x: 529, startPoint y: 24, endPoint x: 997, endPoint y: 217, distance: 506.0
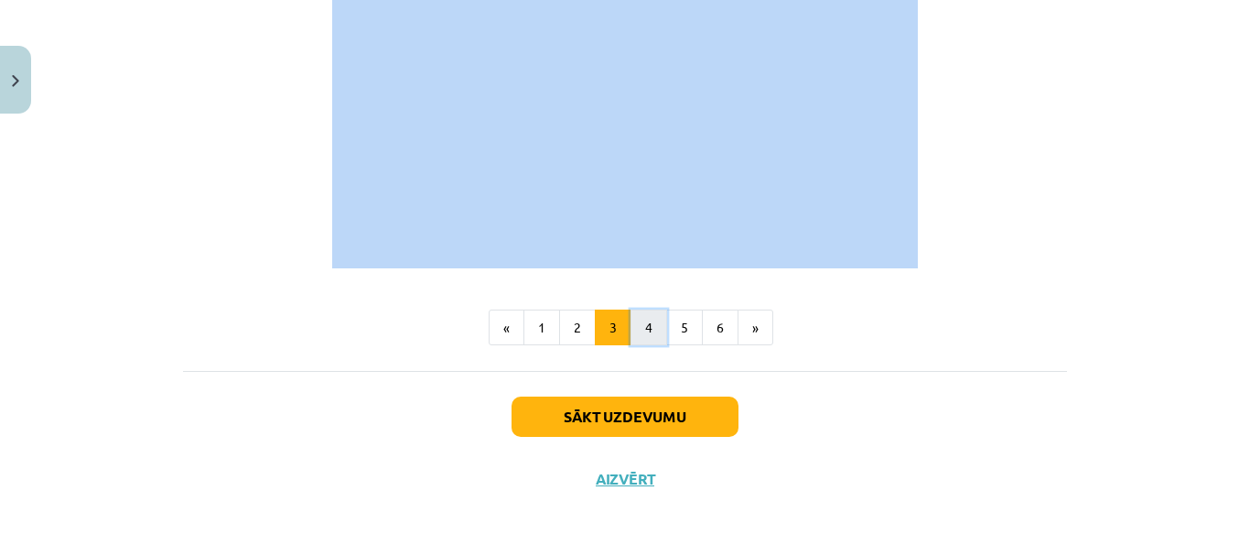
click at [638, 326] on button "4" at bounding box center [649, 327] width 37 height 37
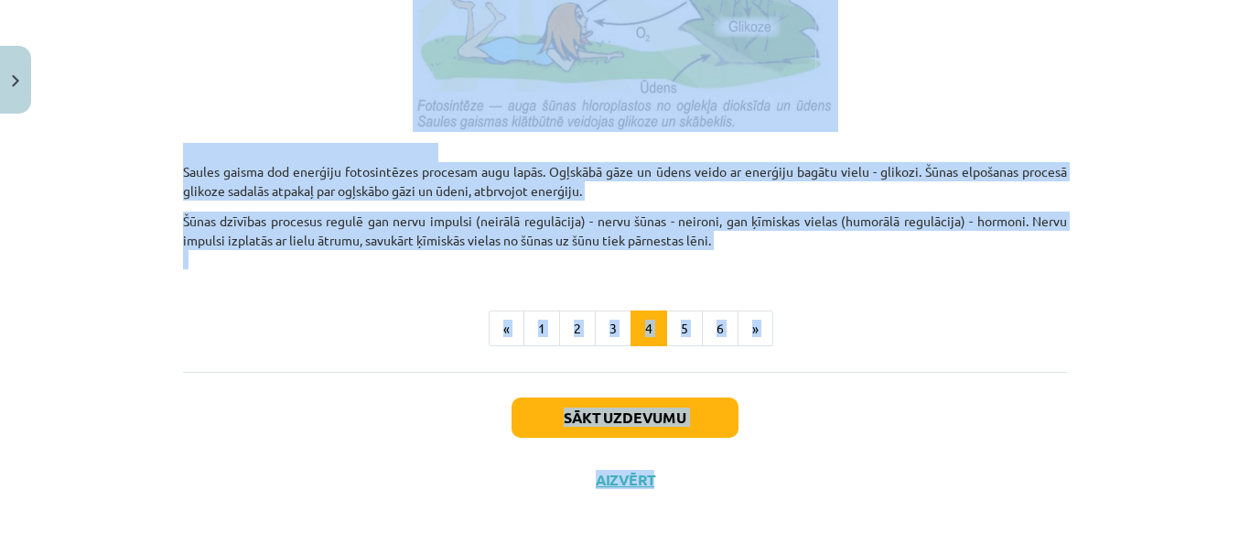
scroll to position [2017, 0]
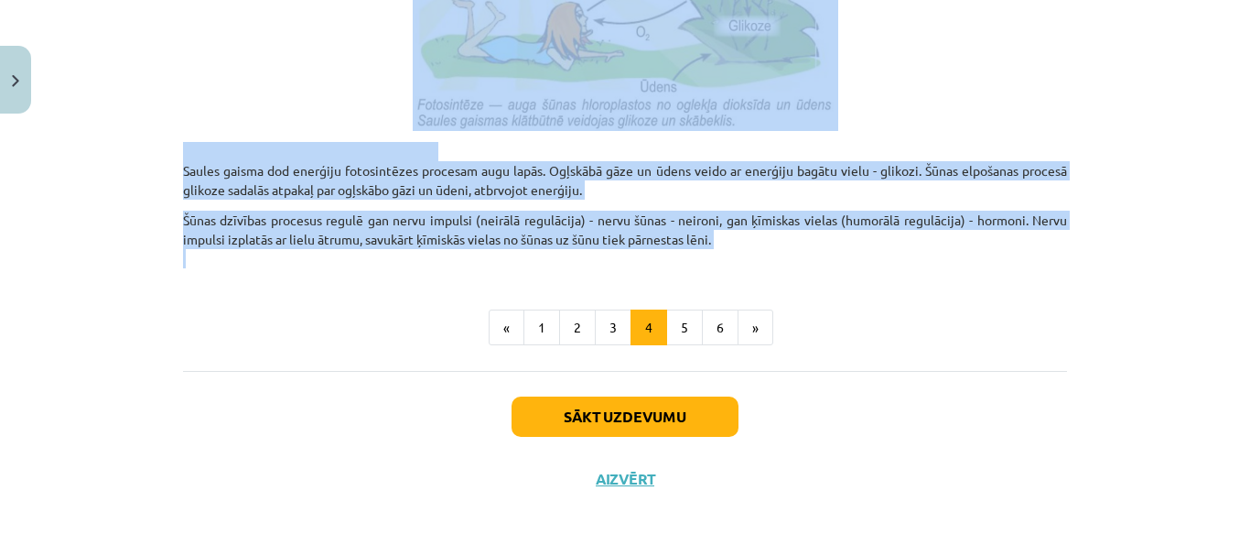
drag, startPoint x: 177, startPoint y: 17, endPoint x: 890, endPoint y: 261, distance: 753.4
click at [684, 323] on button "5" at bounding box center [684, 327] width 37 height 37
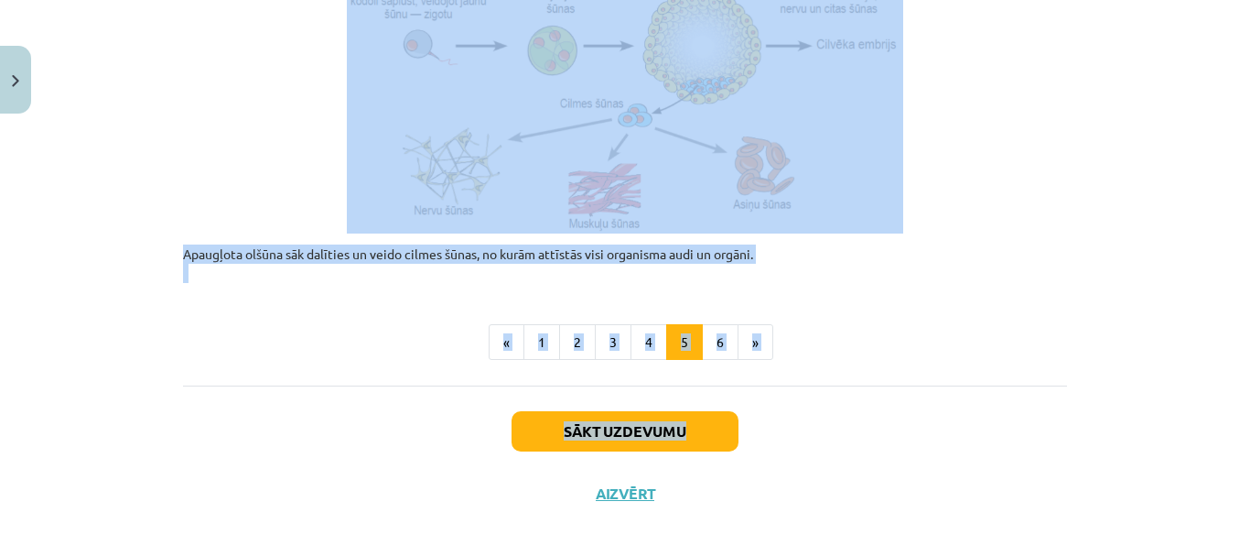
scroll to position [961, 0]
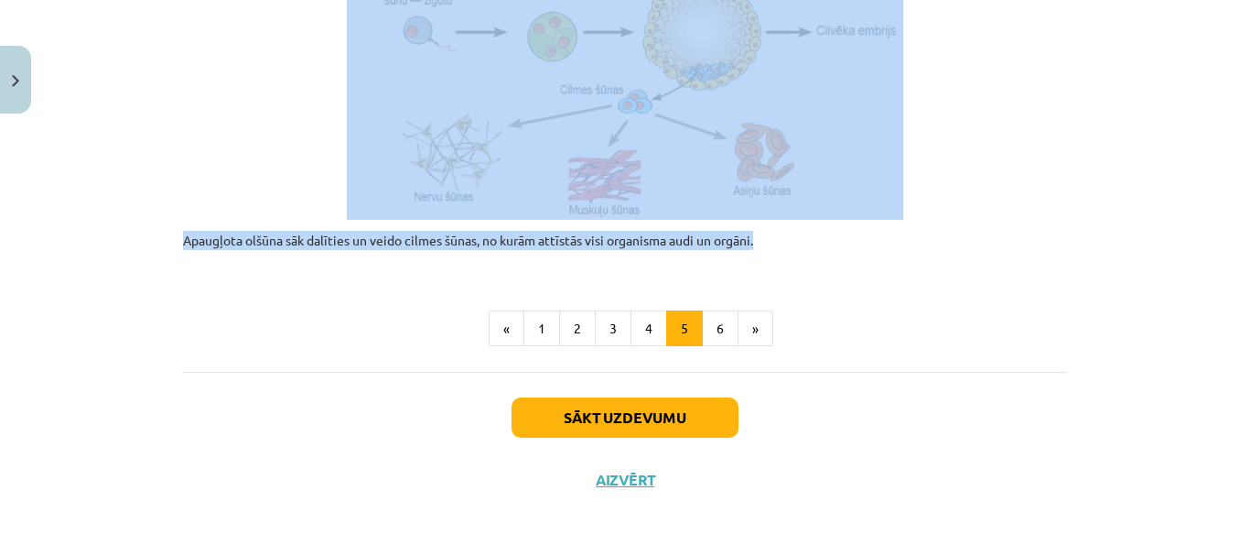
drag, startPoint x: 178, startPoint y: 18, endPoint x: 913, endPoint y: 234, distance: 766.1
click at [717, 326] on button "6" at bounding box center [720, 328] width 37 height 37
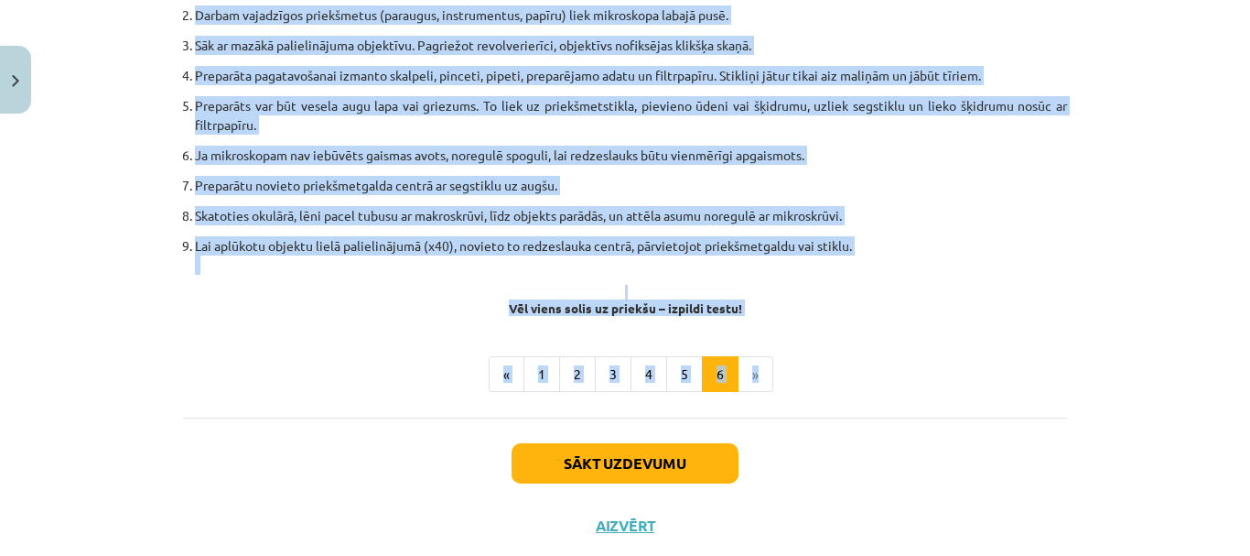
scroll to position [1199, 0]
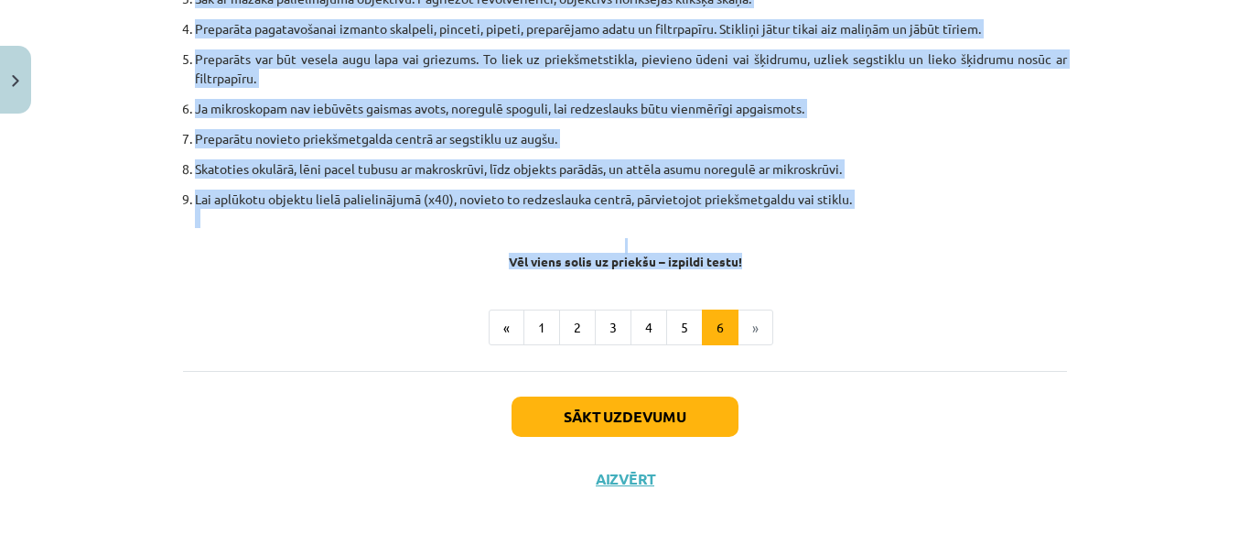
drag, startPoint x: 561, startPoint y: 25, endPoint x: 909, endPoint y: 255, distance: 417.3
click at [619, 408] on button "Sākt uzdevumu" at bounding box center [625, 416] width 227 height 40
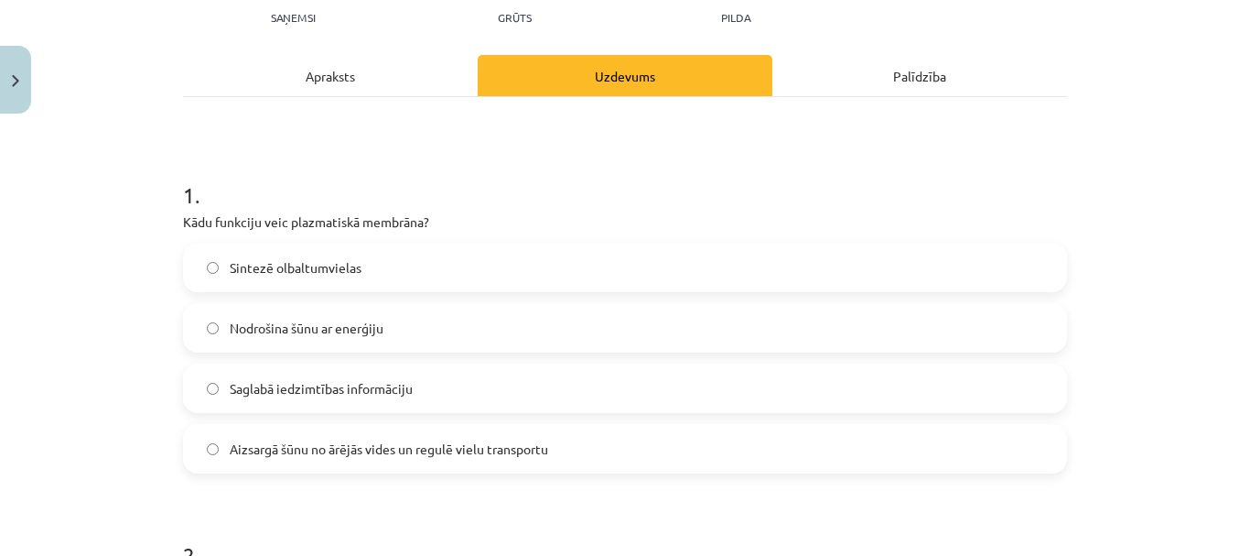
scroll to position [320, 0]
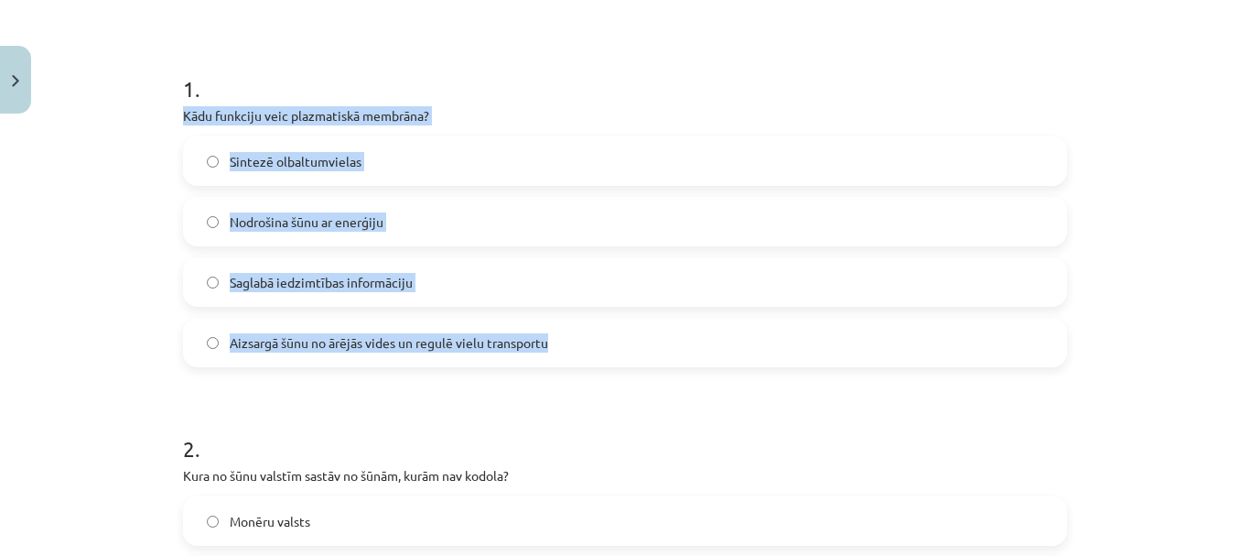
drag, startPoint x: 177, startPoint y: 113, endPoint x: 625, endPoint y: 353, distance: 508.6
click at [625, 353] on div "1 . Kādu funkciju veic plazmatiskā membrāna? Sintezē olbaltumvielas Nodrošina š…" at bounding box center [625, 205] width 884 height 323
click at [217, 355] on label "Aizsargā šūnu no ārējās vides un regulē vielu transportu" at bounding box center [625, 342] width 881 height 46
click at [216, 356] on label "Aizsargā šūnu no ārējās vides un regulē vielu transportu" at bounding box center [625, 342] width 881 height 46
click at [193, 355] on label "Aizsargā šūnu no ārējās vides un regulē vielu transportu" at bounding box center [625, 342] width 881 height 46
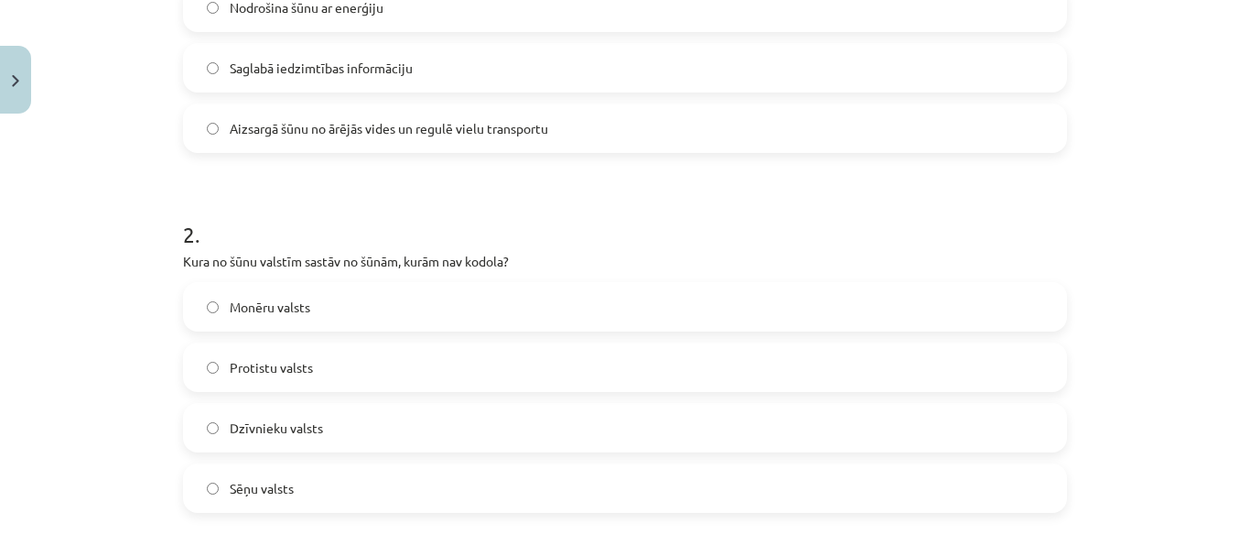
scroll to position [595, 0]
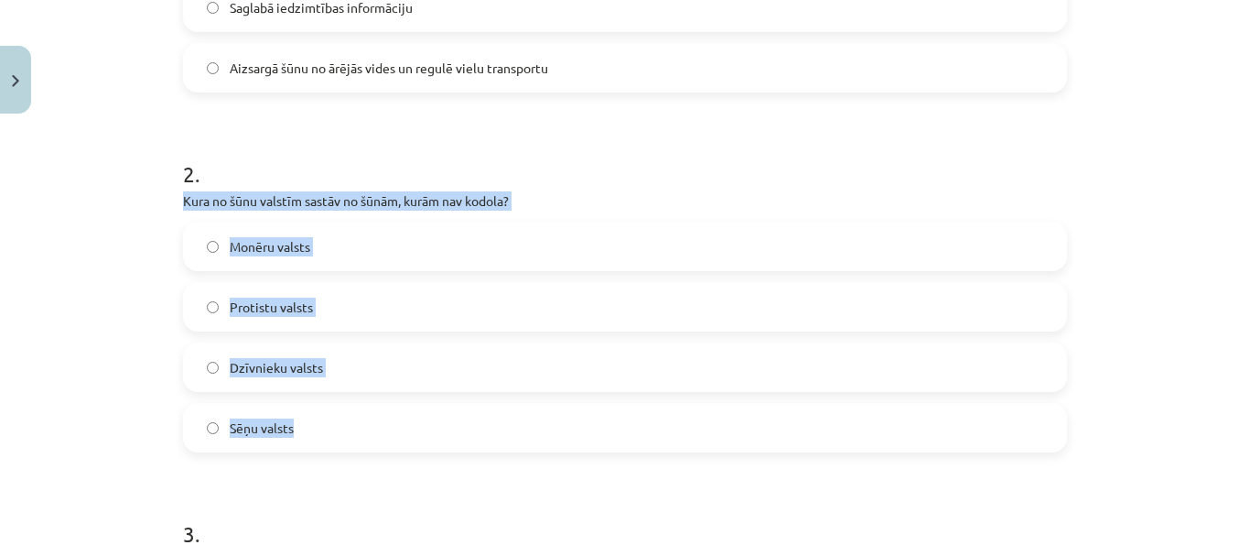
drag, startPoint x: 170, startPoint y: 199, endPoint x: 460, endPoint y: 429, distance: 370.7
click at [207, 256] on label "Monēru valsts" at bounding box center [625, 246] width 881 height 46
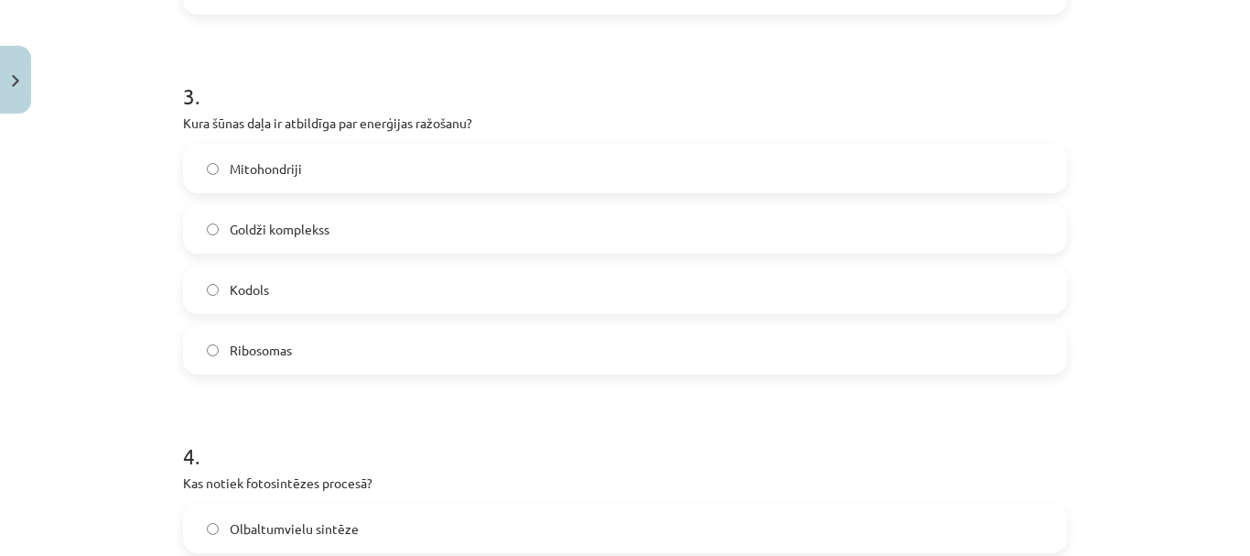
scroll to position [1053, 0]
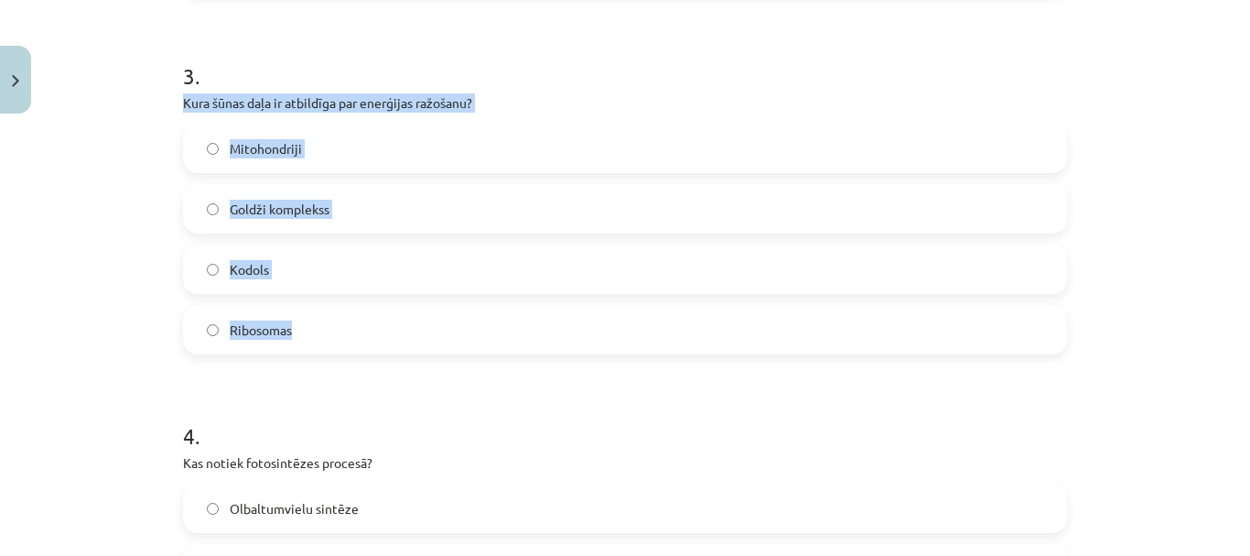
drag, startPoint x: 177, startPoint y: 104, endPoint x: 513, endPoint y: 319, distance: 398.9
click at [513, 319] on div "3 . Kura šūnas daļa ir atbildīga par enerģijas ražošanu? Mitohondriji Goldži ko…" at bounding box center [625, 192] width 884 height 323
click at [190, 164] on label "Mitohondriji" at bounding box center [625, 148] width 881 height 46
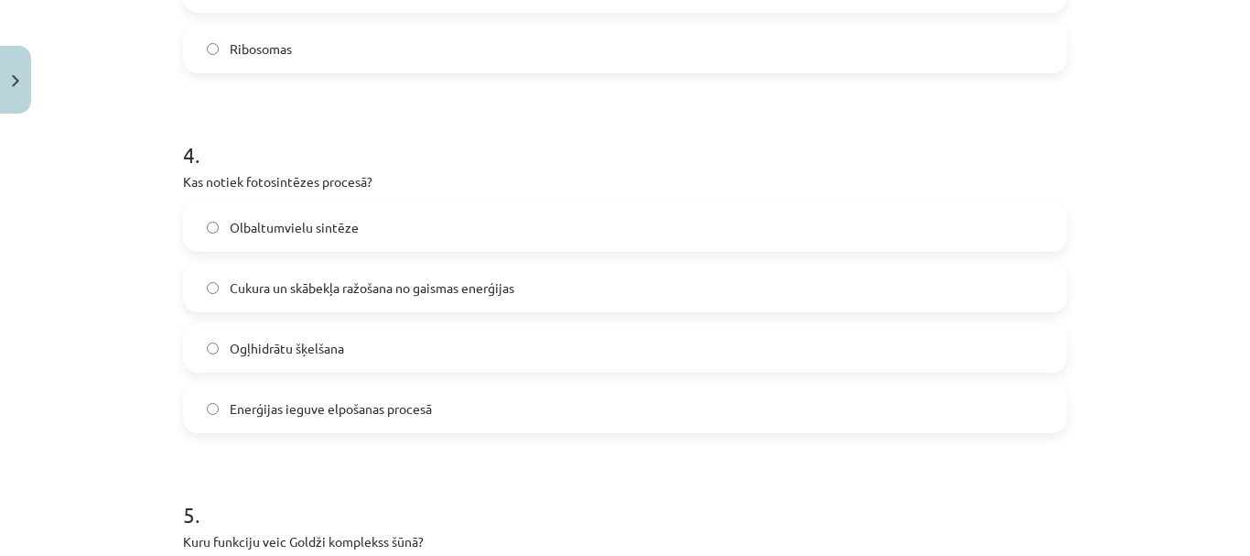
scroll to position [1419, 0]
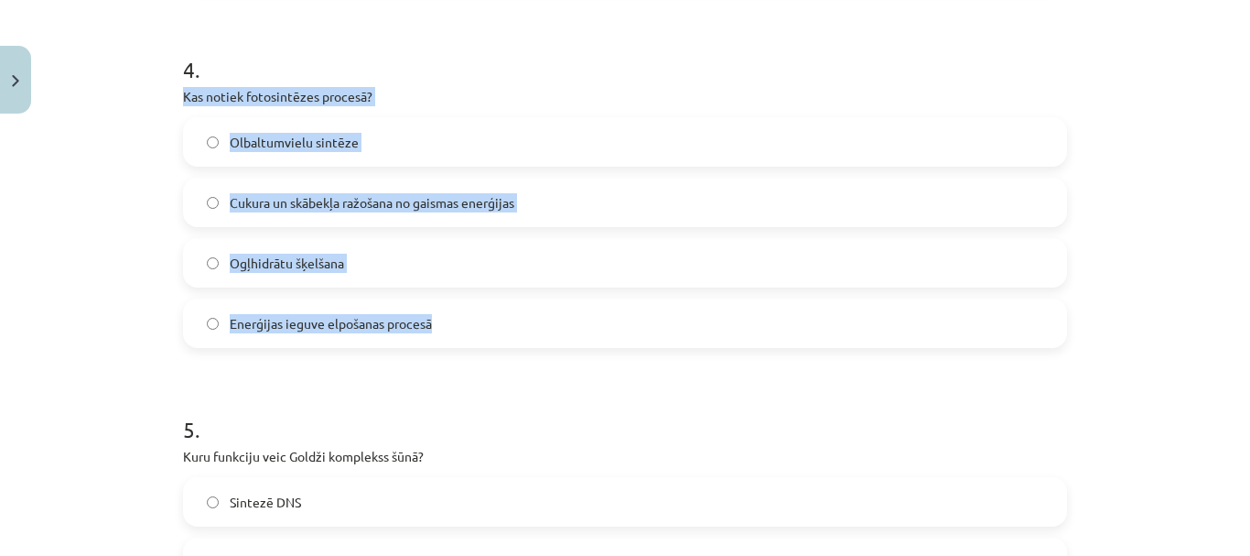
drag, startPoint x: 178, startPoint y: 92, endPoint x: 503, endPoint y: 334, distance: 406.2
click at [503, 334] on div "4 . Kas notiek fotosintēzes procesā? Olbaltumvielu sintēze Cukura un skābekļa r…" at bounding box center [625, 186] width 884 height 323
click at [200, 214] on label "Cukura un skābekļa ražošana no gaismas enerģijas" at bounding box center [625, 202] width 881 height 46
click at [217, 210] on label "Cukura un skābekļa ražošana no gaismas enerģijas" at bounding box center [625, 202] width 881 height 46
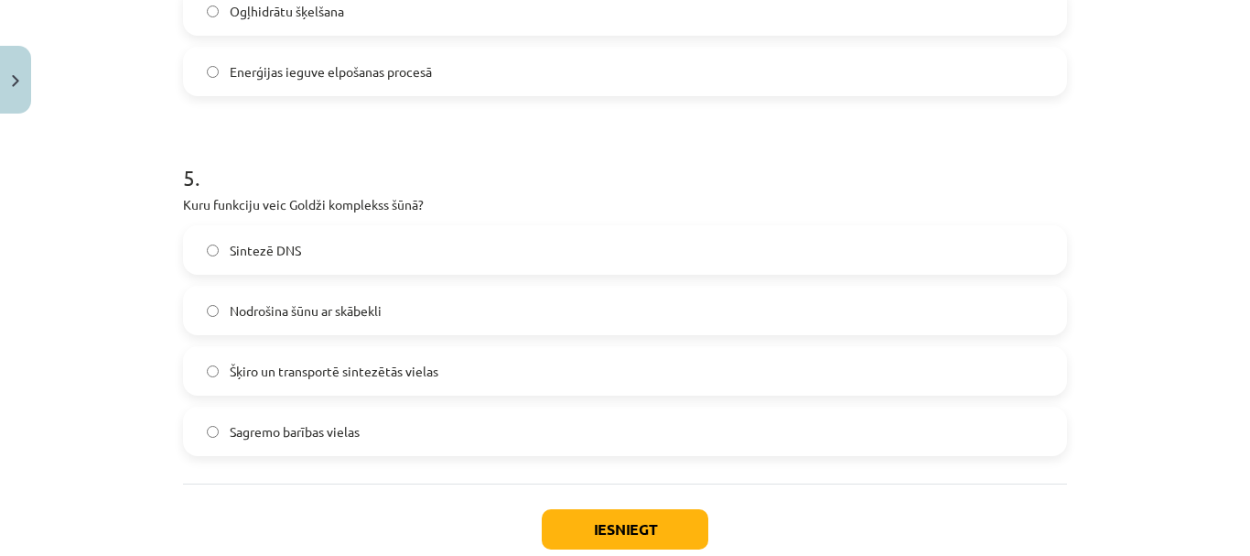
scroll to position [1693, 0]
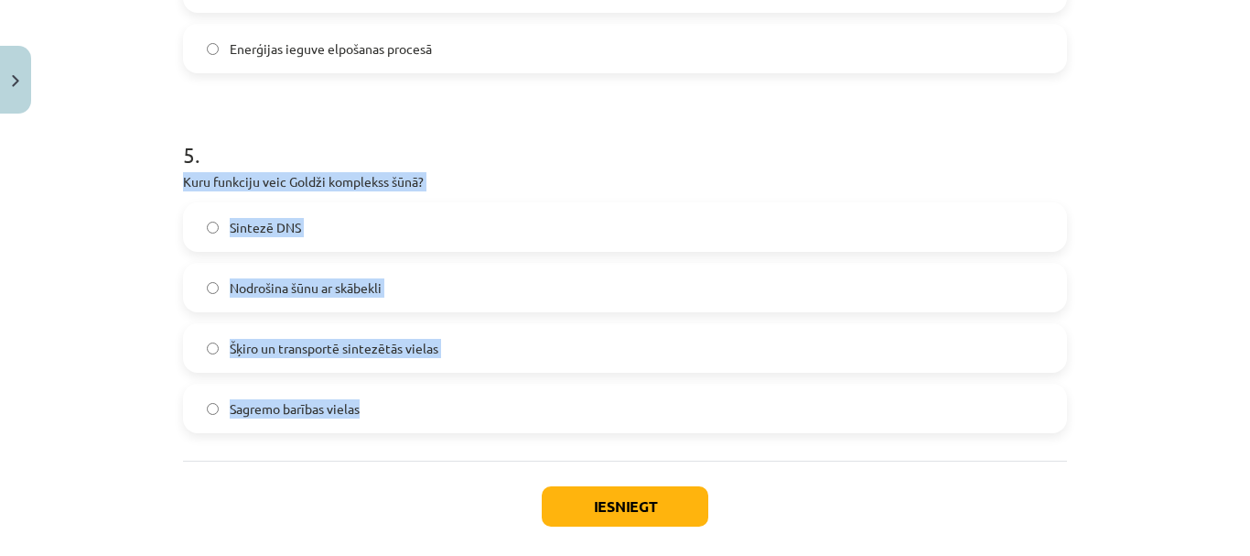
drag, startPoint x: 175, startPoint y: 180, endPoint x: 427, endPoint y: 422, distance: 348.9
click at [225, 362] on label "Šķiro un transportē sintezētās vielas" at bounding box center [625, 348] width 881 height 46
click at [222, 346] on label "Šķiro un transportē sintezētās vielas" at bounding box center [625, 348] width 881 height 46
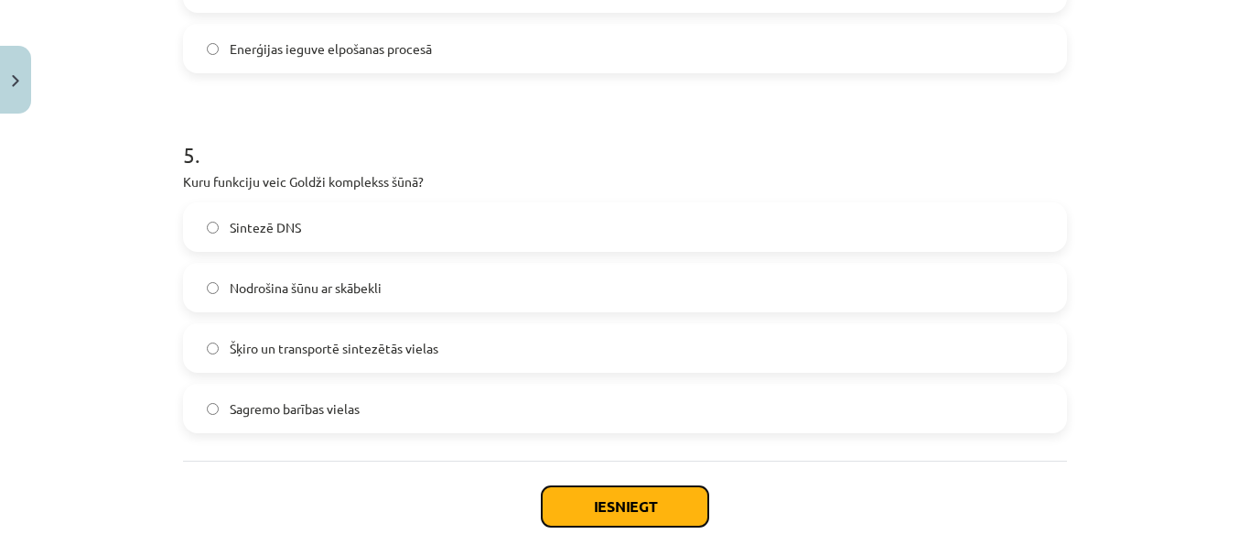
click at [612, 504] on button "Iesniegt" at bounding box center [625, 506] width 167 height 40
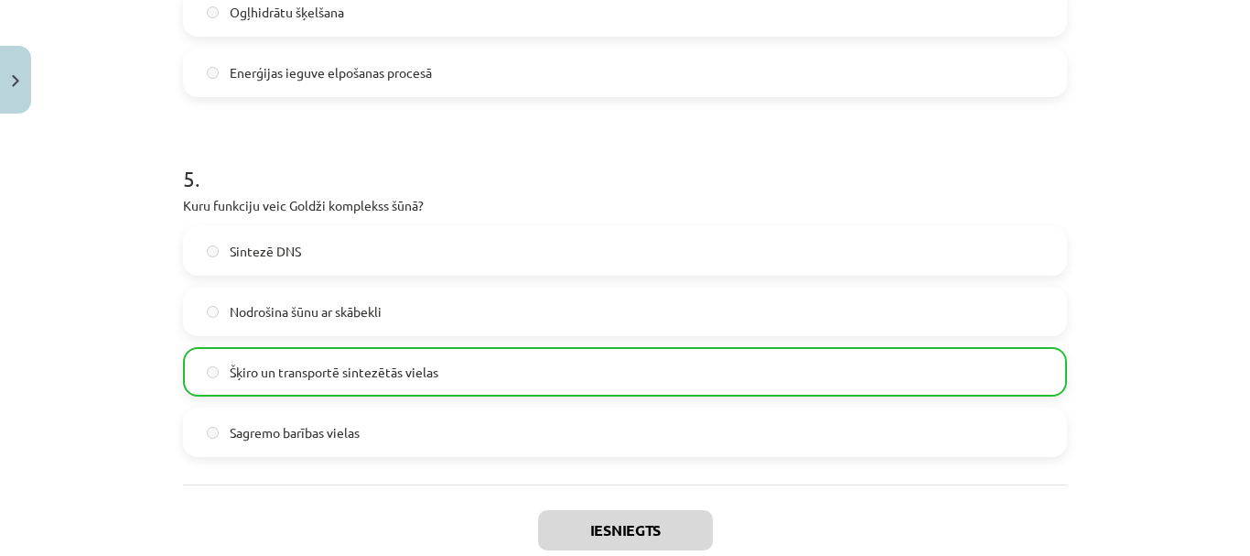
scroll to position [1842, 0]
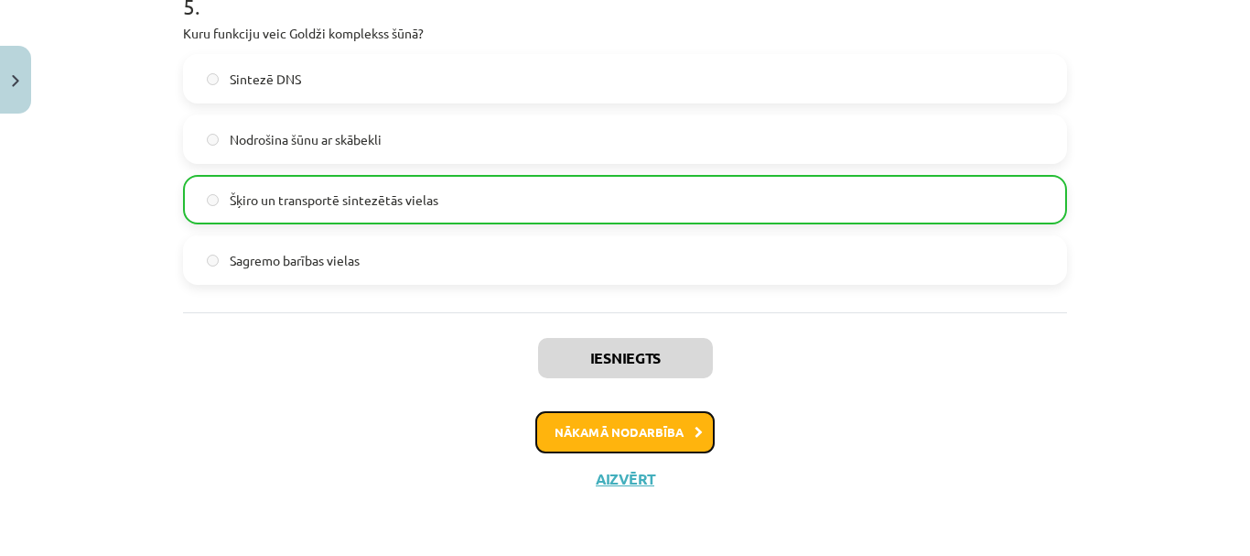
click at [654, 427] on button "Nākamā nodarbība" at bounding box center [624, 432] width 179 height 42
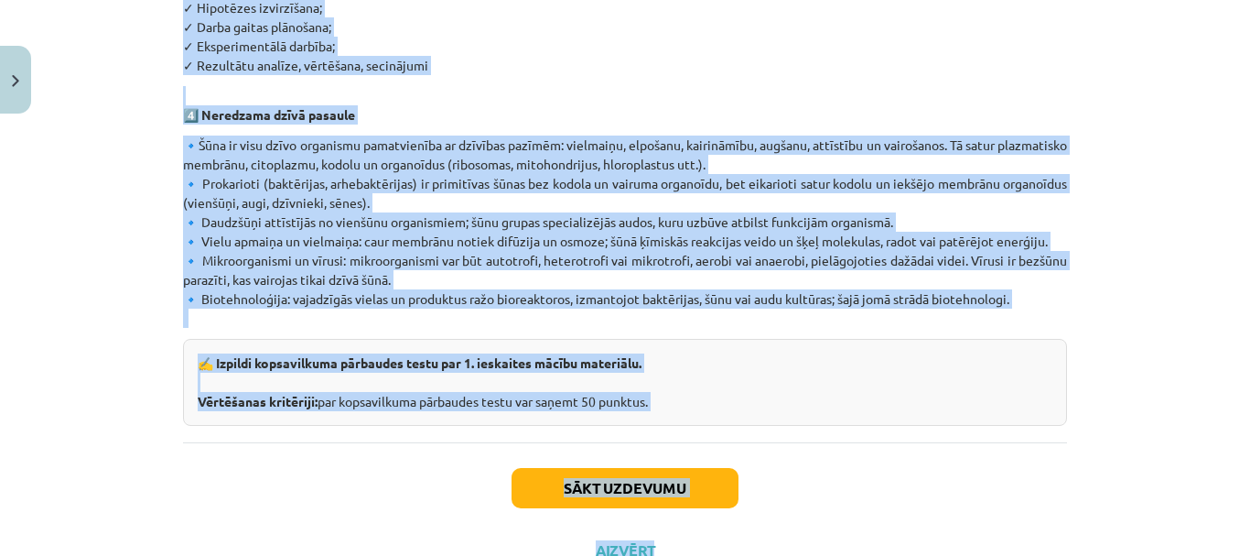
scroll to position [1205, 0]
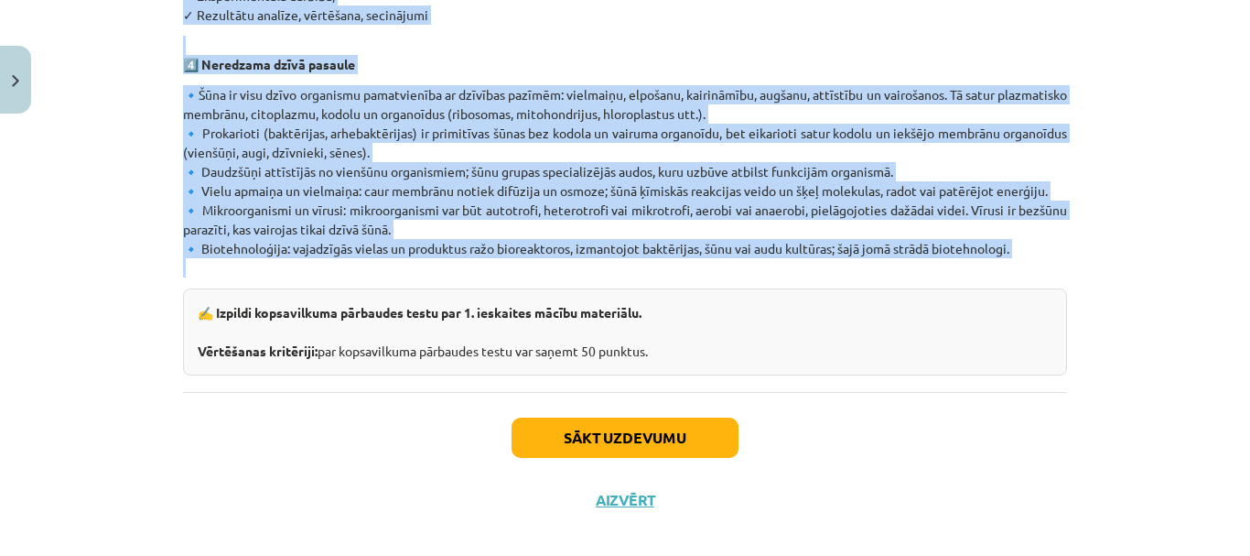
drag, startPoint x: 448, startPoint y: 319, endPoint x: 1002, endPoint y: 243, distance: 559.1
click at [786, 246] on p "🔹Šūna ir visu dzīvo organismu pamatvienība ar dzīvības pazīmēm: vielmaiņu, elpo…" at bounding box center [625, 181] width 884 height 192
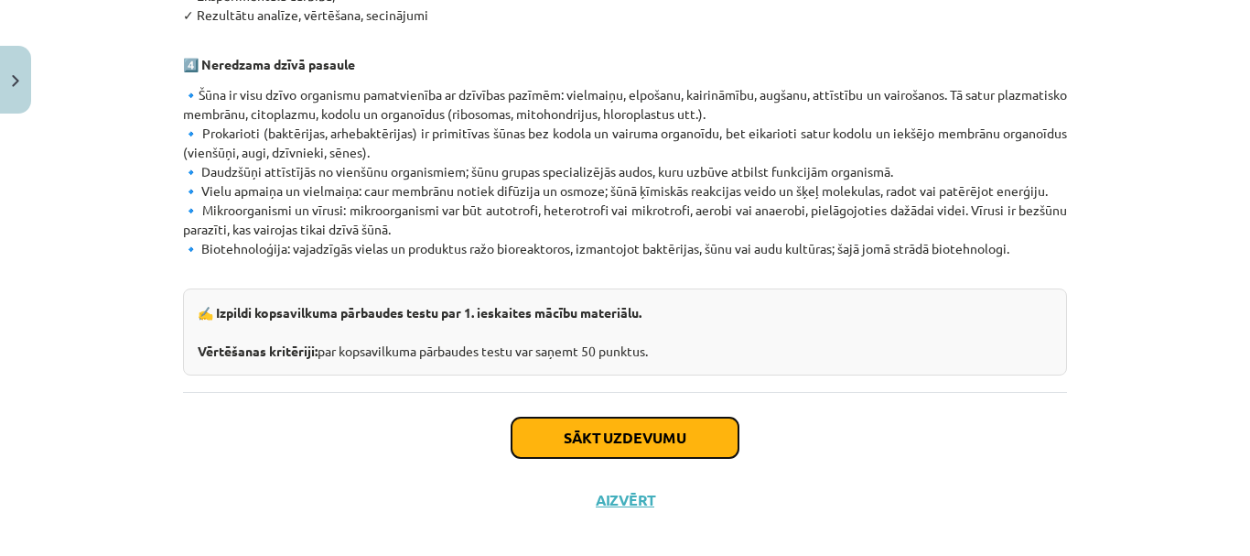
click at [639, 417] on button "Sākt uzdevumu" at bounding box center [625, 437] width 227 height 40
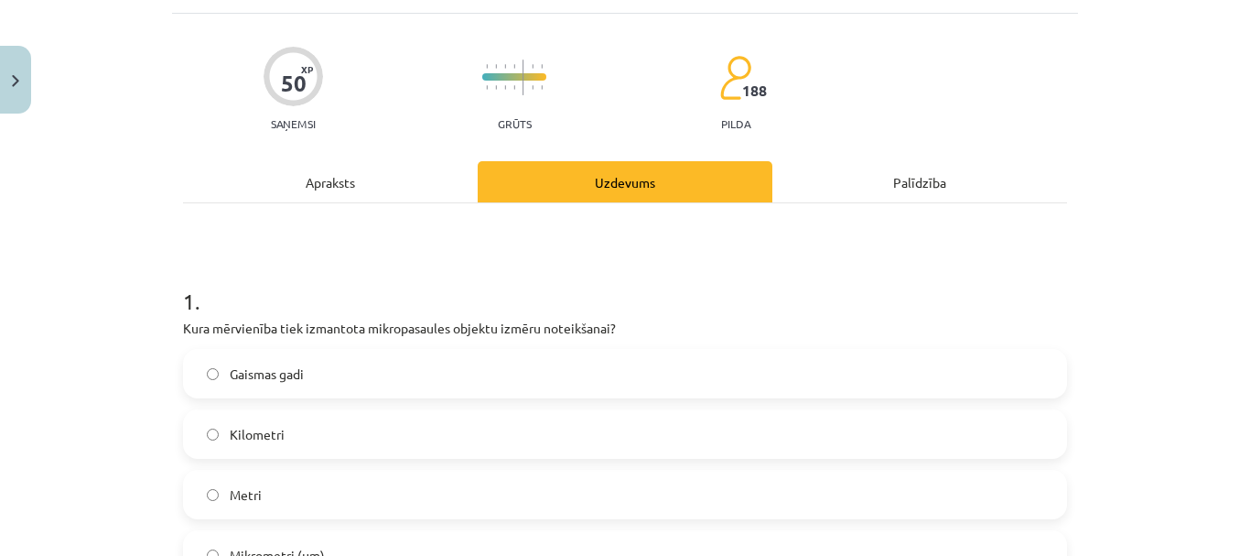
scroll to position [229, 0]
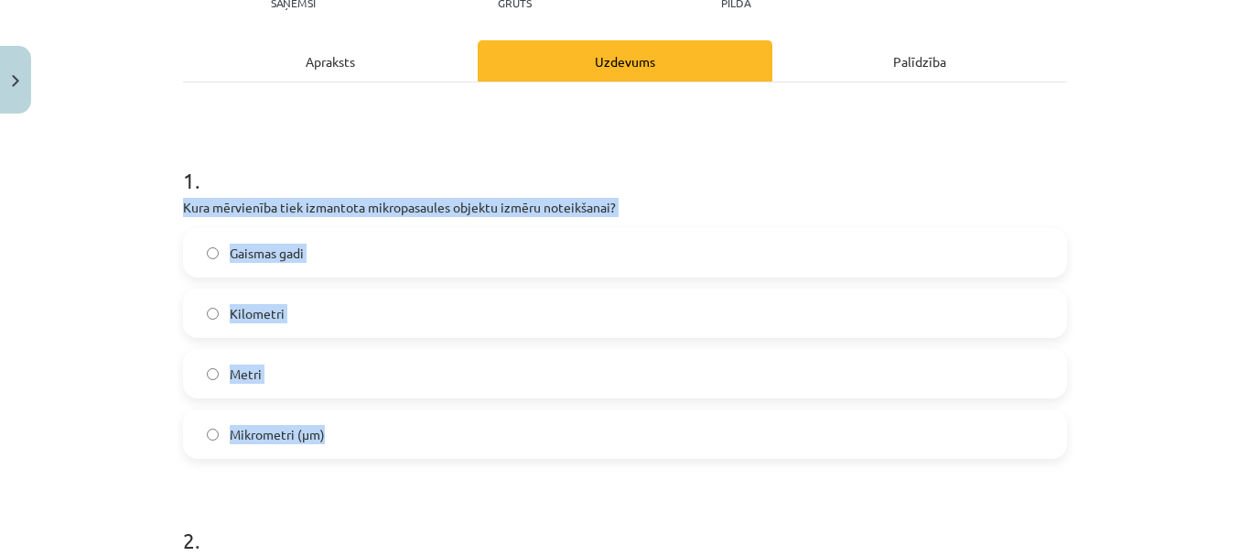
drag, startPoint x: 174, startPoint y: 205, endPoint x: 417, endPoint y: 414, distance: 320.7
click at [221, 434] on label "Mikrometri (μm)" at bounding box center [625, 434] width 881 height 46
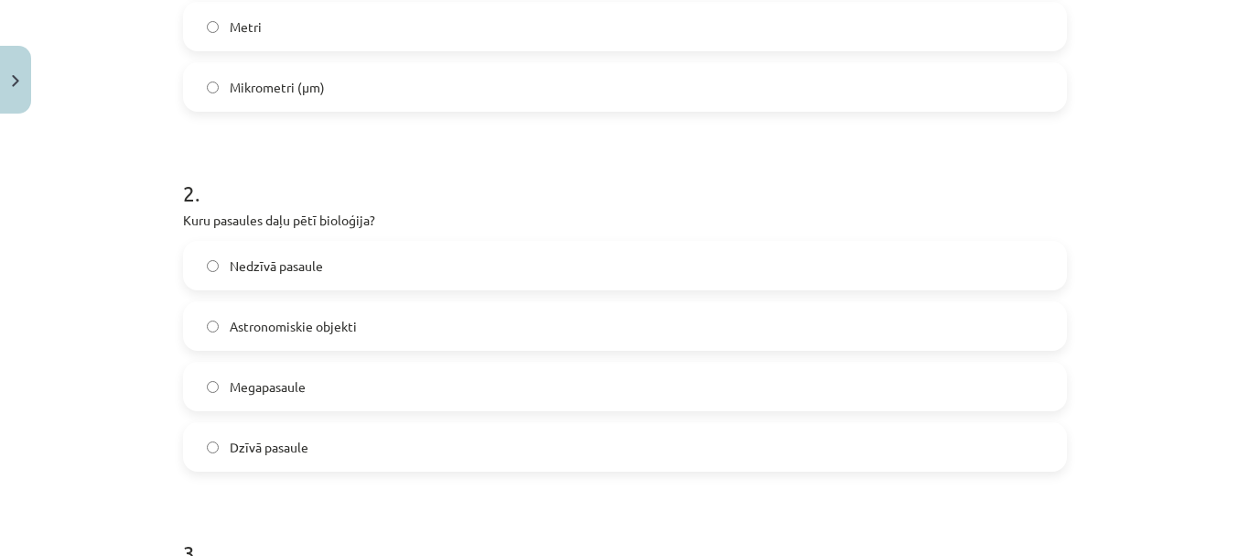
scroll to position [595, 0]
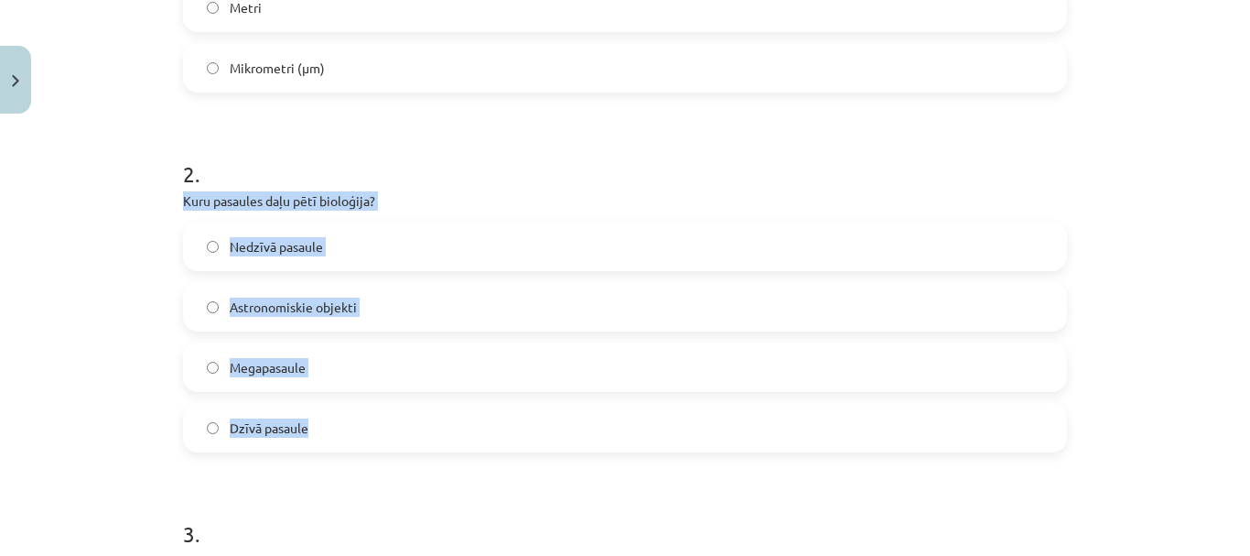
drag, startPoint x: 178, startPoint y: 201, endPoint x: 451, endPoint y: 439, distance: 362.0
click at [451, 439] on div "2 . Kuru pasaules daļu pētī bioloģija? Nedzīvā pasaule Astronomiskie objekti Me…" at bounding box center [625, 290] width 884 height 323
click at [215, 429] on label "Dzīvā pasaule" at bounding box center [625, 428] width 881 height 46
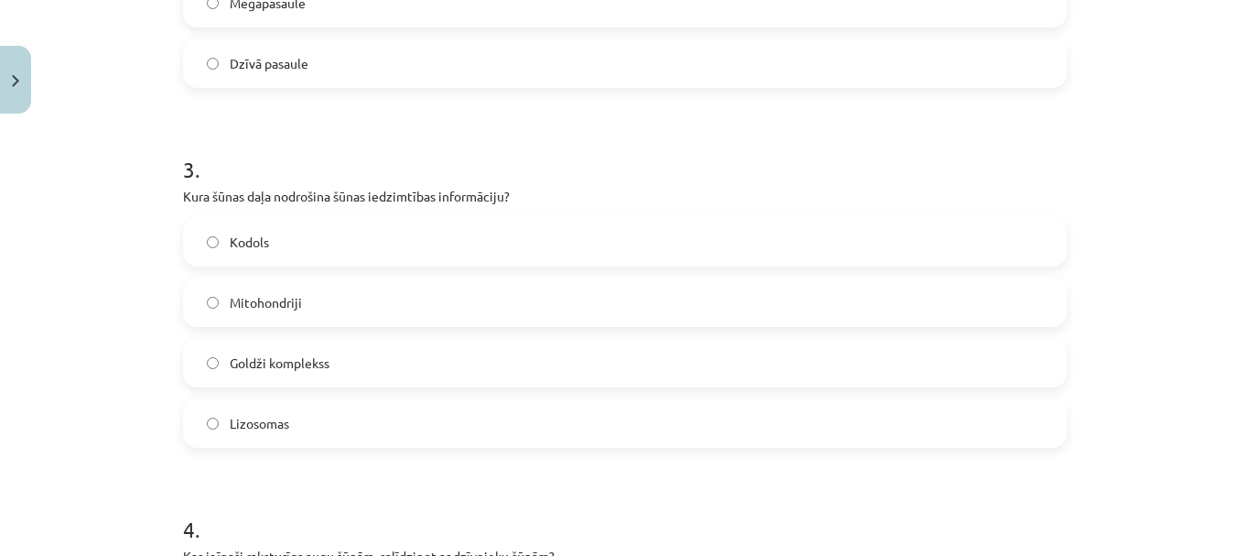
scroll to position [961, 0]
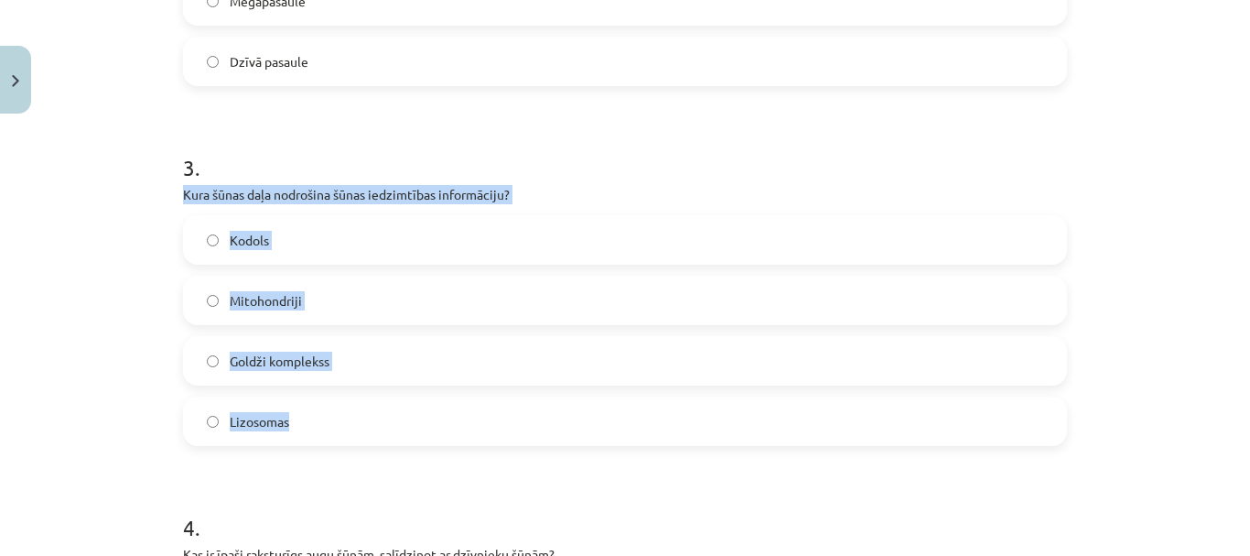
drag, startPoint x: 178, startPoint y: 189, endPoint x: 431, endPoint y: 430, distance: 349.6
click at [431, 431] on div "3 . Kura šūnas daļa nodrošina šūnas iedzimtības informāciju? Kodols Mitohondrij…" at bounding box center [625, 284] width 884 height 323
click at [215, 238] on label "Kodols" at bounding box center [625, 240] width 881 height 46
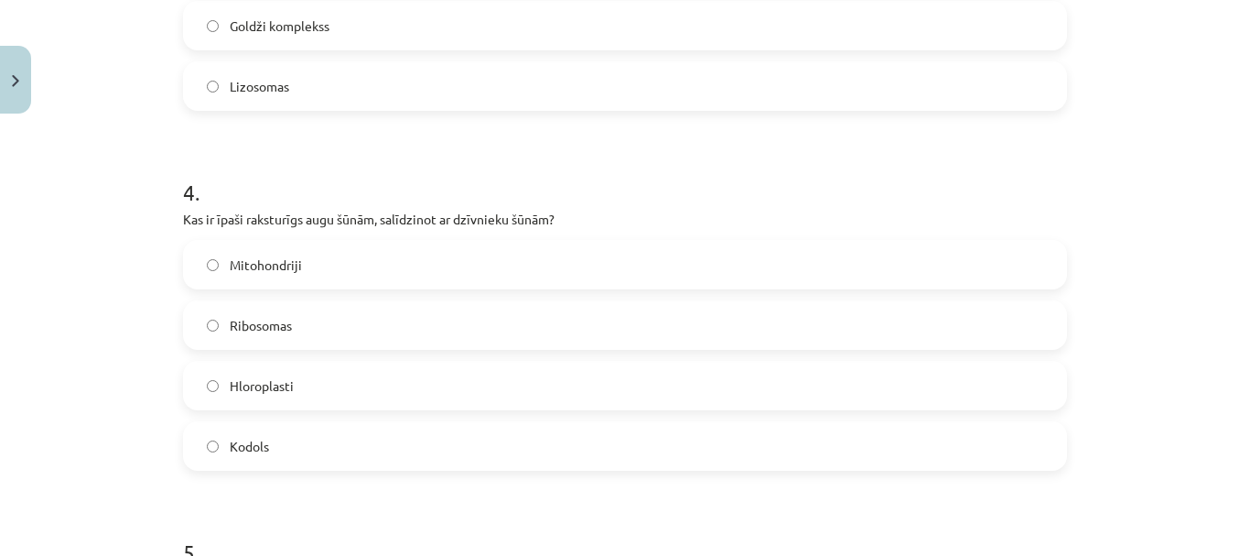
scroll to position [1327, 0]
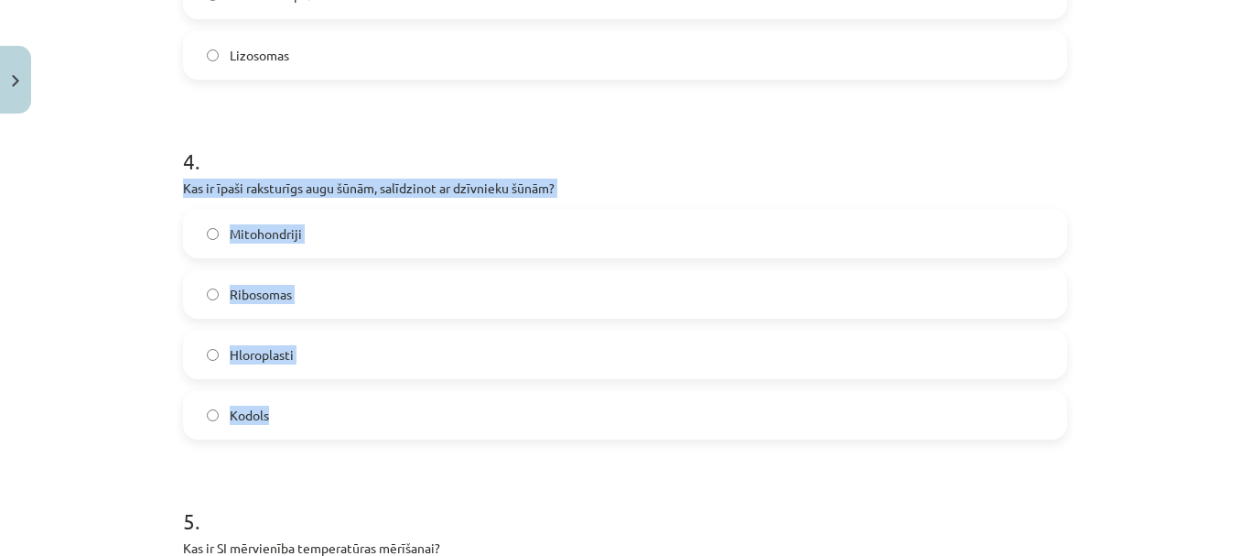
drag, startPoint x: 174, startPoint y: 186, endPoint x: 471, endPoint y: 405, distance: 369.8
click at [215, 352] on label "Hloroplasti" at bounding box center [625, 354] width 881 height 46
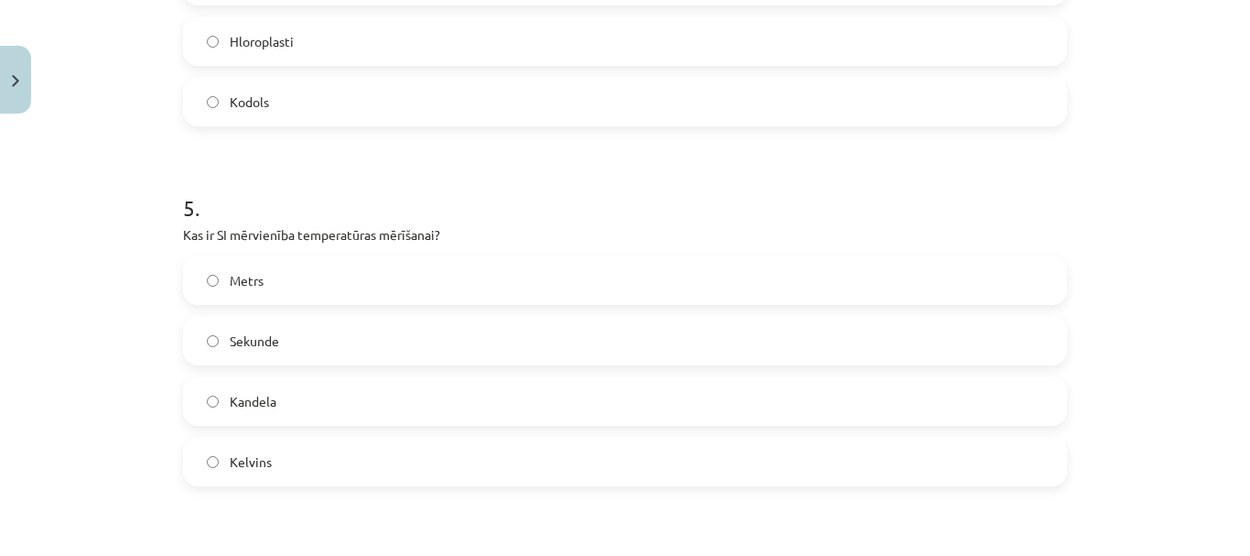
scroll to position [1693, 0]
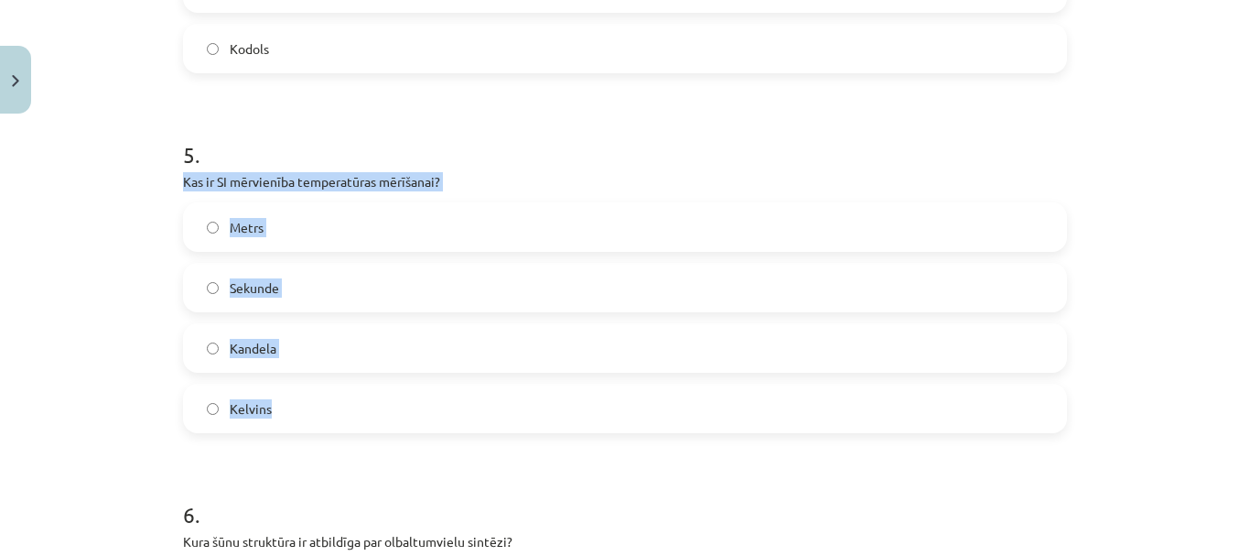
drag, startPoint x: 175, startPoint y: 179, endPoint x: 457, endPoint y: 395, distance: 355.2
click at [457, 395] on div "50 XP Saņemsi Grūts 188 pilda Apraksts Uzdevums Palīdzība 1 . Kura mērvienība t…" at bounding box center [625, 413] width 906 height 3970
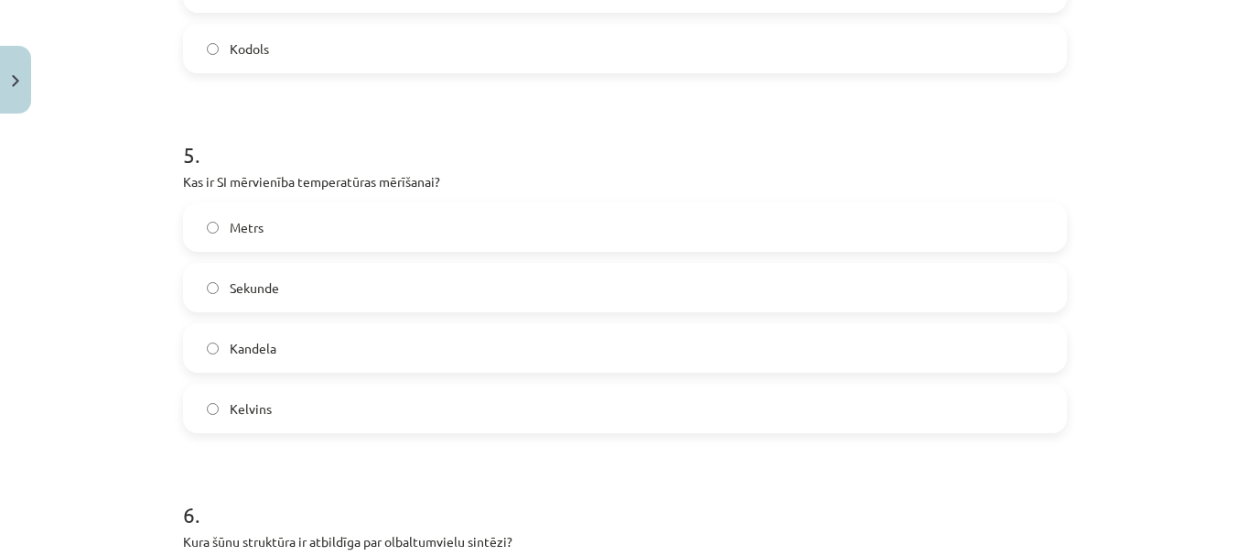
click at [330, 456] on form "1 . Kura mērvienība tiek izmantota mikropasaules objektu izmēru noteikšanai? Ga…" at bounding box center [625, 451] width 884 height 3561
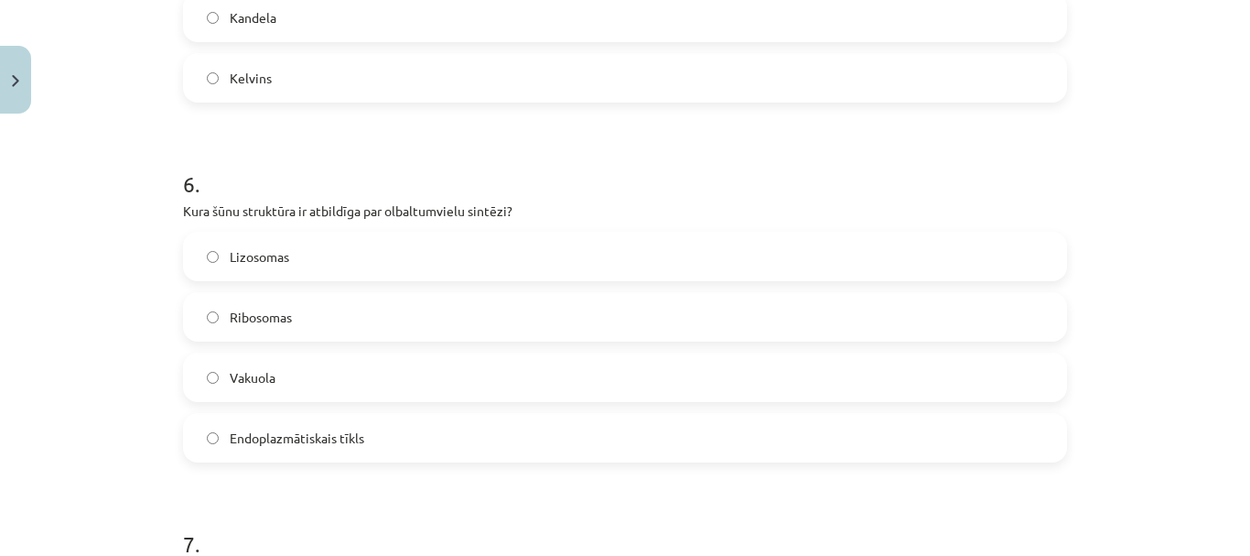
scroll to position [2059, 0]
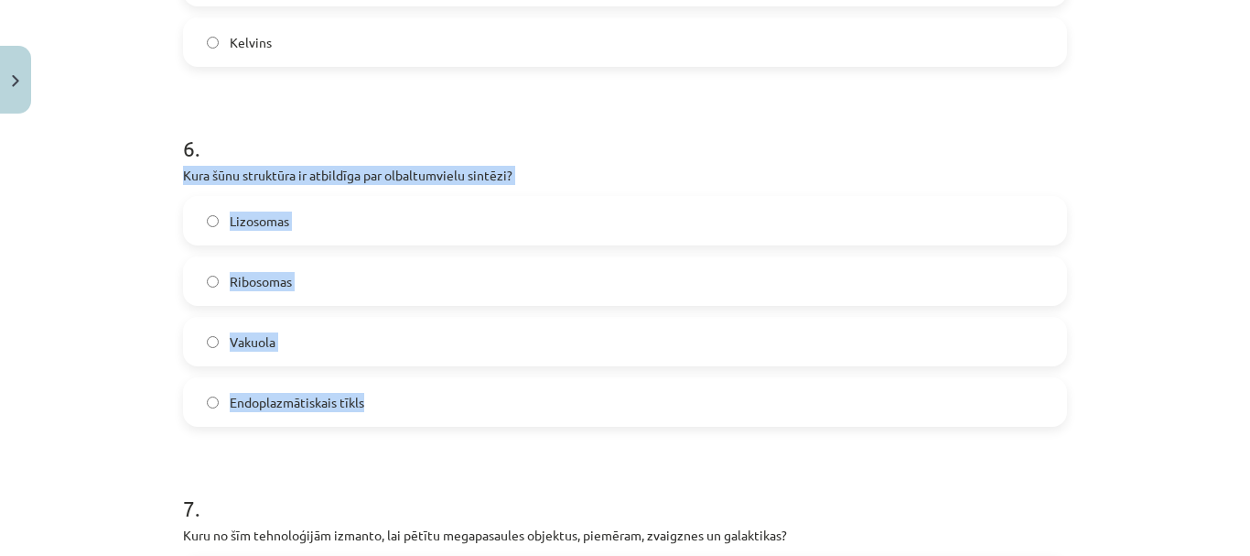
drag, startPoint x: 179, startPoint y: 176, endPoint x: 414, endPoint y: 411, distance: 332.0
click at [414, 411] on div "6 . Kura šūnu struktūra ir atbildīga par olbaltumvielu sintēzi? Lizosomas Ribos…" at bounding box center [625, 264] width 884 height 323
click at [286, 305] on div "Ribosomas" at bounding box center [625, 280] width 884 height 49
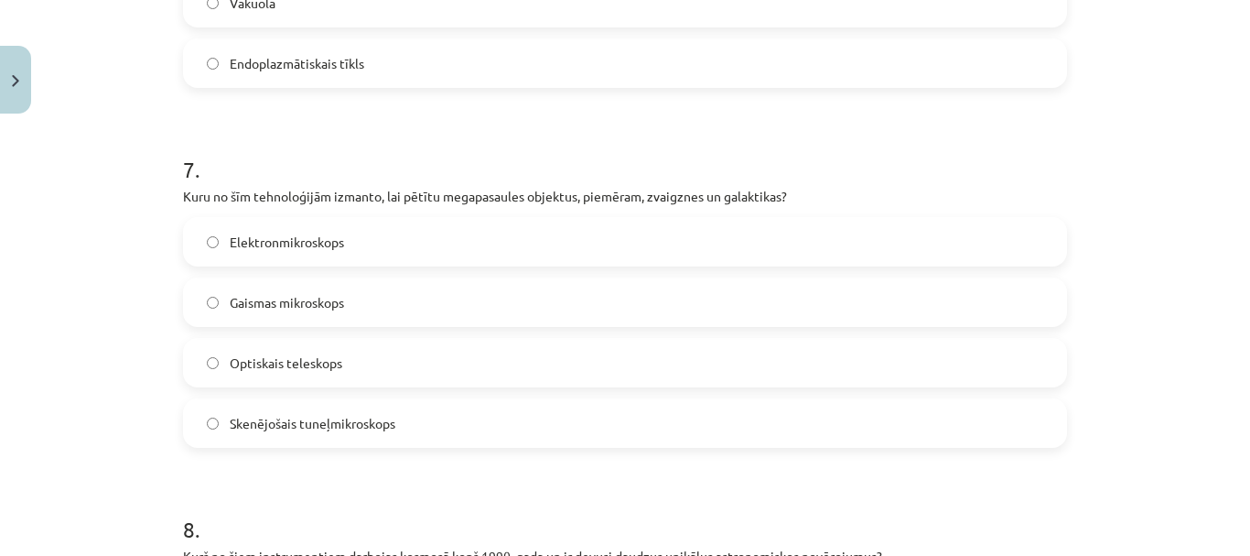
scroll to position [2426, 0]
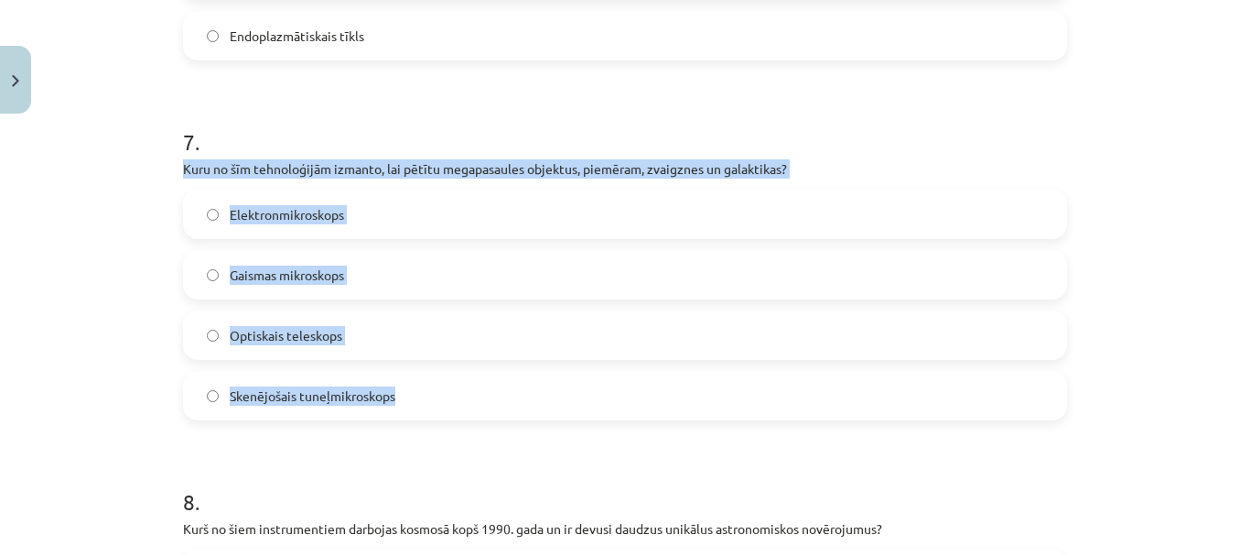
drag, startPoint x: 174, startPoint y: 163, endPoint x: 427, endPoint y: 395, distance: 344.0
click at [214, 339] on label "Optiskais teleskops" at bounding box center [625, 335] width 881 height 46
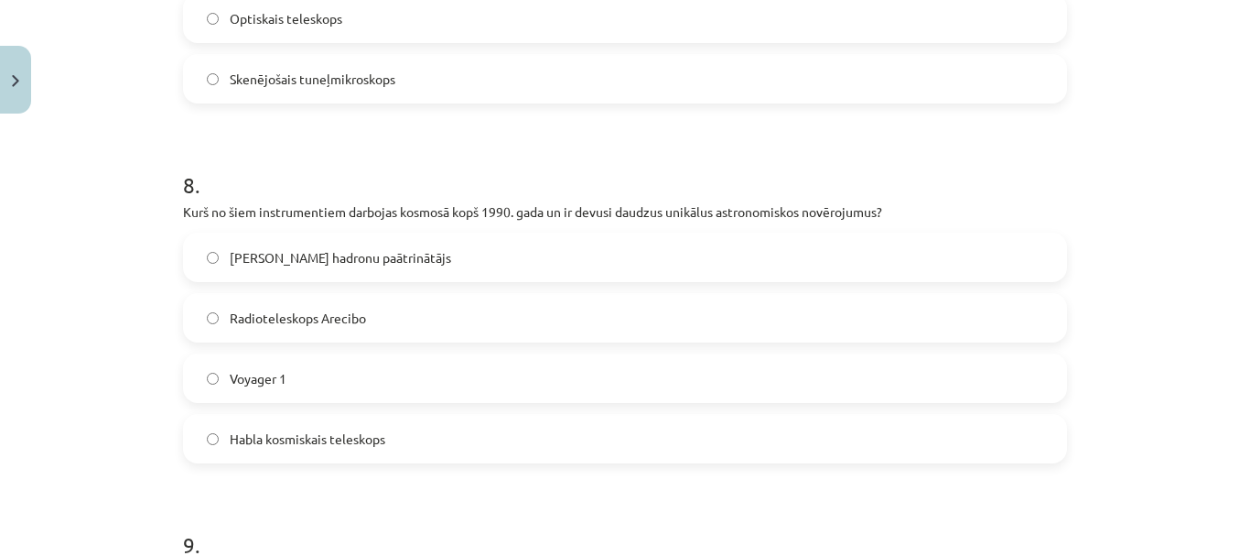
scroll to position [2792, 0]
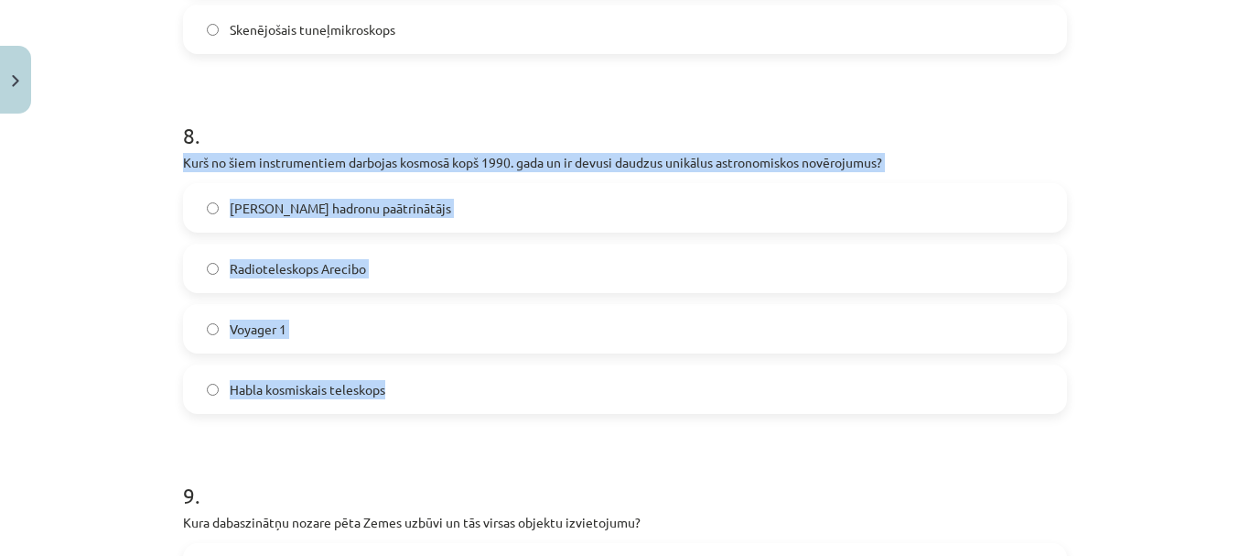
drag, startPoint x: 175, startPoint y: 157, endPoint x: 503, endPoint y: 392, distance: 403.4
click at [208, 406] on label "Habla kosmiskais teleskops" at bounding box center [625, 389] width 881 height 46
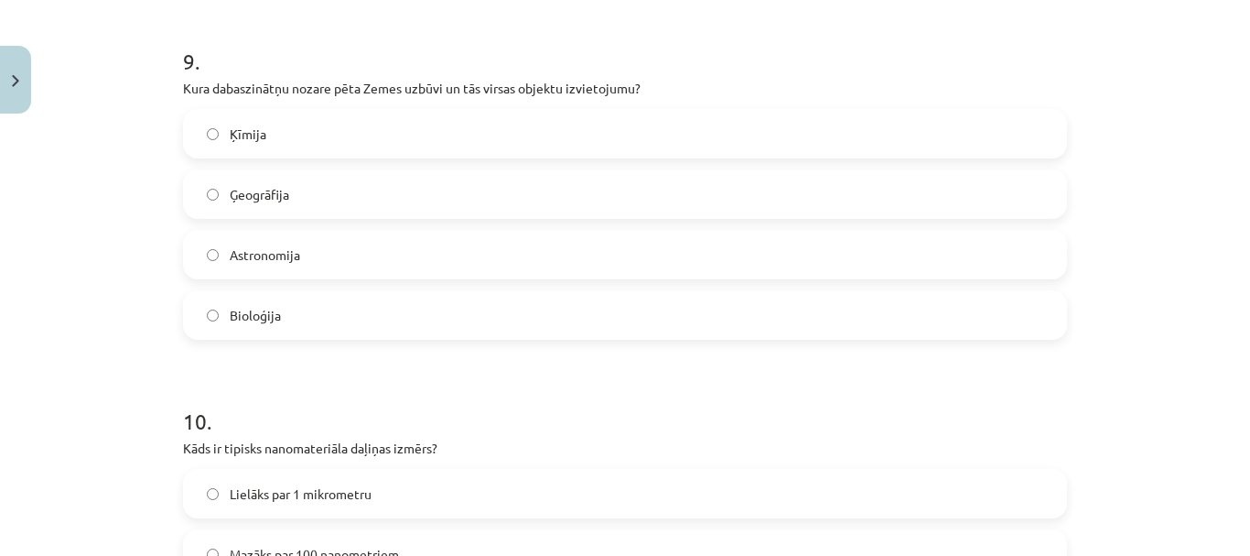
scroll to position [3249, 0]
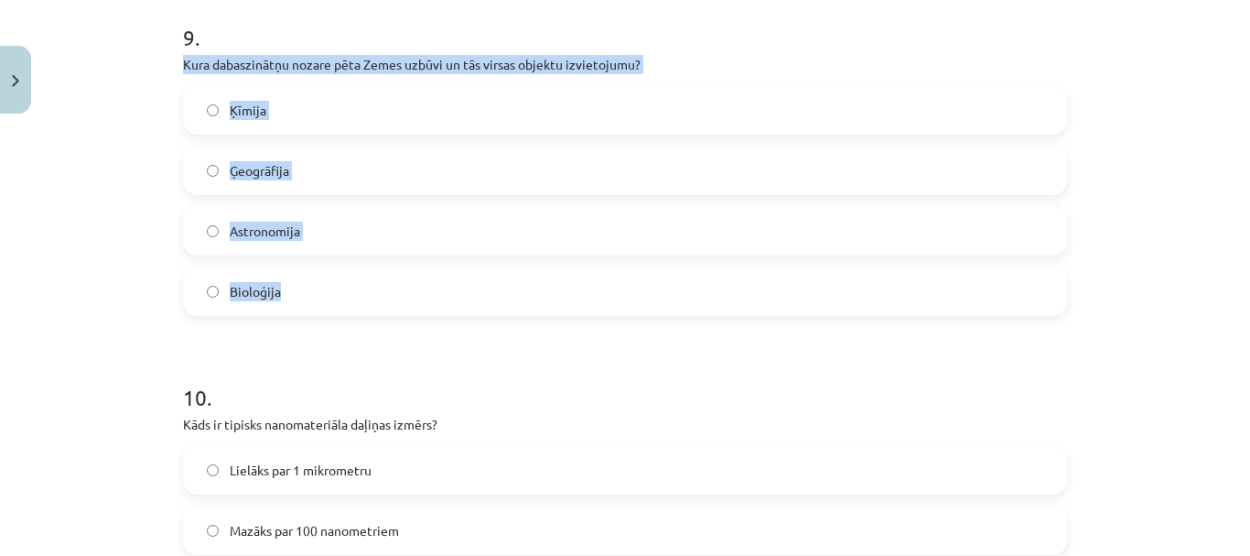
drag, startPoint x: 175, startPoint y: 60, endPoint x: 427, endPoint y: 285, distance: 337.1
click at [214, 170] on label "Ģeogrāfija" at bounding box center [625, 170] width 881 height 46
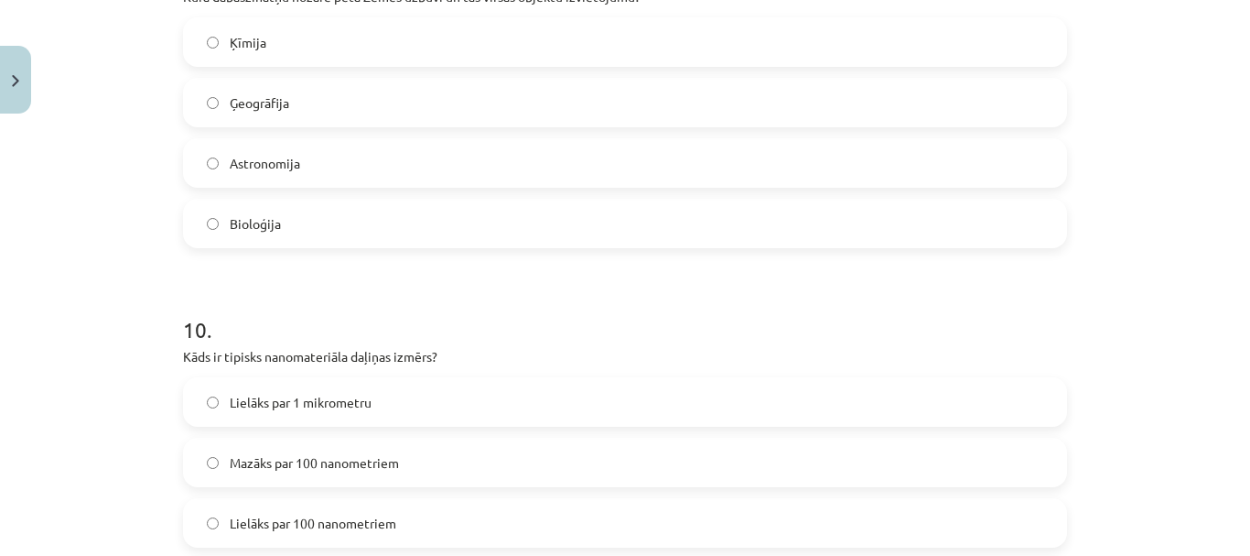
scroll to position [3524, 0]
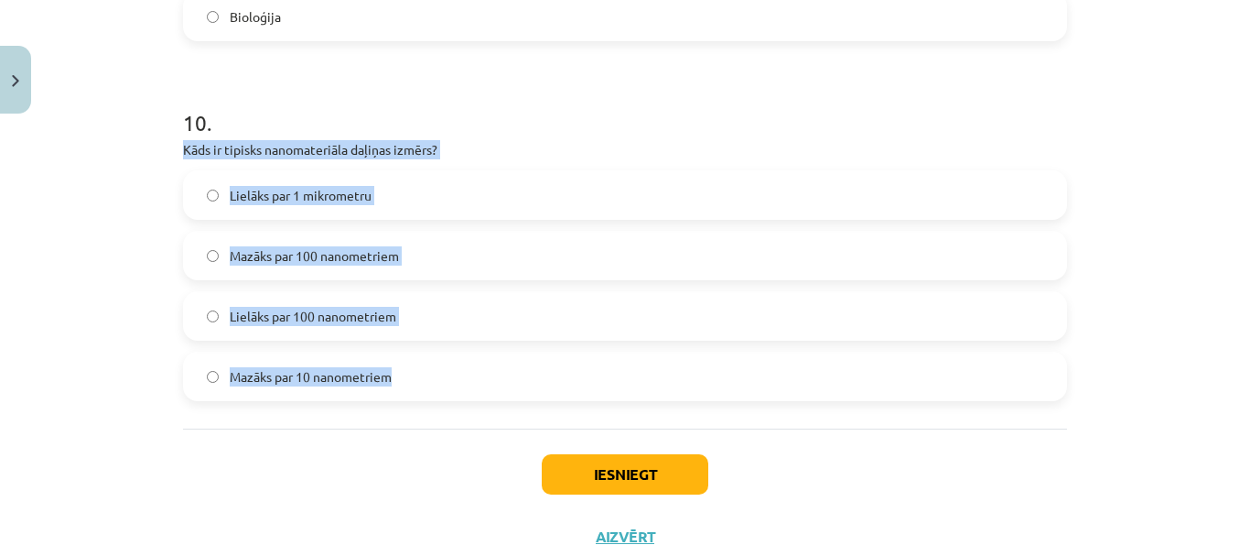
drag, startPoint x: 183, startPoint y: 150, endPoint x: 407, endPoint y: 389, distance: 327.7
click at [213, 256] on label "Mazāks par 100 nanometriem" at bounding box center [625, 255] width 881 height 46
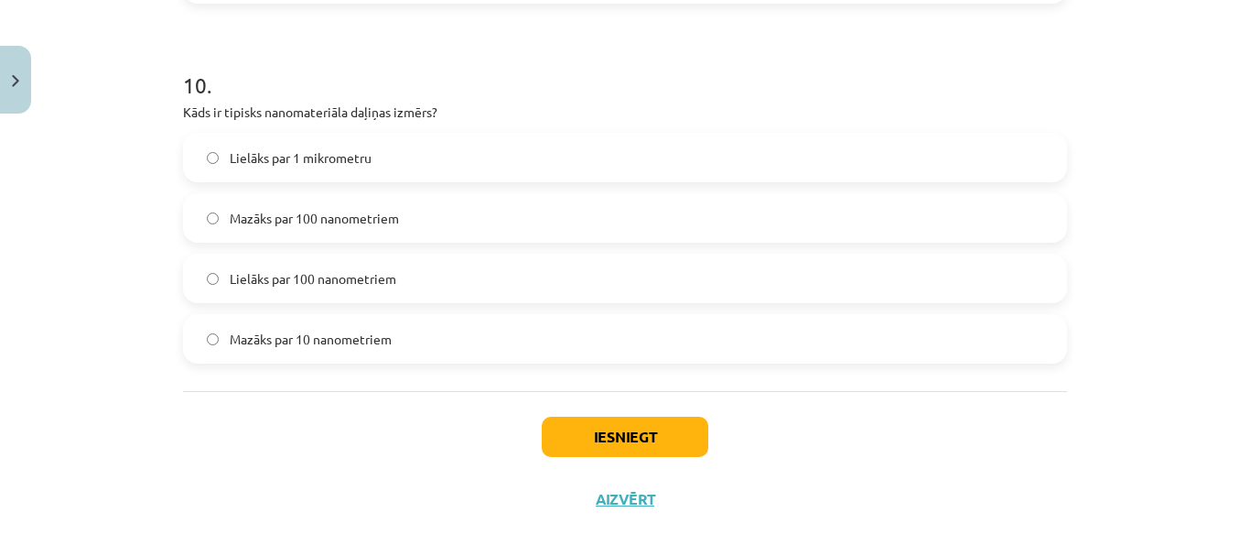
scroll to position [3582, 0]
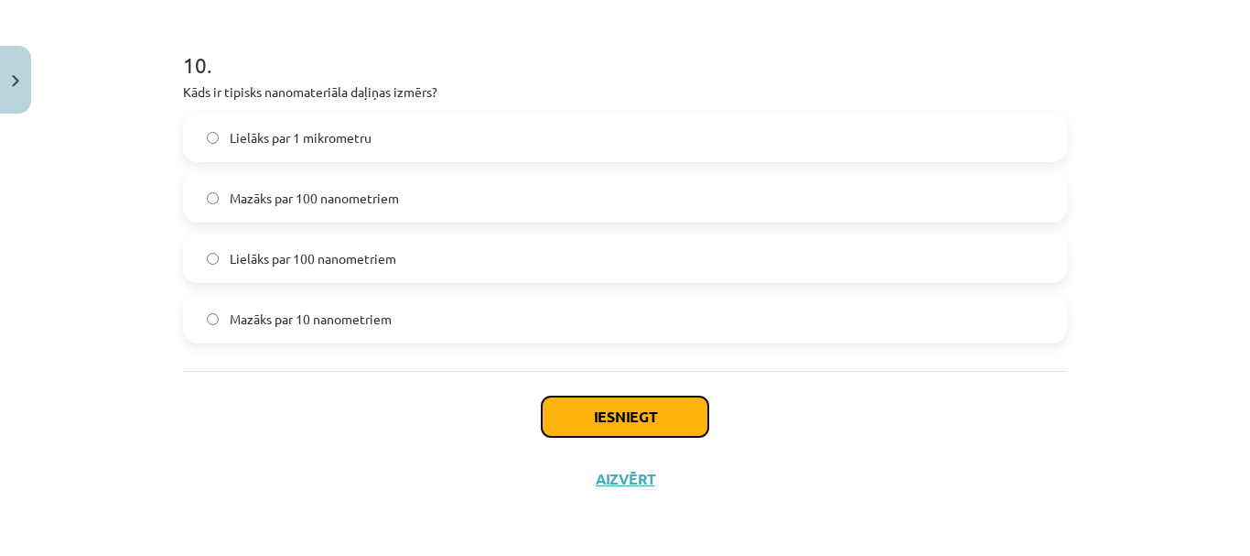
click at [630, 416] on button "Iesniegt" at bounding box center [625, 416] width 167 height 40
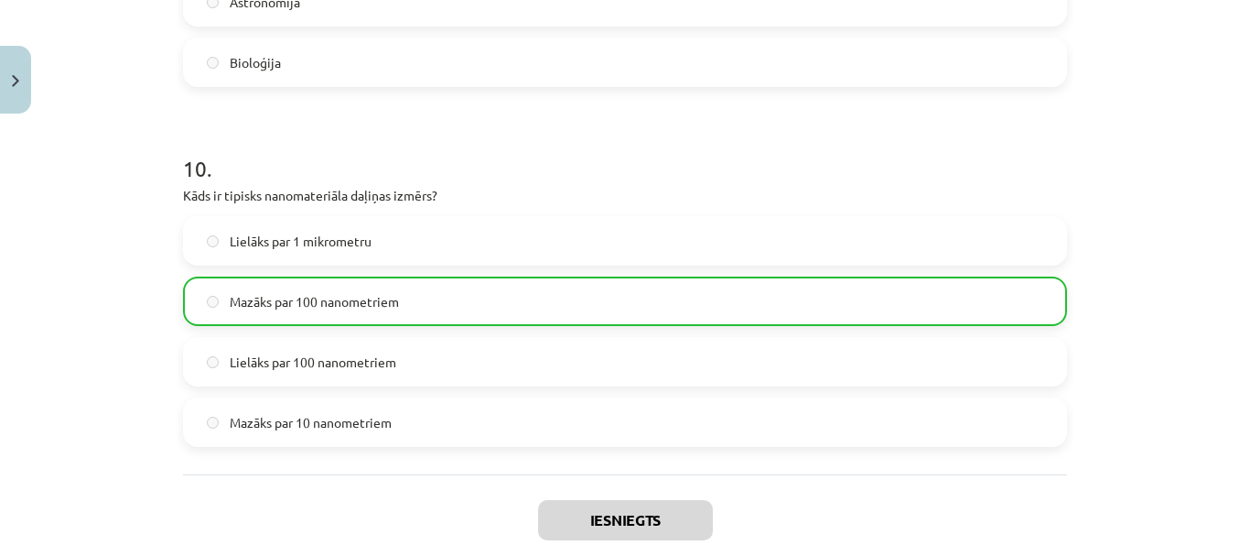
scroll to position [3640, 0]
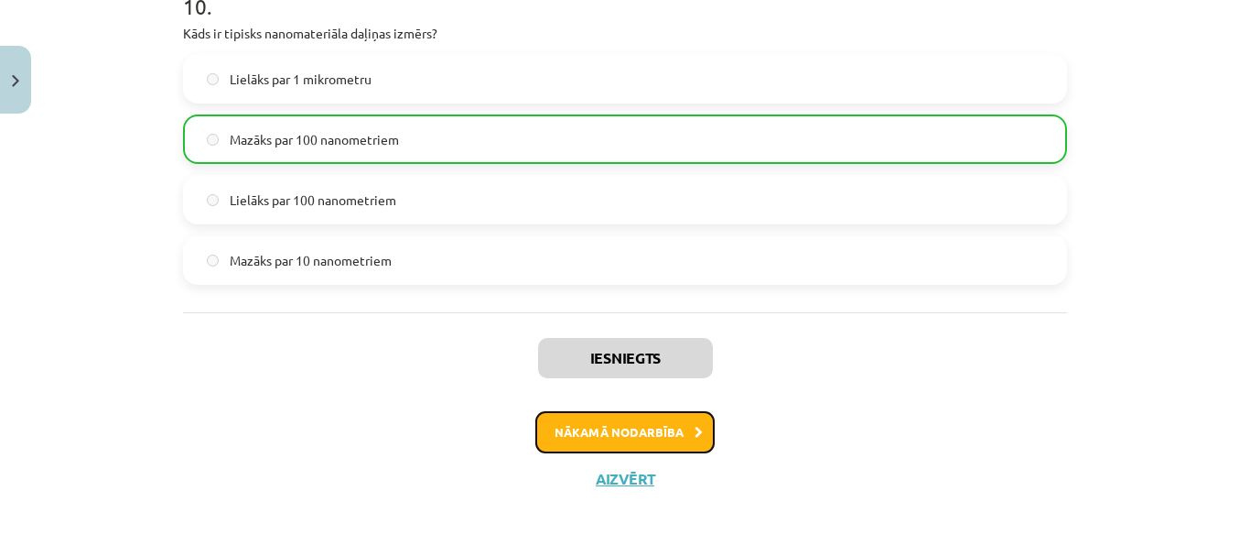
click at [658, 426] on button "Nākamā nodarbība" at bounding box center [624, 432] width 179 height 42
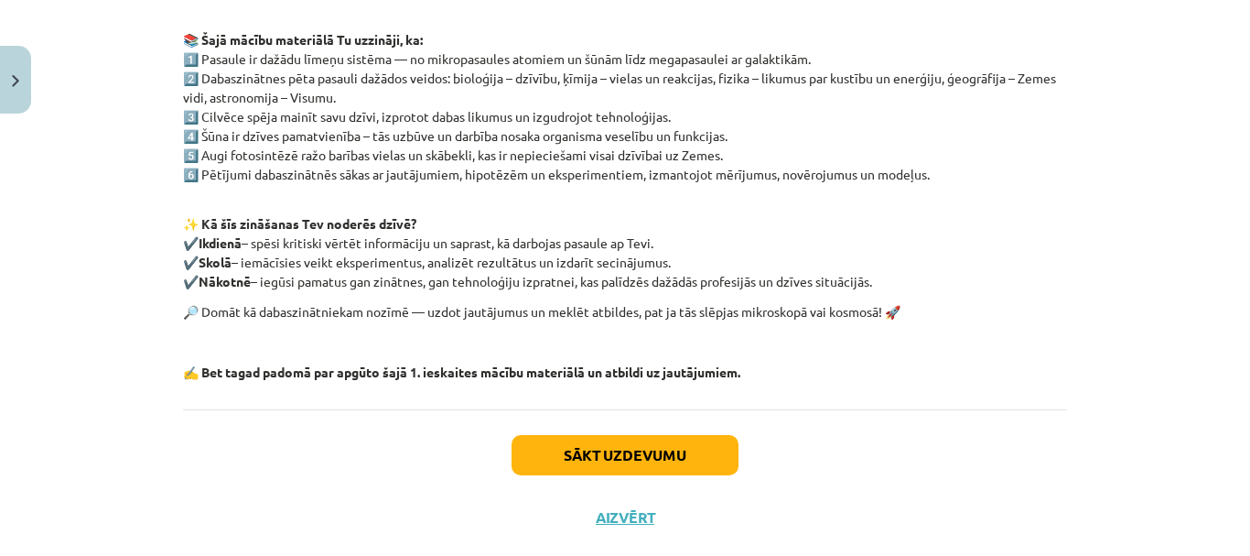
scroll to position [405, 0]
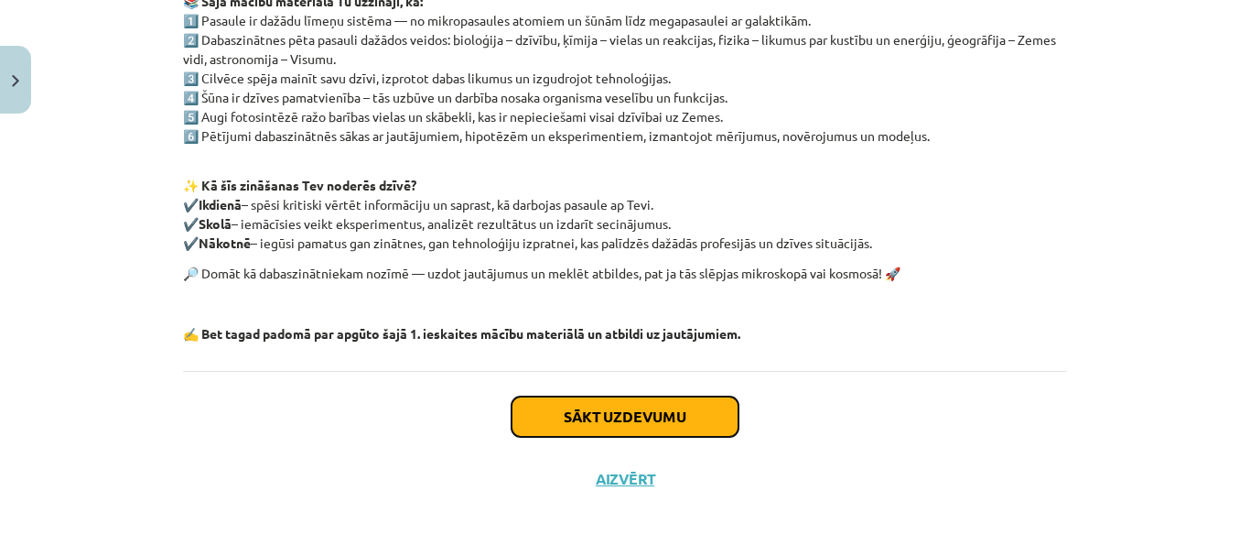
click at [666, 416] on button "Sākt uzdevumu" at bounding box center [625, 416] width 227 height 40
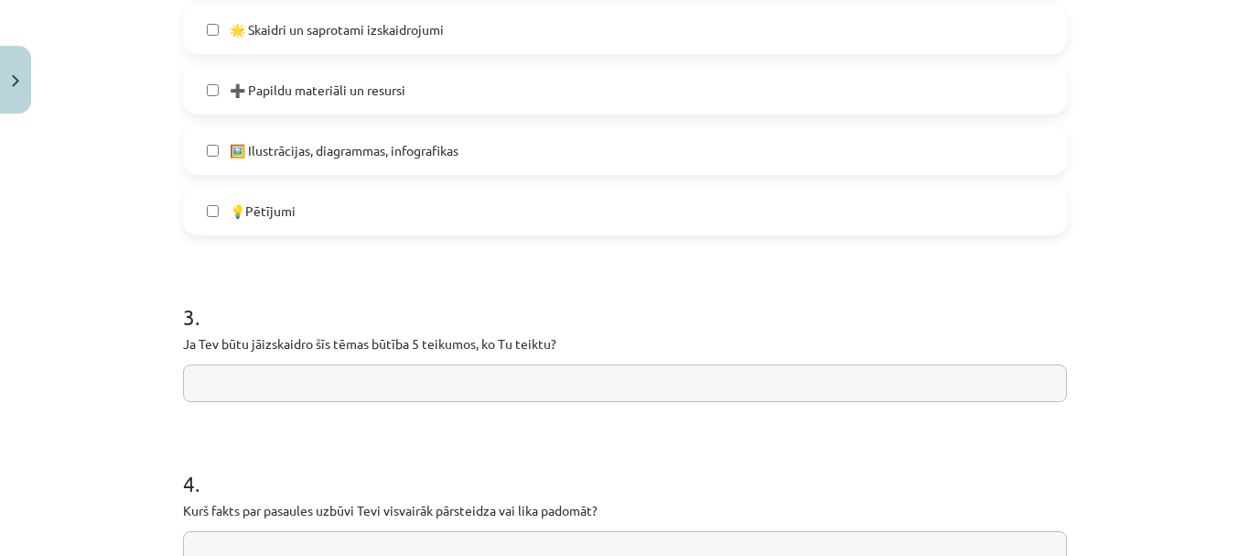
scroll to position [1236, 0]
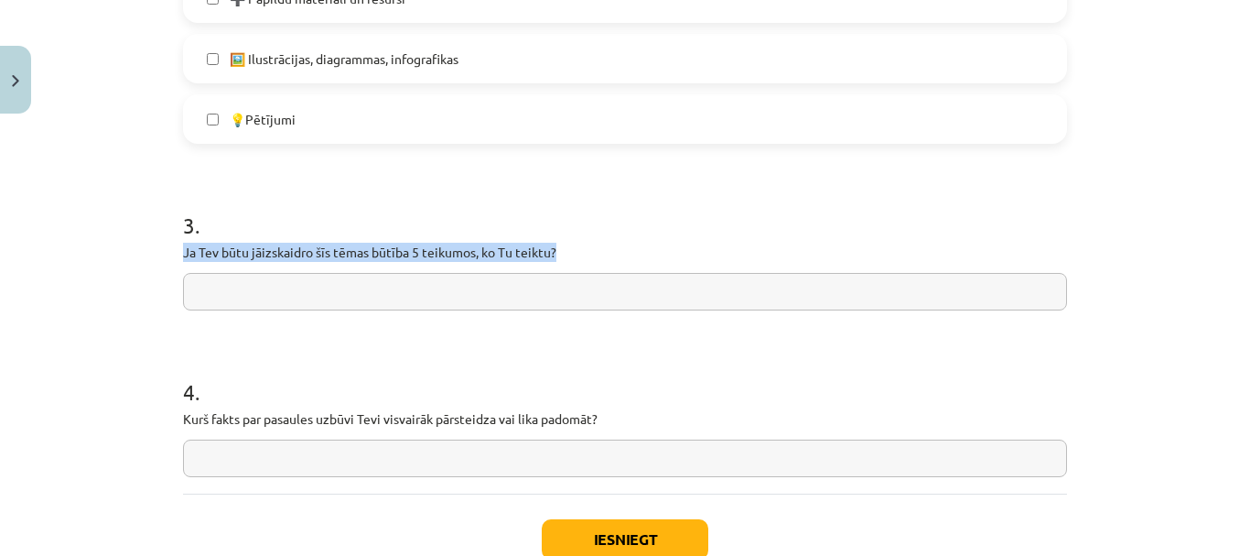
drag, startPoint x: 177, startPoint y: 249, endPoint x: 601, endPoint y: 255, distance: 424.7
click at [601, 255] on p "Ja Tev būtu jāizskaidro šīs tēmas būtība 5 teikumos, ko Tu teiktu?" at bounding box center [625, 252] width 884 height 19
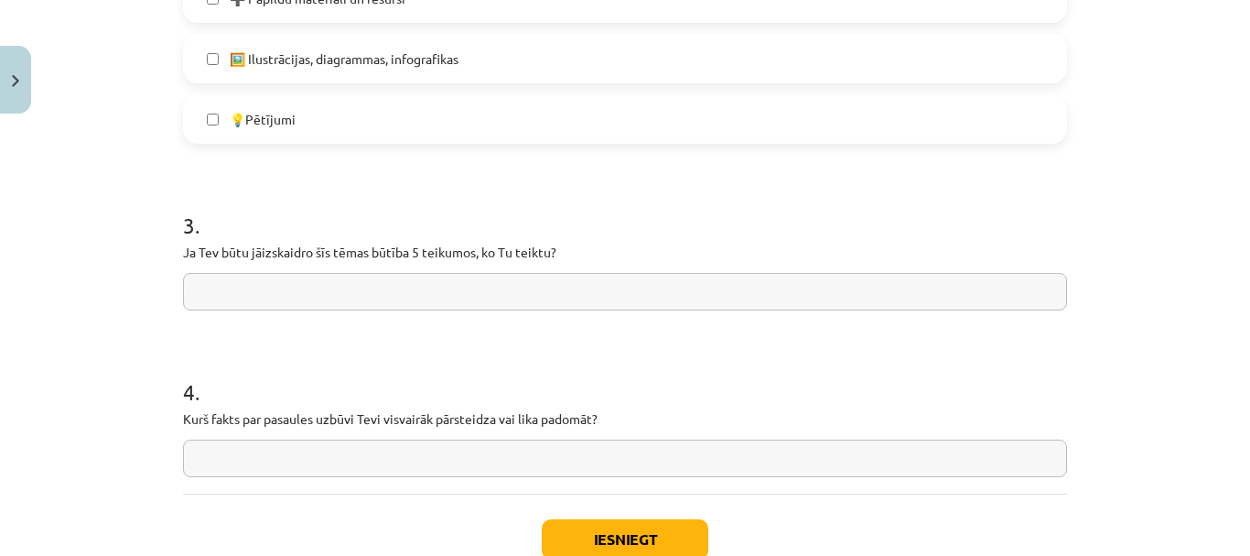
click at [256, 282] on input "text" at bounding box center [625, 292] width 884 height 38
paste input "**********"
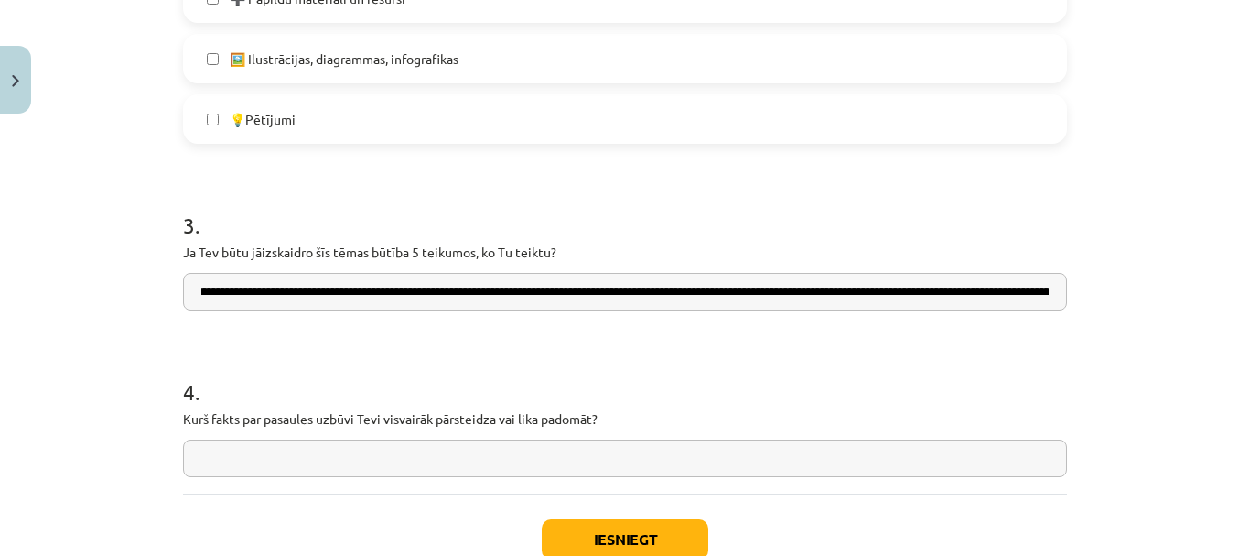
scroll to position [0, 0]
type input "**********"
click at [452, 459] on input "text" at bounding box center [625, 458] width 884 height 38
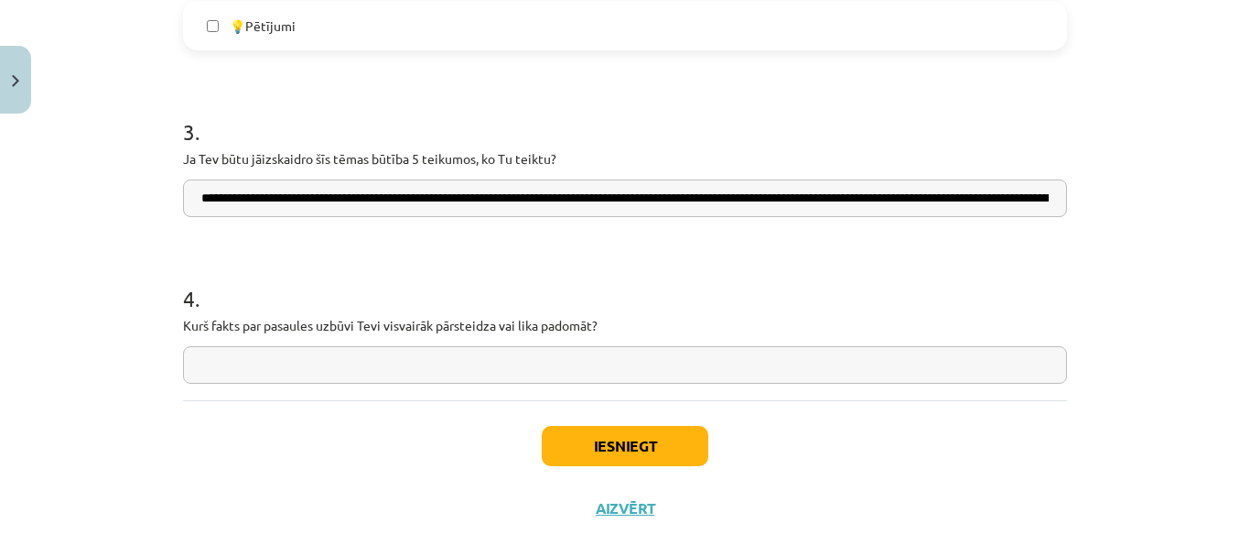
scroll to position [1358, 0]
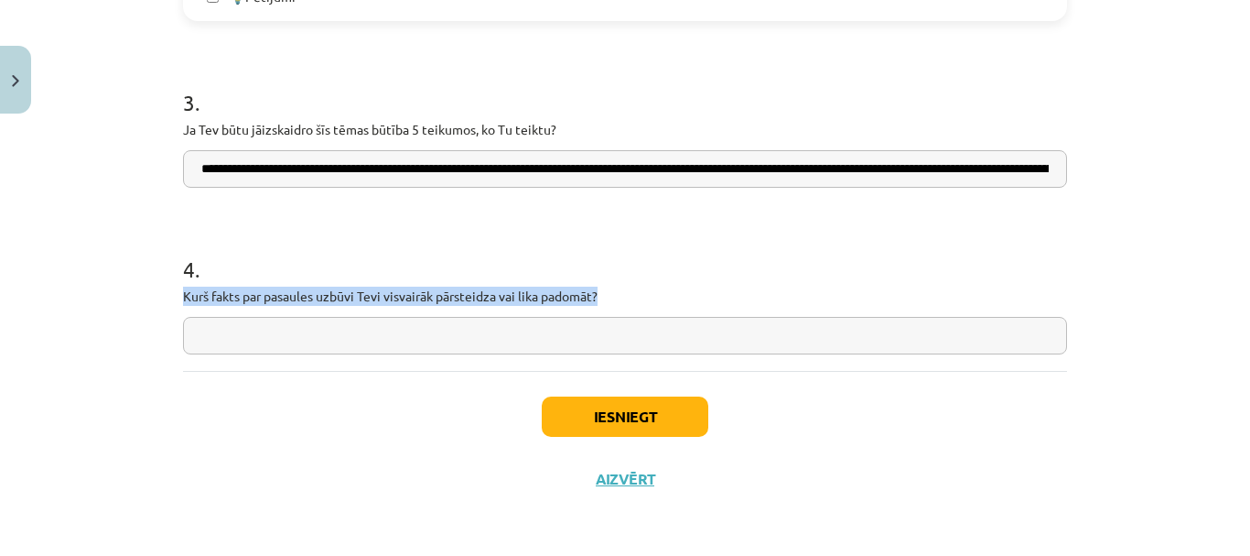
drag, startPoint x: 175, startPoint y: 293, endPoint x: 637, endPoint y: 296, distance: 462.2
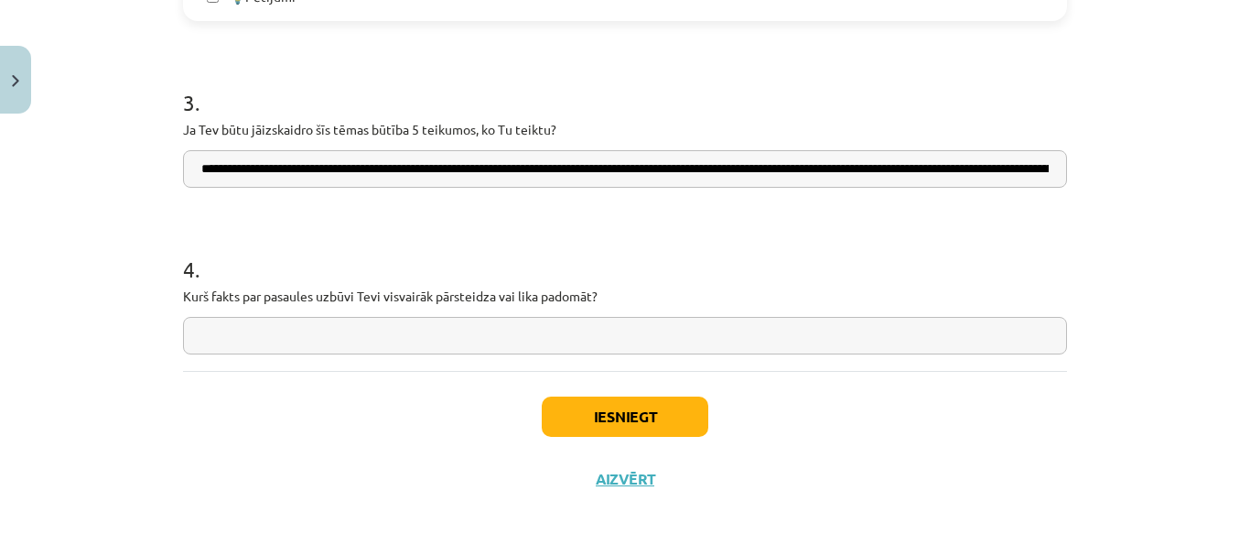
click at [330, 337] on input "text" at bounding box center [625, 336] width 884 height 38
paste input "**********"
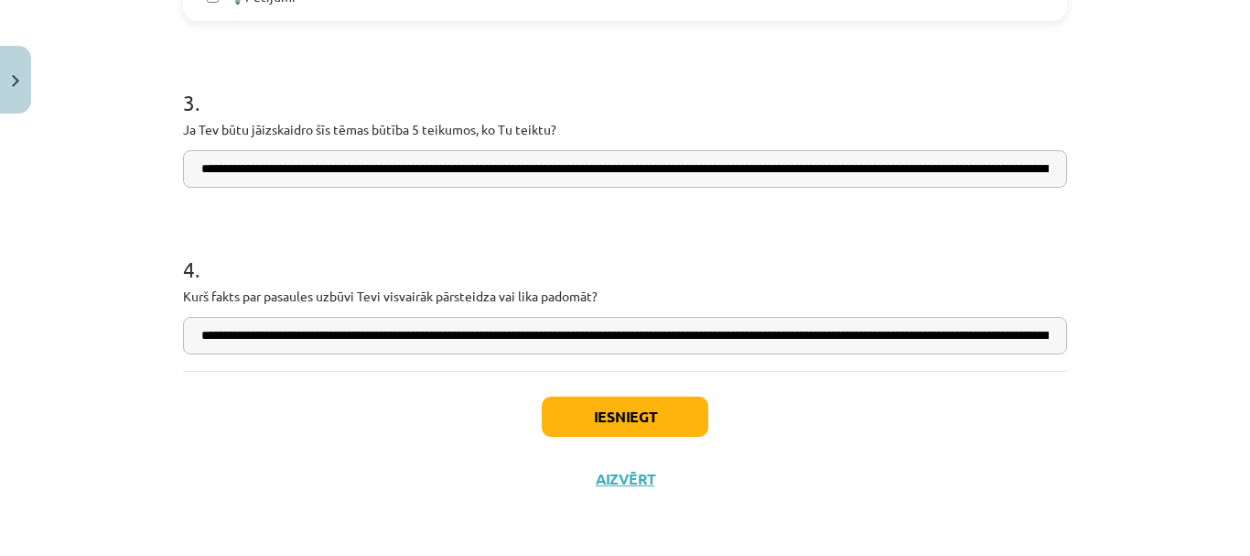
scroll to position [0, 318]
type input "**********"
click at [636, 416] on button "Iesniegt" at bounding box center [625, 416] width 167 height 40
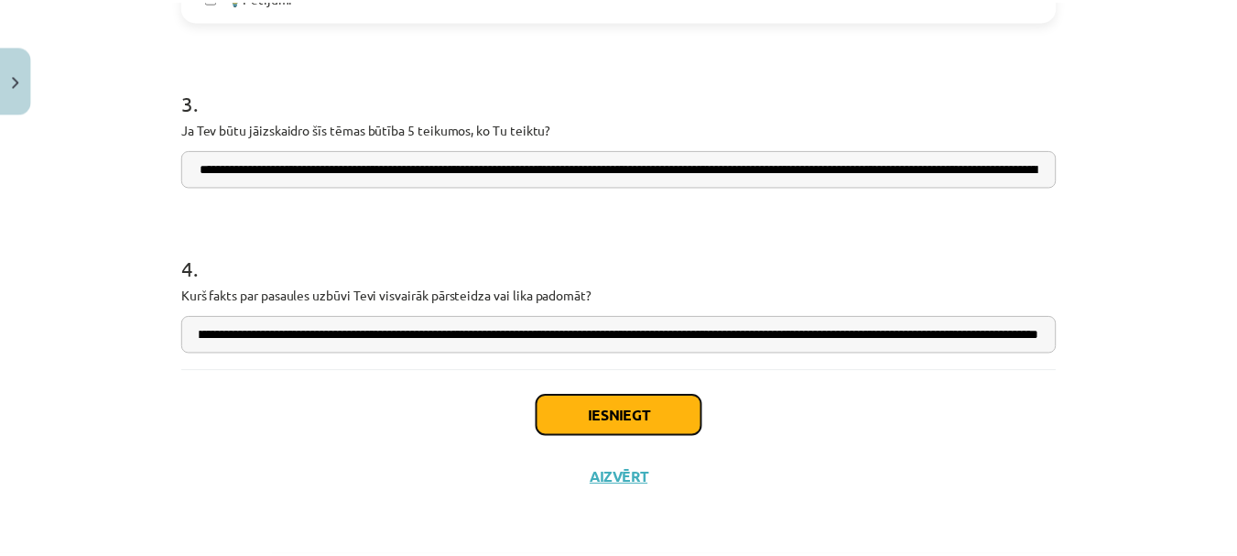
scroll to position [0, 0]
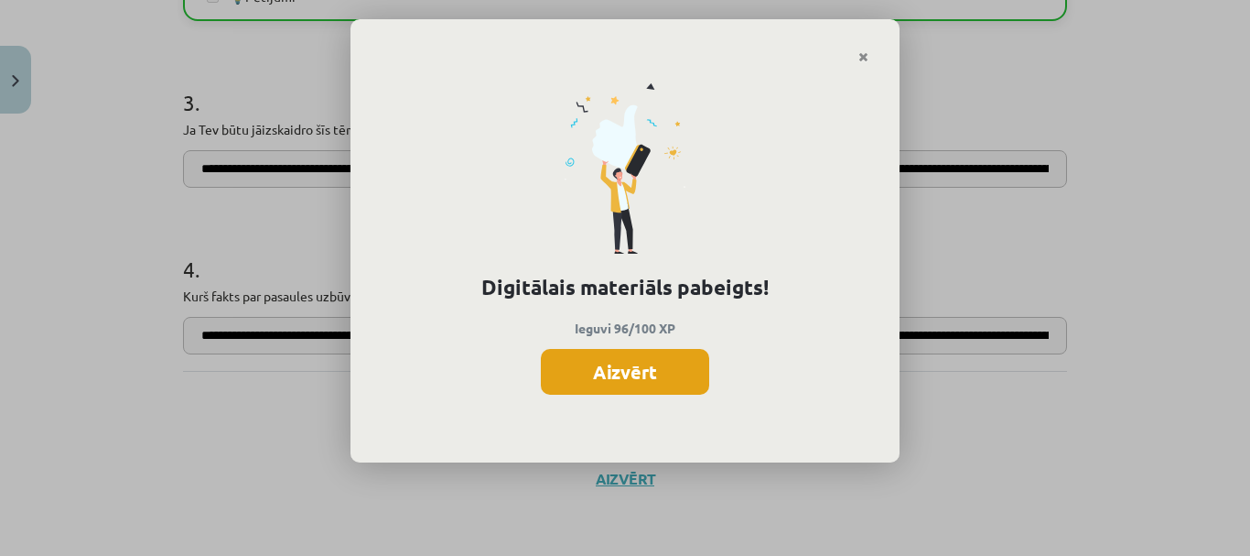
click at [632, 372] on button "Aizvērt" at bounding box center [625, 372] width 168 height 46
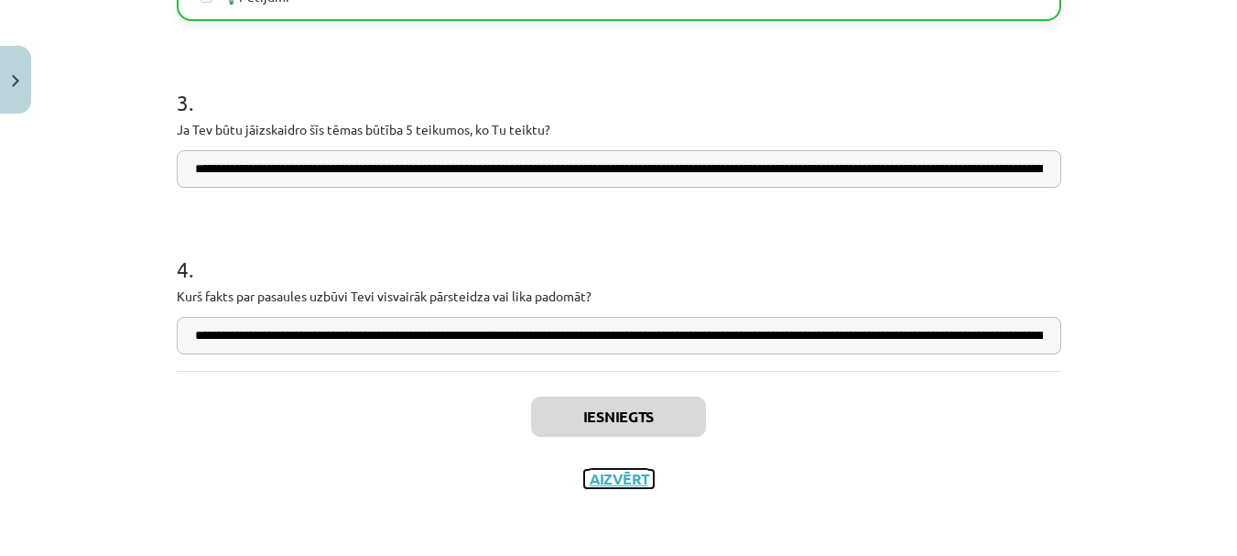
click at [615, 480] on button "Aizvērt" at bounding box center [619, 479] width 70 height 18
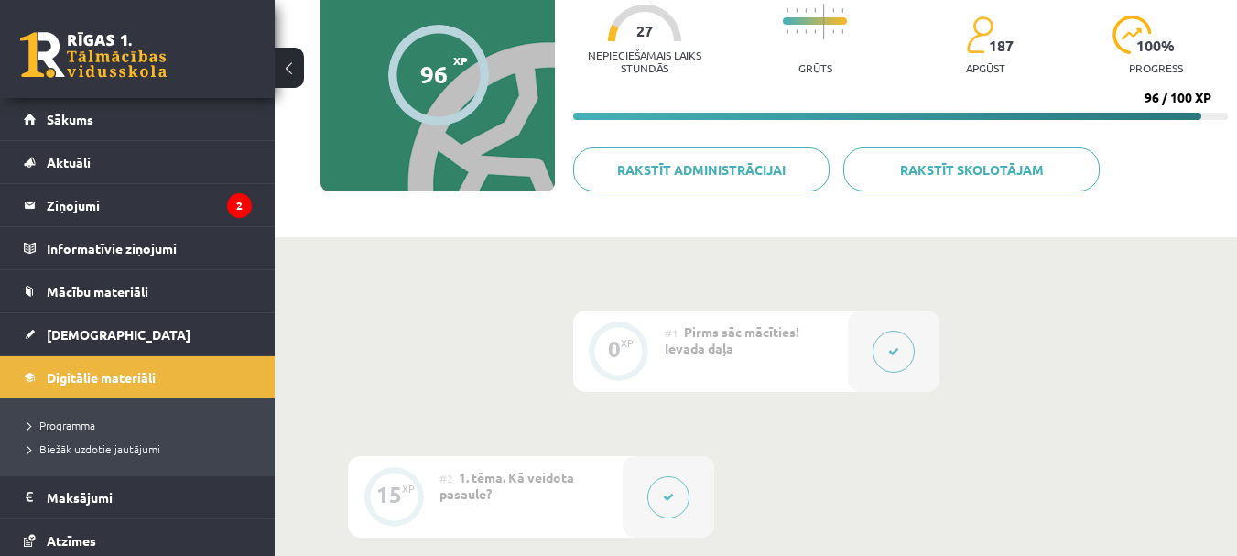
click at [82, 422] on span "Programma" at bounding box center [61, 424] width 68 height 15
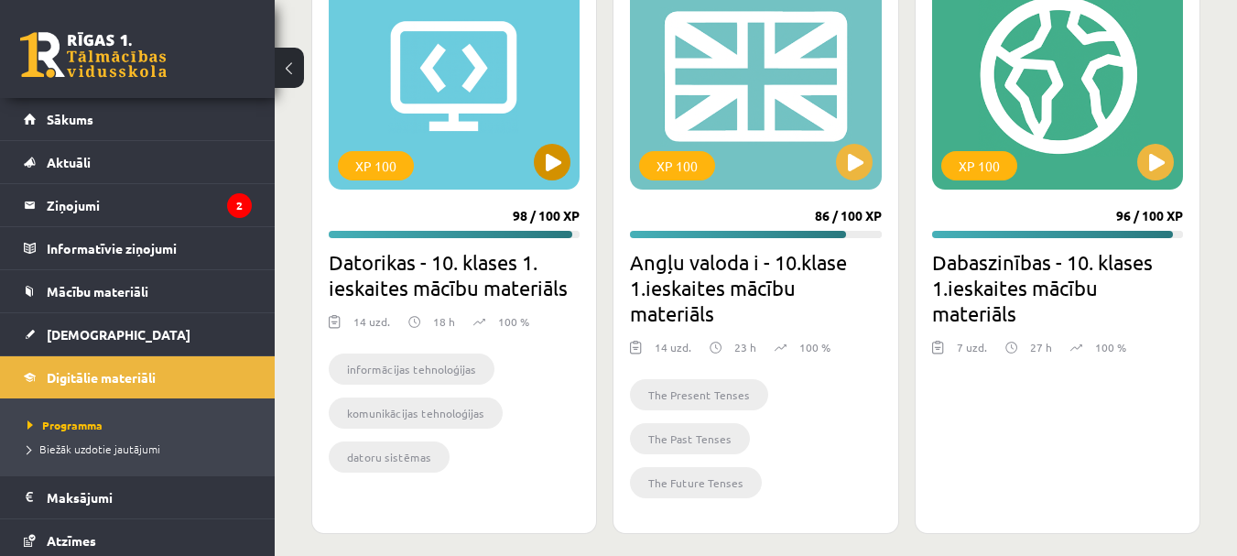
scroll to position [697, 0]
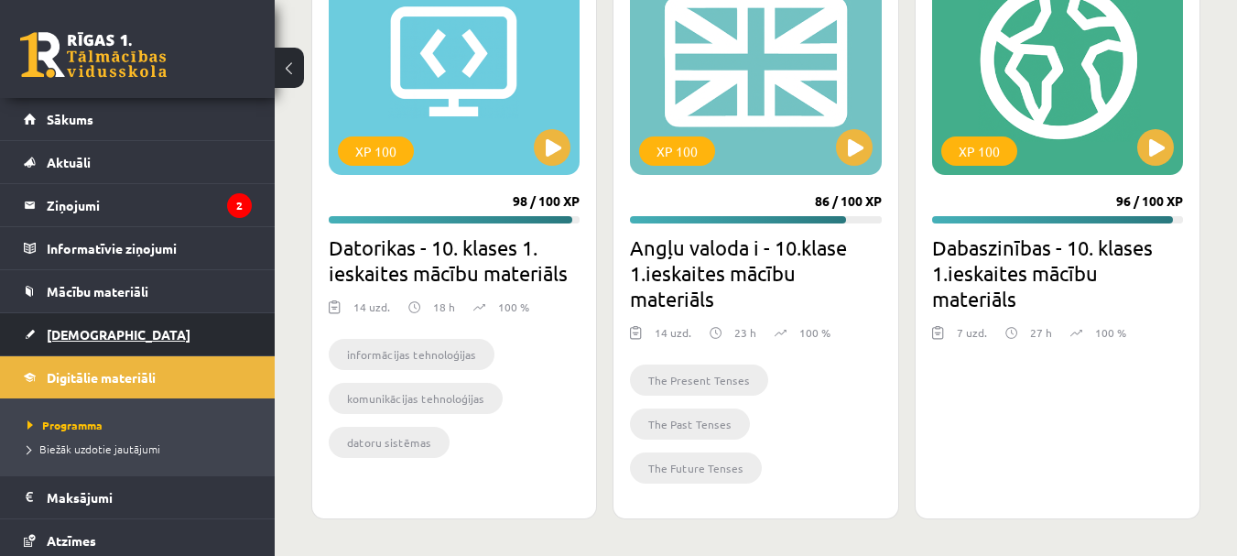
click at [74, 324] on link "[DEMOGRAPHIC_DATA]" at bounding box center [138, 334] width 228 height 42
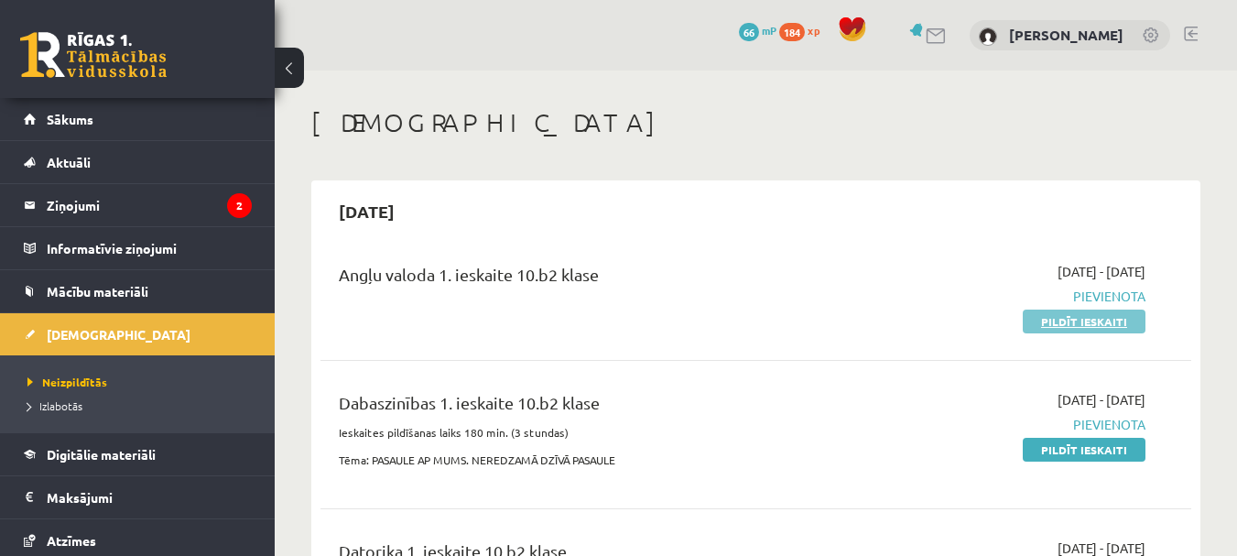
click at [1062, 316] on link "Pildīt ieskaiti" at bounding box center [1083, 321] width 123 height 24
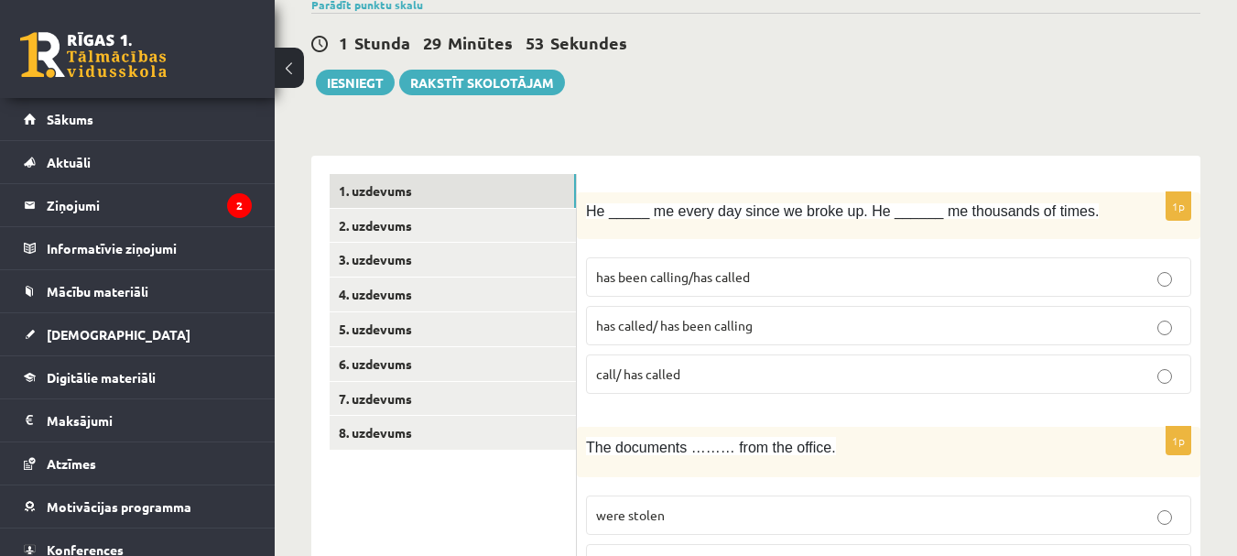
scroll to position [183, 0]
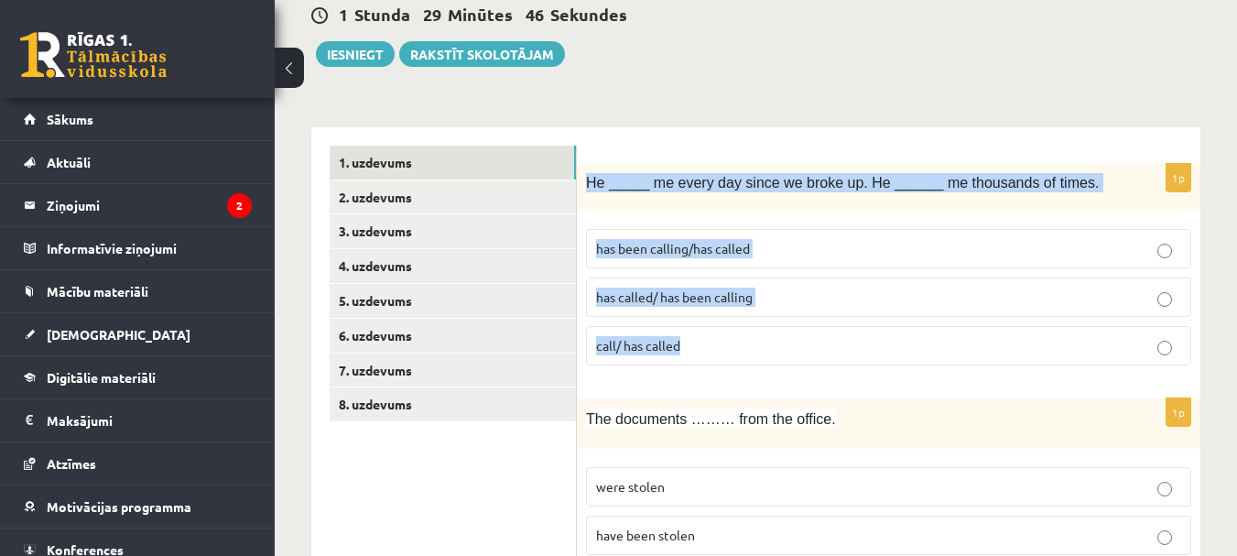
drag, startPoint x: 586, startPoint y: 180, endPoint x: 1117, endPoint y: 351, distance: 557.8
click at [1117, 351] on div "1p He _____ me every day since we broke up. He ______ me thousands of times. ha…" at bounding box center [888, 272] width 623 height 216
copy div "He _____ me every day since we broke up. He ______ me thousands of times. has b…"
click at [1018, 270] on fieldset "has been calling/has called has called/ has been calling call/ has called" at bounding box center [888, 295] width 605 height 151
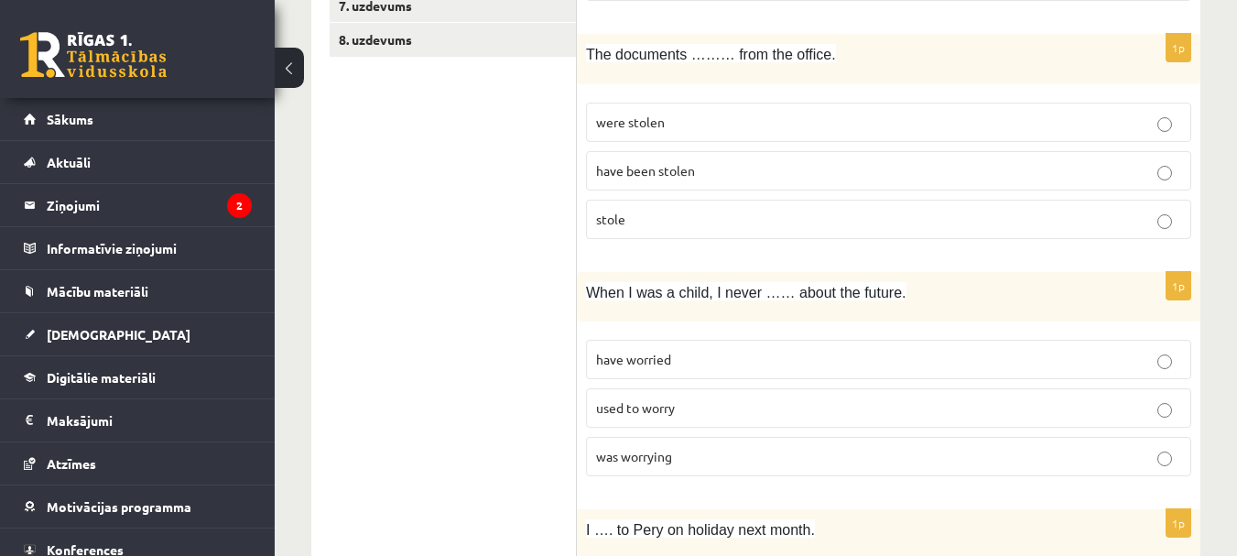
scroll to position [549, 0]
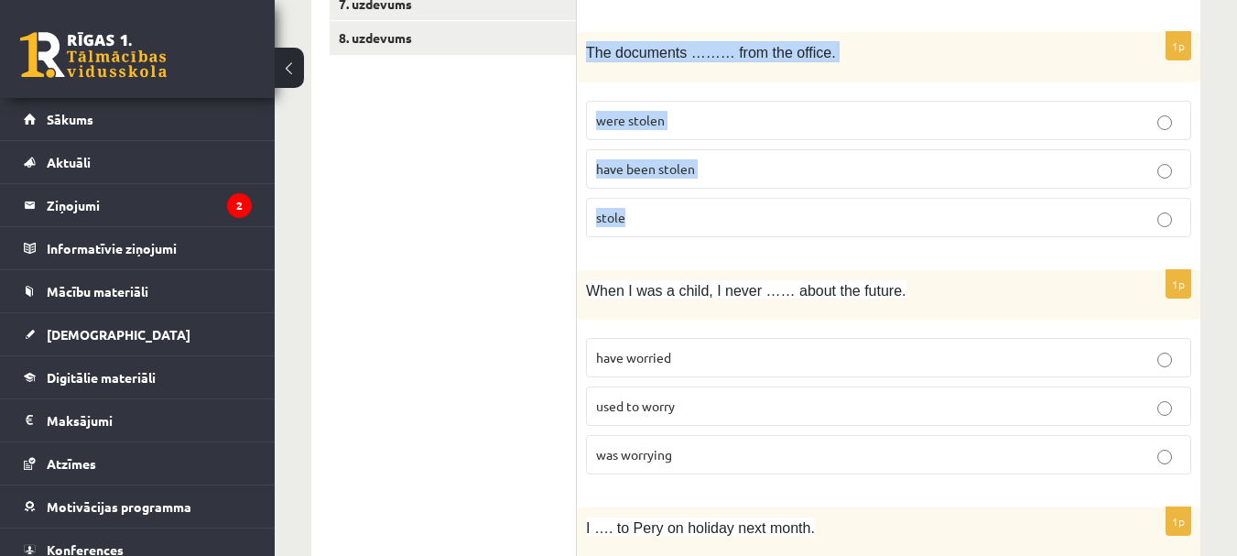
drag, startPoint x: 588, startPoint y: 49, endPoint x: 821, endPoint y: 201, distance: 279.0
click at [821, 201] on div "1p The documents ……… from the office. were stolen have been stolen stole" at bounding box center [888, 142] width 623 height 220
copy div "The documents ……… from the office. were stolen have been stolen stole"
click at [1027, 112] on p "were stolen" at bounding box center [888, 120] width 585 height 19
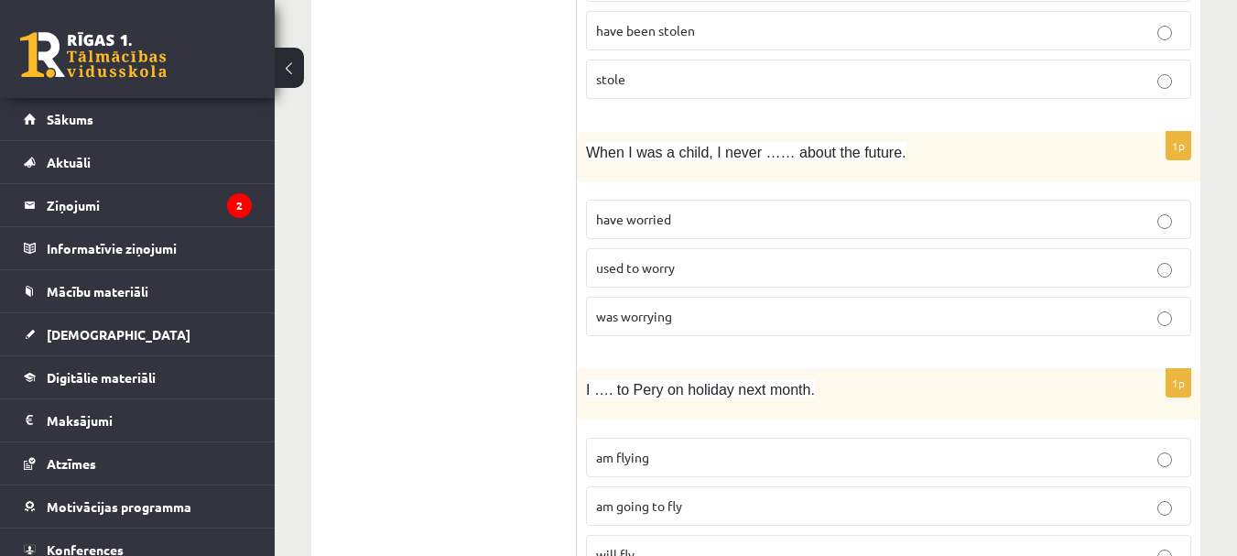
scroll to position [732, 0]
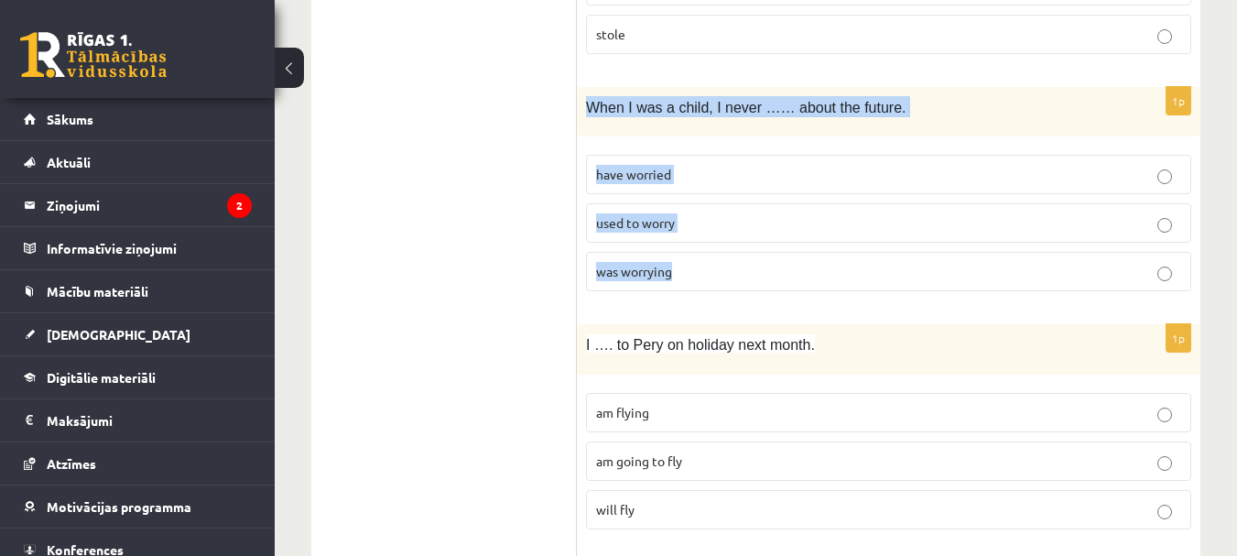
drag, startPoint x: 589, startPoint y: 102, endPoint x: 896, endPoint y: 289, distance: 359.5
click at [896, 289] on div "1p When I was a child, I never …… about the future. have worried used to worry …" at bounding box center [888, 197] width 623 height 220
click at [1108, 233] on label "used to worry" at bounding box center [888, 222] width 605 height 39
click at [1106, 228] on p "used to worry" at bounding box center [888, 222] width 585 height 19
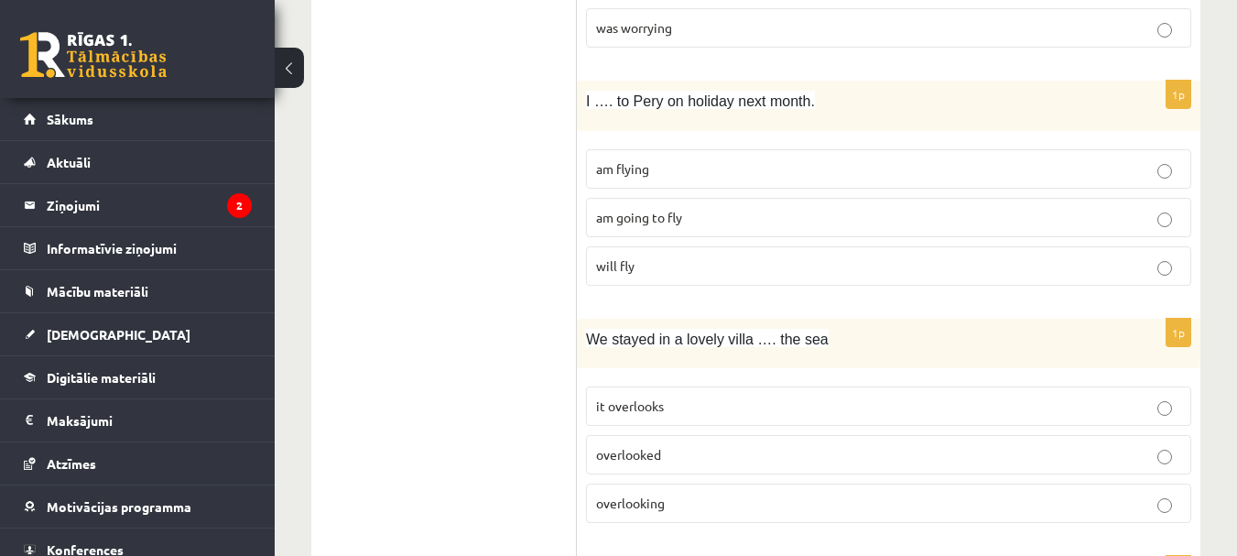
scroll to position [1007, 0]
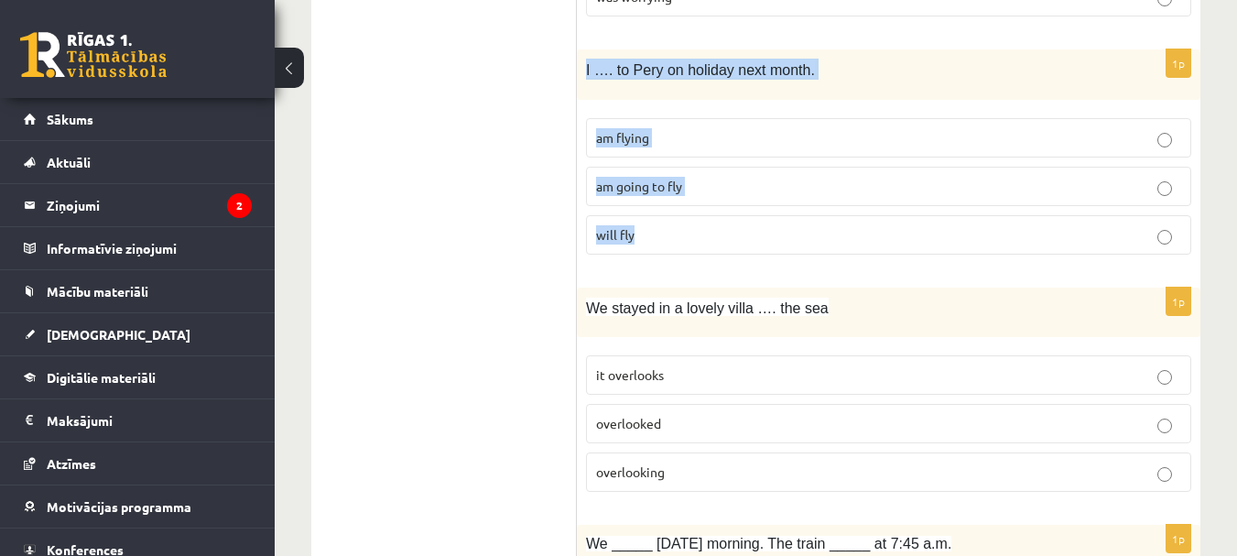
drag, startPoint x: 586, startPoint y: 67, endPoint x: 735, endPoint y: 233, distance: 223.6
click at [735, 233] on div "1p I …. to Pery on holiday next month. am flying am going to fly will fly" at bounding box center [888, 159] width 623 height 220
copy div "I …. to Pery on holiday next month. am flying am going to fly will fly"
click at [1123, 134] on p "am flying" at bounding box center [888, 137] width 585 height 19
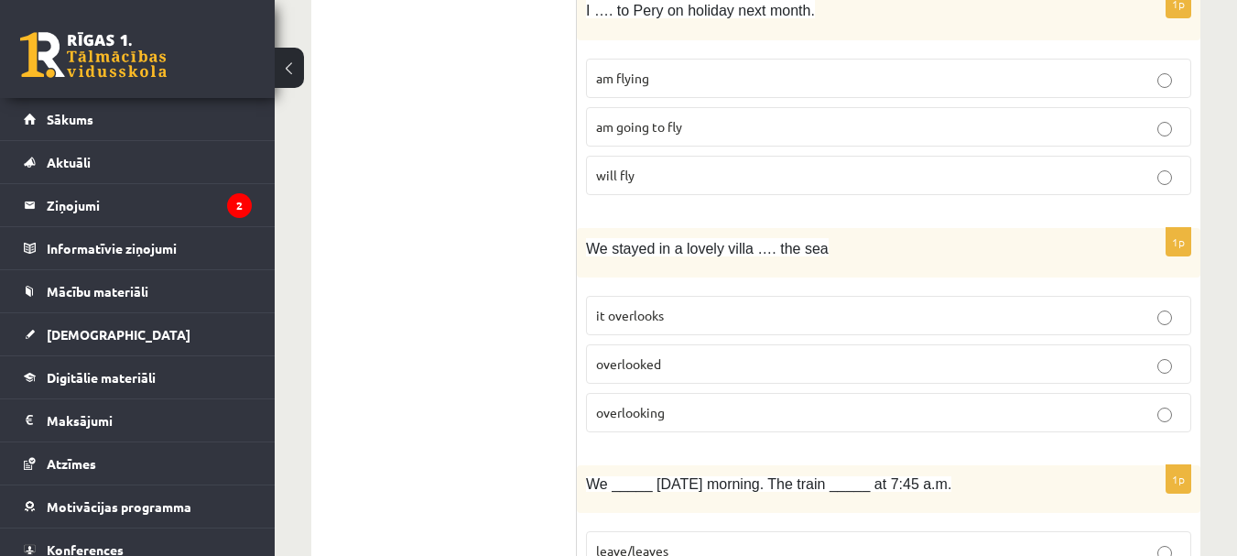
scroll to position [1098, 0]
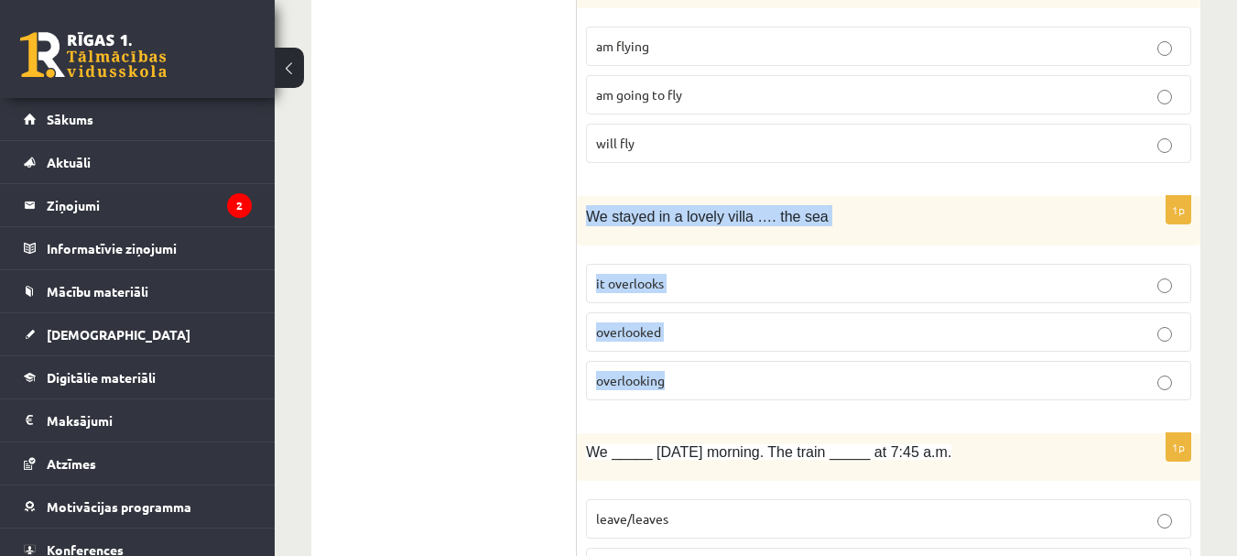
drag, startPoint x: 589, startPoint y: 210, endPoint x: 820, endPoint y: 372, distance: 282.6
click at [820, 372] on div "1p We stayed in a lovely villa …. the sea it overlooks overlooked overlooking" at bounding box center [888, 306] width 623 height 220
copy div "We stayed in a lovely villa …. the sea it overlooks overlooked overlooking"
click at [1046, 324] on p "overlooked" at bounding box center [888, 331] width 585 height 19
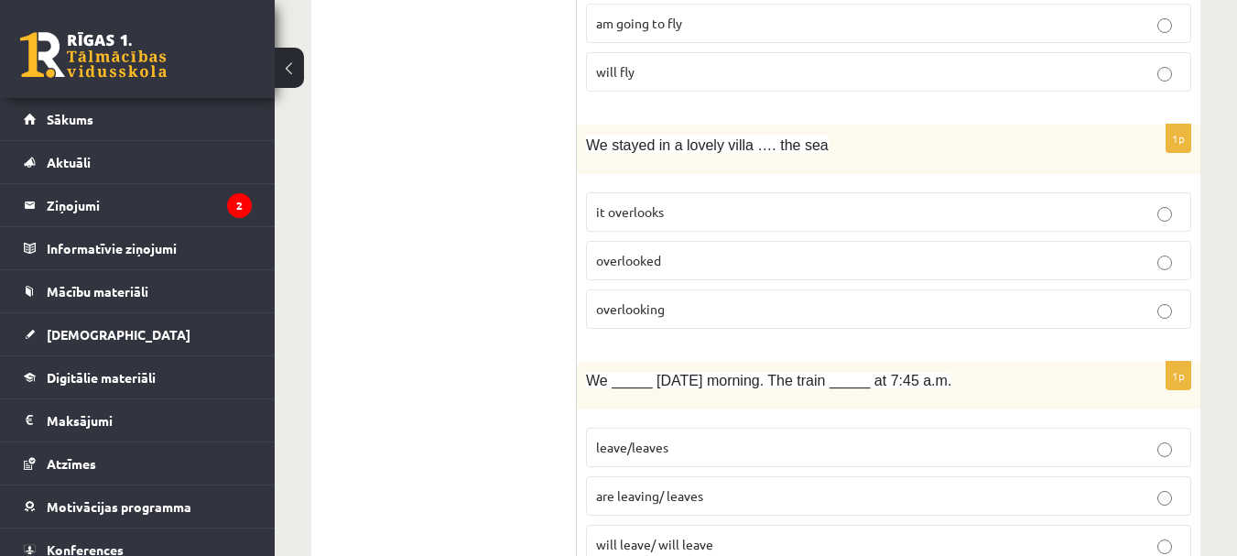
scroll to position [1281, 0]
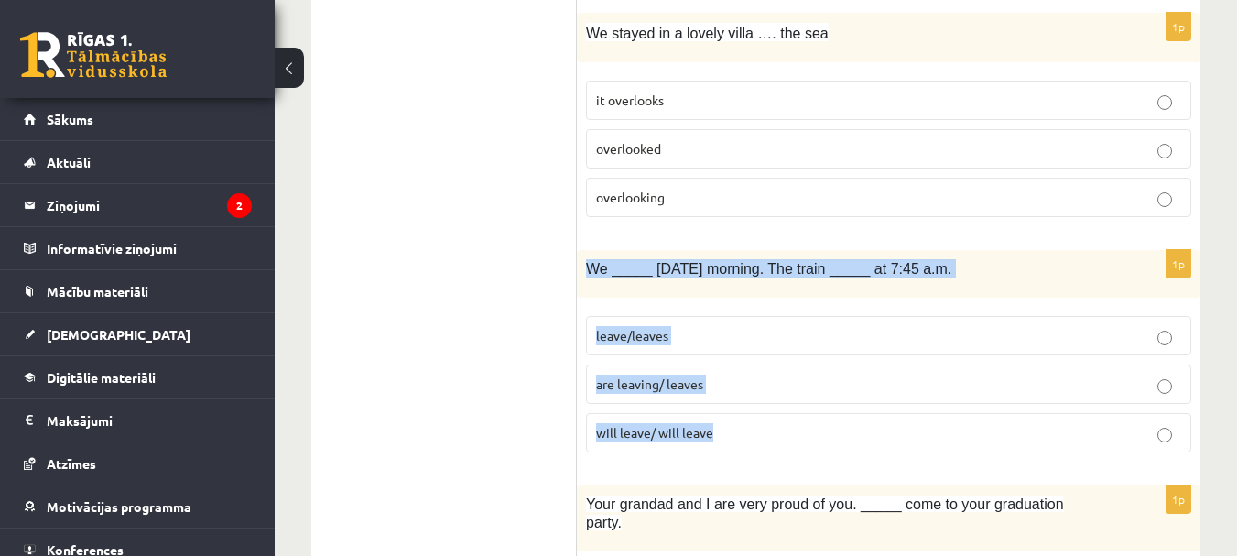
drag, startPoint x: 587, startPoint y: 263, endPoint x: 923, endPoint y: 421, distance: 371.4
click at [923, 421] on div "1p We _____ tomorrow morning. The train _____ at 7:45 a.m. leave/leaves are lea…" at bounding box center [888, 358] width 623 height 216
copy div "We _____ tomorrow morning. The train _____ at 7:45 a.m. leave/leaves are leavin…"
click at [1043, 300] on div "1p We _____ tomorrow morning. The train _____ at 7:45 a.m. leave/leaves are lea…" at bounding box center [888, 358] width 623 height 216
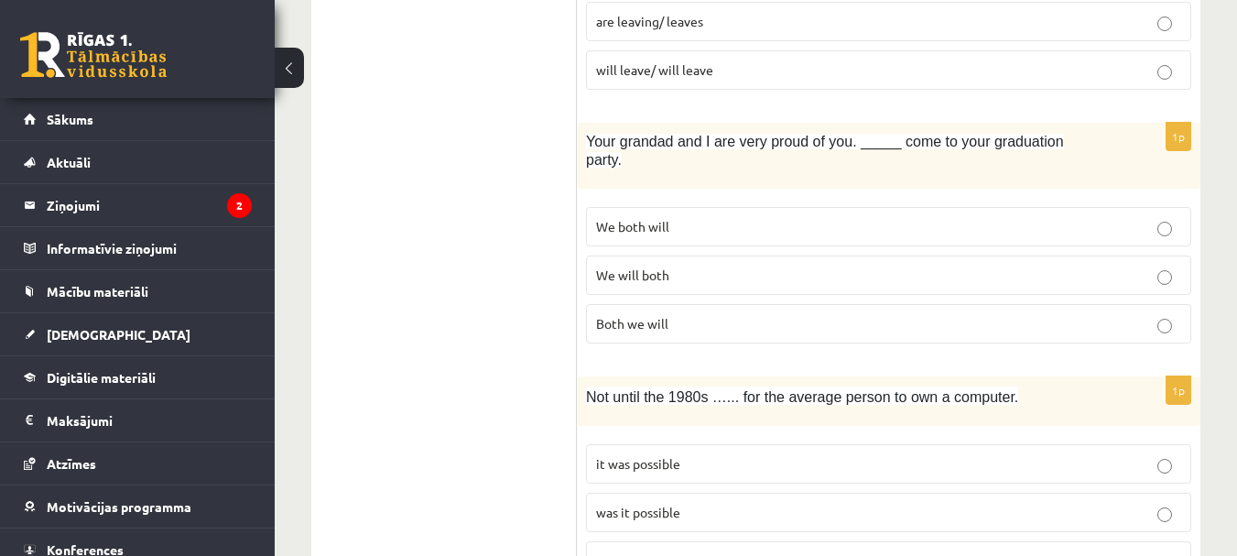
scroll to position [1648, 0]
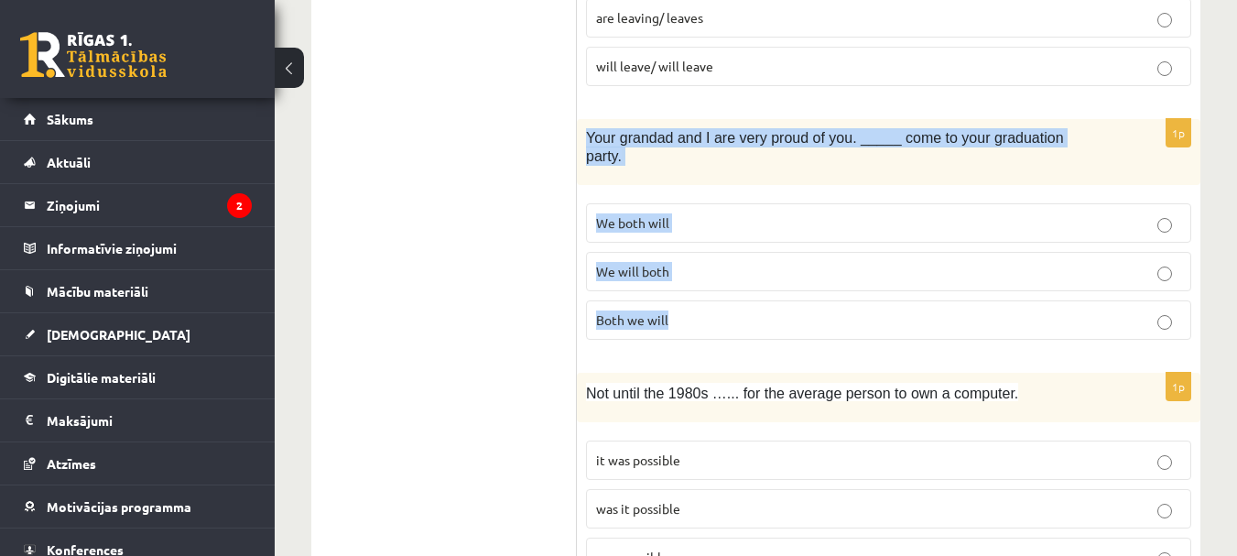
drag, startPoint x: 589, startPoint y: 137, endPoint x: 849, endPoint y: 279, distance: 296.1
click at [849, 279] on div "1p Your grandad and I are very proud of you. _____ come to your graduation part…" at bounding box center [888, 236] width 623 height 235
click at [1076, 262] on p "We will both" at bounding box center [888, 271] width 585 height 19
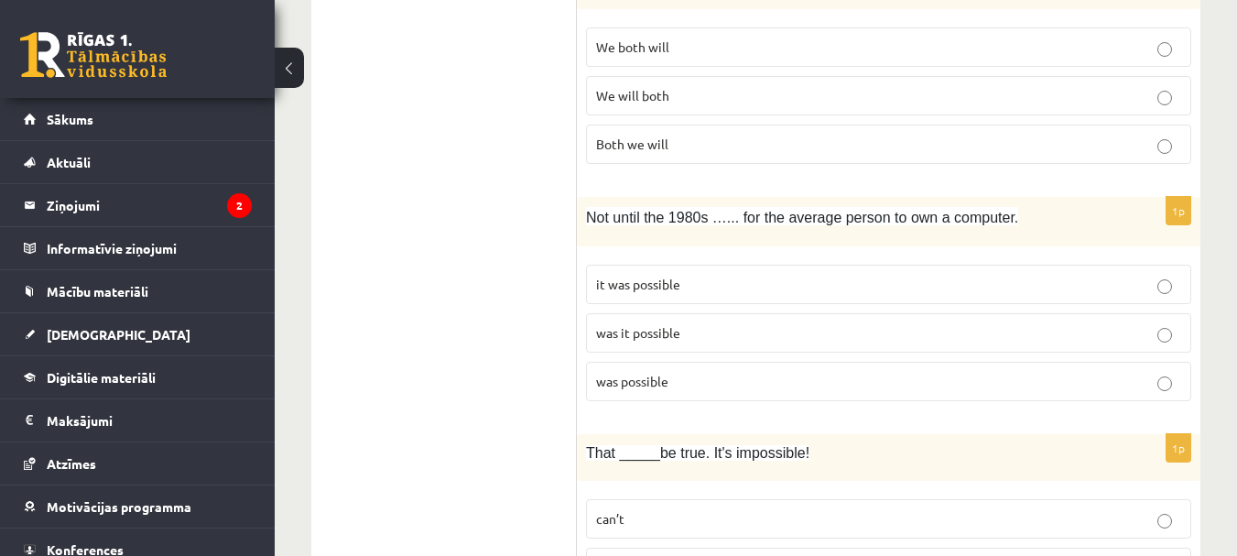
scroll to position [1831, 0]
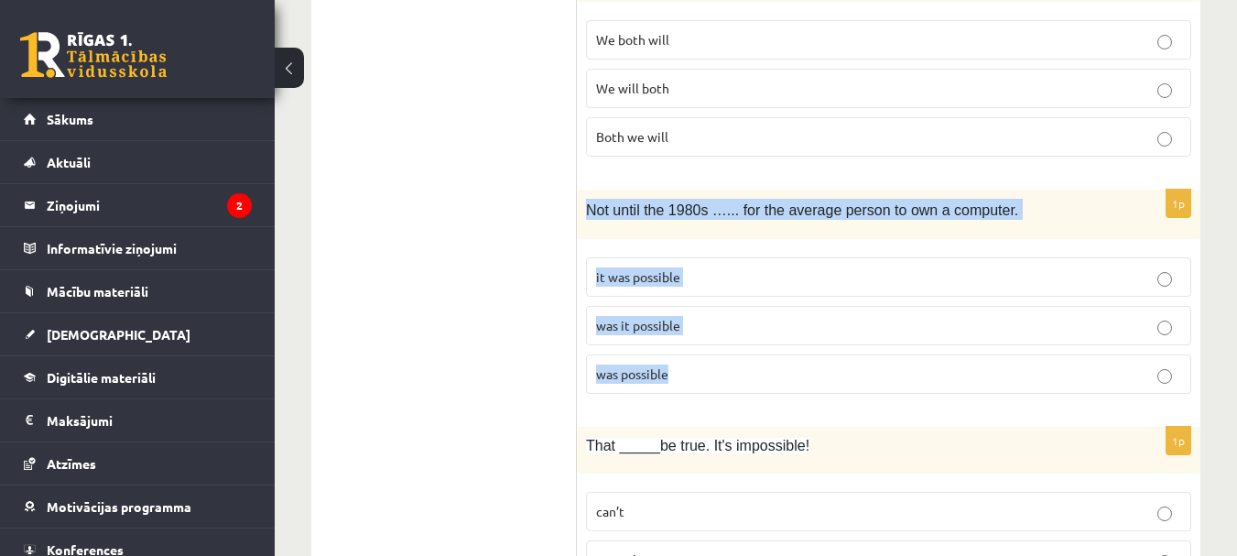
drag, startPoint x: 588, startPoint y: 186, endPoint x: 871, endPoint y: 347, distance: 326.3
click at [871, 347] on div "1p Not until the 1980s …... for the average person to own a computer. it was po…" at bounding box center [888, 299] width 623 height 220
copy div "Not until the 1980s …... for the average person to own a computer. it was possi…"
click at [1143, 316] on p "was it possible" at bounding box center [888, 325] width 585 height 19
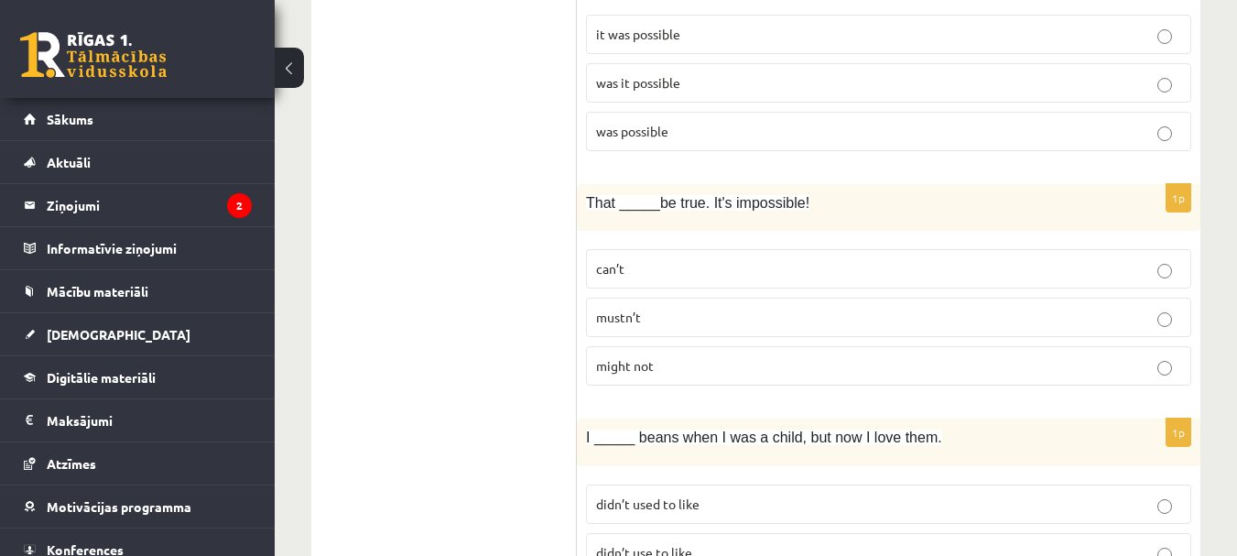
scroll to position [2105, 0]
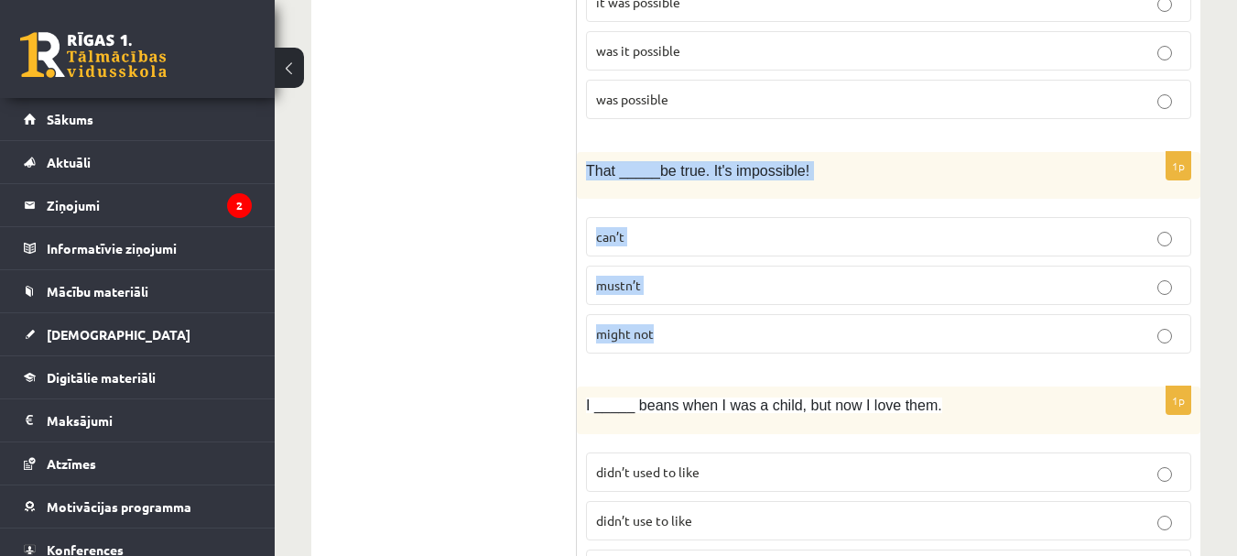
drag, startPoint x: 586, startPoint y: 148, endPoint x: 834, endPoint y: 308, distance: 294.8
click at [834, 308] on div "1p That _____be true. It's impossible! can’t mustn’t might not" at bounding box center [888, 260] width 623 height 216
copy div "That _____be true. It's impossible! can’t mustn’t might not"
click at [1120, 227] on p "can’t" at bounding box center [888, 236] width 585 height 19
click at [1050, 229] on label "can’t" at bounding box center [888, 236] width 605 height 39
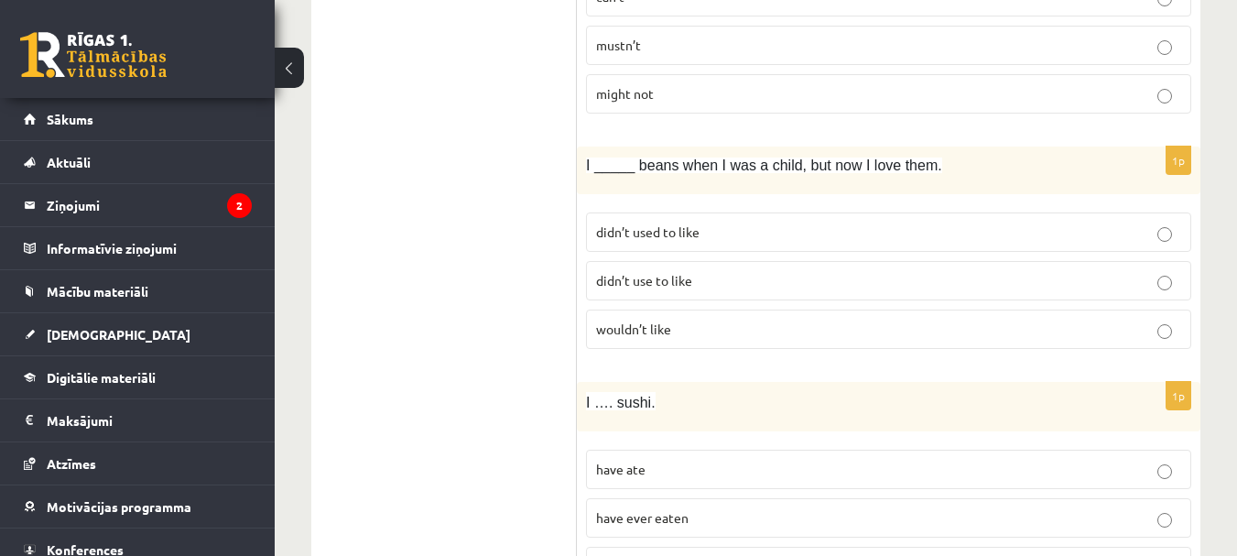
scroll to position [2380, 0]
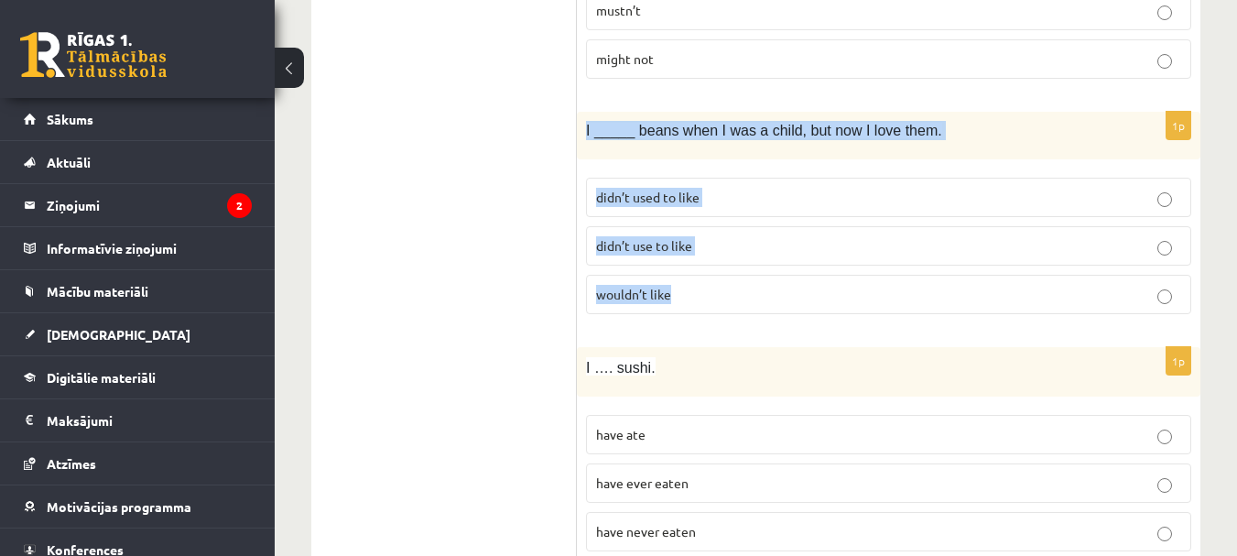
drag, startPoint x: 585, startPoint y: 109, endPoint x: 791, endPoint y: 295, distance: 277.4
click at [791, 295] on div "1p I _____ beans when I was a child, but now I love them. didn’t used to like d…" at bounding box center [888, 220] width 623 height 216
copy div "I _____ beans when I was a child, but now I love them. didn’t used to like didn…"
click at [1113, 236] on p "didn’t use to like" at bounding box center [888, 245] width 585 height 19
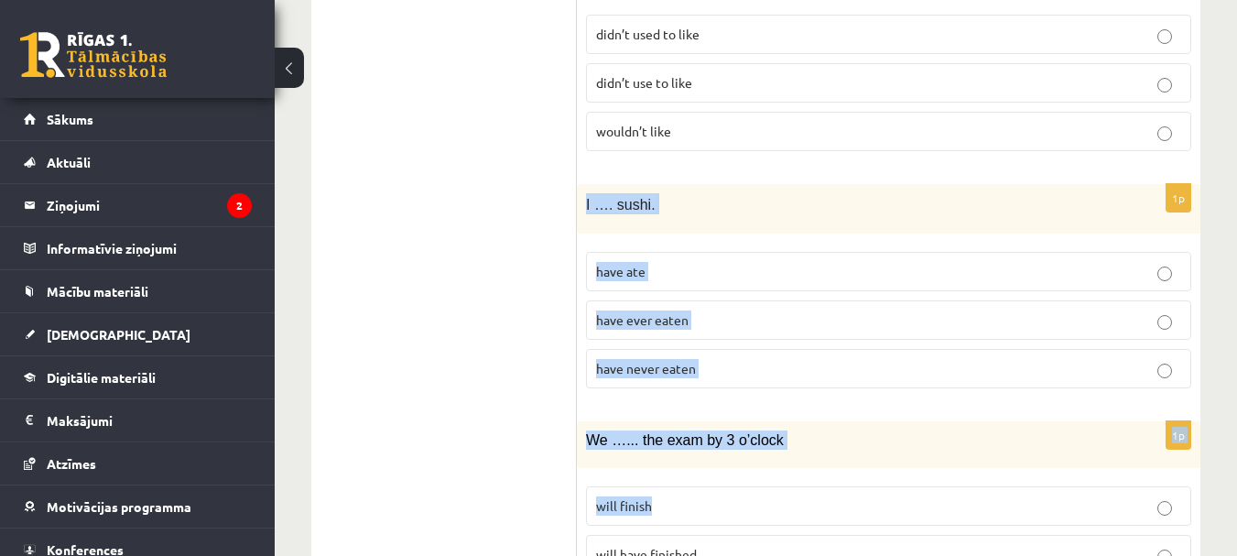
scroll to position [2563, 0]
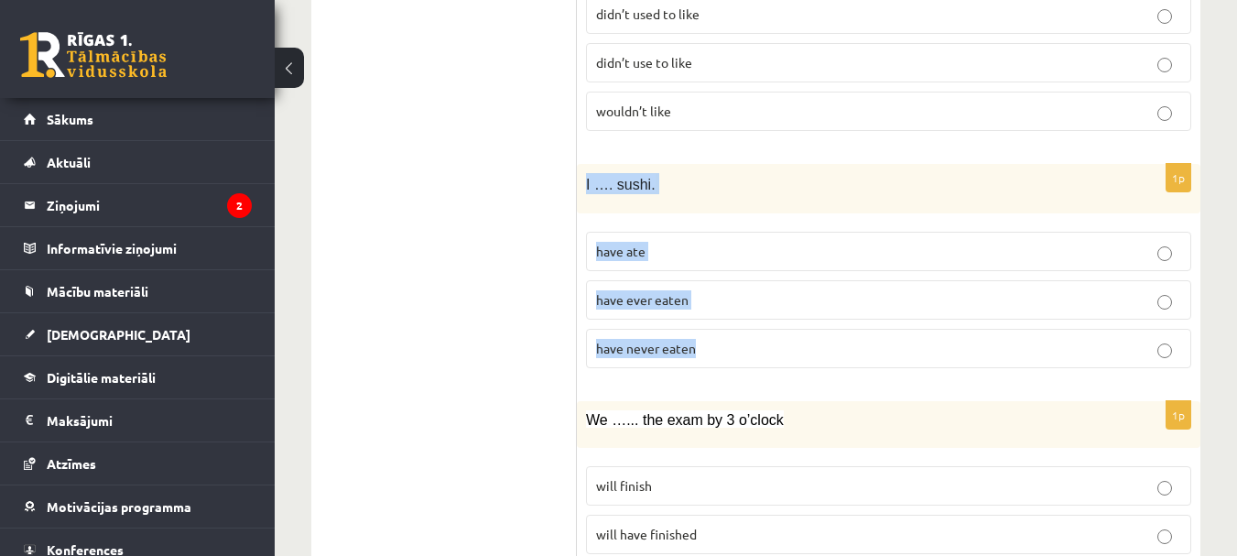
drag, startPoint x: 582, startPoint y: 350, endPoint x: 750, endPoint y: 342, distance: 167.7
click at [750, 342] on div "1p I …. sushi. have ate have ever eaten have never eaten" at bounding box center [888, 274] width 623 height 220
copy div "I …. sushi. have ate have ever eaten have never eaten"
click at [1140, 339] on p "have never eaten" at bounding box center [888, 348] width 585 height 19
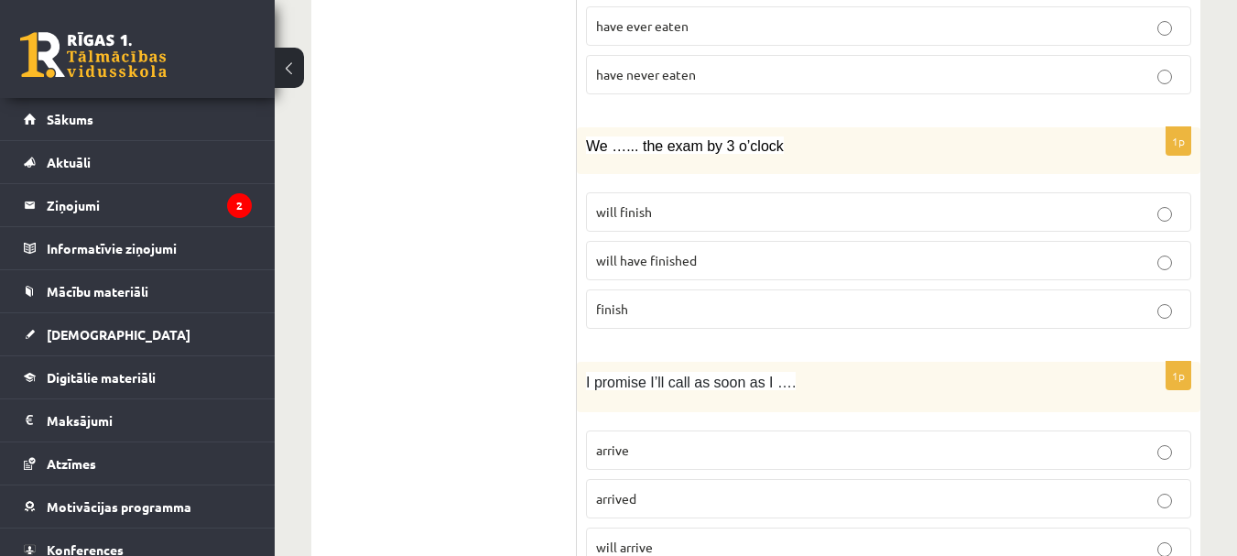
scroll to position [2837, 0]
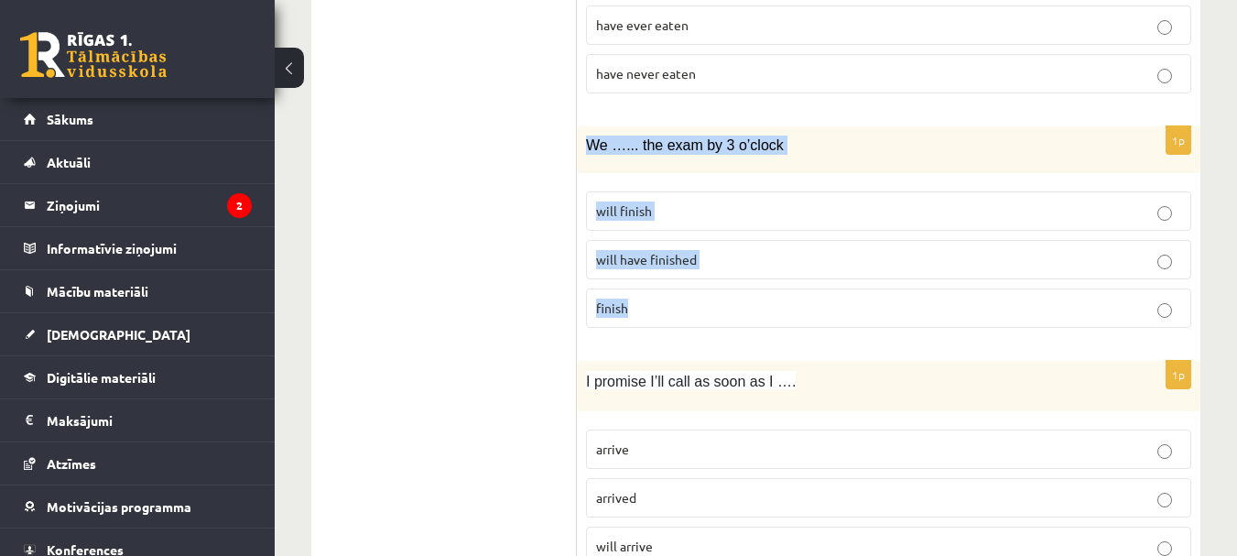
drag, startPoint x: 588, startPoint y: 124, endPoint x: 800, endPoint y: 300, distance: 276.2
click at [800, 300] on div "1p We …... the exam by 3 o’clock will finish will have finished finish" at bounding box center [888, 234] width 623 height 216
copy div "We …... the exam by 3 o’clock will finish will have finished finish"
click at [1105, 250] on p "will have finished" at bounding box center [888, 259] width 585 height 19
click at [1098, 250] on p "will have finished" at bounding box center [888, 259] width 585 height 19
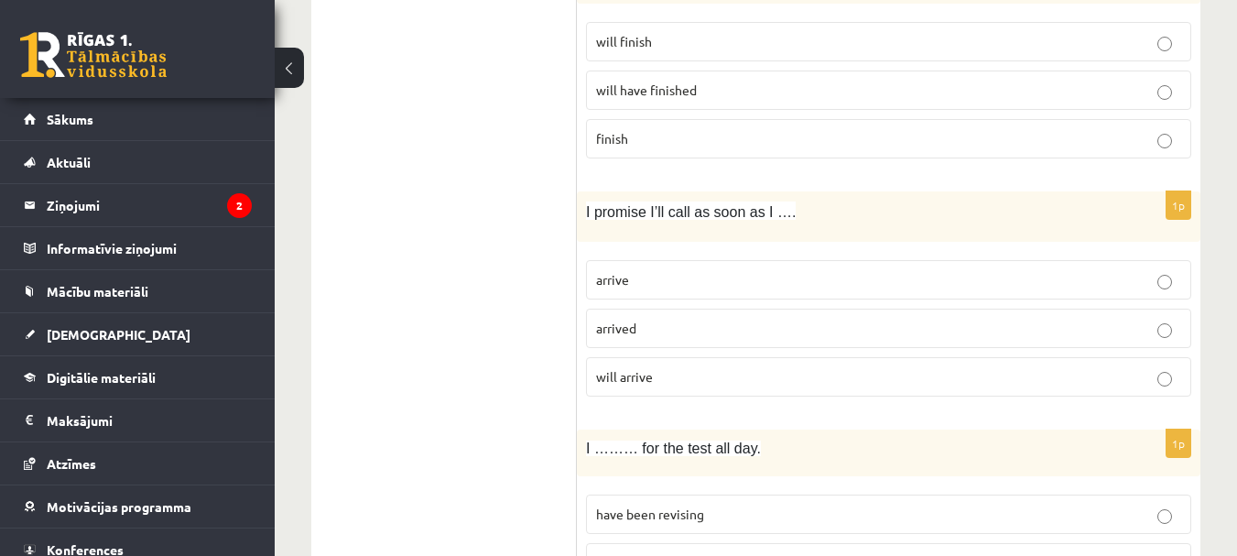
scroll to position [3020, 0]
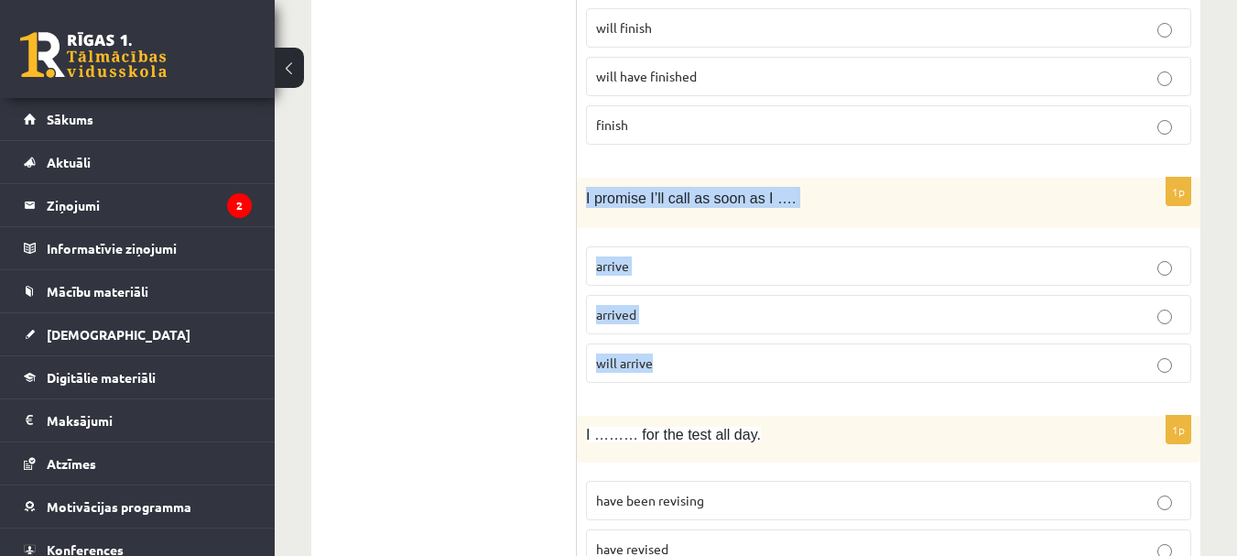
drag, startPoint x: 584, startPoint y: 178, endPoint x: 777, endPoint y: 349, distance: 257.5
click at [777, 349] on div "1p I promise I’ll call as soon as I …. arrive arrived will arrive" at bounding box center [888, 288] width 623 height 220
click at [1099, 256] on p "arrive" at bounding box center [888, 265] width 585 height 19
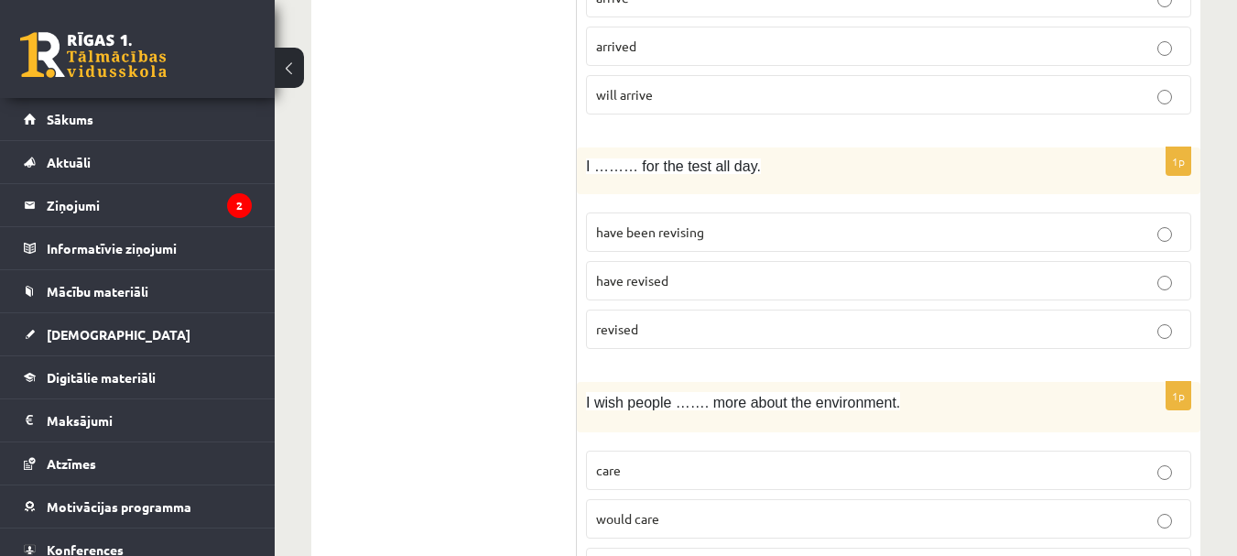
scroll to position [3295, 0]
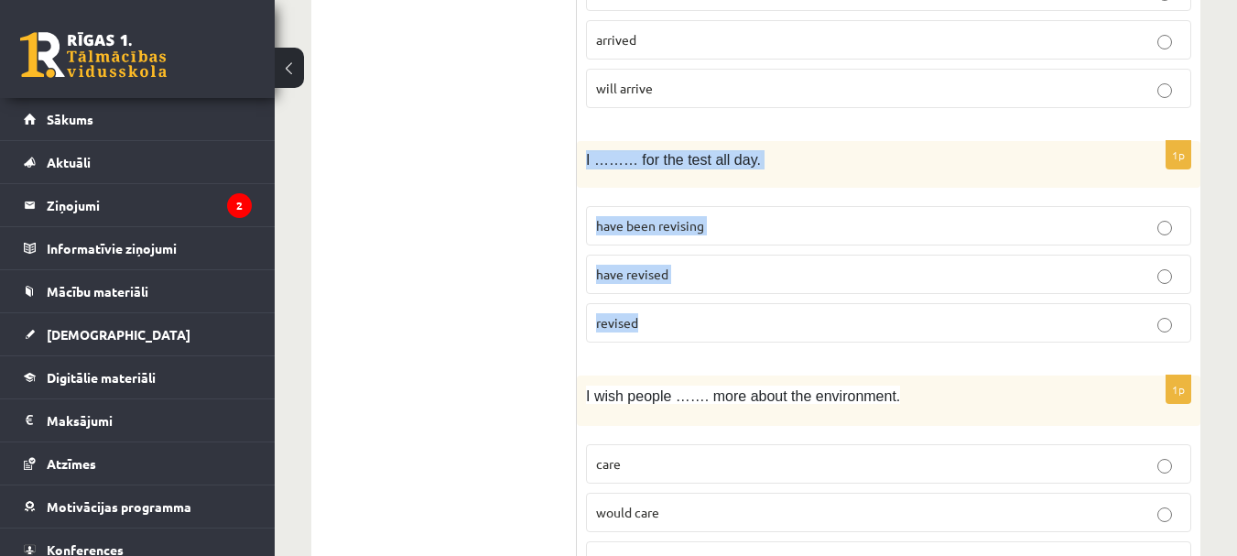
drag, startPoint x: 580, startPoint y: 138, endPoint x: 768, endPoint y: 307, distance: 252.1
click at [768, 307] on div "1p I ……… for the test all day. have been revising have revised revised" at bounding box center [888, 249] width 623 height 216
click at [1137, 216] on p "have been revising" at bounding box center [888, 225] width 585 height 19
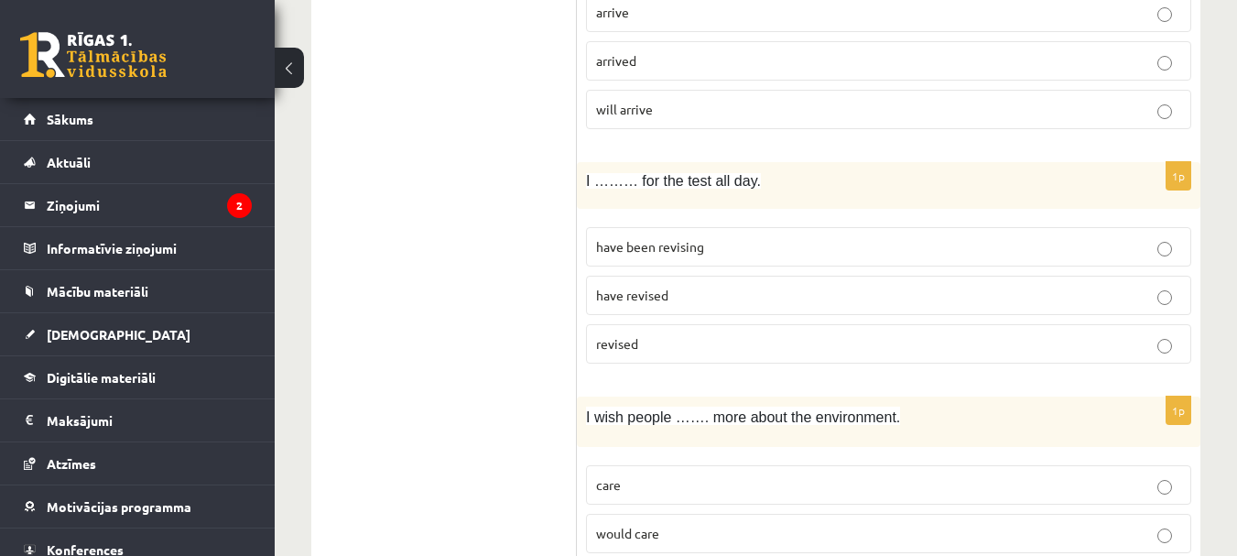
scroll to position [3478, 0]
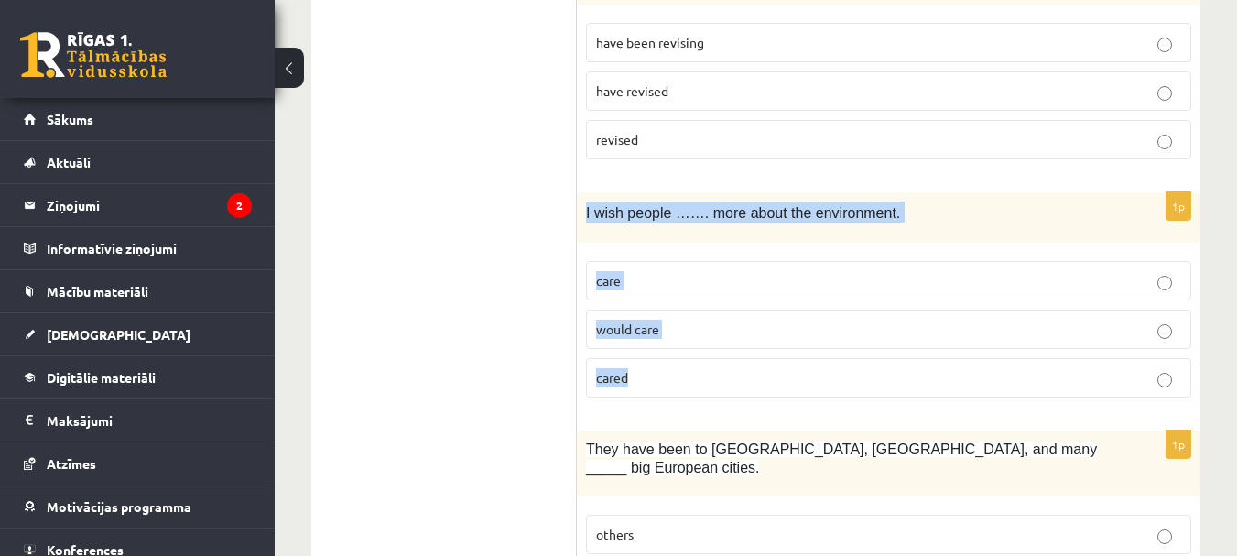
drag, startPoint x: 585, startPoint y: 194, endPoint x: 893, endPoint y: 386, distance: 363.4
click at [893, 386] on div "1p I wish people ……. more about the environment. care would care cared" at bounding box center [888, 302] width 623 height 220
click at [1137, 368] on p "cared" at bounding box center [888, 377] width 585 height 19
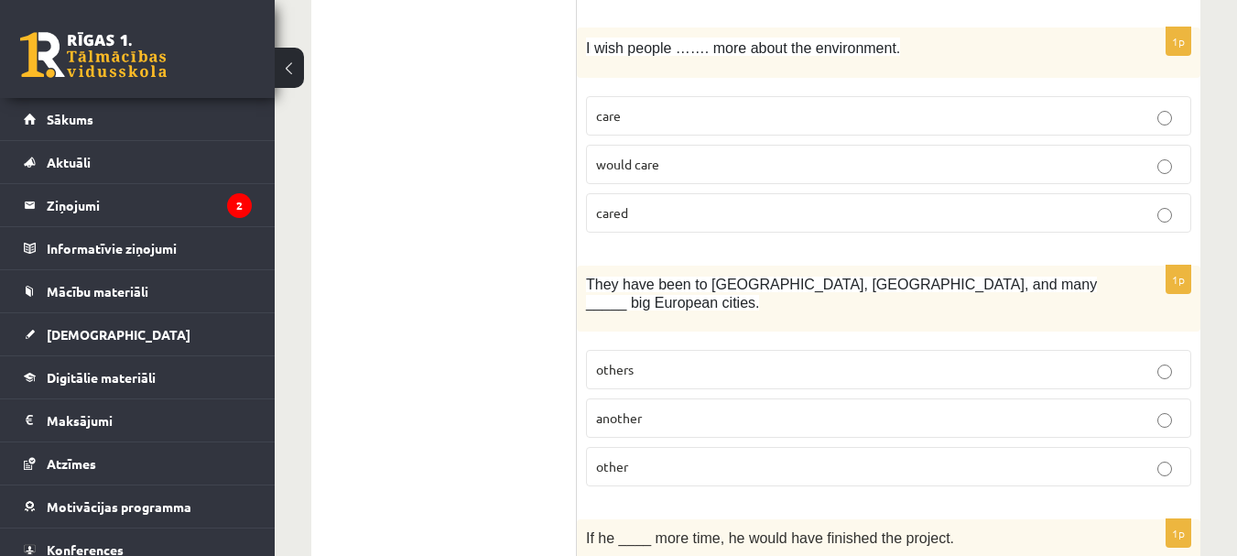
scroll to position [3753, 0]
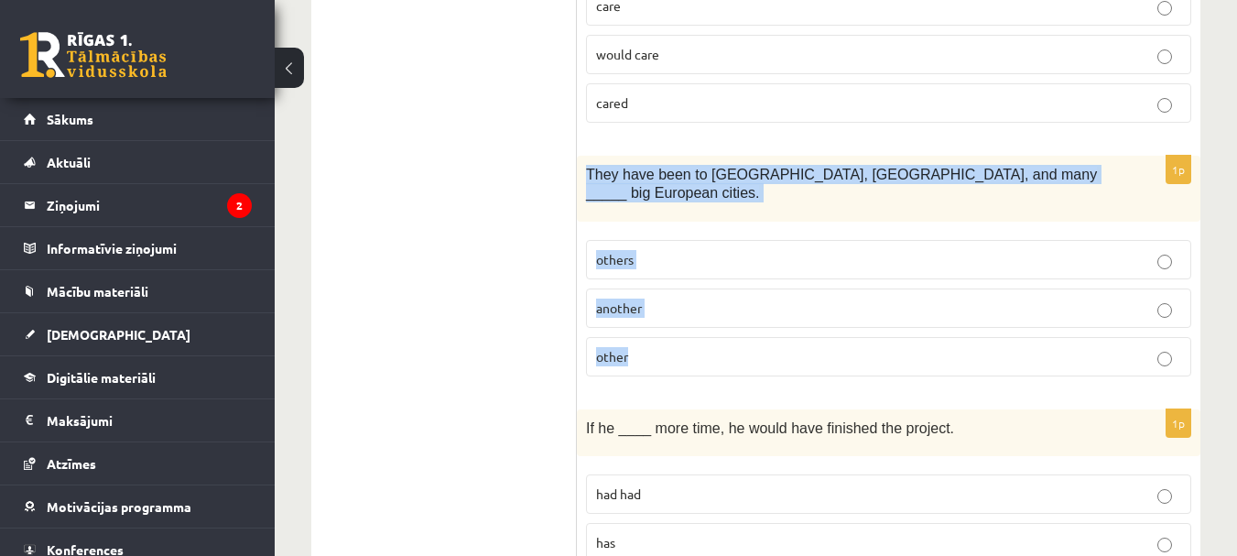
drag, startPoint x: 586, startPoint y: 156, endPoint x: 923, endPoint y: 340, distance: 383.8
click at [923, 340] on div "1p They have been to Paris, Rome, and many _____ big European cities. others an…" at bounding box center [888, 273] width 623 height 235
click at [1139, 347] on p "other" at bounding box center [888, 356] width 585 height 19
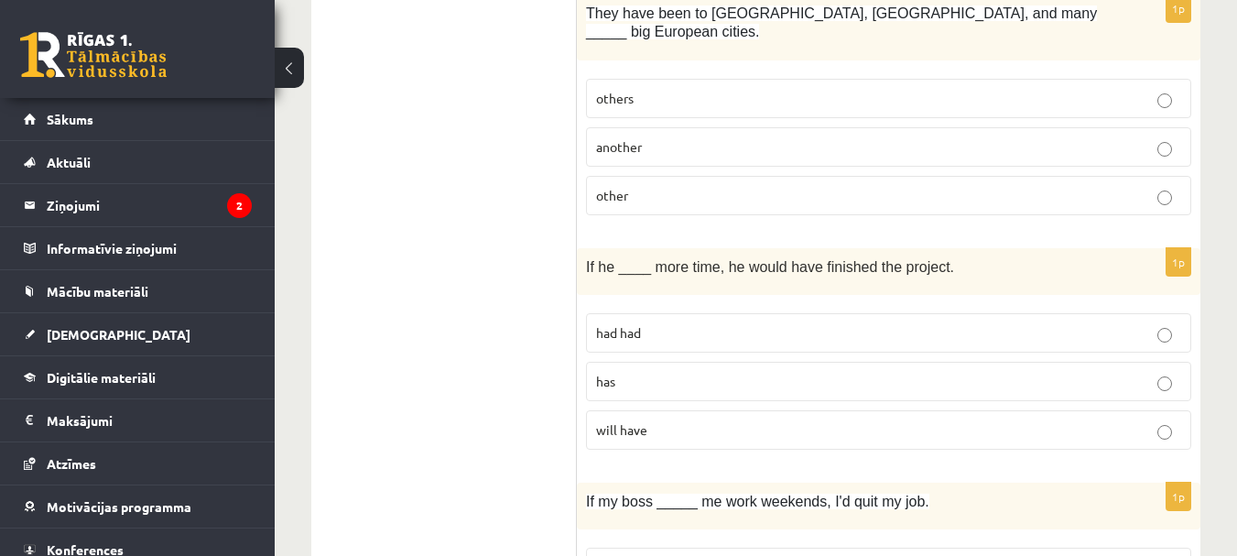
scroll to position [3936, 0]
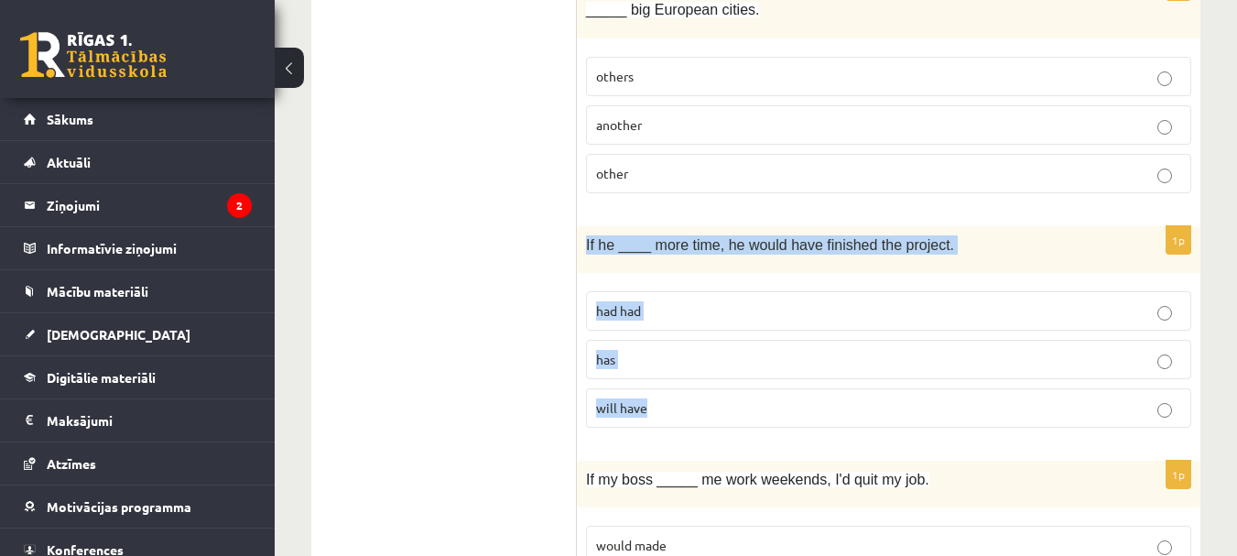
drag, startPoint x: 585, startPoint y: 205, endPoint x: 850, endPoint y: 373, distance: 313.9
click at [850, 373] on div "1p If he ____ more time, he would have finished the project. had had has will h…" at bounding box center [888, 334] width 623 height 216
click at [1139, 398] on p "will have" at bounding box center [888, 407] width 585 height 19
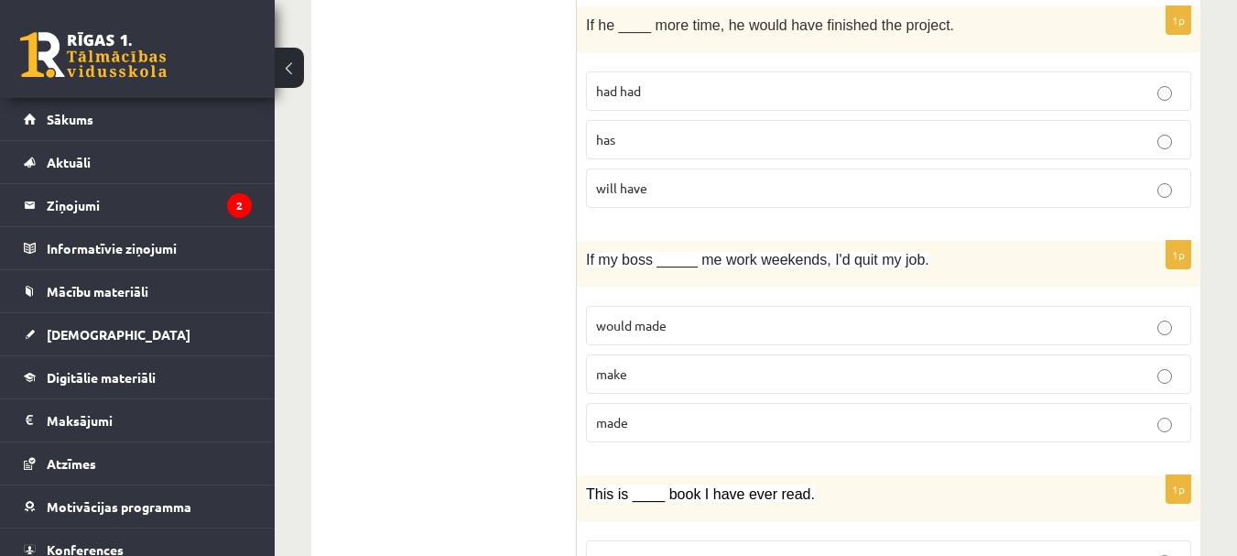
scroll to position [4210, 0]
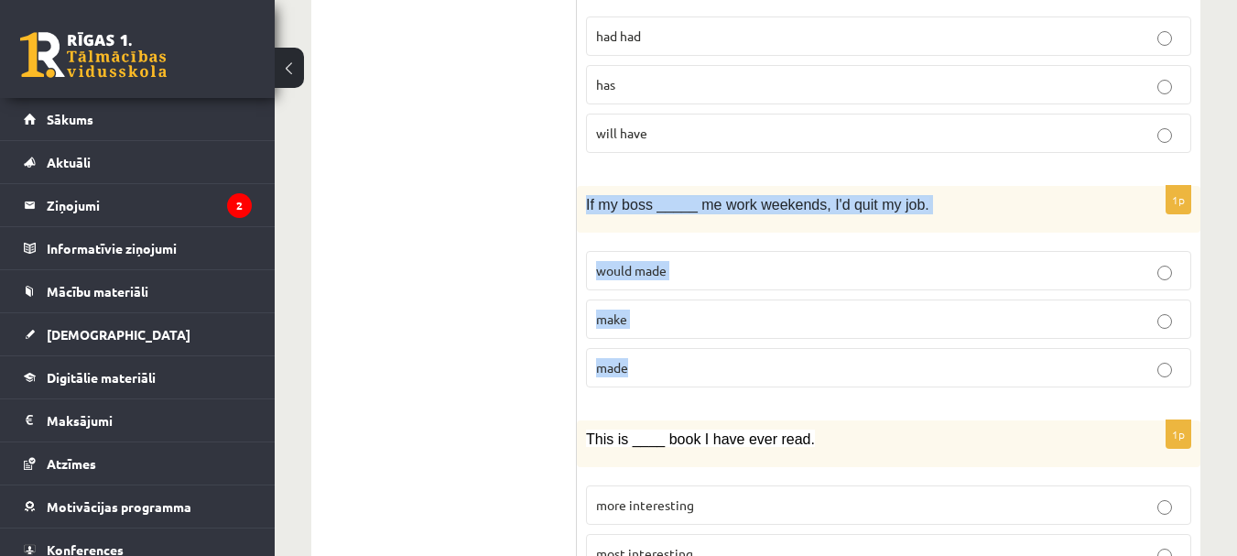
drag, startPoint x: 585, startPoint y: 167, endPoint x: 857, endPoint y: 313, distance: 308.8
click at [857, 313] on div "1p If my boss _____ me work weekends, I'd quit my job. would made make made" at bounding box center [888, 294] width 623 height 216
click at [1149, 358] on p "made" at bounding box center [888, 367] width 585 height 19
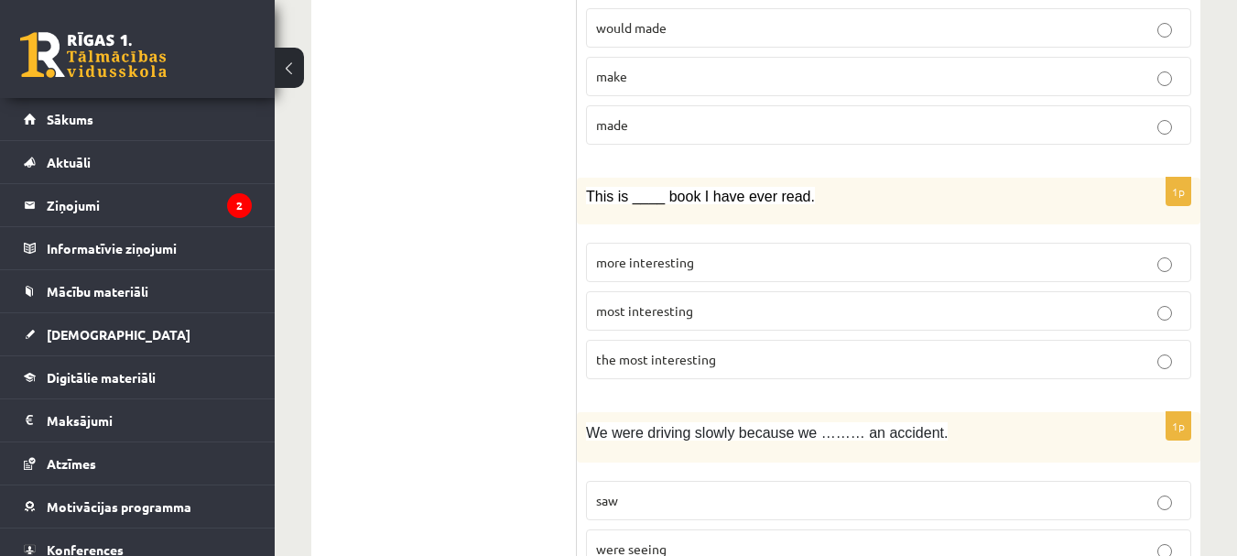
scroll to position [4485, 0]
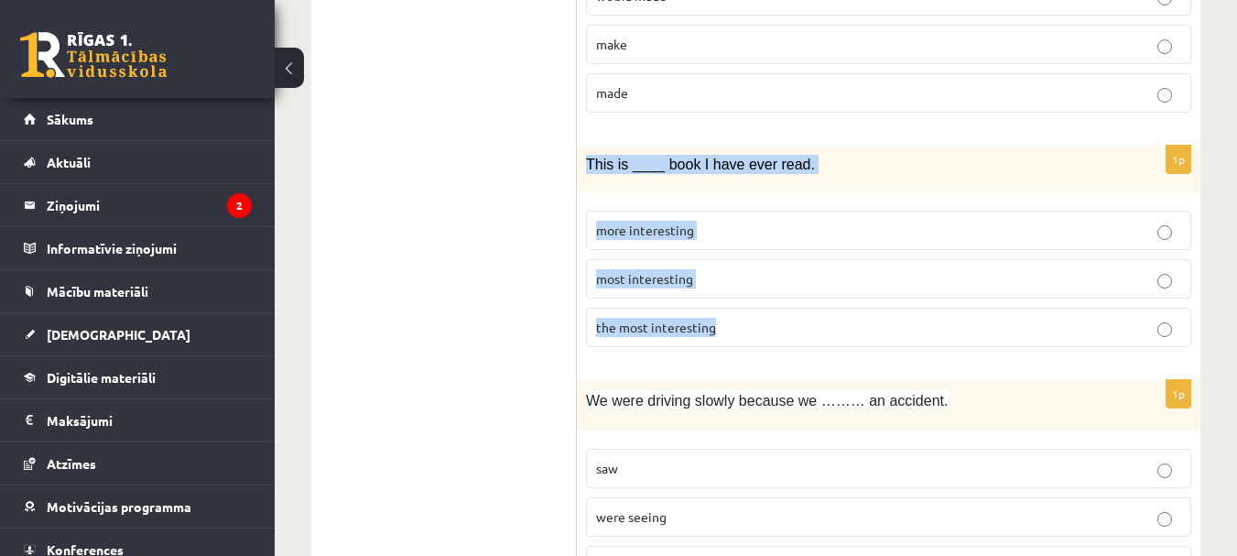
drag, startPoint x: 582, startPoint y: 123, endPoint x: 837, endPoint y: 308, distance: 314.5
click at [837, 308] on div "1p This is ____ book I have ever read. more interesting most interesting the mo…" at bounding box center [888, 254] width 623 height 216
click at [1035, 318] on p "the most interesting" at bounding box center [888, 327] width 585 height 19
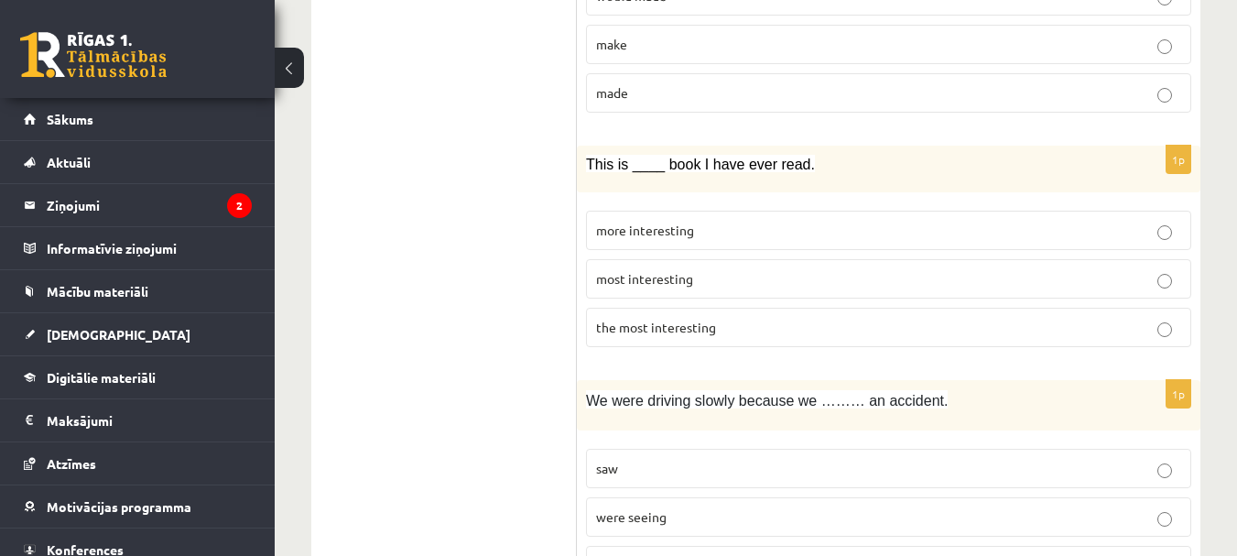
scroll to position [4547, 0]
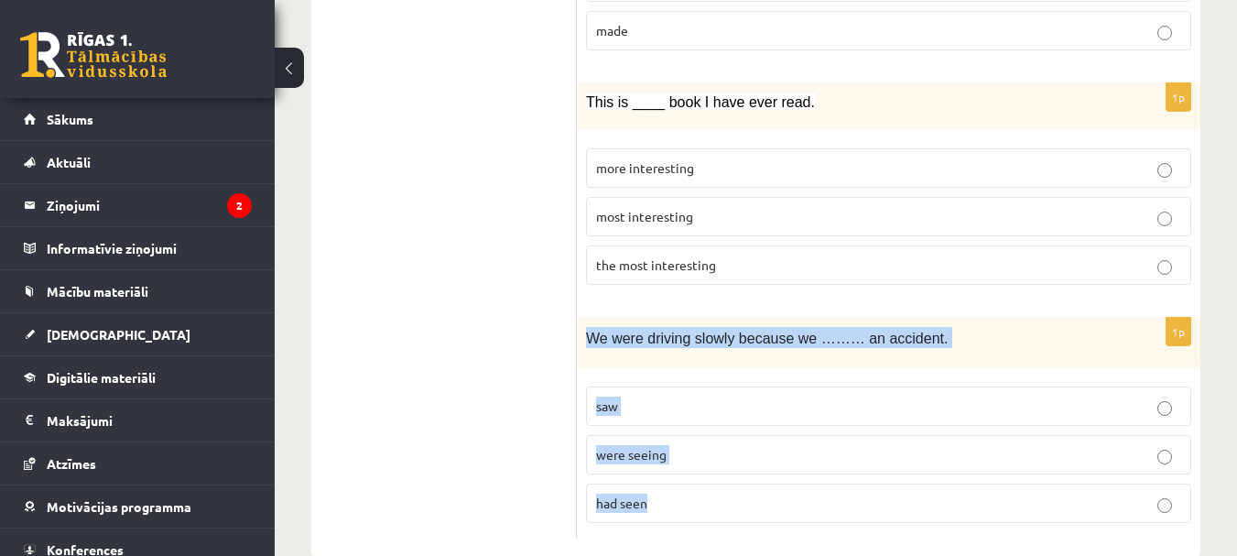
drag, startPoint x: 583, startPoint y: 295, endPoint x: 795, endPoint y: 456, distance: 266.5
click at [795, 456] on div "1p We were driving slowly because we ……… an accident. saw were seeing had seen" at bounding box center [888, 428] width 623 height 220
click at [1055, 493] on p "had seen" at bounding box center [888, 502] width 585 height 19
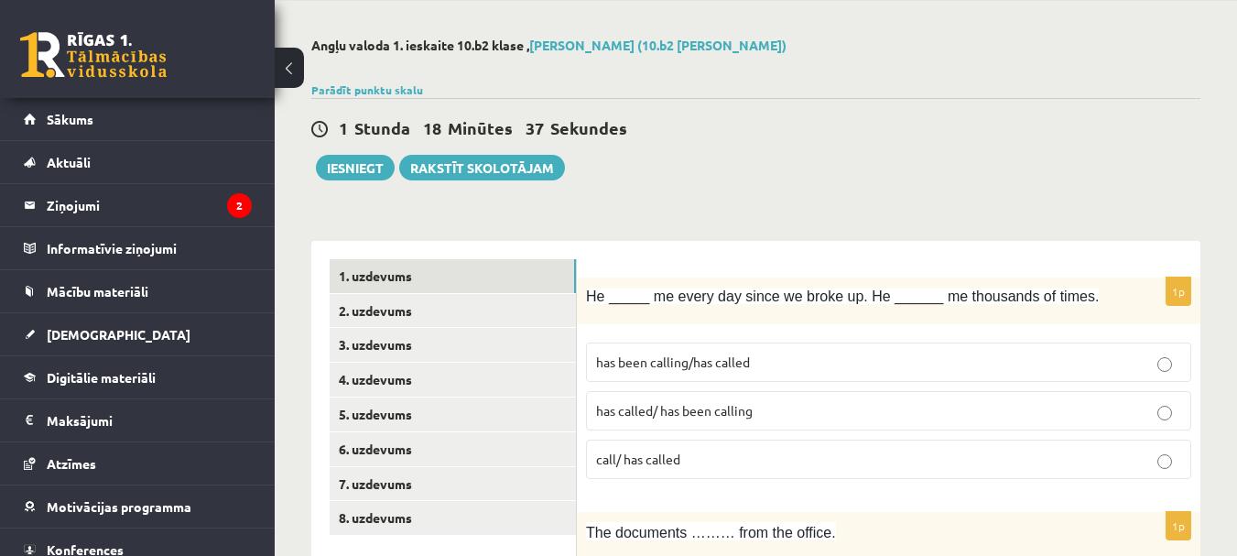
scroll to position [183, 0]
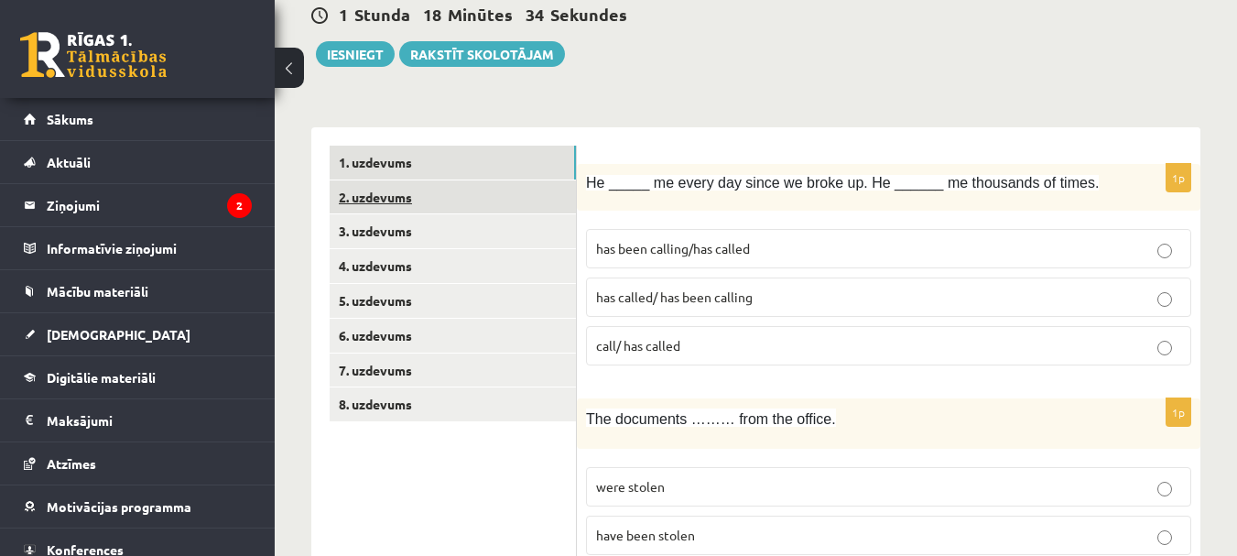
click at [387, 191] on link "2. uzdevums" at bounding box center [453, 197] width 246 height 34
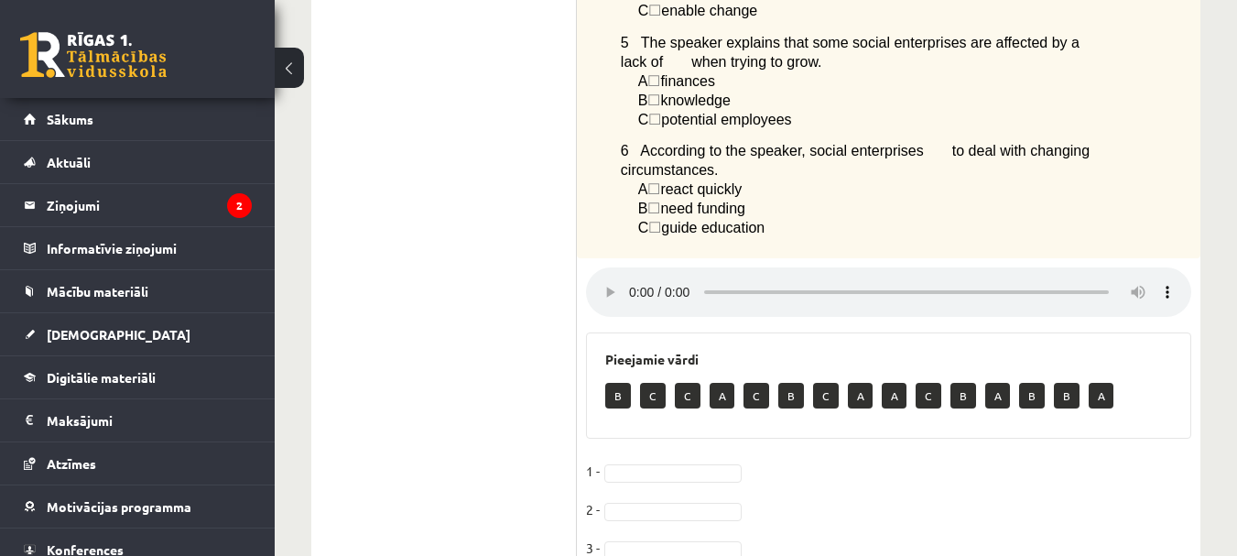
scroll to position [732, 0]
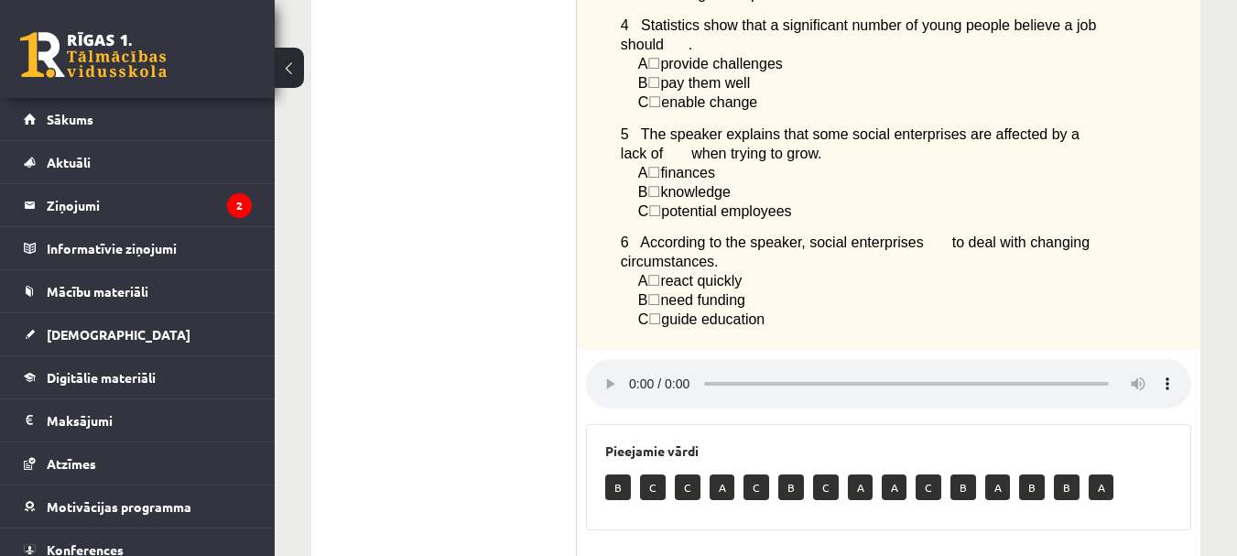
click at [1200, 425] on div "Angļu valoda 1. ieskaite 10.b2 klase , Jekaterīna Luzina (10.b2 klase) Parādīt …" at bounding box center [756, 90] width 962 height 1505
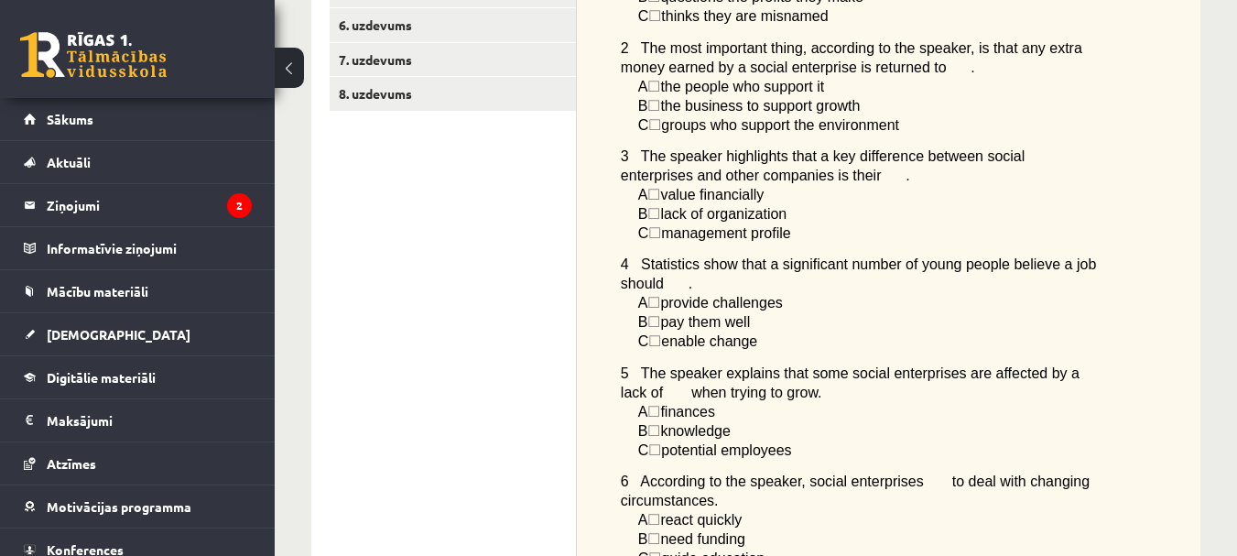
scroll to position [641, 0]
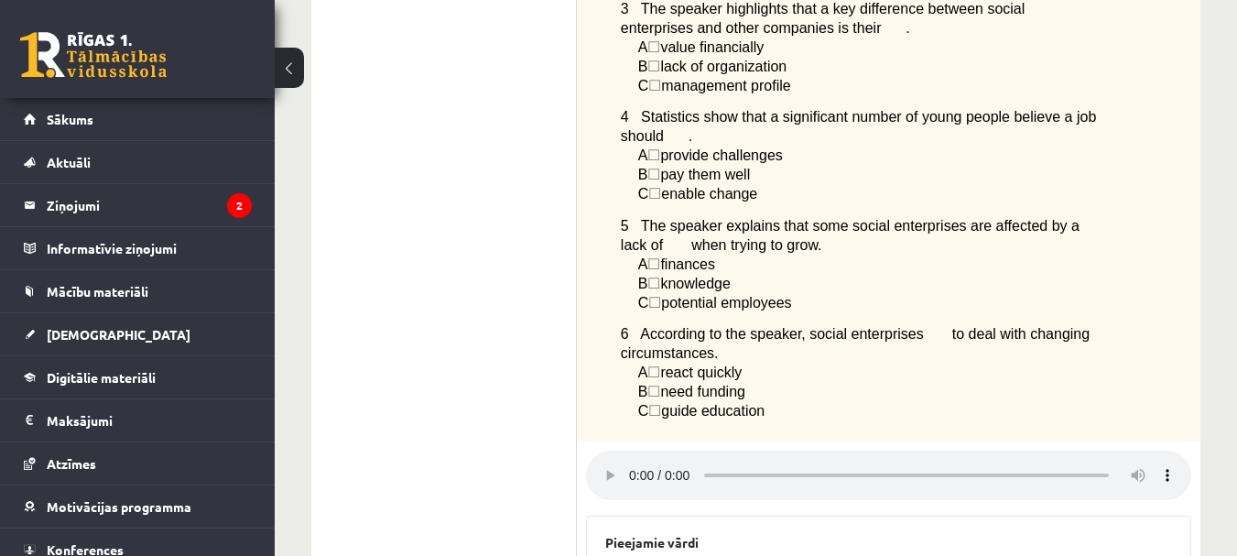
click at [1171, 351] on div "Listen to a podcast about businesses helping to change society. Choose the corr…" at bounding box center [888, 74] width 623 height 736
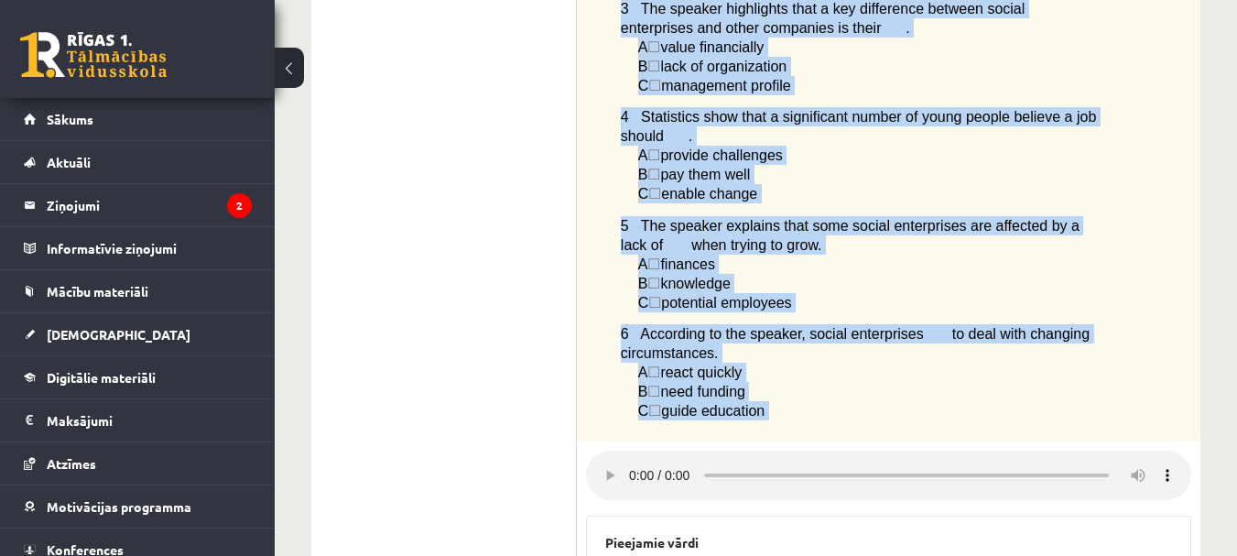
click at [1021, 446] on div "6p Listen to a podcast about businesses helping to change society. Choose the c…" at bounding box center [888, 292] width 623 height 1173
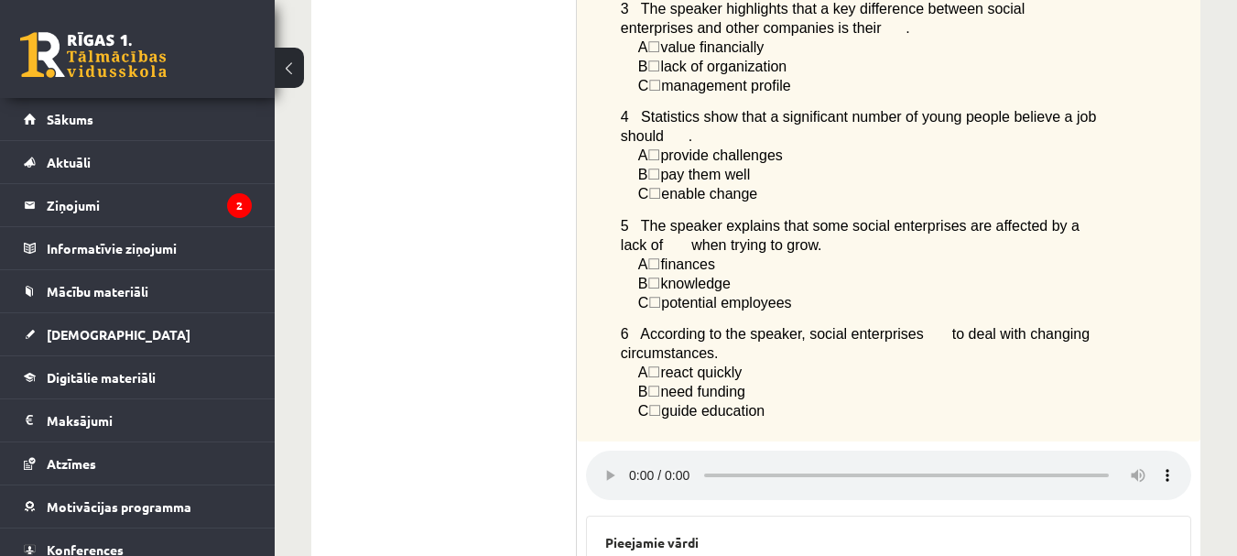
click at [492, 192] on ul "1. uzdevums 2. uzdevums 3. uzdevums 4. uzdevums 5. uzdevums 6. uzdevums 7. uzde…" at bounding box center [453, 284] width 247 height 1192
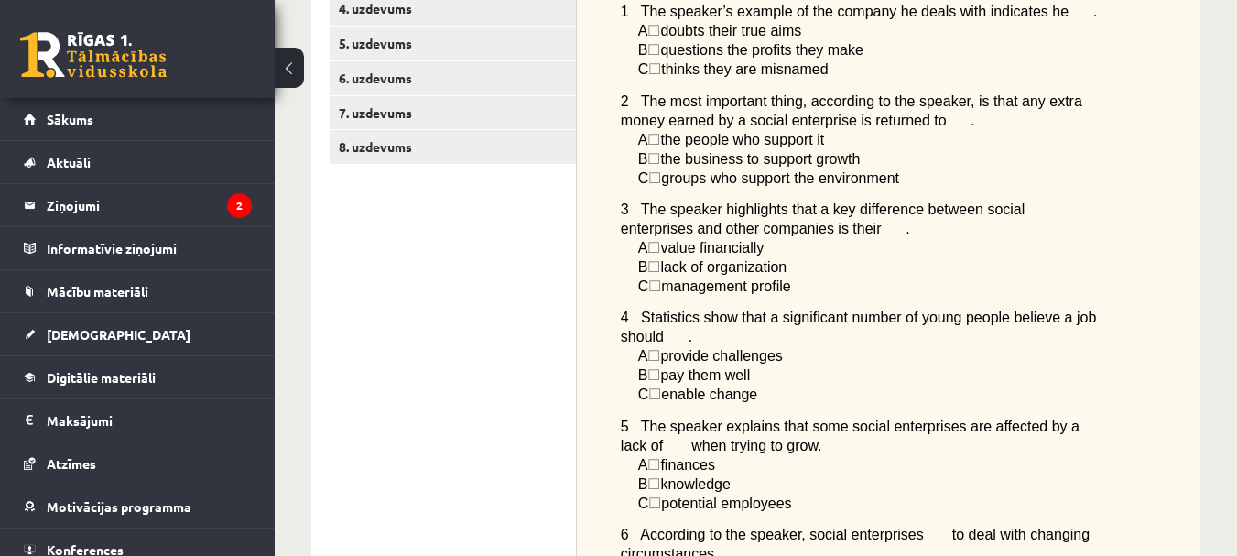
scroll to position [275, 0]
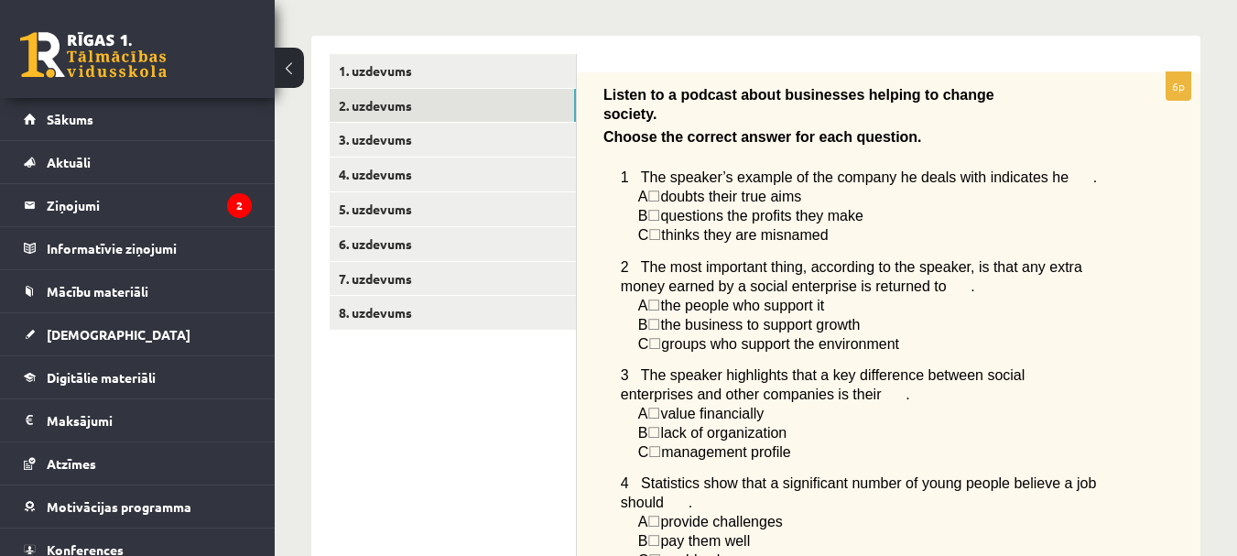
click at [660, 227] on span "☐" at bounding box center [654, 235] width 13 height 16
click at [661, 227] on span "☐" at bounding box center [654, 235] width 13 height 16
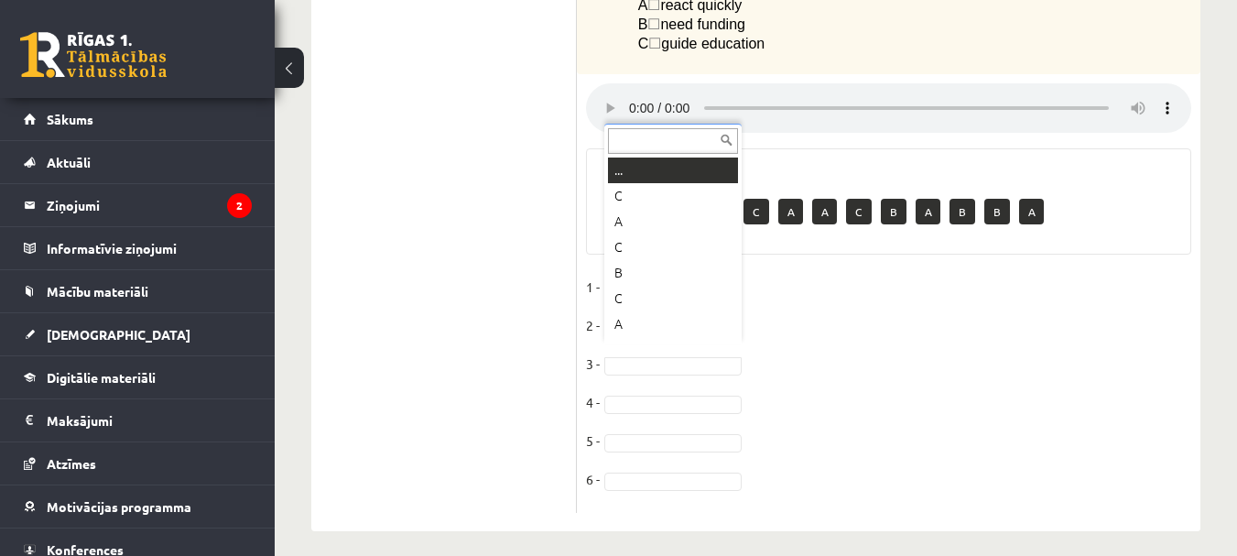
scroll to position [22, 0]
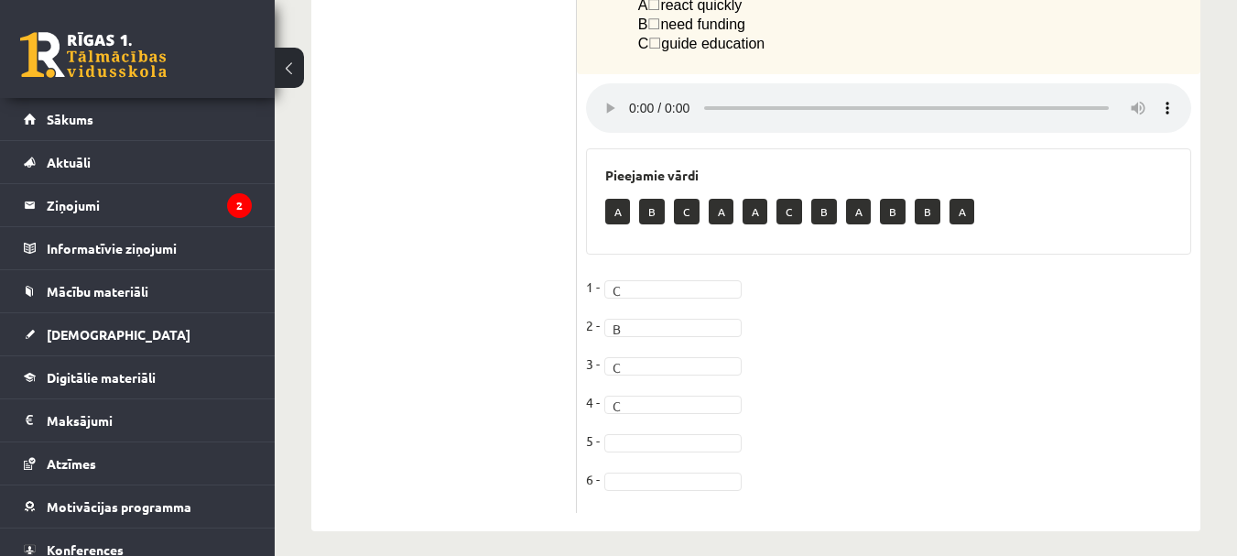
click at [805, 397] on fieldset "1 - C * 2 - B * 3 - C * 4 - C * 5 - 6 -" at bounding box center [888, 388] width 605 height 231
click at [867, 405] on fieldset "1 - C * 2 - B * 3 - C * 4 - C * 5 - A * 6 - A *" at bounding box center [888, 388] width 605 height 231
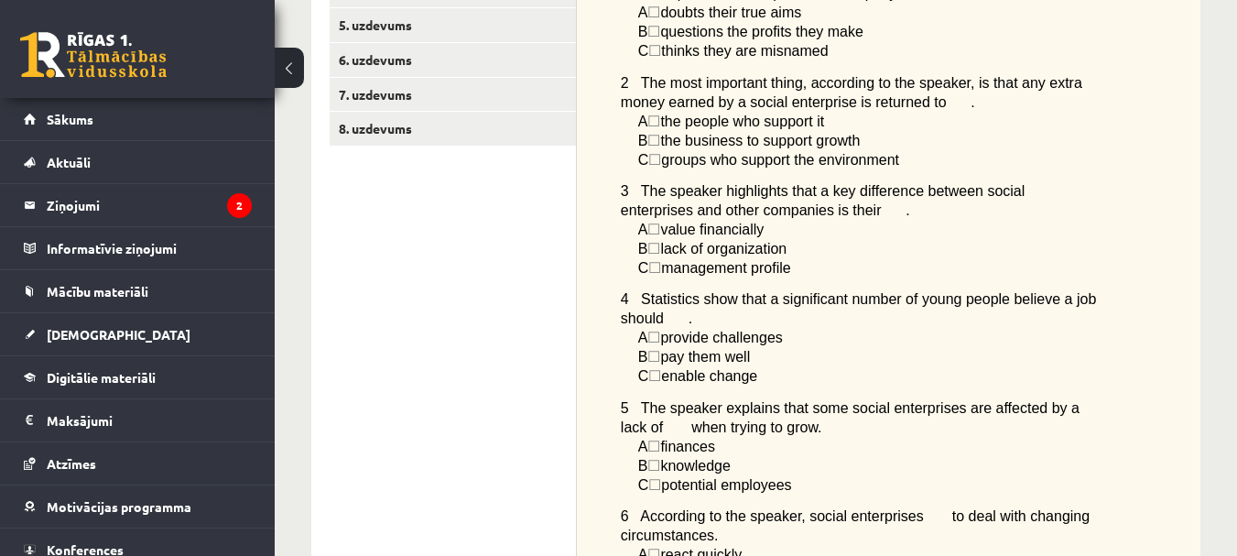
scroll to position [184, 0]
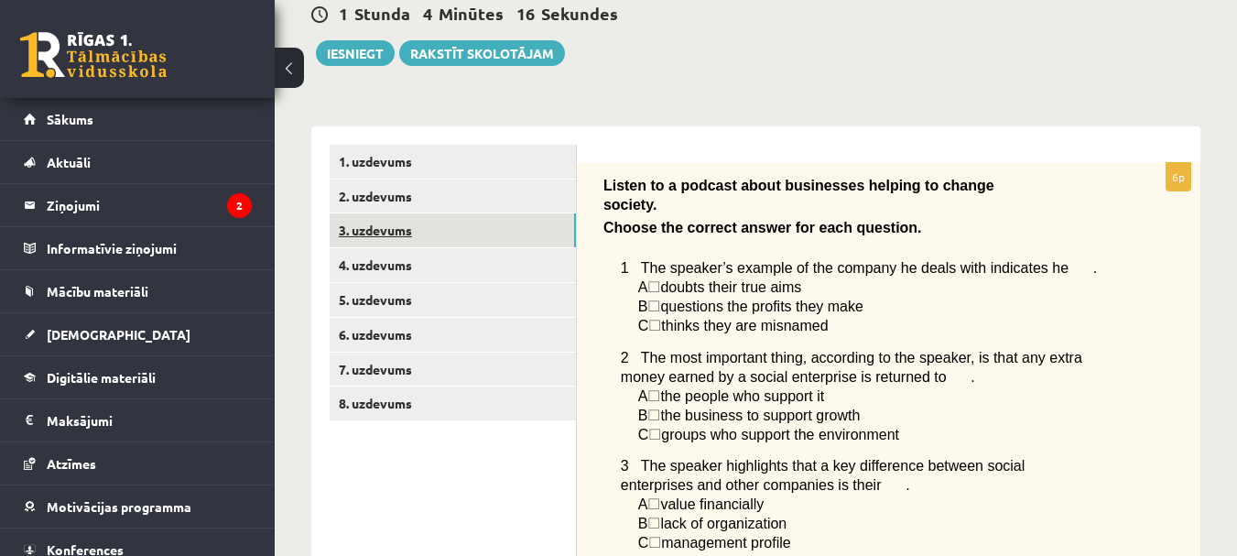
click at [394, 225] on link "3. uzdevums" at bounding box center [453, 230] width 246 height 34
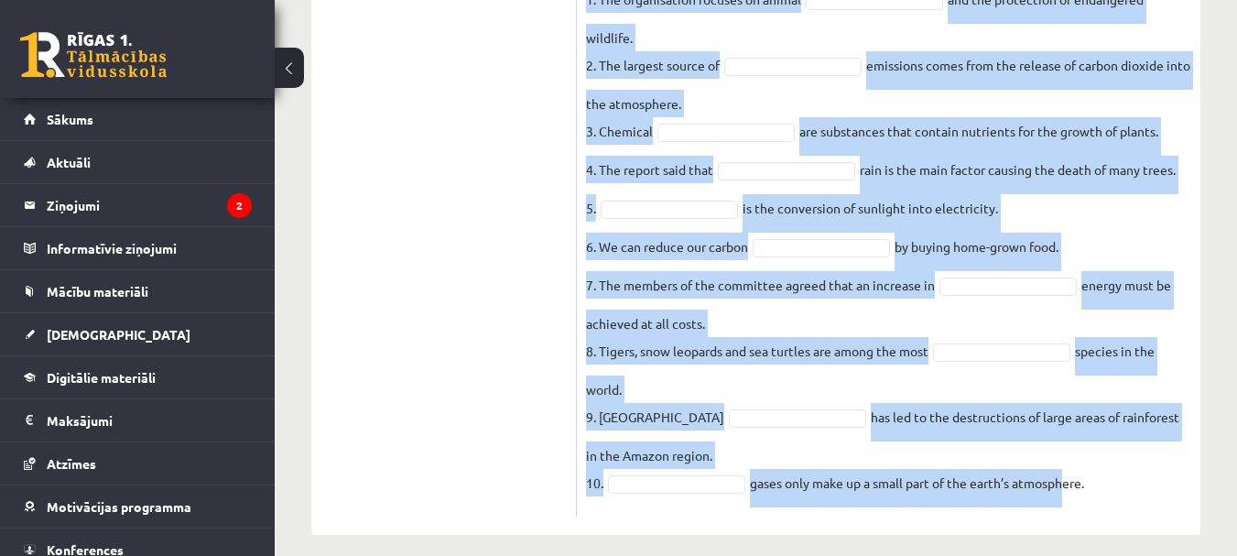
scroll to position [627, 0]
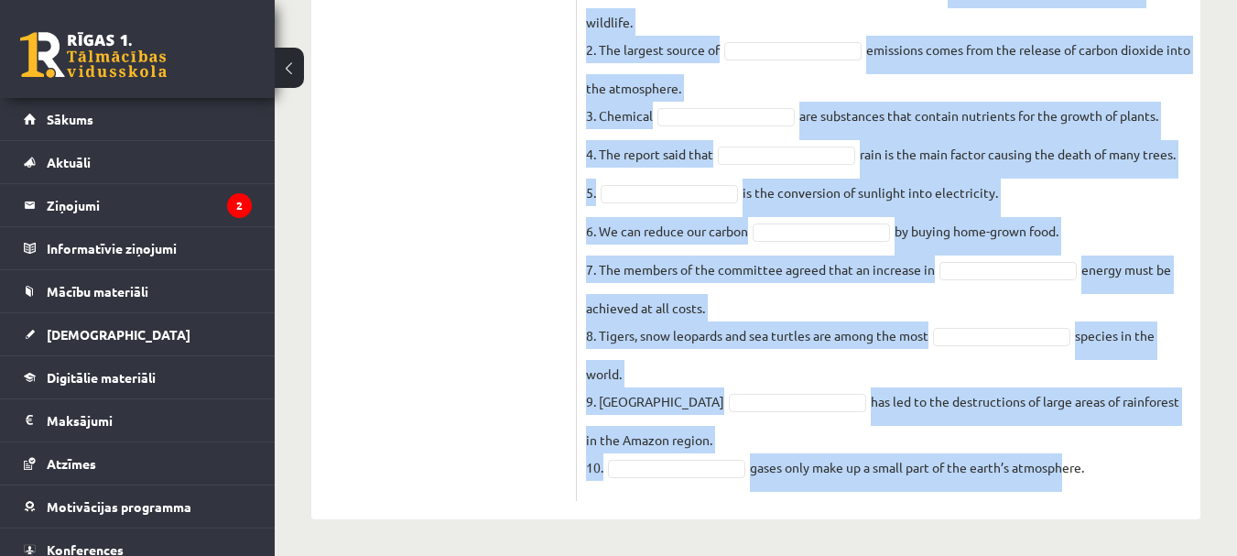
drag, startPoint x: 585, startPoint y: 183, endPoint x: 1135, endPoint y: 480, distance: 624.9
click at [1135, 480] on div "10p Environment. Complete the sentences with the given words: Pieejamie vārdi f…" at bounding box center [888, 111] width 623 height 780
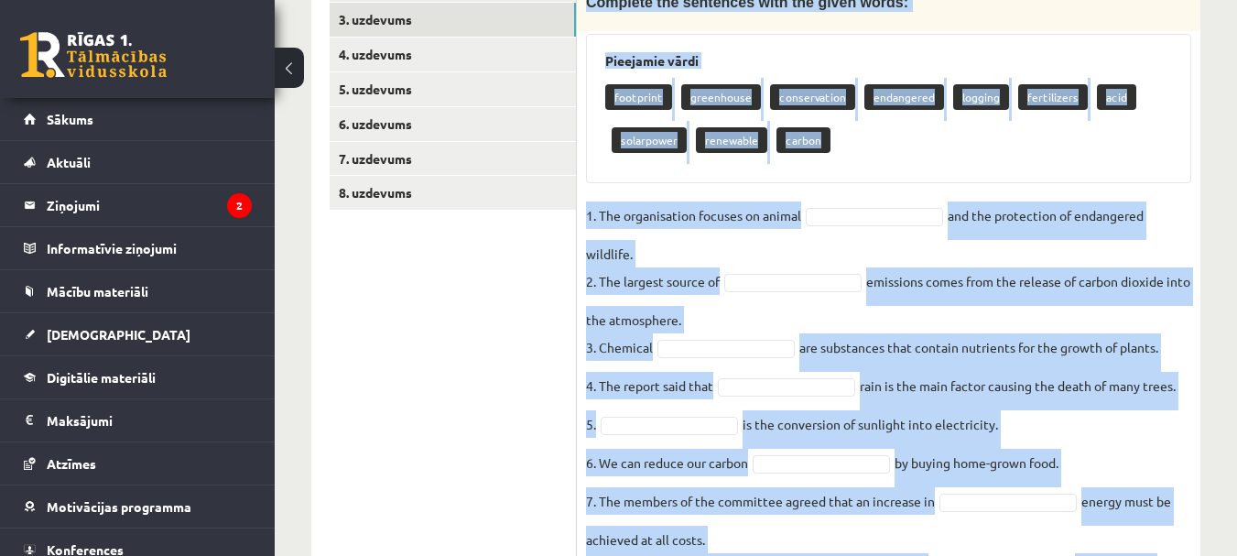
scroll to position [352, 0]
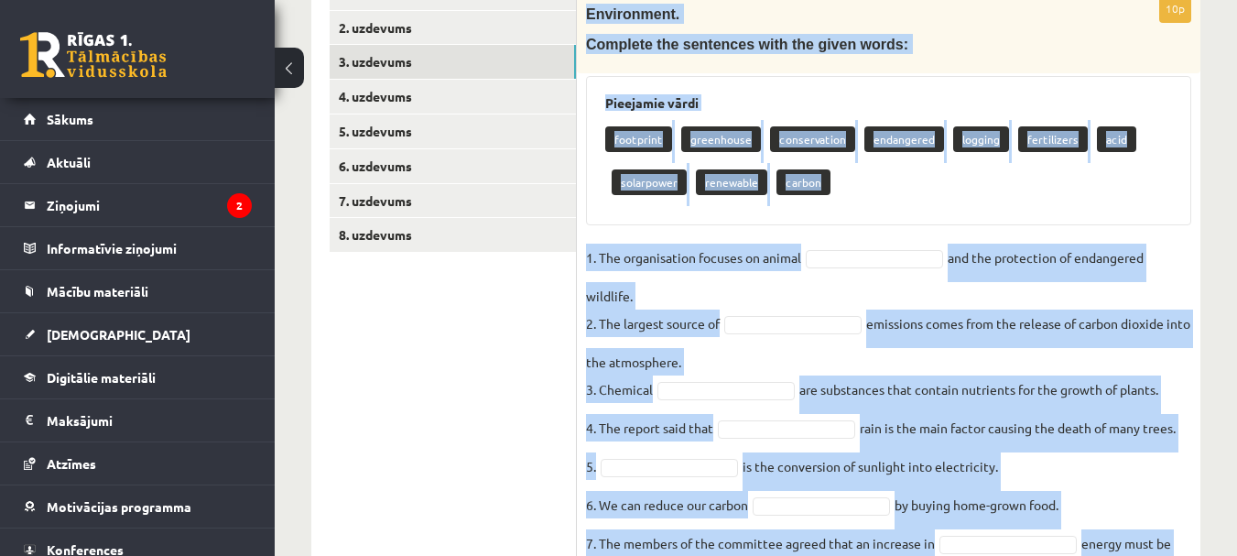
click at [778, 281] on fieldset "1. The organisation focuses on animal and the protection of endangered wildlife…" at bounding box center [888, 504] width 605 height 522
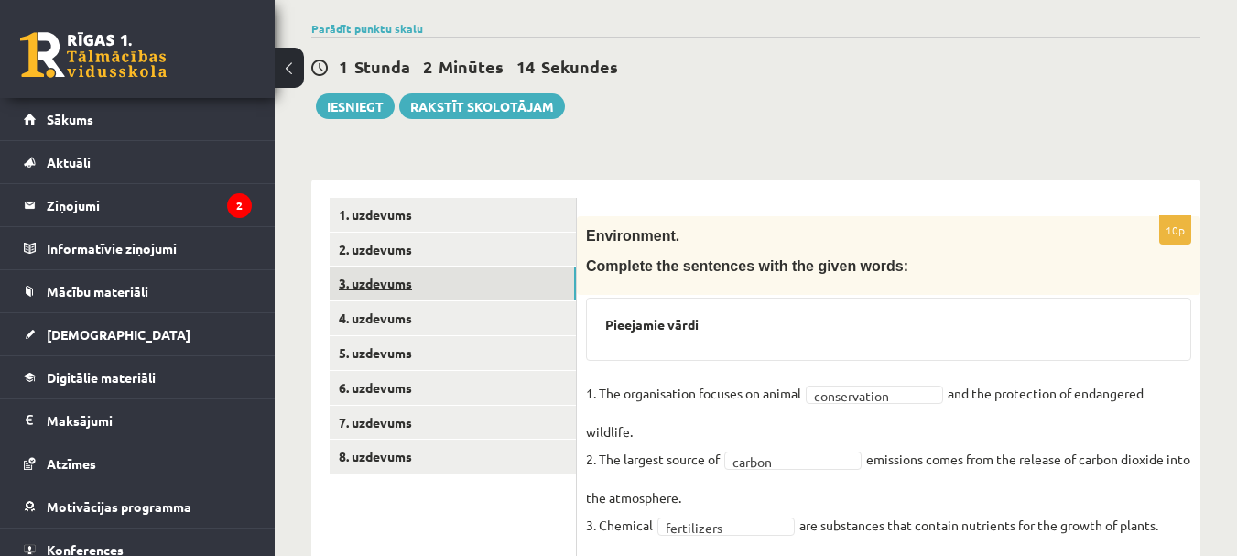
scroll to position [175, 0]
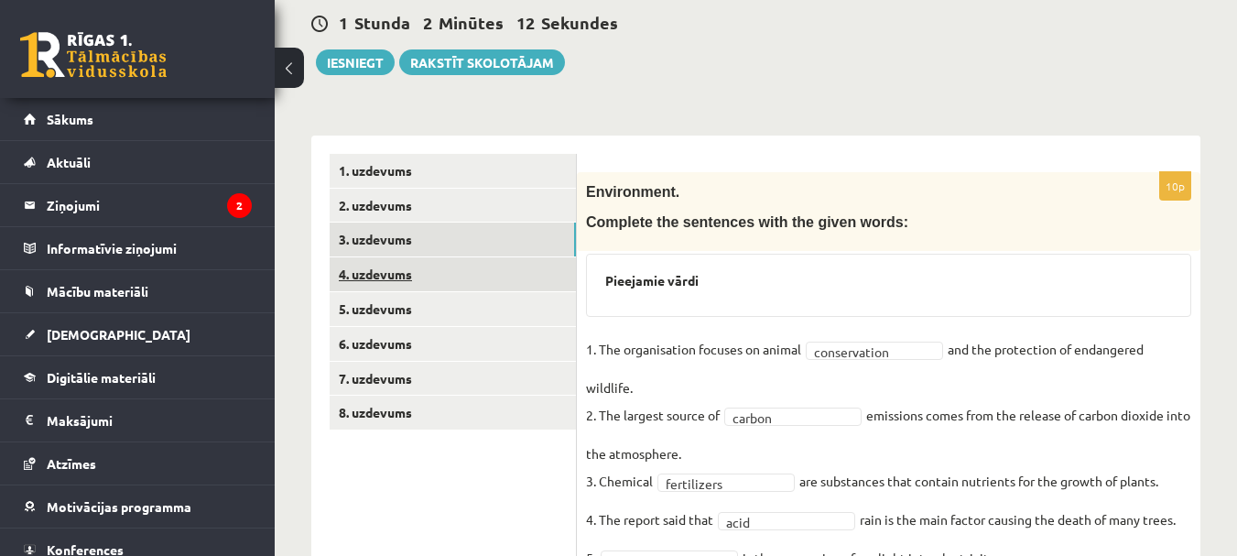
click at [406, 271] on link "4. uzdevums" at bounding box center [453, 274] width 246 height 34
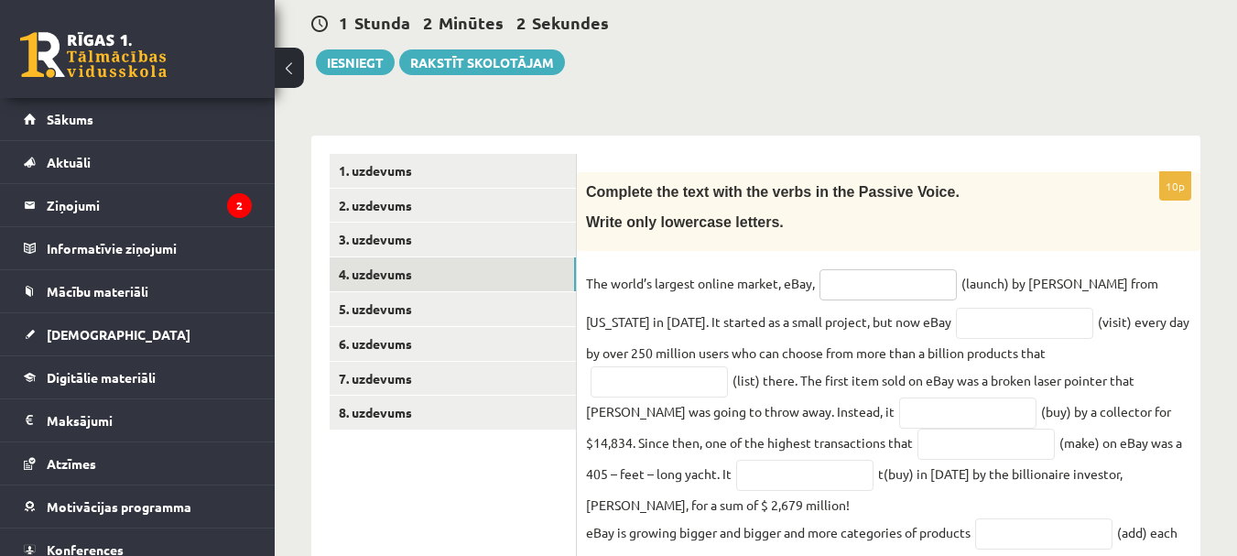
click at [882, 288] on input "text" at bounding box center [887, 284] width 137 height 31
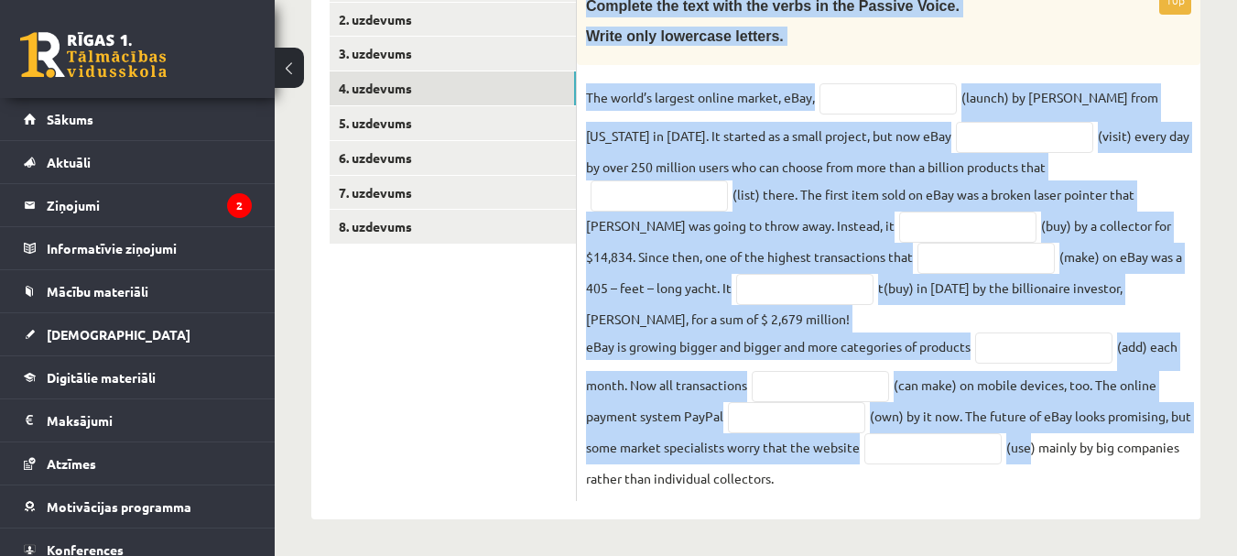
scroll to position [365, 0]
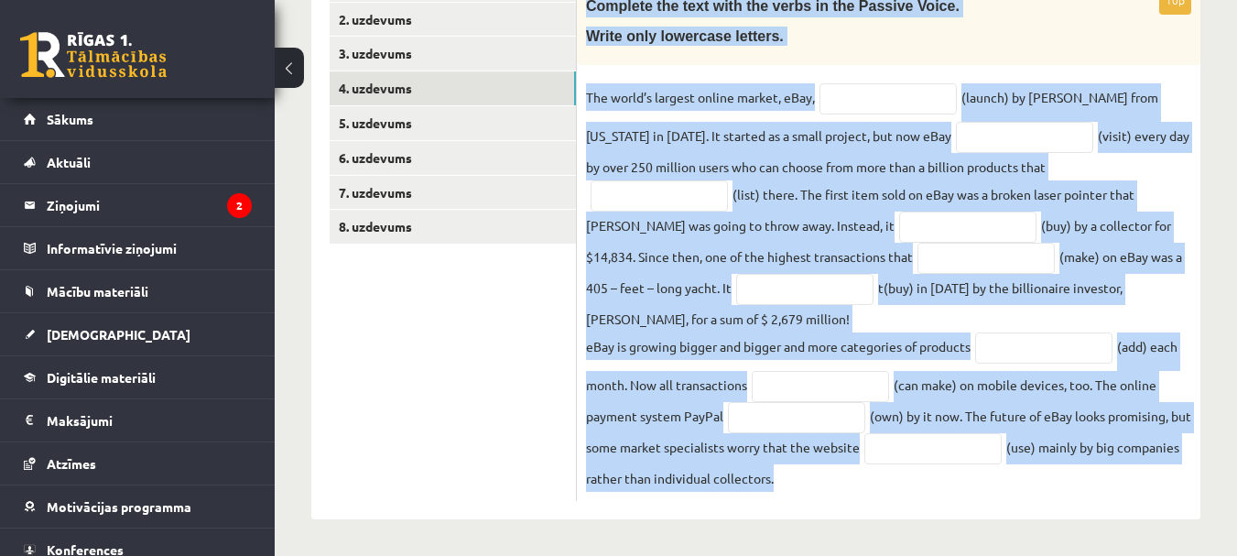
drag, startPoint x: 584, startPoint y: 189, endPoint x: 1076, endPoint y: 492, distance: 578.2
click at [1076, 492] on div "10p Complete the text with the verbs in the Passive Voice. Write only lowercase…" at bounding box center [888, 243] width 623 height 514
click at [875, 96] on input "text" at bounding box center [887, 98] width 137 height 31
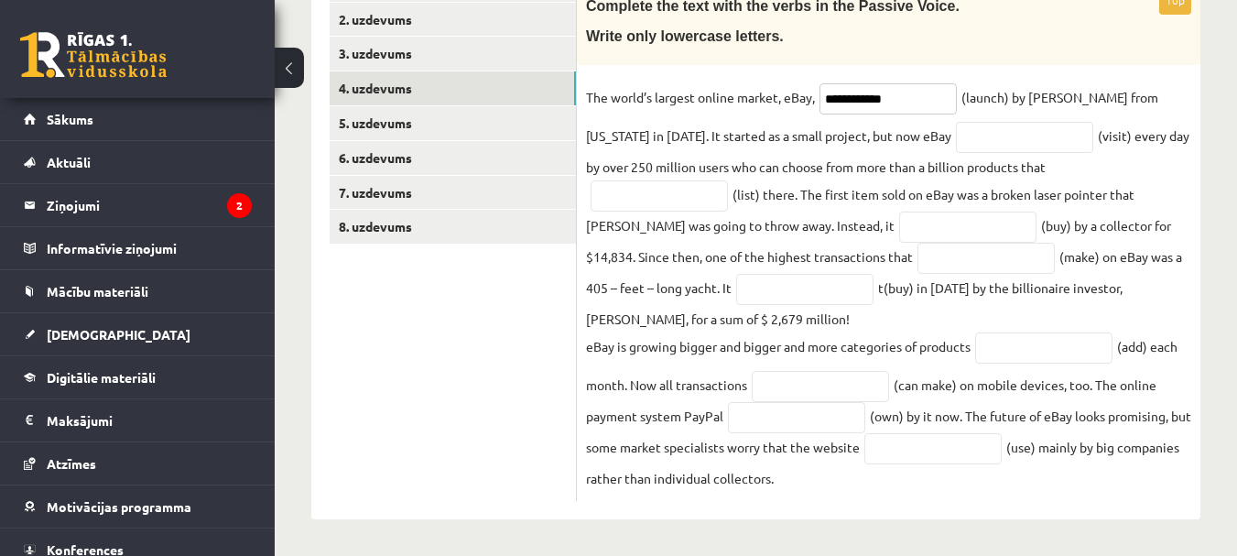
type input "**********"
click at [958, 142] on input "text" at bounding box center [1024, 137] width 137 height 31
type input "**********"
click at [665, 193] on input "text" at bounding box center [658, 195] width 137 height 31
type input "**********"
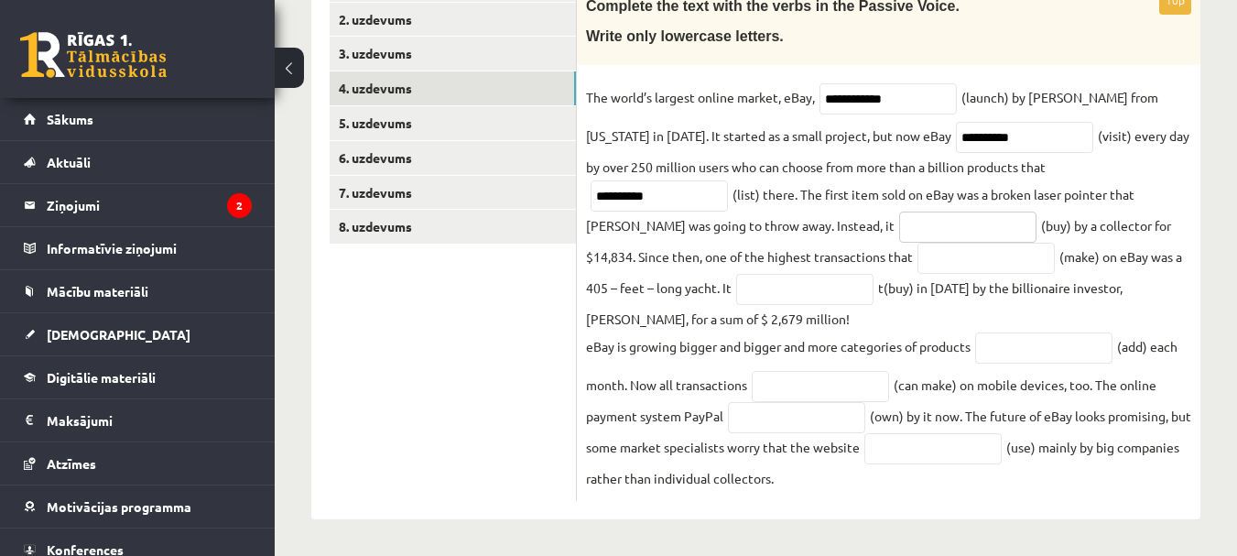
click at [899, 222] on input "text" at bounding box center [967, 226] width 137 height 31
type input "**********"
click at [917, 265] on input "text" at bounding box center [985, 258] width 137 height 31
type input "********"
click at [748, 290] on input "text" at bounding box center [804, 289] width 137 height 31
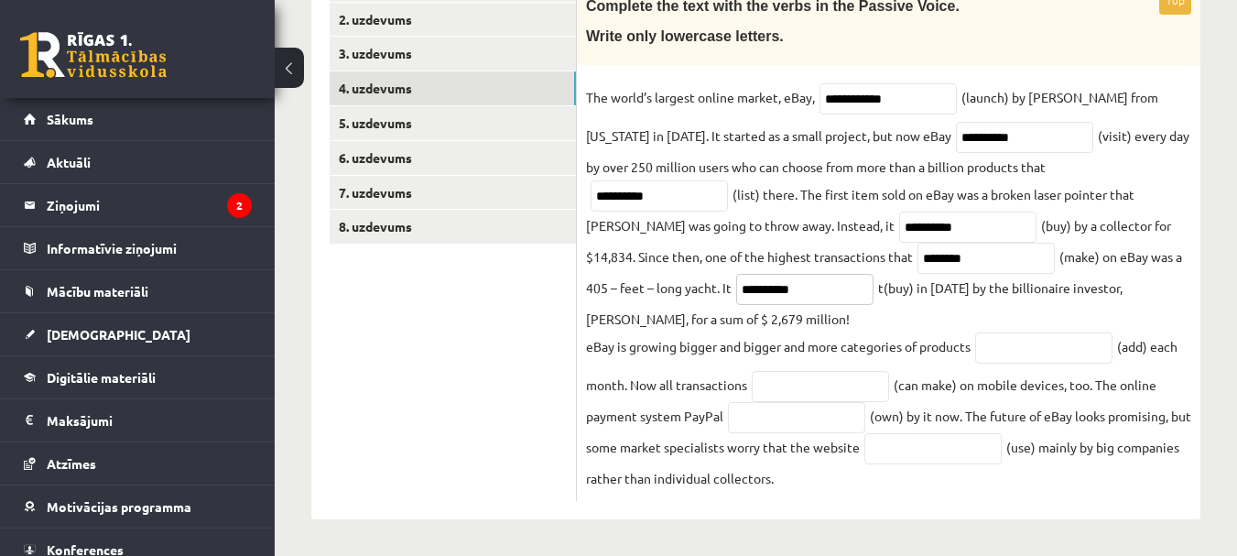
type input "**********"
click at [1010, 339] on input "text" at bounding box center [1043, 347] width 137 height 31
type input "*********"
click at [816, 385] on input "text" at bounding box center [819, 386] width 137 height 31
click at [773, 386] on input "**********" at bounding box center [819, 386] width 137 height 31
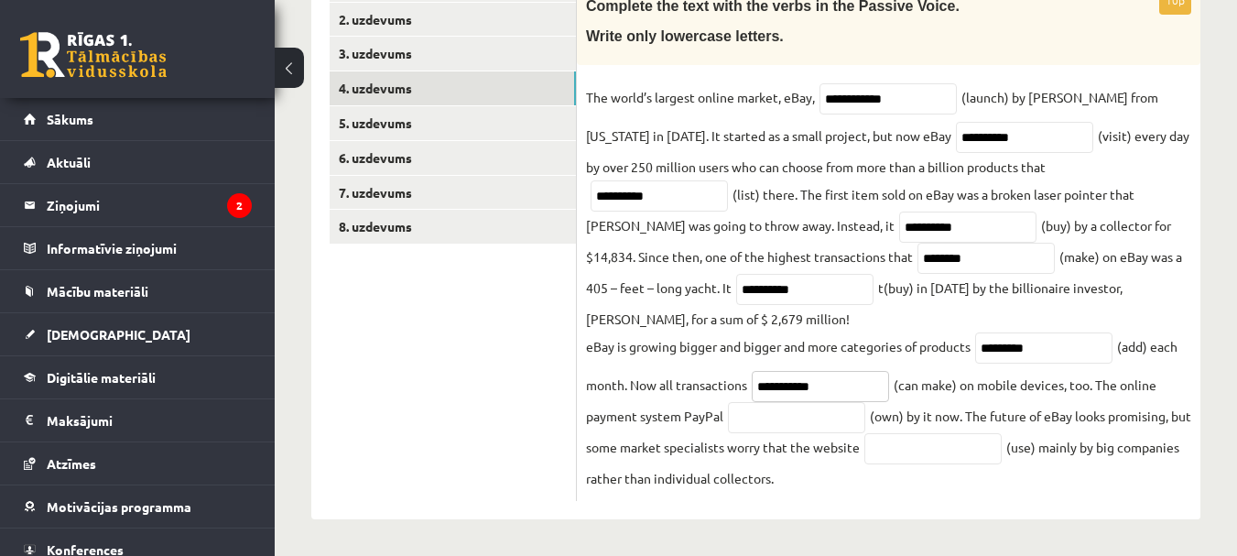
click at [851, 384] on input "**********" at bounding box center [819, 386] width 137 height 31
type input "**********"
click at [841, 421] on input "text" at bounding box center [796, 417] width 137 height 31
type input "*****"
click at [935, 450] on input "text" at bounding box center [932, 448] width 137 height 31
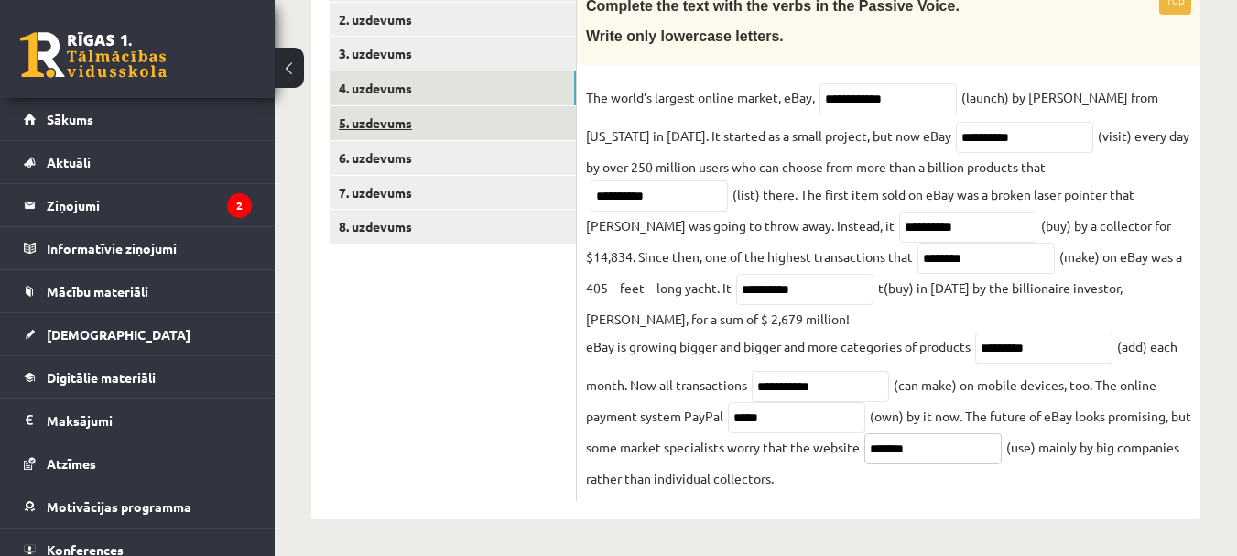
type input "*******"
click at [400, 113] on link "5. uzdevums" at bounding box center [453, 123] width 246 height 34
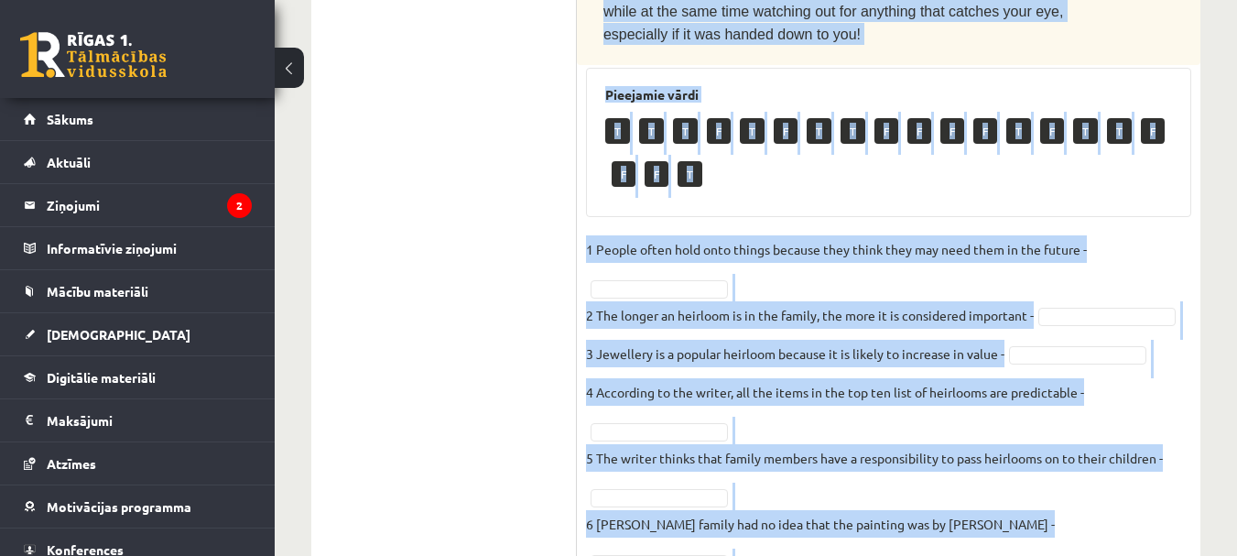
scroll to position [1561, 0]
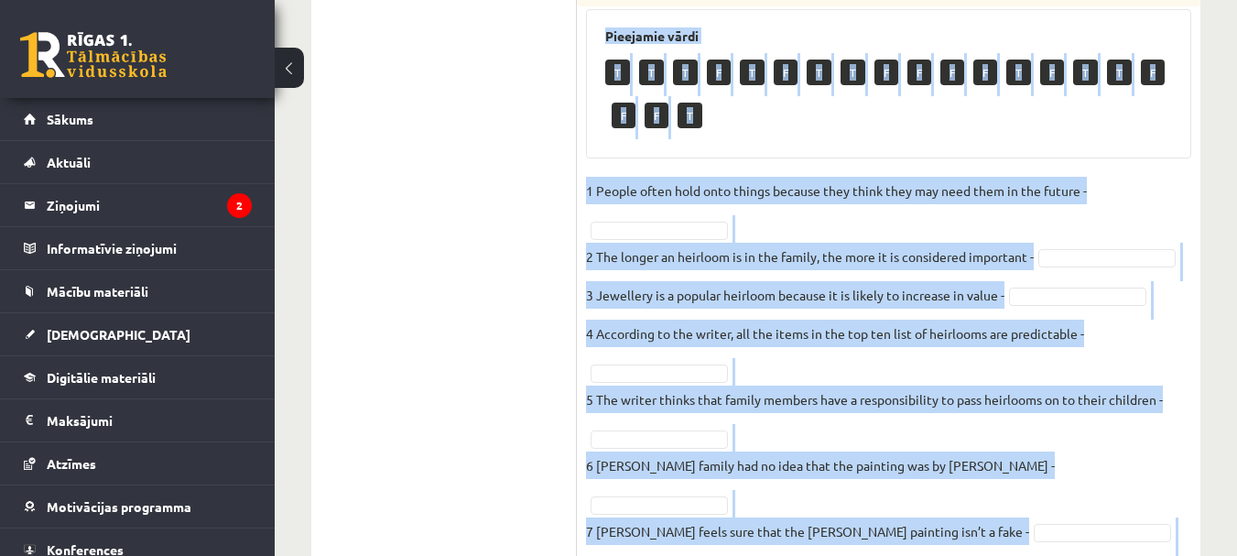
drag, startPoint x: 609, startPoint y: 278, endPoint x: 1100, endPoint y: 495, distance: 537.3
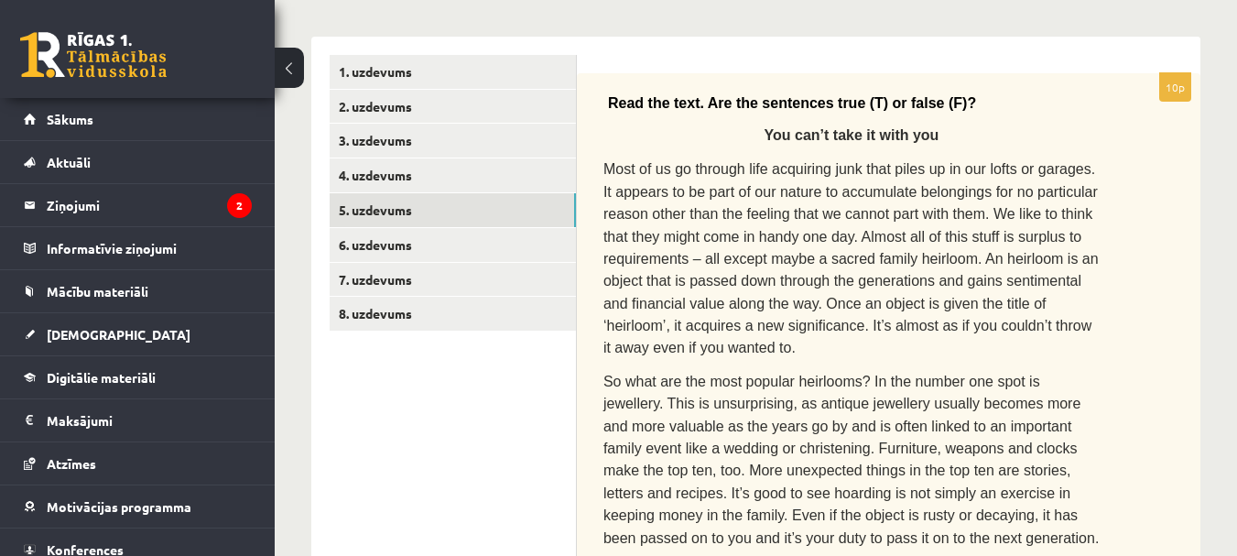
scroll to position [275, 0]
click at [391, 241] on link "6. uzdevums" at bounding box center [453, 244] width 246 height 34
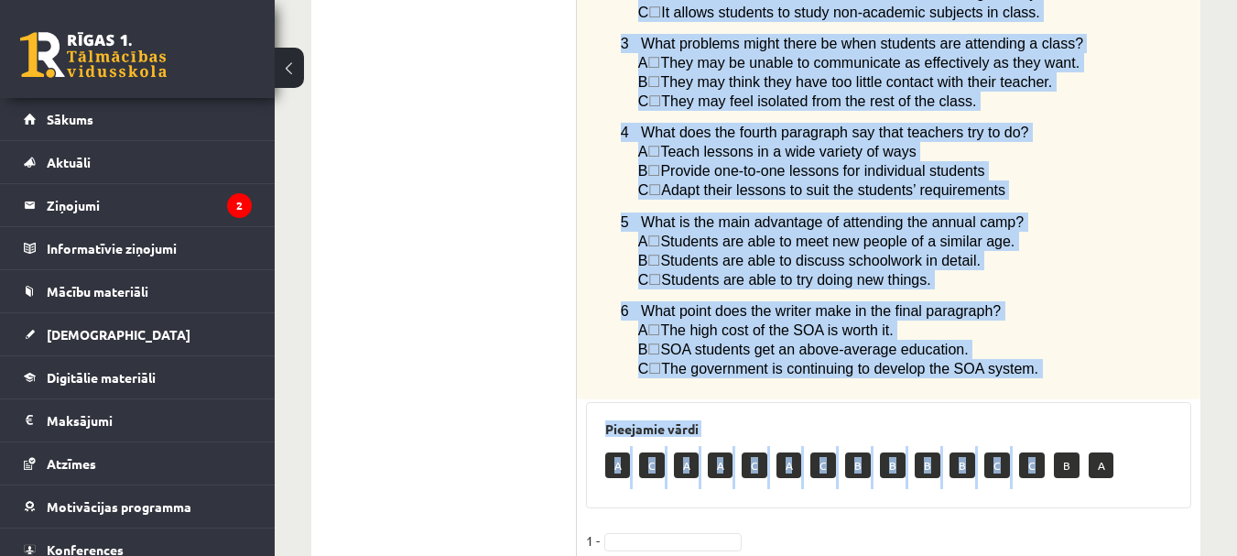
scroll to position [1556, 0]
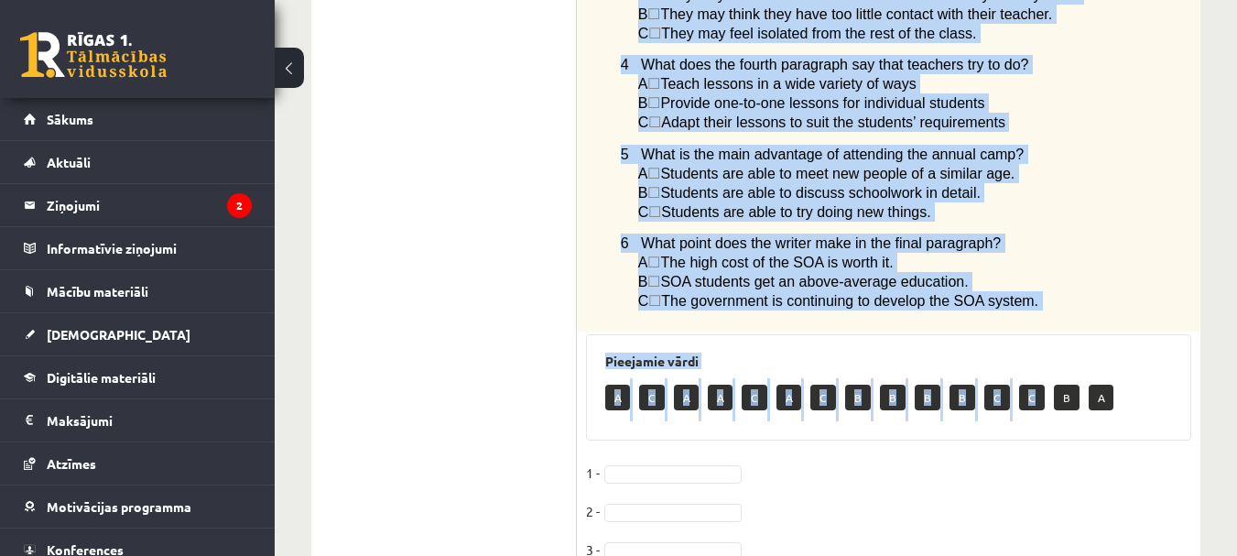
drag, startPoint x: 588, startPoint y: 89, endPoint x: 1083, endPoint y: 265, distance: 525.7
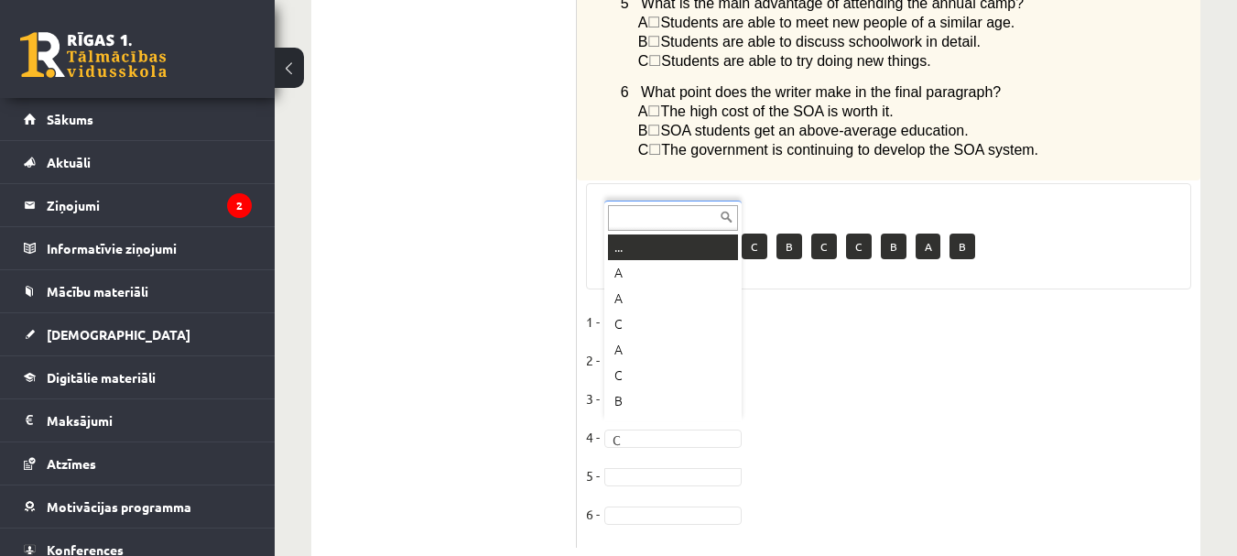
scroll to position [22, 0]
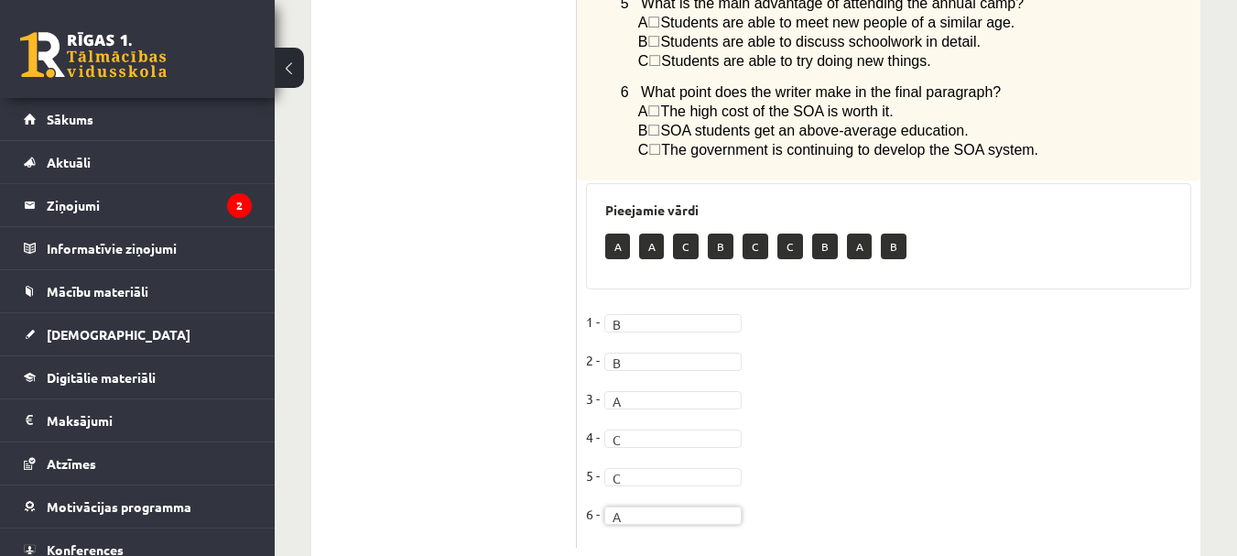
click at [848, 392] on fieldset "1 - B * 2 - B * 3 - A * 4 - C * 5 - C * 6 - A *" at bounding box center [888, 423] width 605 height 231
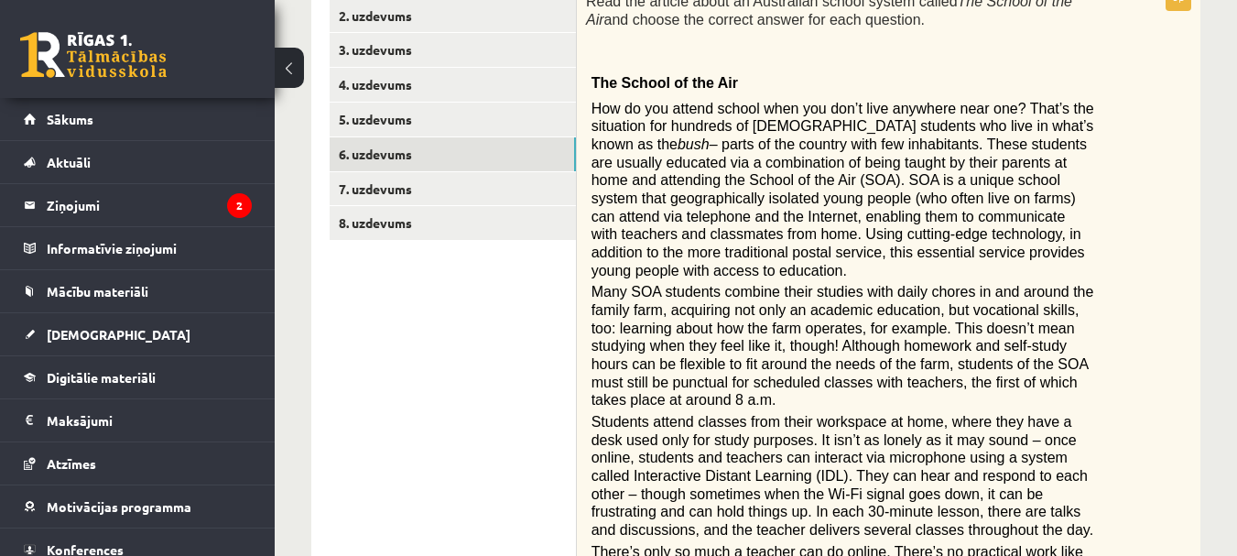
scroll to position [151, 0]
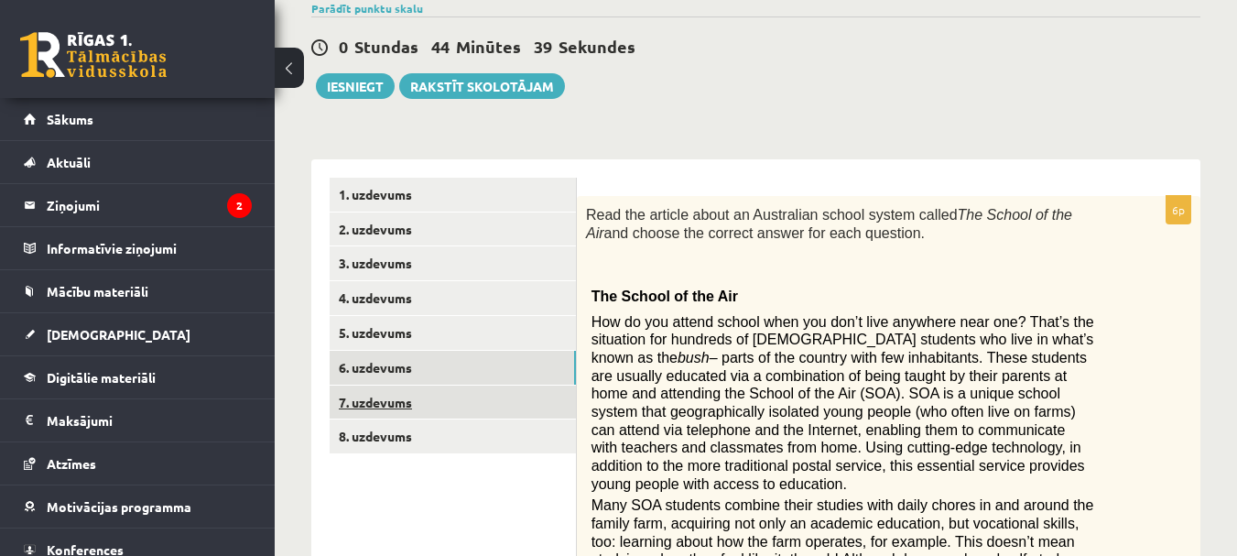
click at [405, 397] on link "7. uzdevums" at bounding box center [453, 402] width 246 height 34
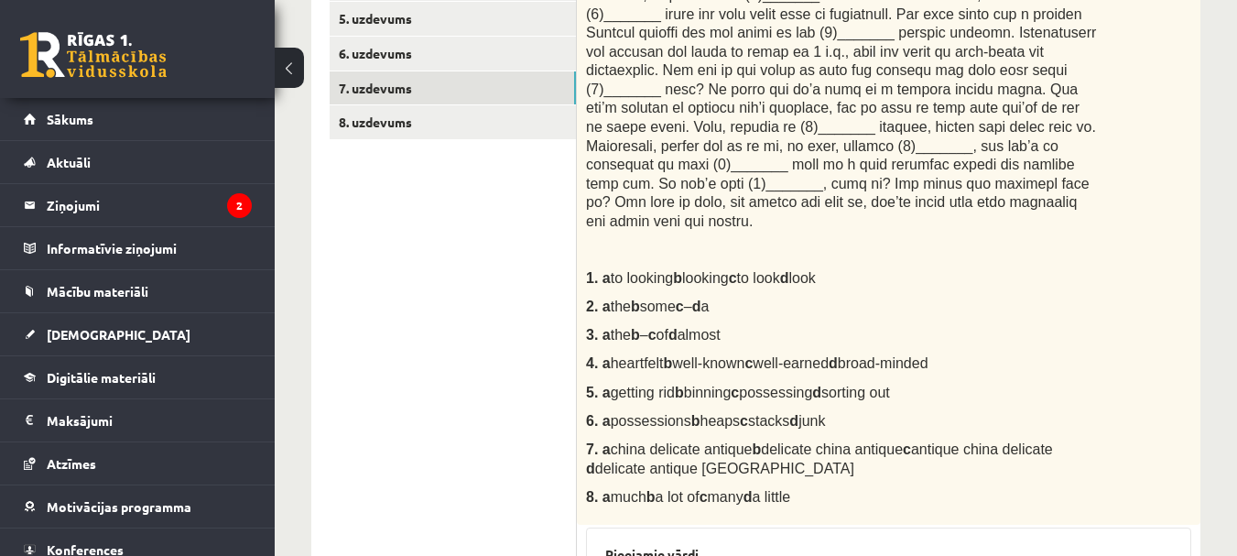
scroll to position [517, 0]
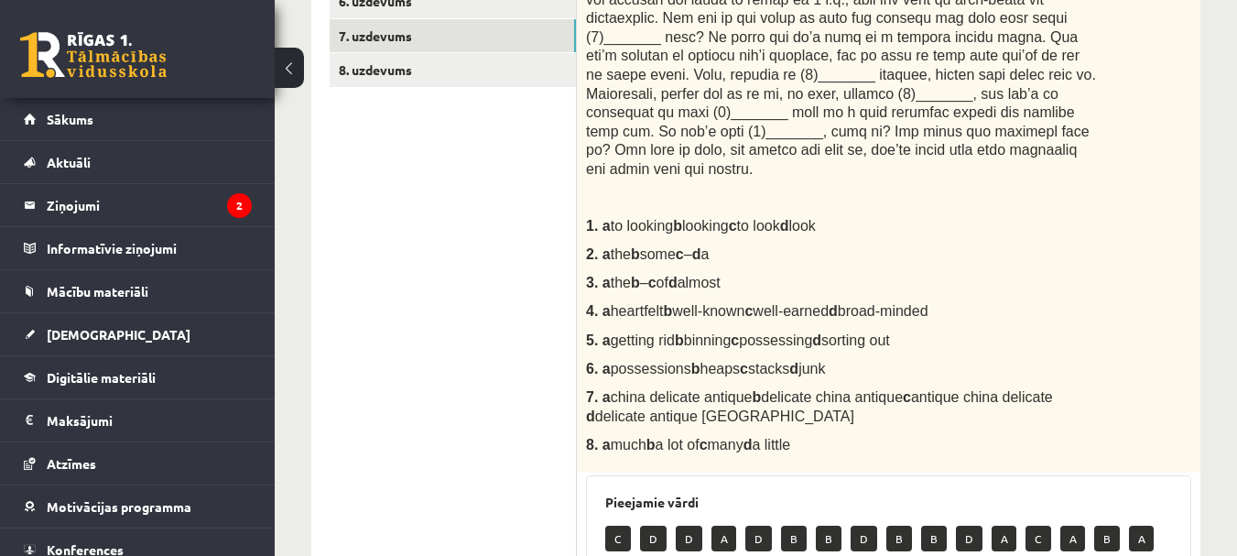
drag, startPoint x: 610, startPoint y: 132, endPoint x: 1036, endPoint y: 435, distance: 523.2
click at [1036, 435] on div "Complete the text with the correct words (a–d). Car boot sales 1. a to looking …" at bounding box center [888, 151] width 623 height 643
click at [425, 168] on ul "1. uzdevums 2. uzdevums 3. uzdevums 4. uzdevums 5. uzdevums 6. uzdevums 7. uzde…" at bounding box center [453, 385] width 247 height 1148
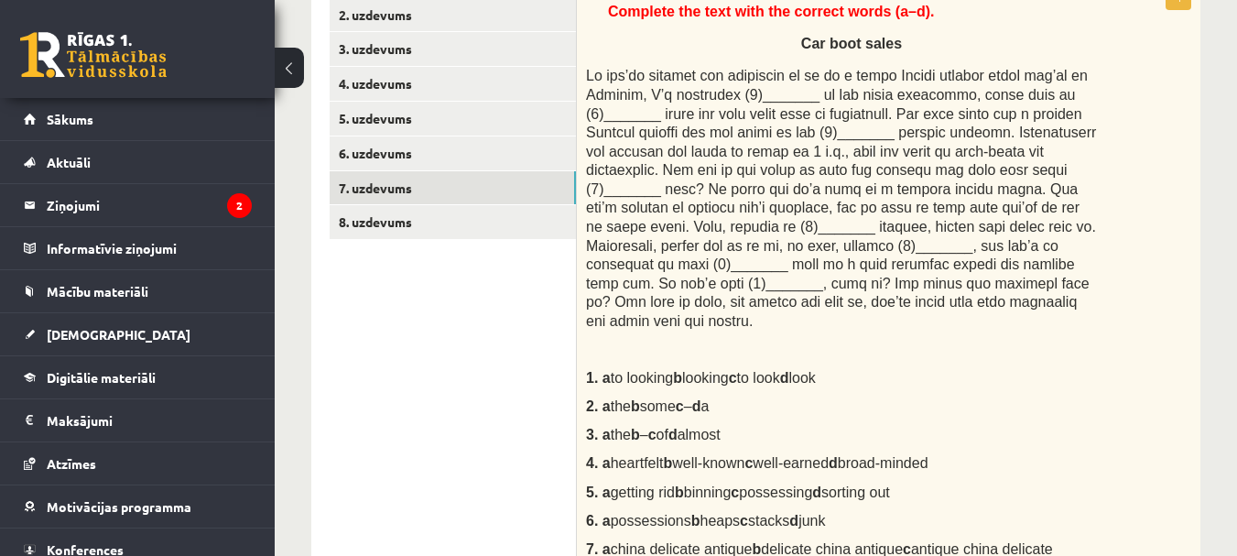
scroll to position [366, 0]
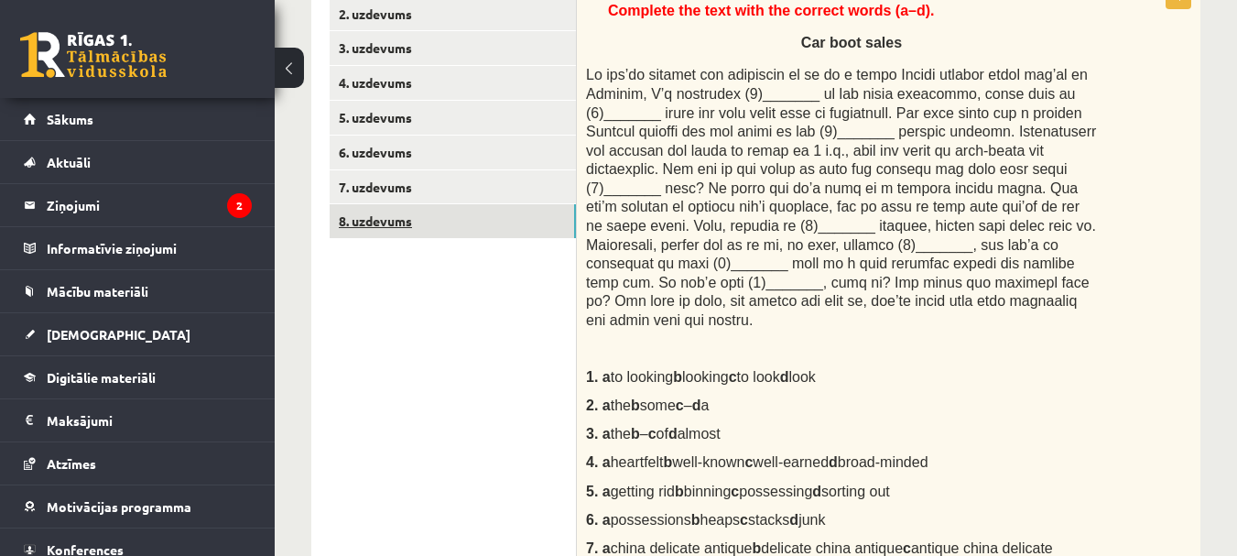
click at [413, 214] on link "8. uzdevums" at bounding box center [453, 221] width 246 height 34
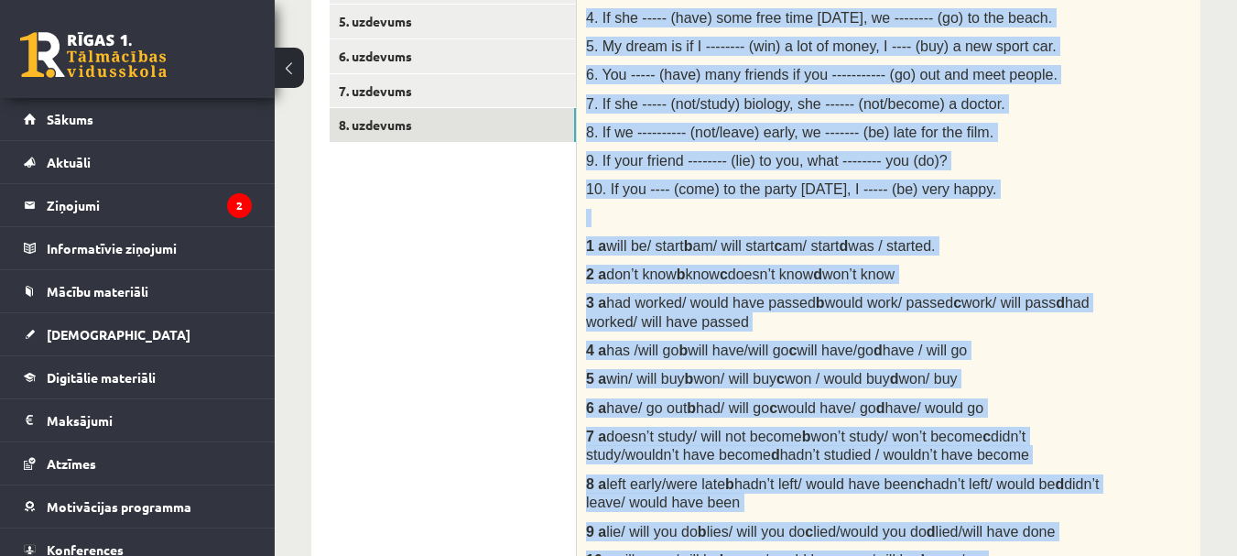
scroll to position [656, 0]
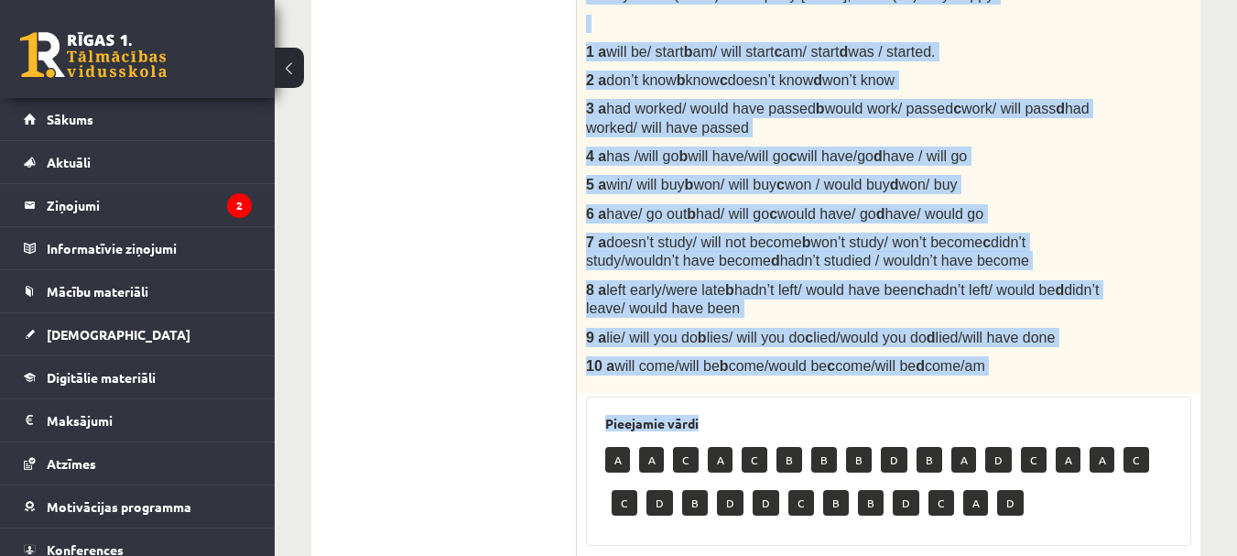
drag, startPoint x: 589, startPoint y: 256, endPoint x: 1069, endPoint y: 378, distance: 495.7
click at [1069, 378] on div "Choose the correct word or phrase in Conditional sentences. 1. When I ------- (…" at bounding box center [888, 42] width 623 height 703
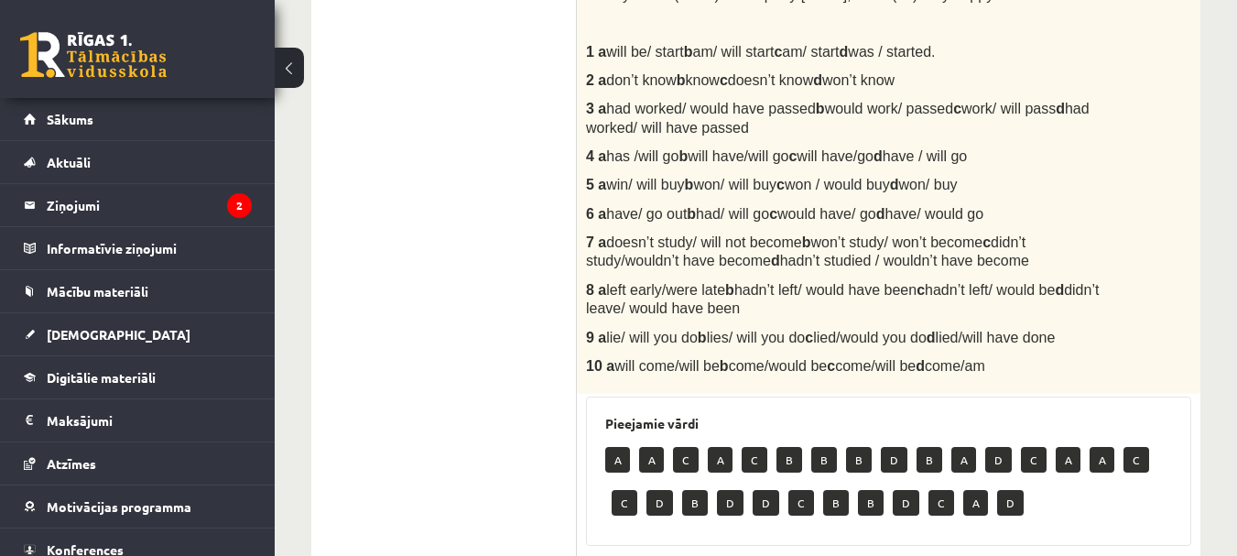
click at [420, 126] on ul "1. uzdevums 2. uzdevums 3. uzdevums 4. uzdevums 5. uzdevums 6. uzdevums 7. uzde…" at bounding box center [453, 314] width 247 height 1285
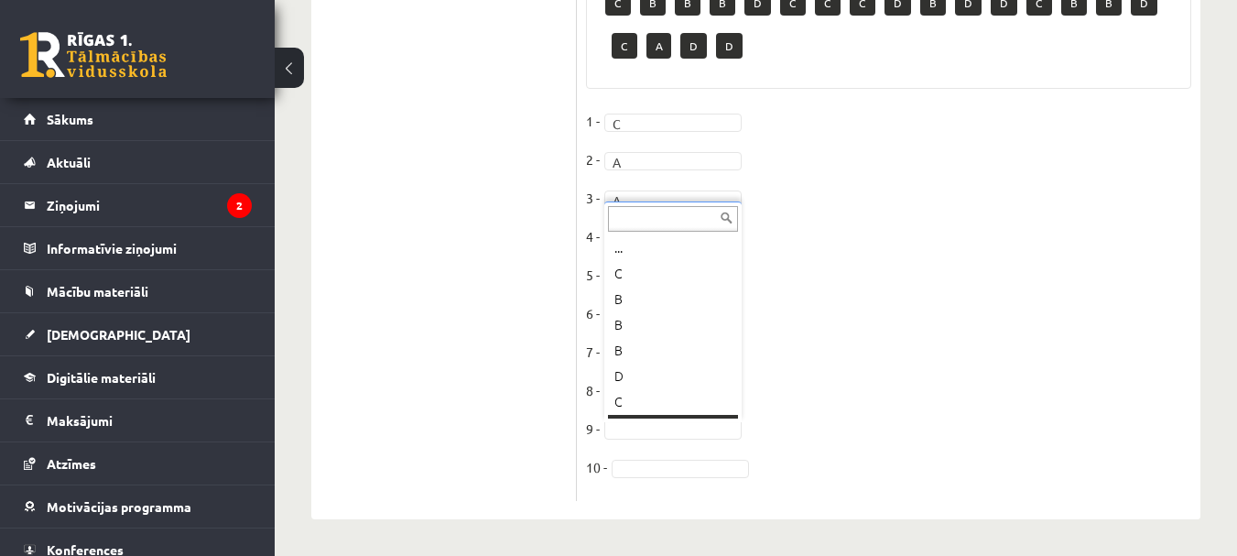
scroll to position [22, 0]
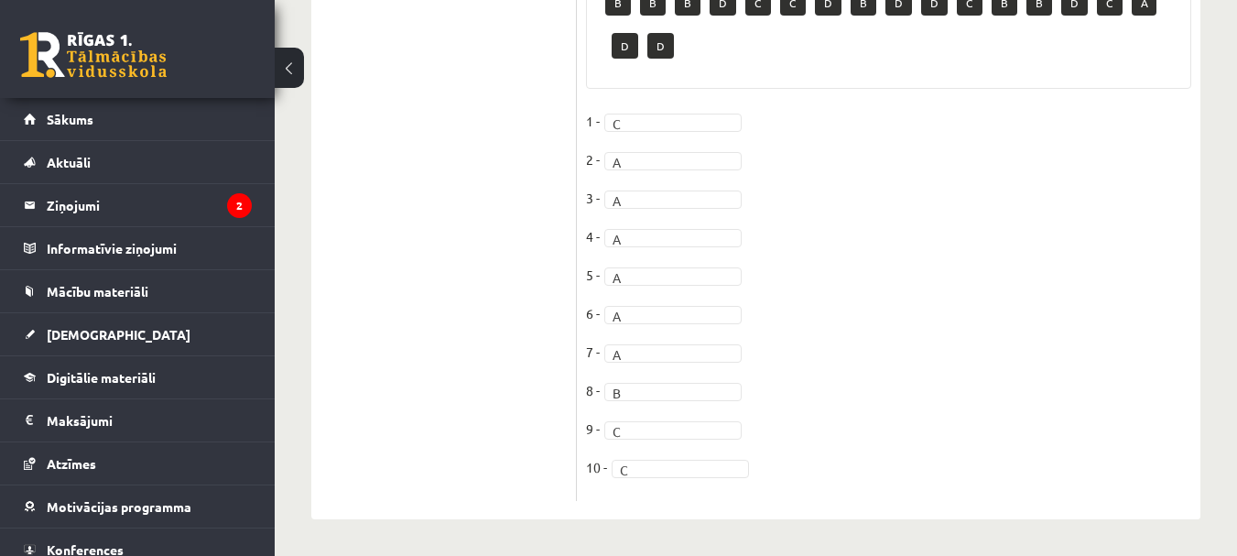
click at [831, 407] on fieldset "1 - C * 2 - A * 3 - A * 4 - A * 5 - A * 6 - A * 7 - A * 8 - B * 9 - C * 10 - C *" at bounding box center [888, 299] width 605 height 384
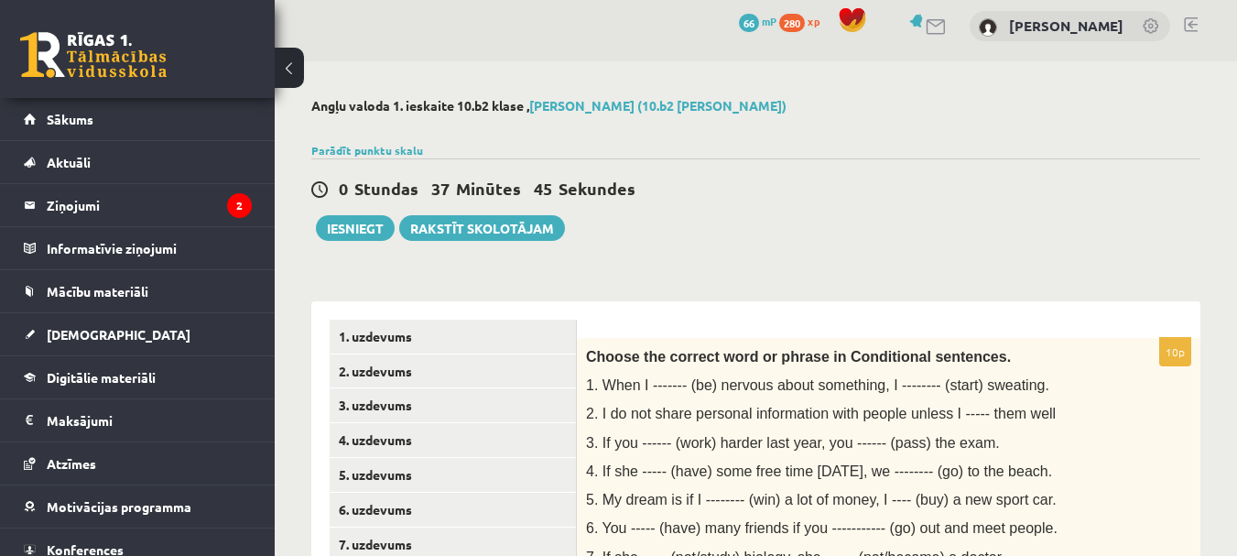
scroll to position [0, 0]
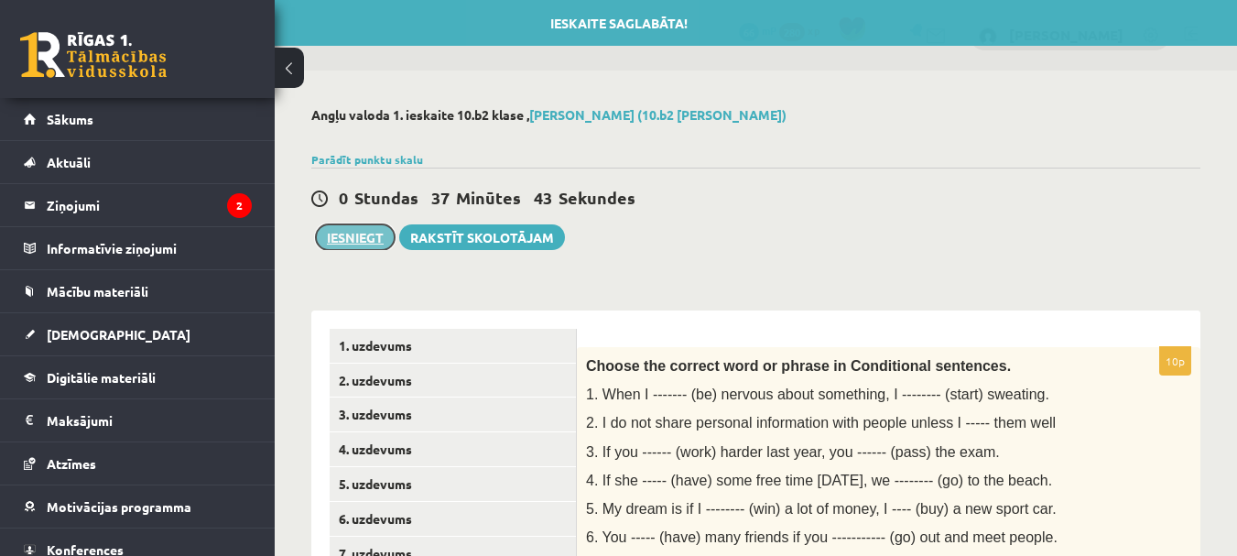
click at [364, 232] on button "Iesniegt" at bounding box center [355, 237] width 79 height 26
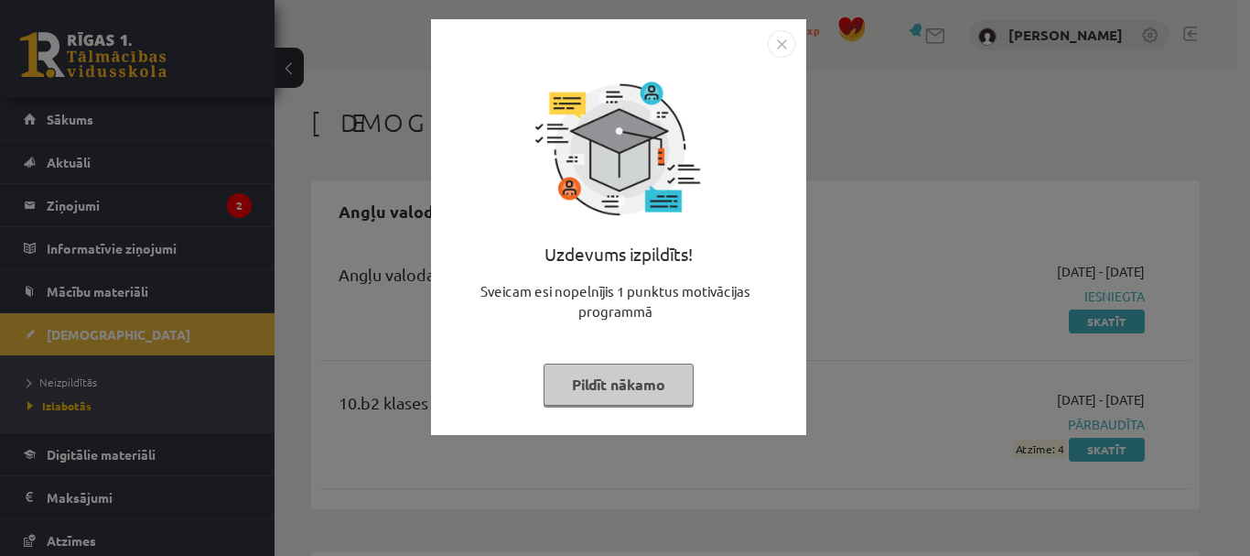
click at [670, 384] on button "Pildīt nākamo" at bounding box center [619, 384] width 150 height 42
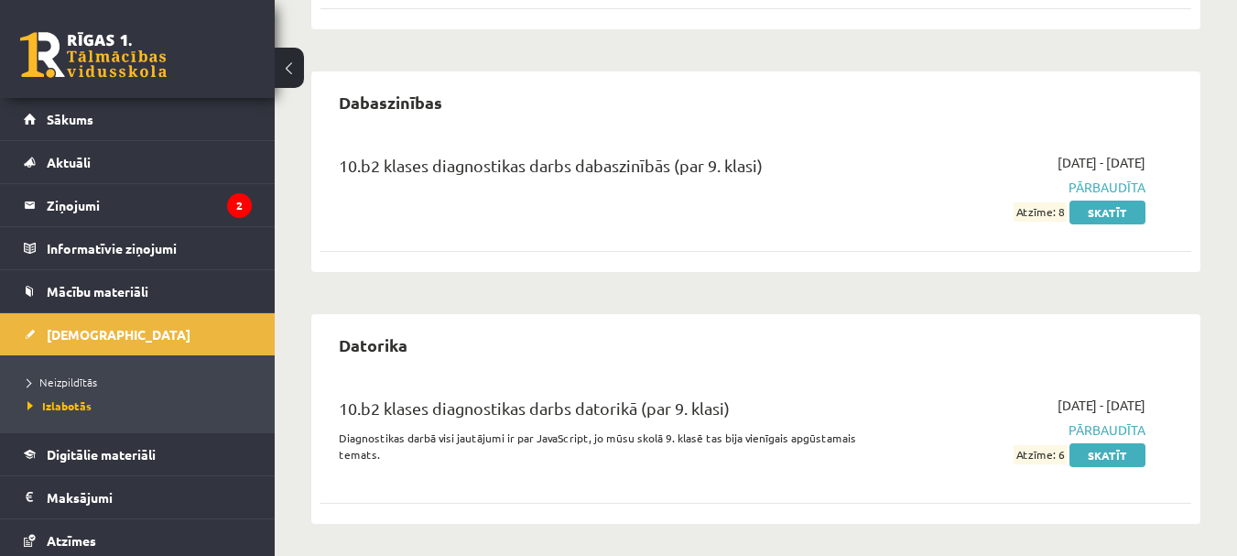
scroll to position [484, 0]
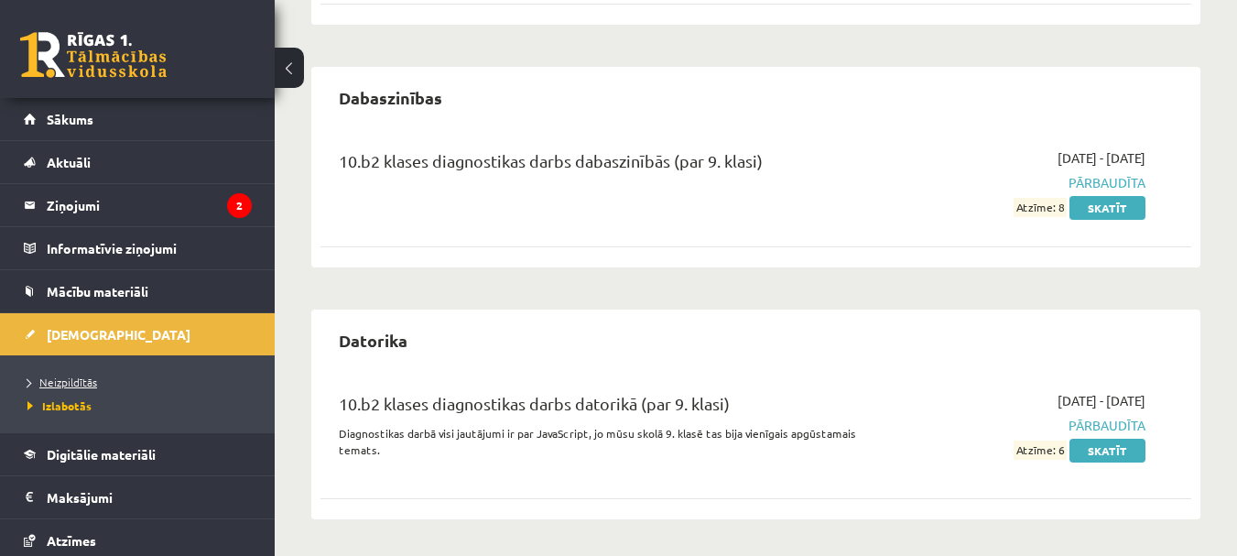
click at [83, 377] on span "Neizpildītās" at bounding box center [62, 381] width 70 height 15
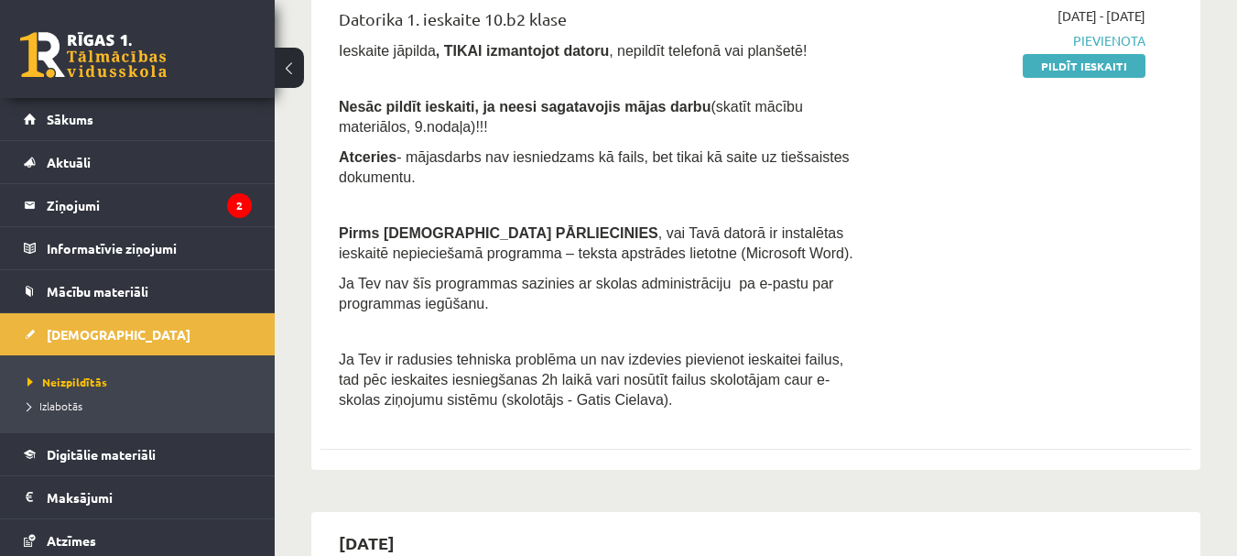
scroll to position [576, 0]
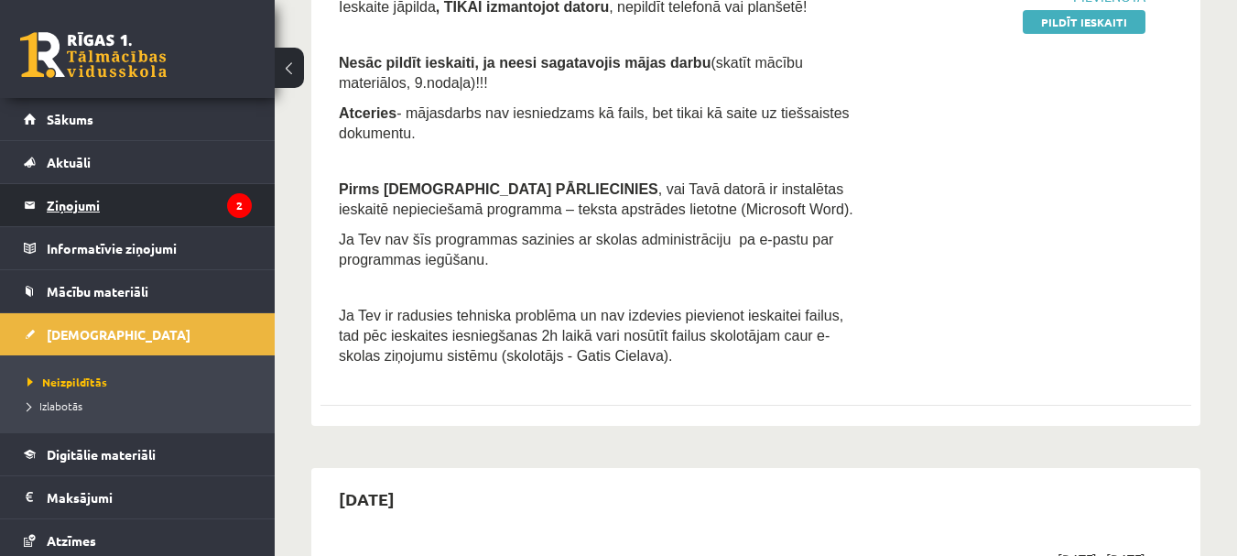
click at [227, 203] on icon "2" at bounding box center [239, 205] width 25 height 25
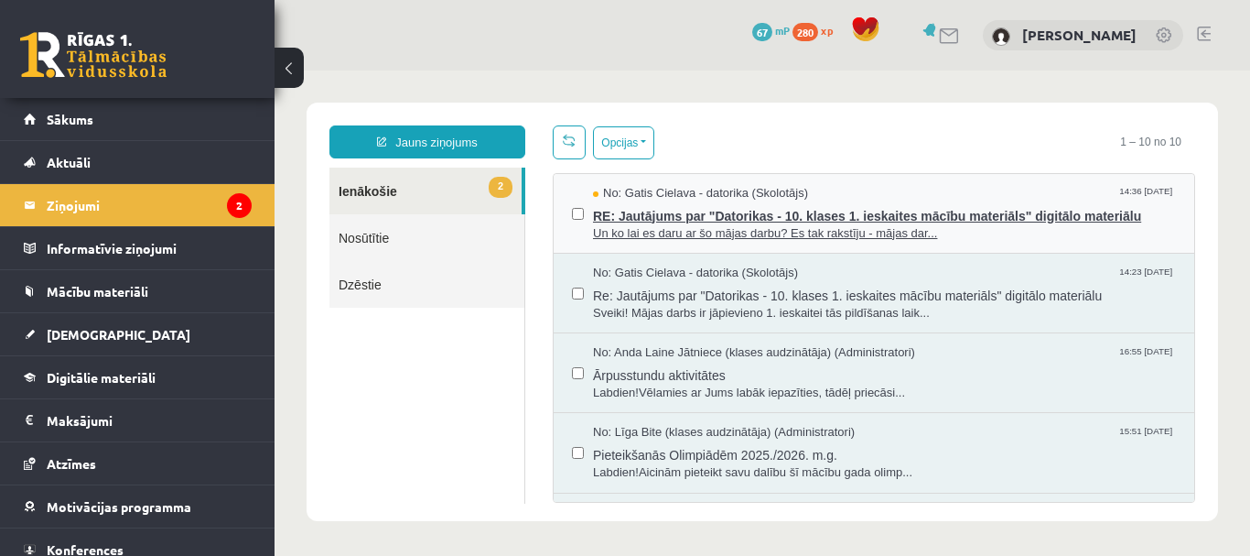
click at [750, 214] on span "RE: Jautājums par "Datorikas - 10. klases 1. ieskaites mācību materiāls" digitā…" at bounding box center [884, 213] width 583 height 23
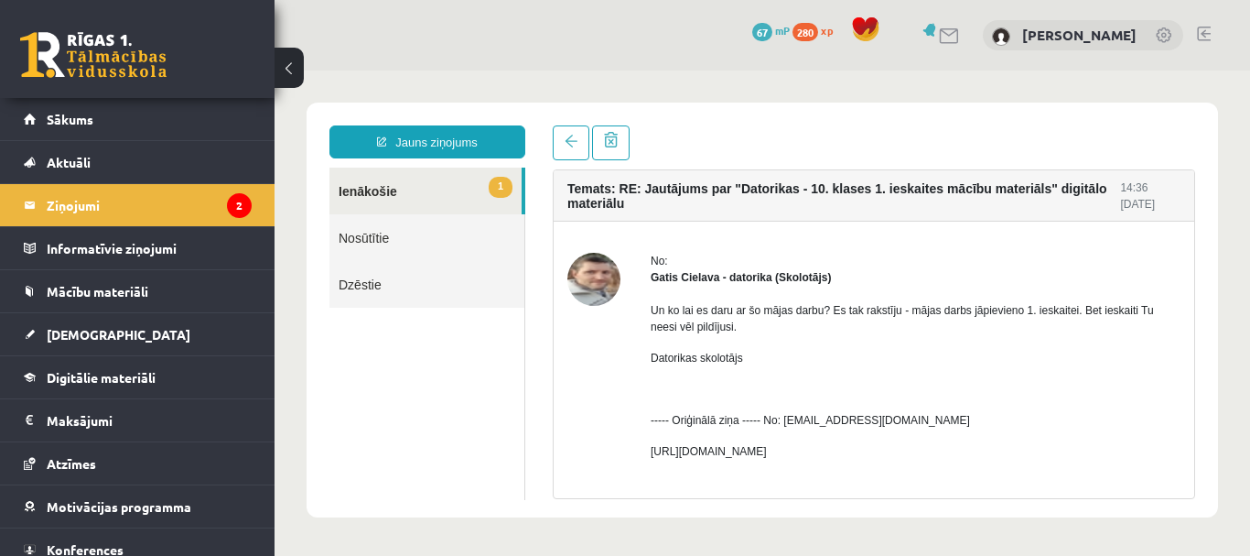
click at [504, 183] on span "1" at bounding box center [501, 187] width 24 height 21
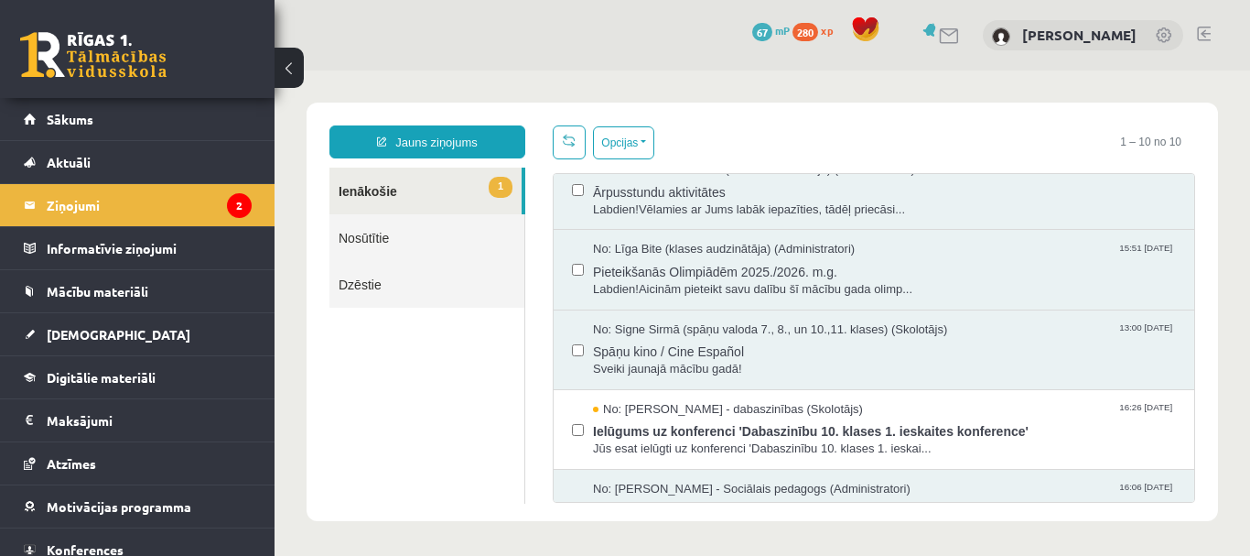
scroll to position [275, 0]
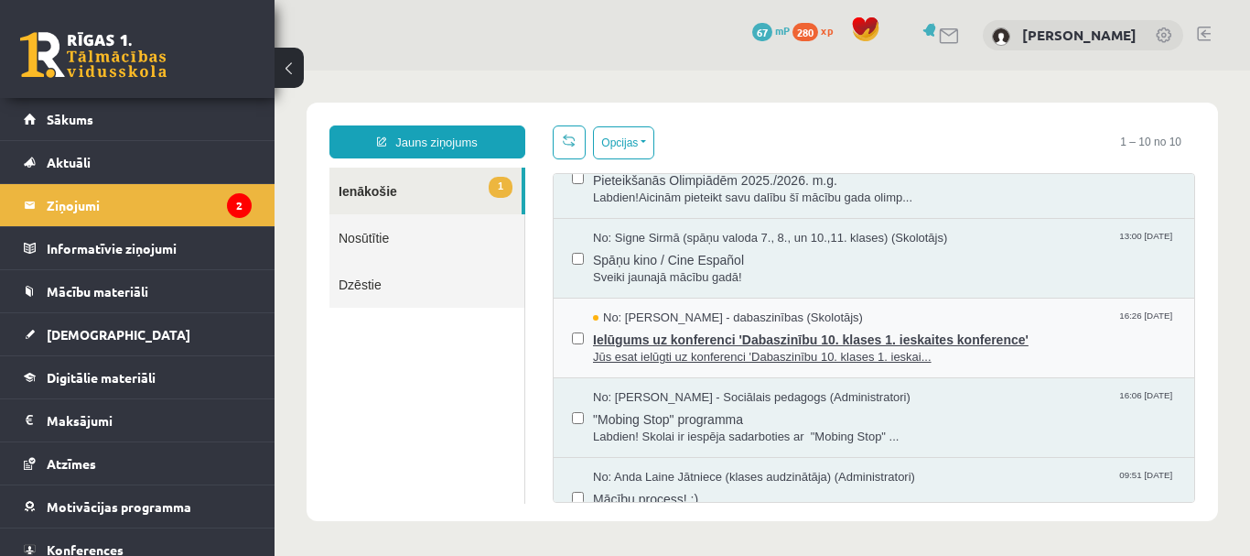
click at [813, 335] on span "Ielūgums uz konferenci 'Dabaszinību 10. klases 1. ieskaites konference'" at bounding box center [884, 337] width 583 height 23
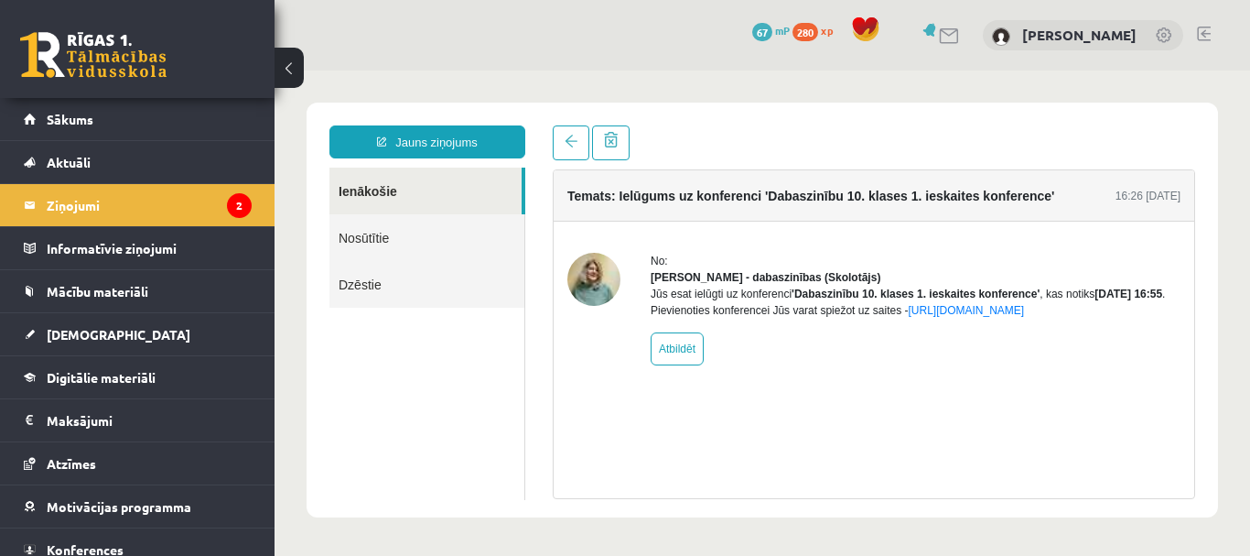
scroll to position [0, 0]
click at [372, 188] on link "Ienākošie" at bounding box center [426, 191] width 192 height 47
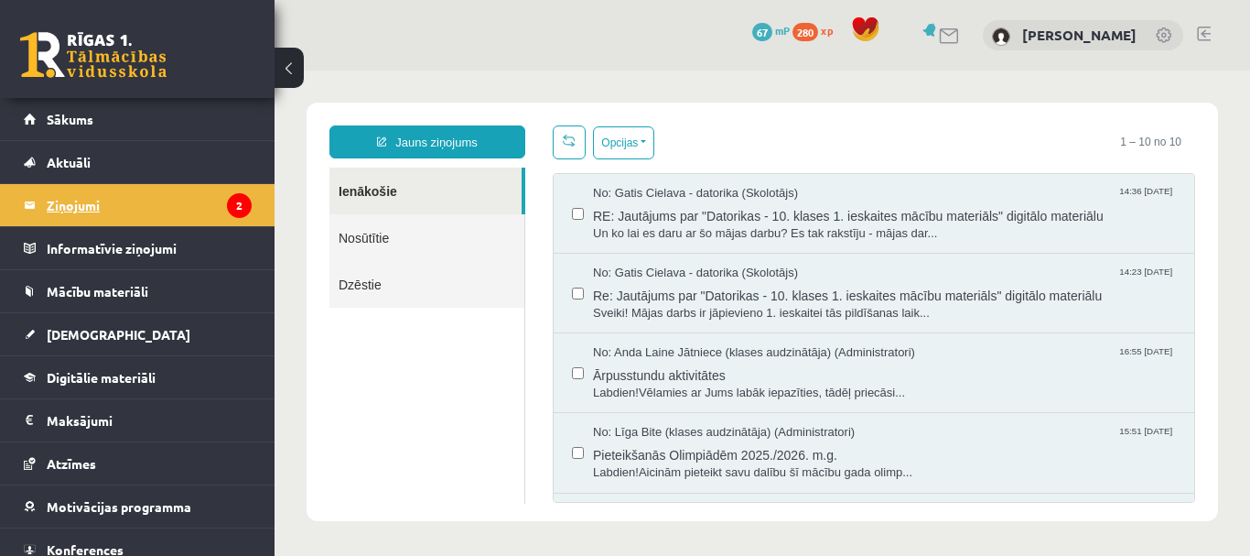
click at [227, 202] on icon "2" at bounding box center [239, 205] width 25 height 25
click at [1204, 33] on link at bounding box center [1204, 34] width 14 height 15
